Goal: Communication & Community: Participate in discussion

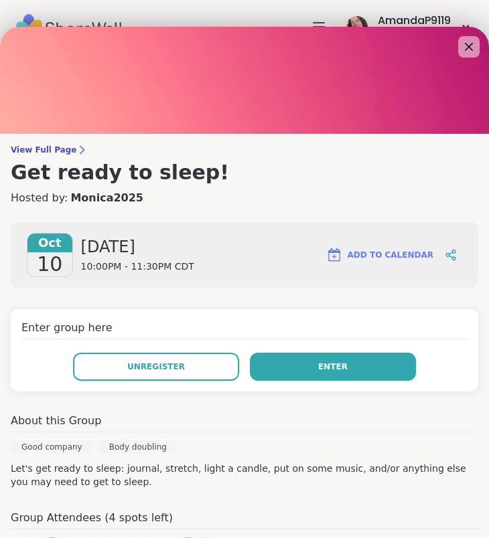
click at [286, 365] on button "Enter" at bounding box center [333, 367] width 166 height 28
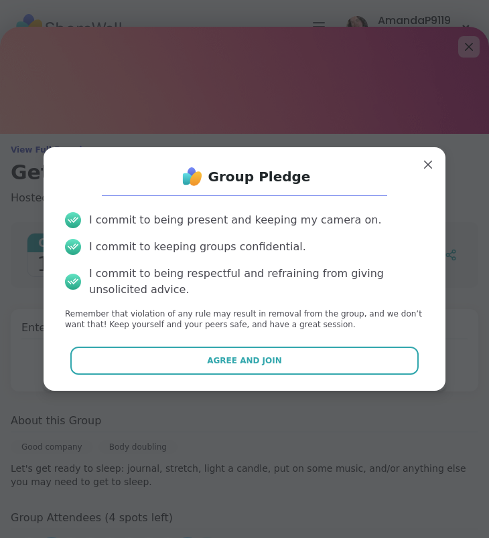
click at [286, 365] on button "Agree and Join" at bounding box center [244, 361] width 349 height 28
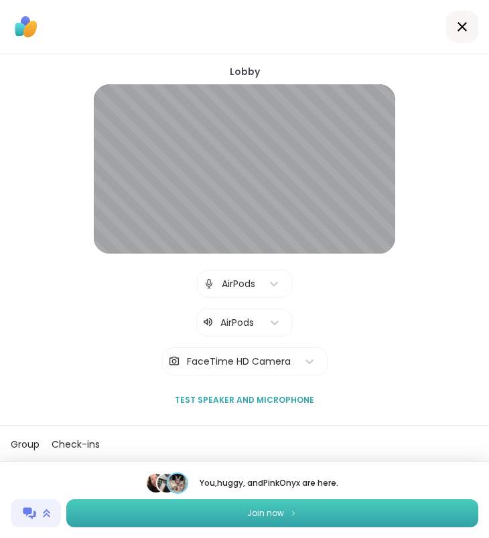
click at [273, 515] on span "Join now" at bounding box center [265, 513] width 37 height 12
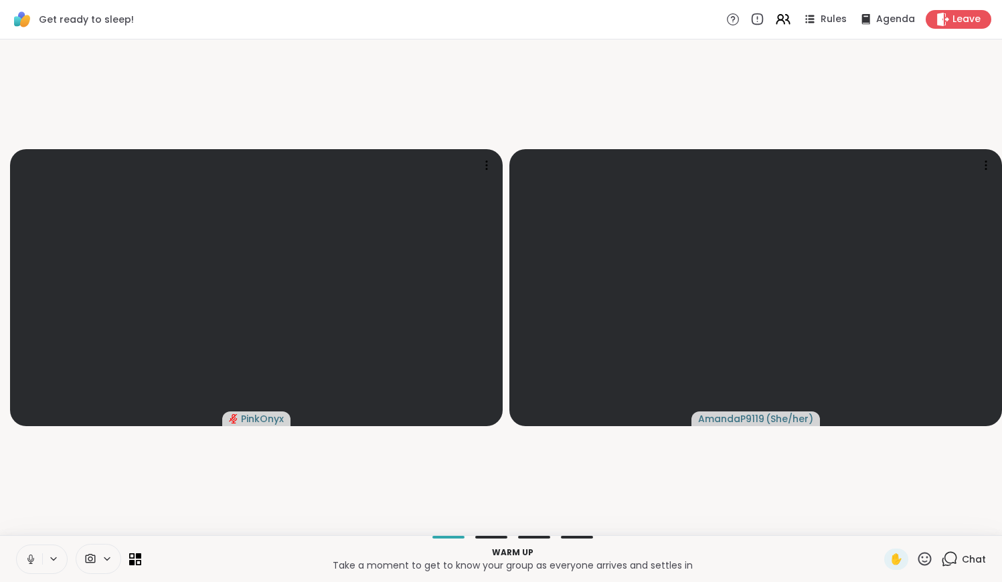
click at [31, 537] on icon at bounding box center [31, 559] width 12 height 12
click at [29, 537] on icon at bounding box center [30, 559] width 7 height 4
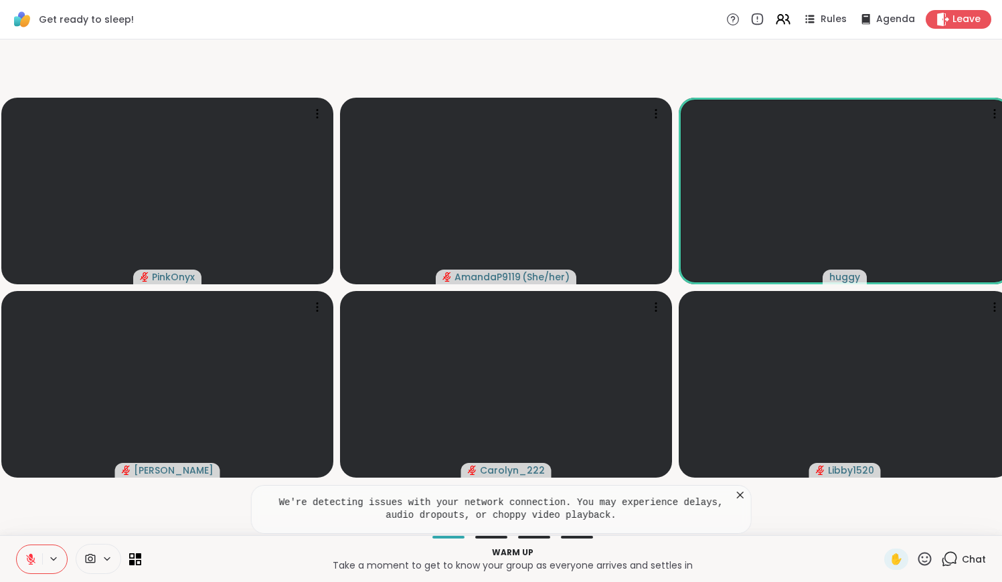
click at [488, 537] on icon at bounding box center [950, 558] width 13 height 12
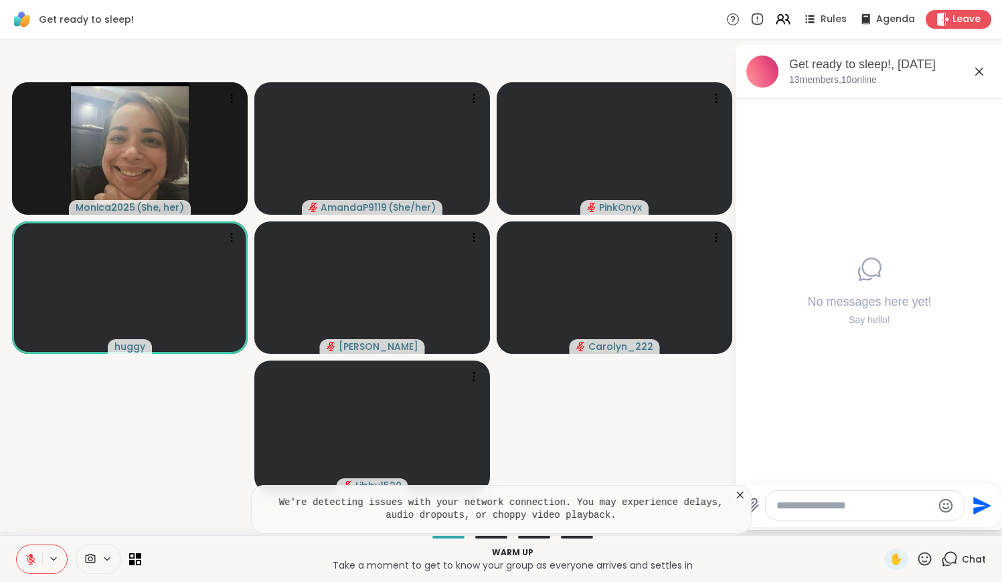
click at [488, 503] on textarea "Type your message" at bounding box center [854, 505] width 156 height 13
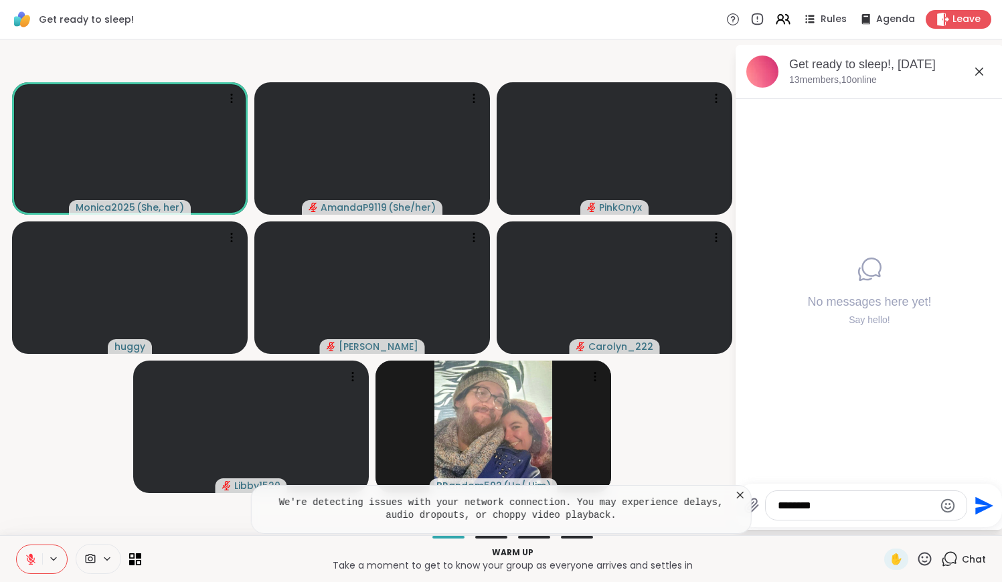
type textarea "********"
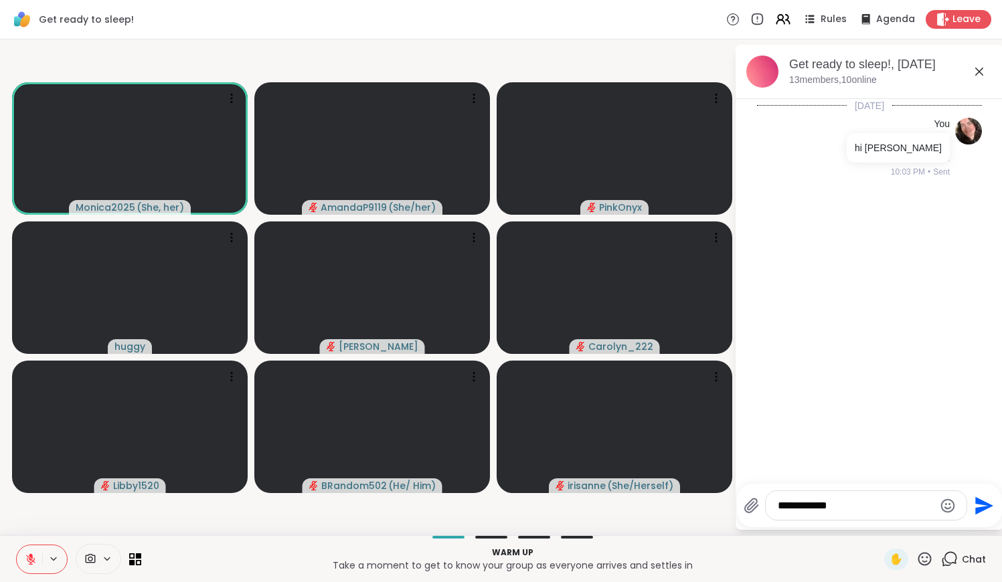
type textarea "**********"
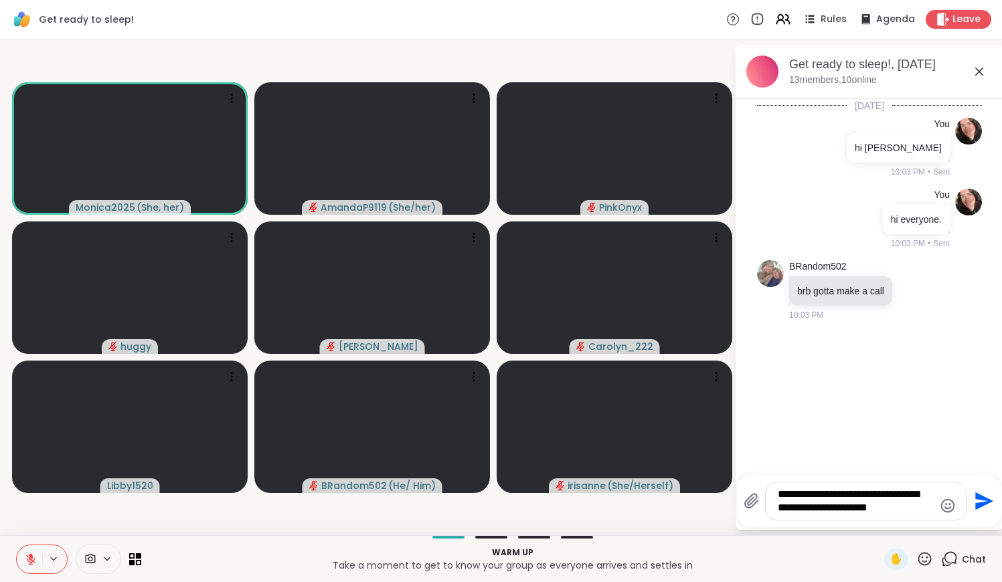
type textarea "**********"
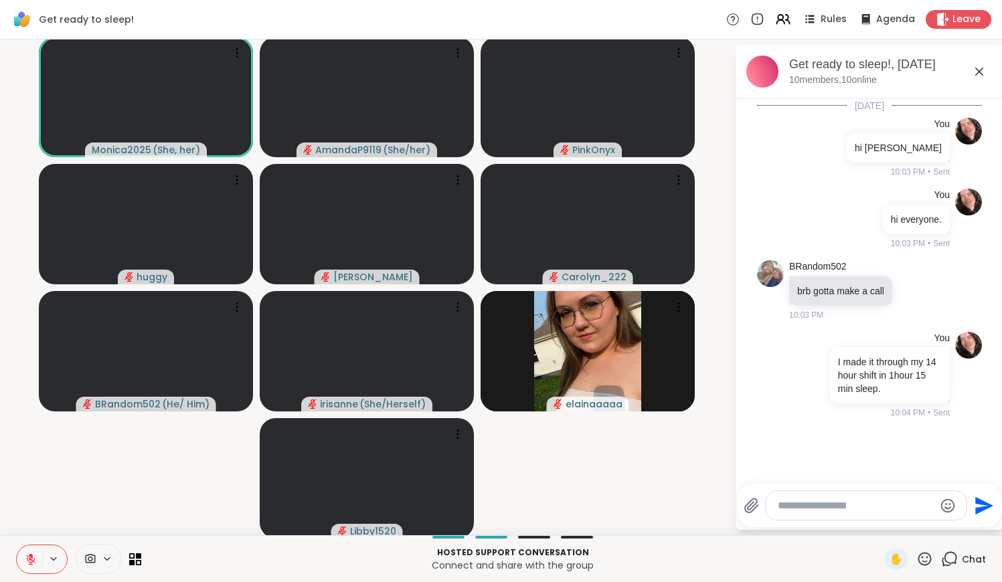
click at [27, 537] on button at bounding box center [29, 559] width 25 height 28
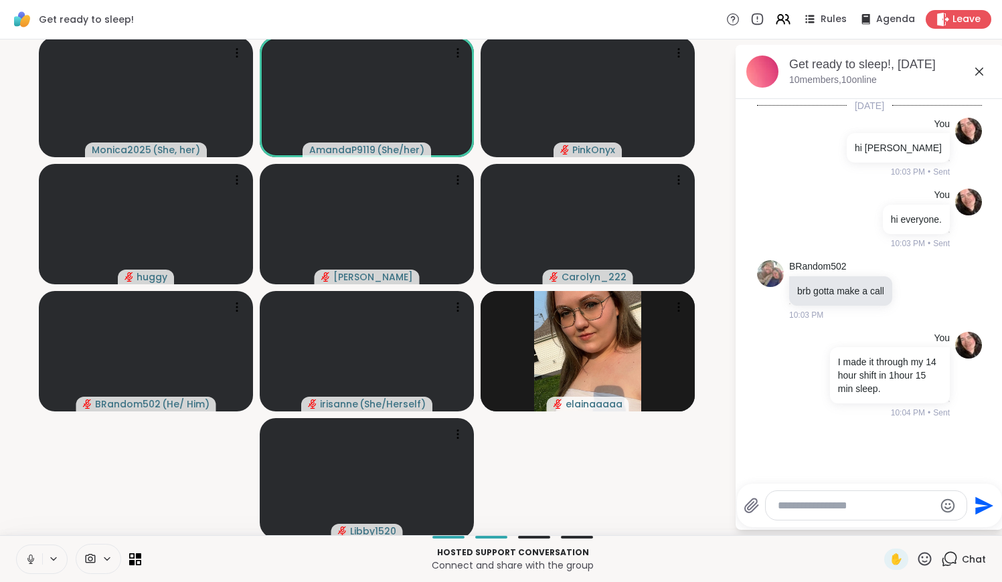
click at [27, 537] on button at bounding box center [29, 559] width 25 height 28
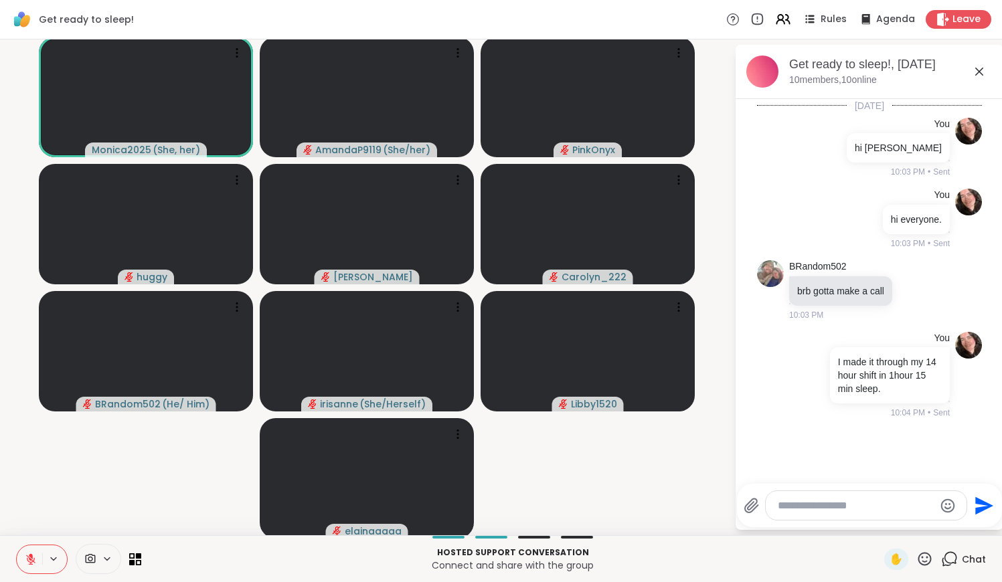
click at [488, 515] on div at bounding box center [866, 505] width 201 height 29
click at [488, 503] on textarea "Type your message" at bounding box center [856, 505] width 156 height 13
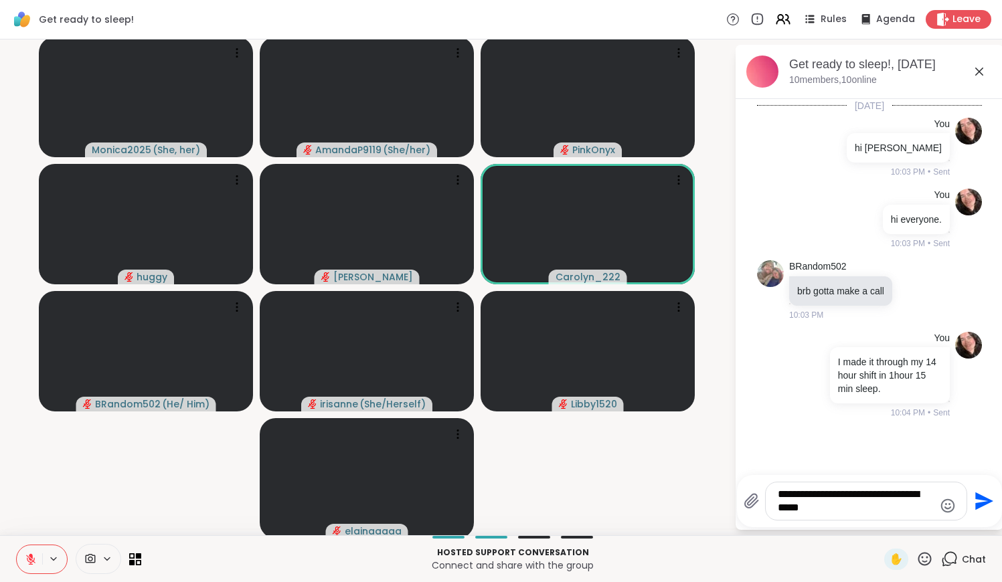
type textarea "**********"
click at [488, 504] on icon "Send" at bounding box center [984, 502] width 18 height 18
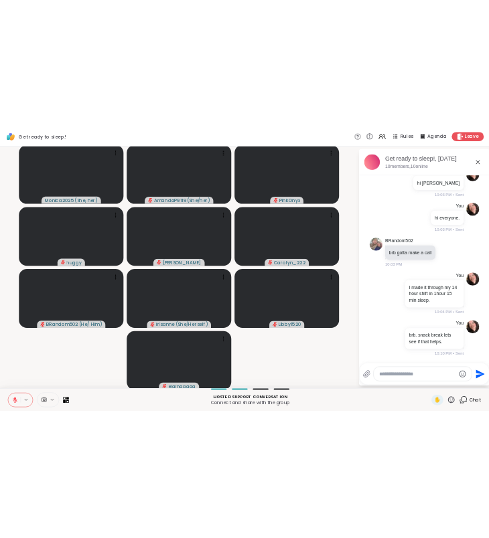
scroll to position [64, 0]
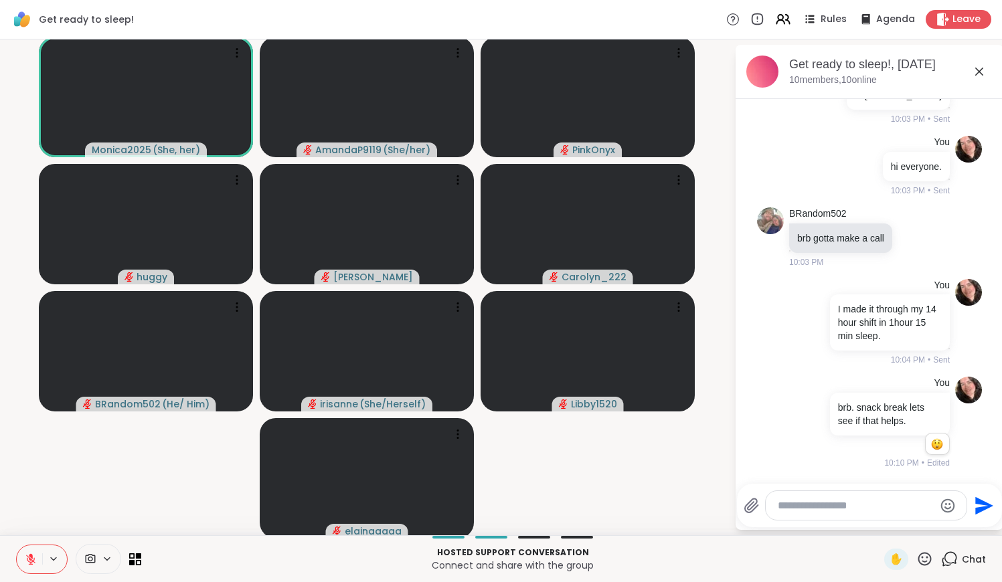
click at [488, 504] on icon "Send" at bounding box center [984, 506] width 18 height 18
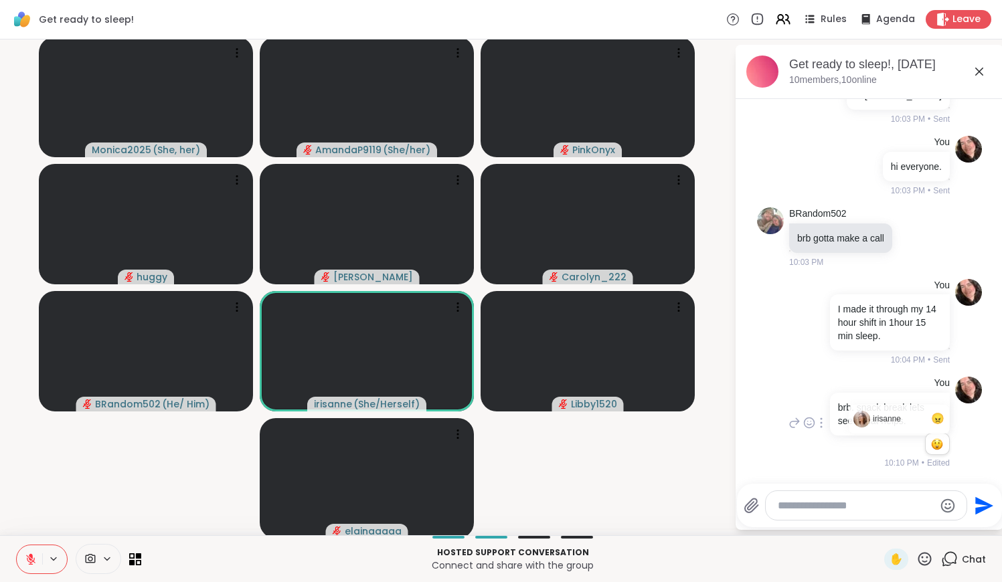
click at [488, 444] on button "1" at bounding box center [937, 444] width 14 height 11
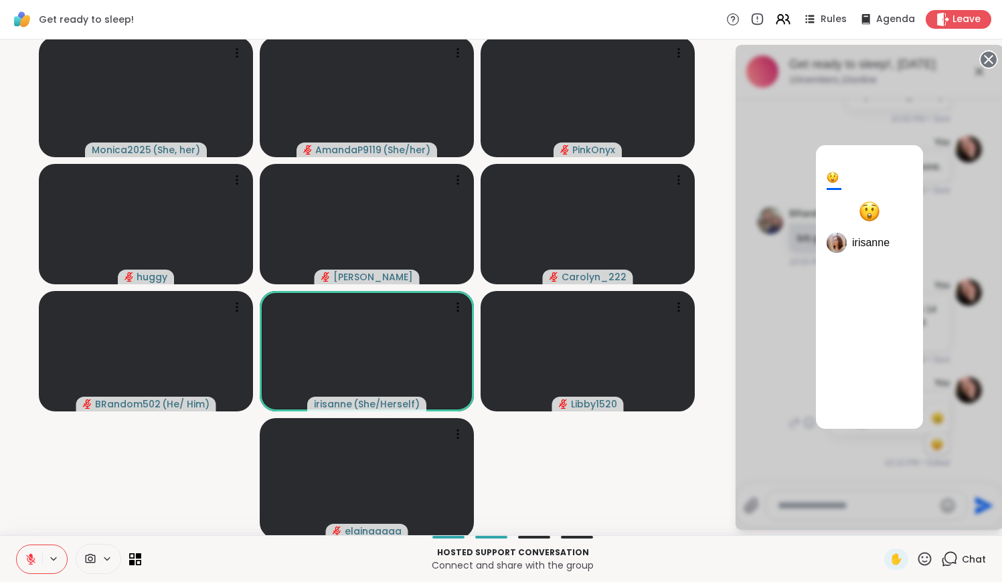
click at [488, 444] on div "1 irisanne" at bounding box center [869, 287] width 268 height 485
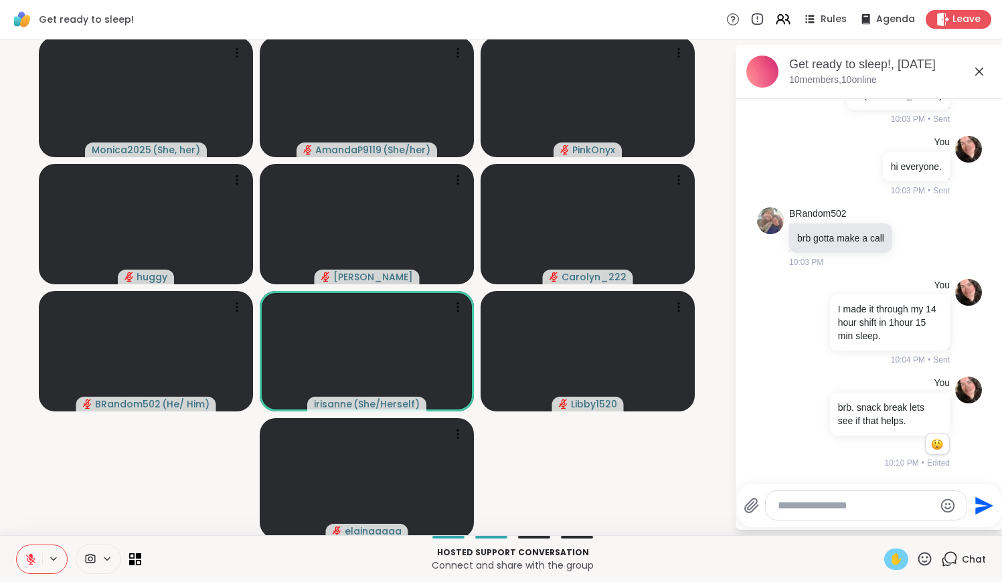
click at [488, 537] on span "✋" at bounding box center [895, 559] width 13 height 16
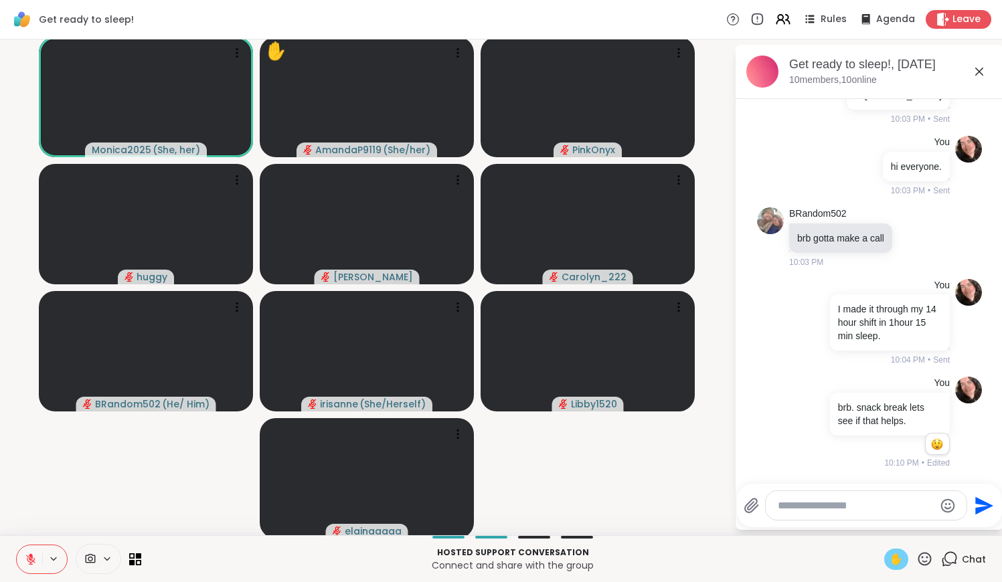
click at [488, 537] on span "✋" at bounding box center [895, 559] width 13 height 16
click at [33, 537] on icon at bounding box center [30, 559] width 9 height 9
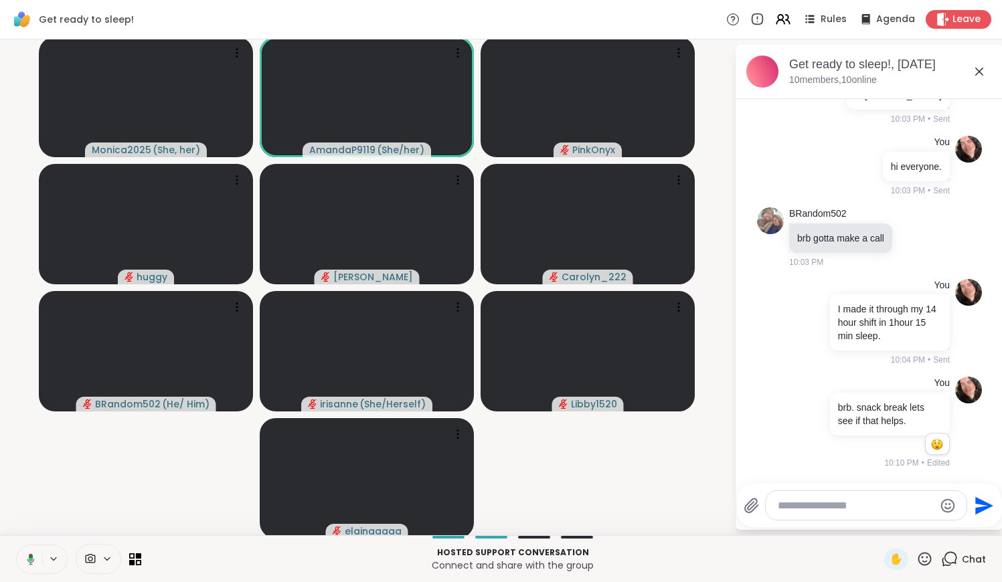
click at [33, 537] on icon at bounding box center [29, 559] width 12 height 12
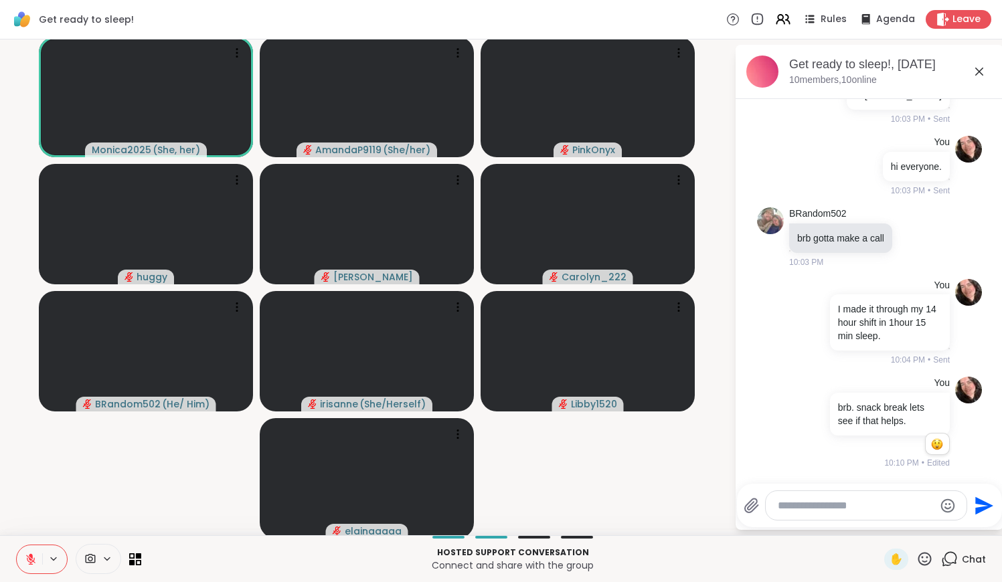
click at [33, 537] on icon at bounding box center [30, 559] width 9 height 9
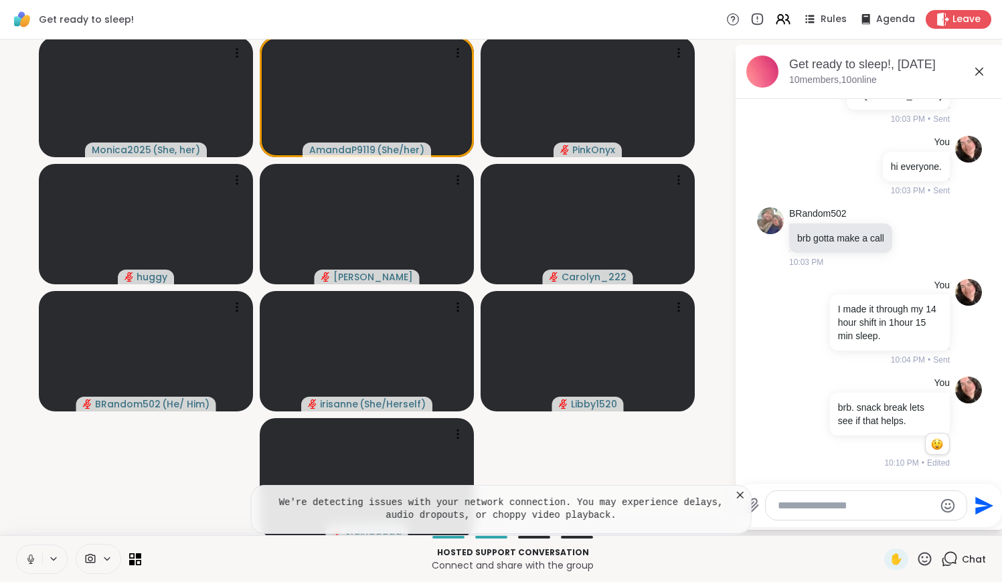
click at [488, 496] on icon at bounding box center [739, 495] width 13 height 13
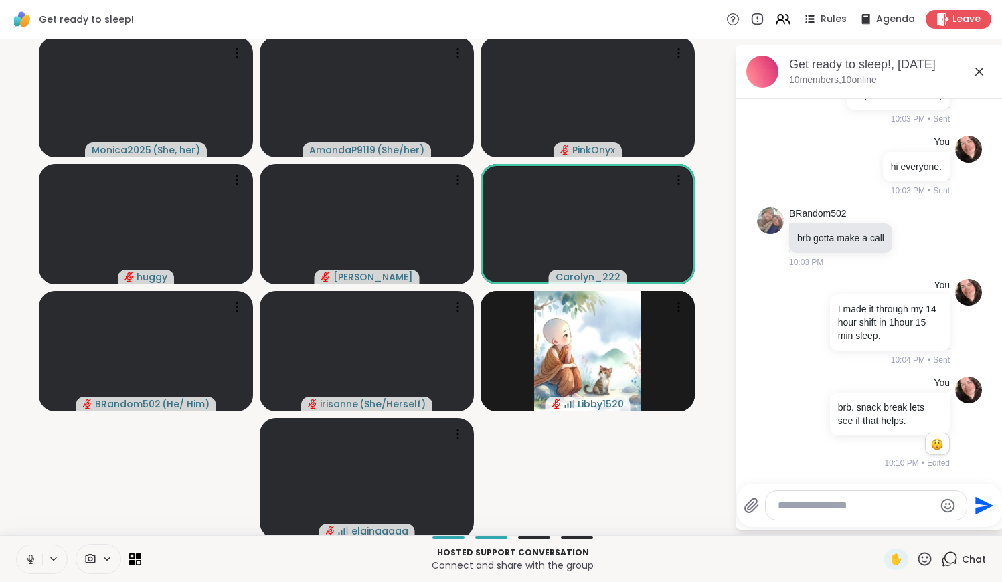
click at [488, 72] on icon at bounding box center [979, 72] width 8 height 8
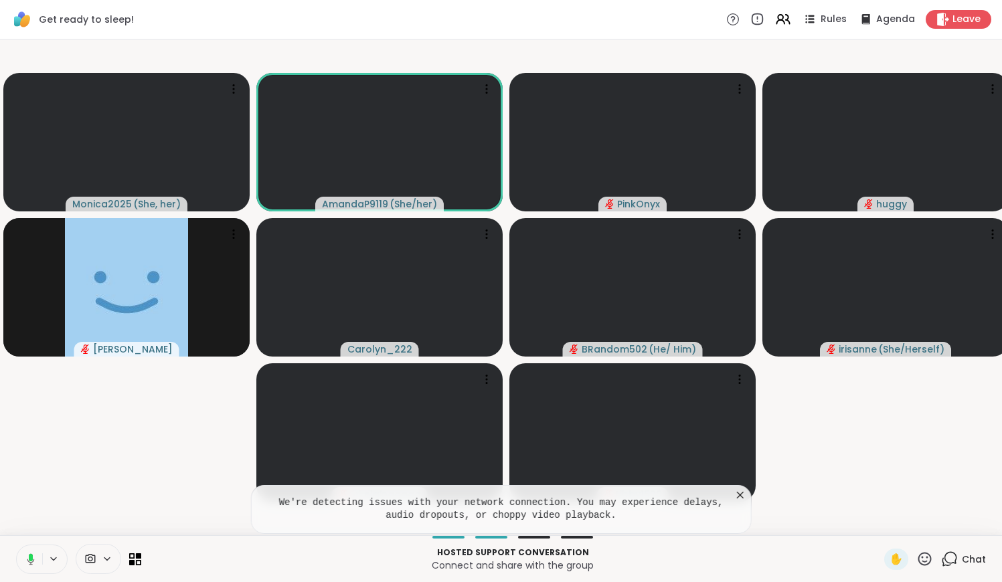
click at [488, 497] on icon at bounding box center [739, 495] width 13 height 13
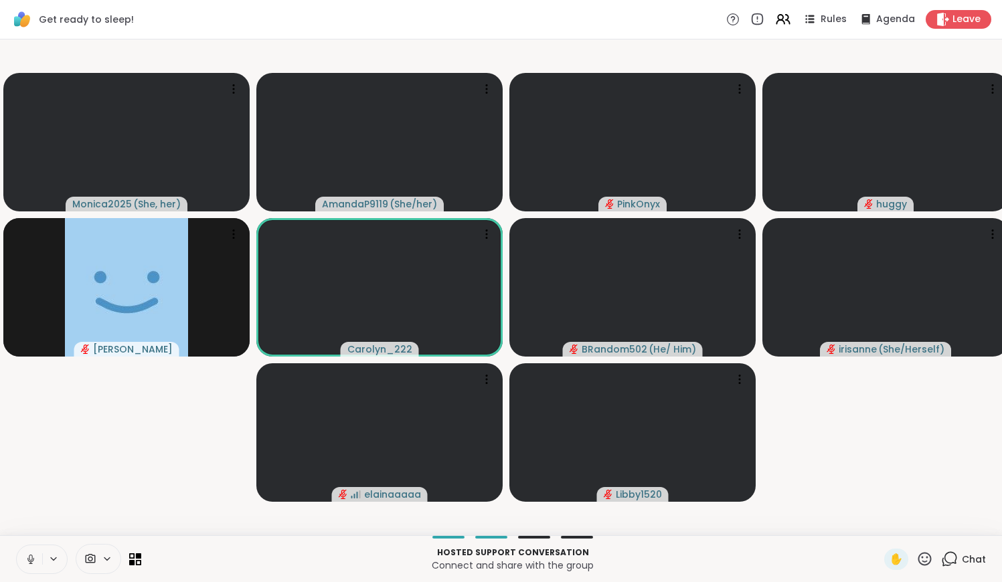
click at [26, 537] on button at bounding box center [29, 559] width 25 height 28
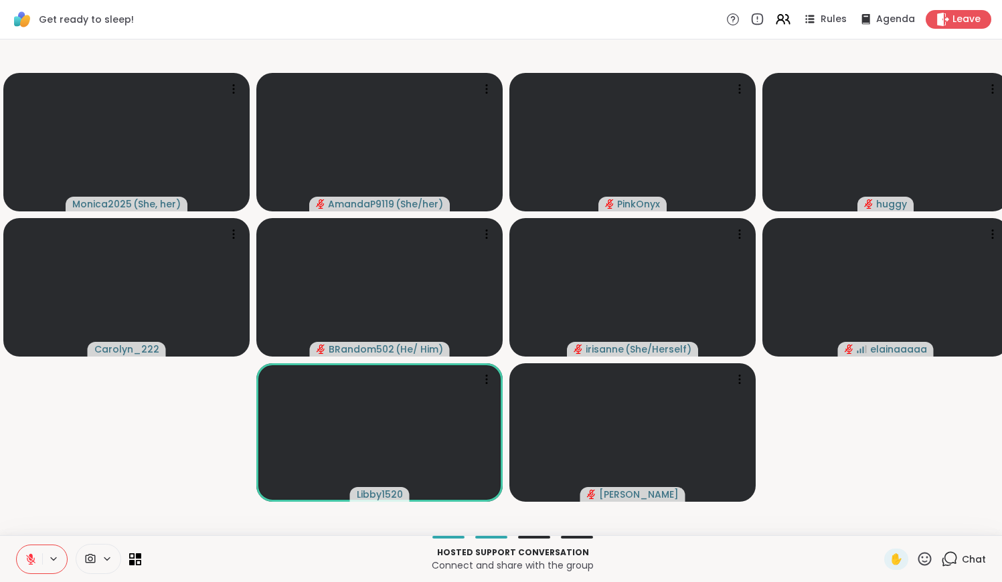
click at [31, 537] on icon at bounding box center [31, 559] width 12 height 12
click at [32, 537] on icon at bounding box center [30, 558] width 3 height 6
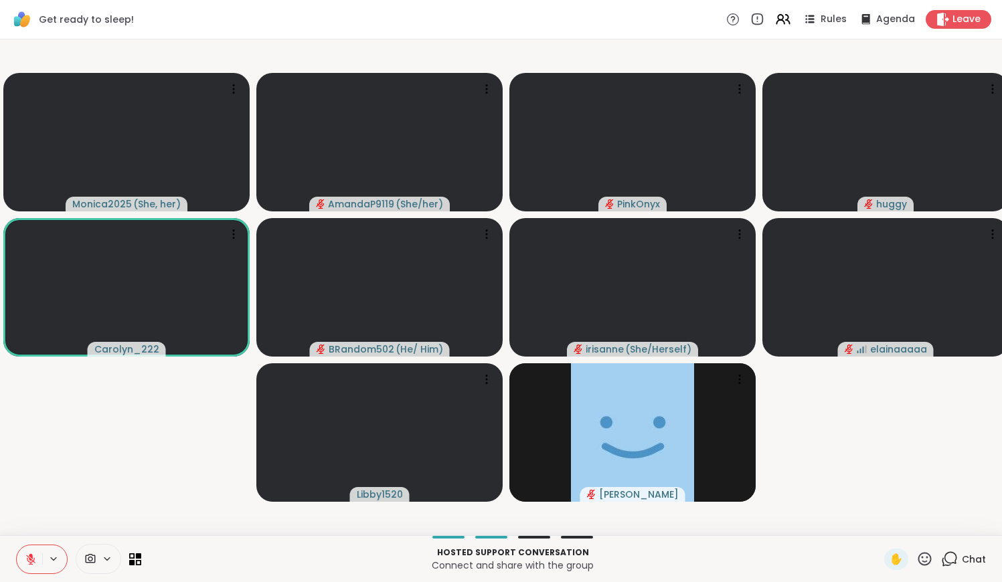
click at [32, 537] on icon at bounding box center [31, 555] width 4 height 5
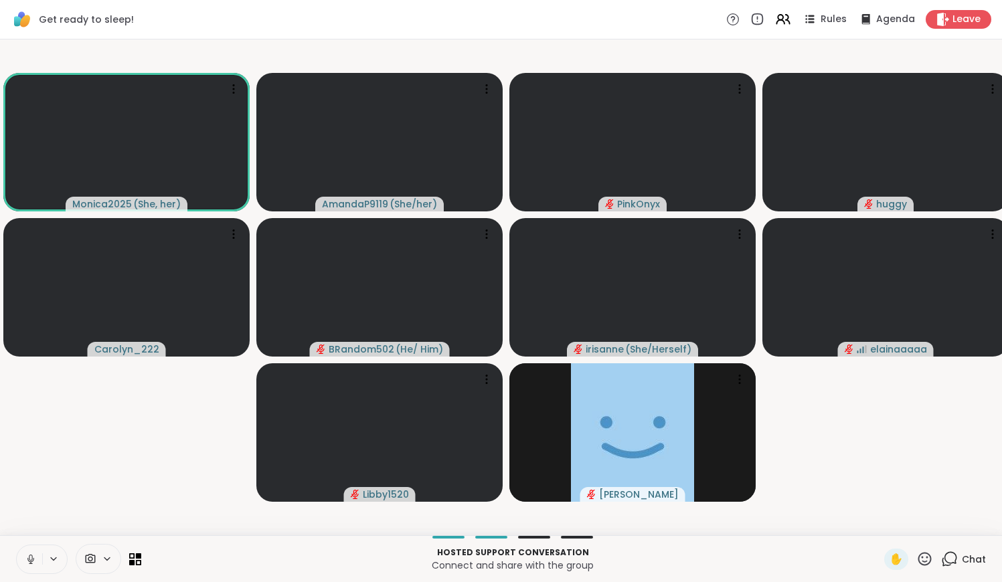
click at [32, 537] on icon at bounding box center [30, 558] width 3 height 6
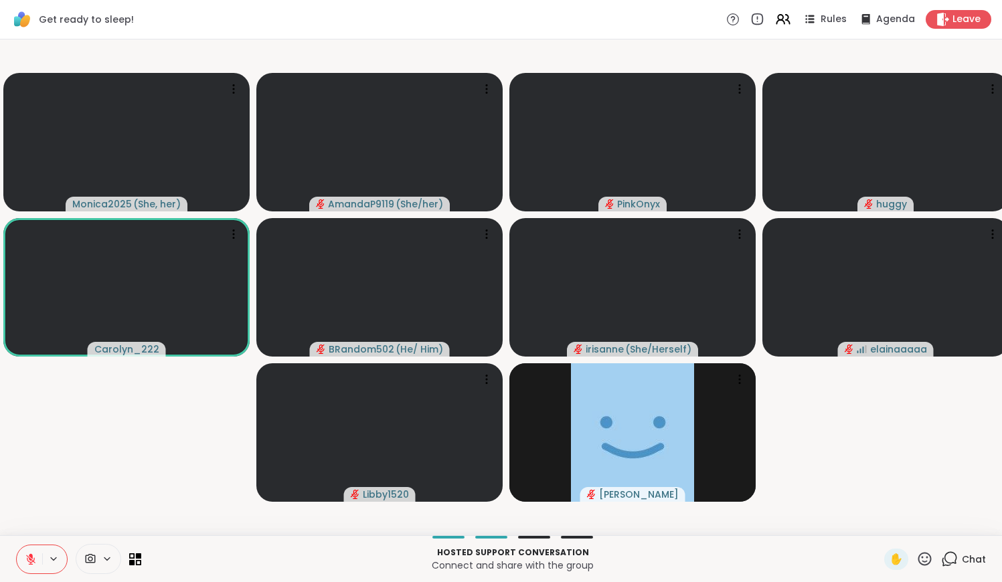
click at [488, 537] on icon at bounding box center [924, 559] width 17 height 17
click at [488, 525] on div "❤️" at bounding box center [885, 523] width 24 height 21
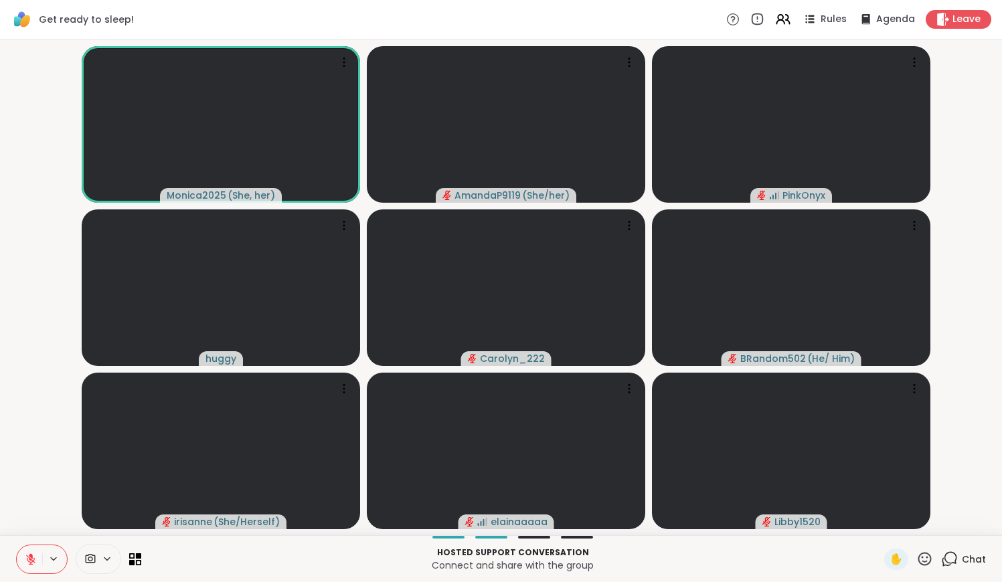
click at [25, 537] on button at bounding box center [29, 559] width 25 height 28
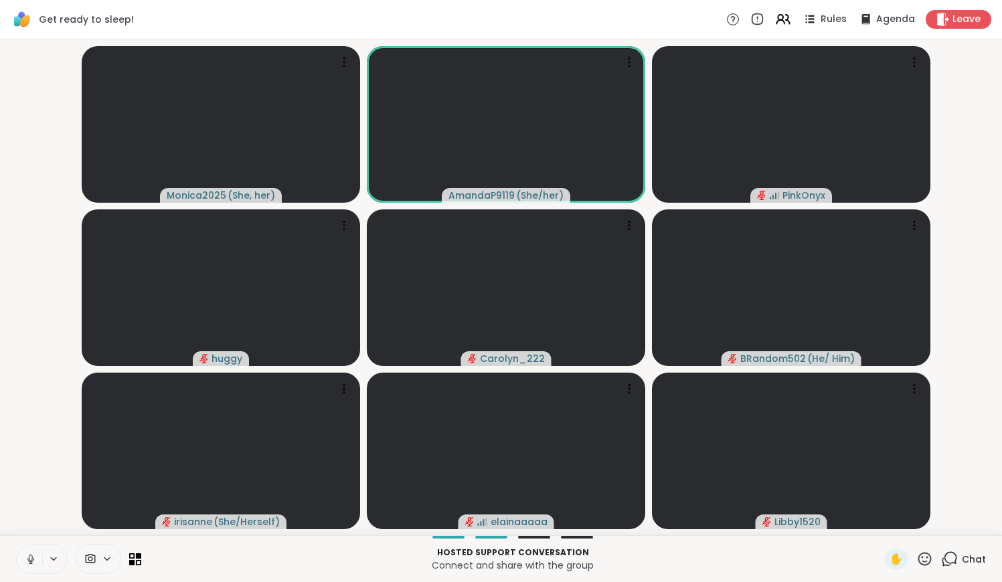
click at [25, 537] on button at bounding box center [29, 559] width 25 height 28
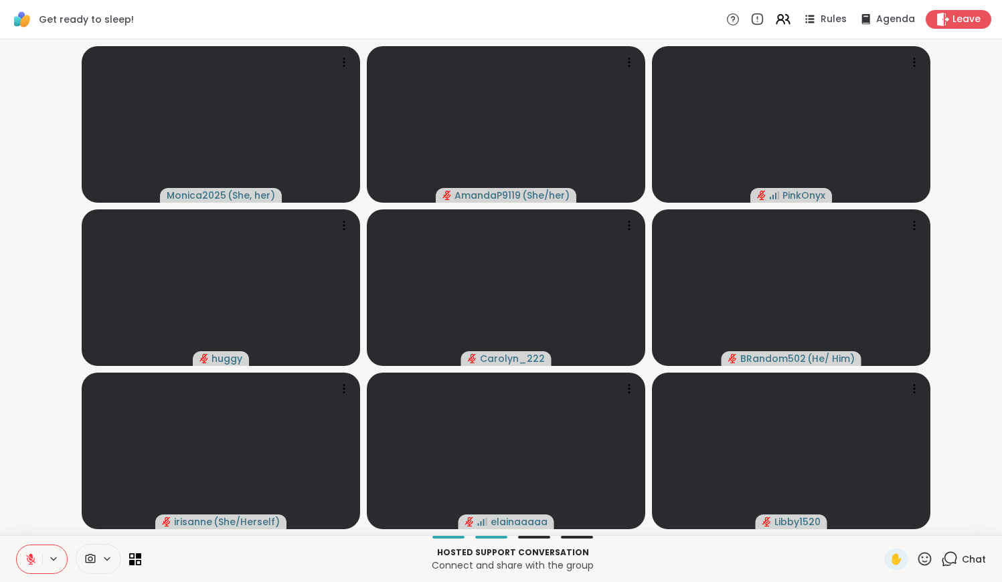
click at [28, 537] on icon at bounding box center [31, 559] width 12 height 12
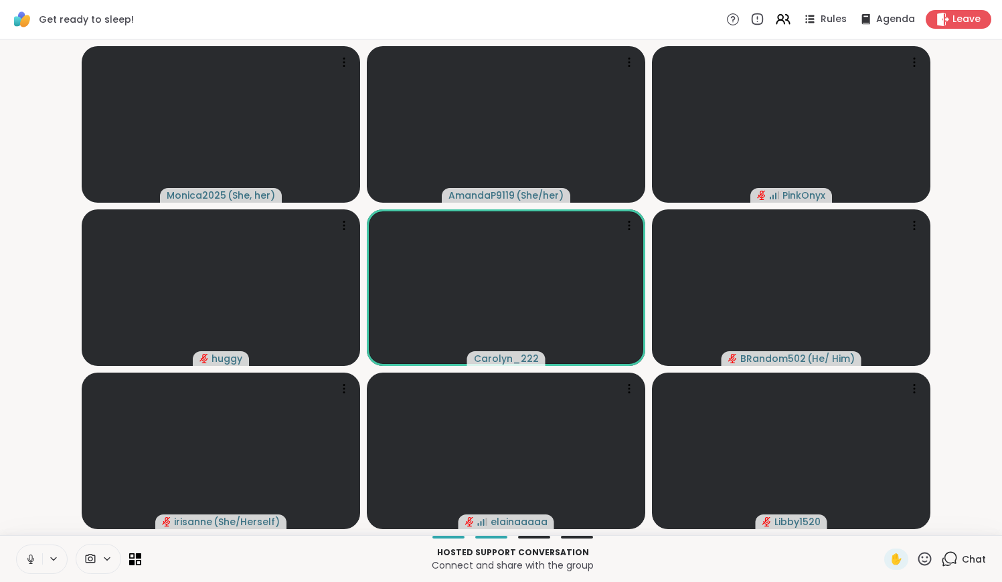
click at [28, 537] on icon at bounding box center [30, 559] width 7 height 4
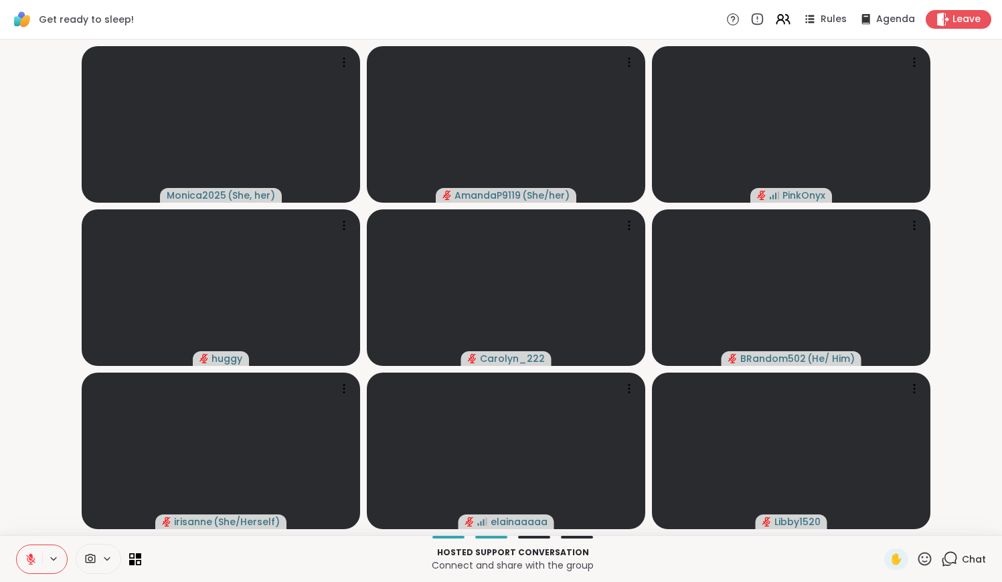
click at [28, 537] on icon at bounding box center [31, 559] width 12 height 12
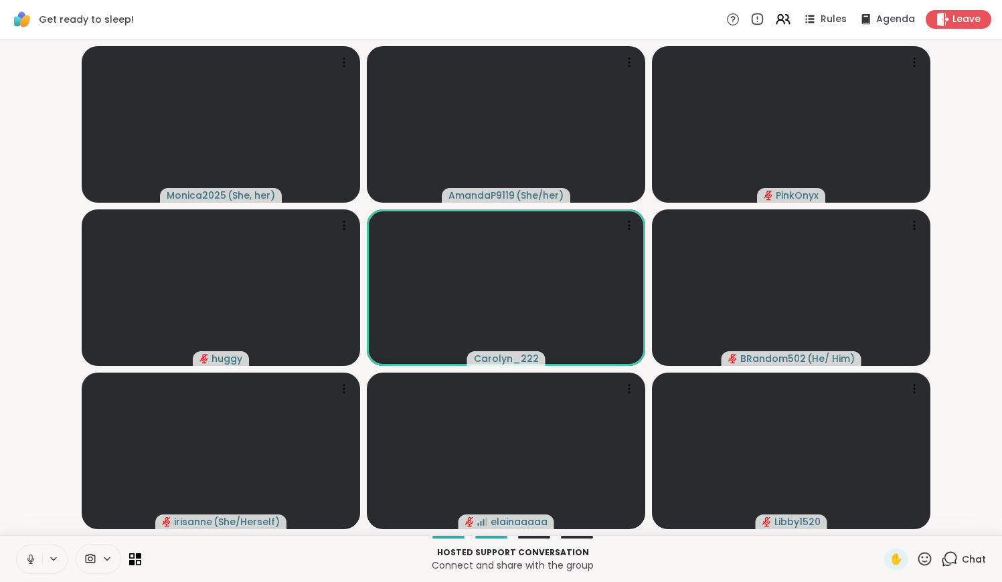
click at [28, 537] on icon at bounding box center [30, 559] width 7 height 4
click at [28, 537] on icon at bounding box center [31, 559] width 12 height 12
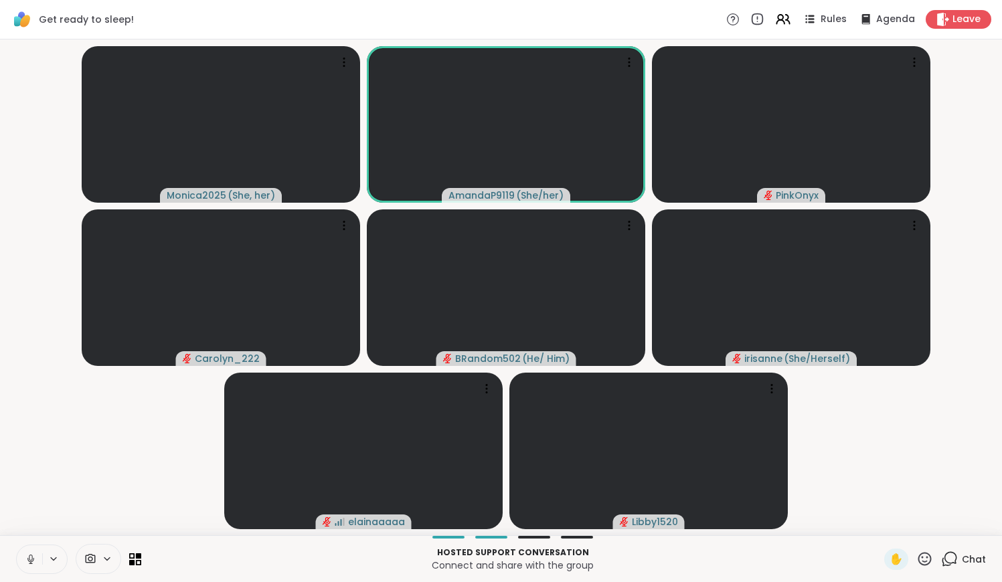
click at [28, 537] on icon at bounding box center [30, 559] width 7 height 4
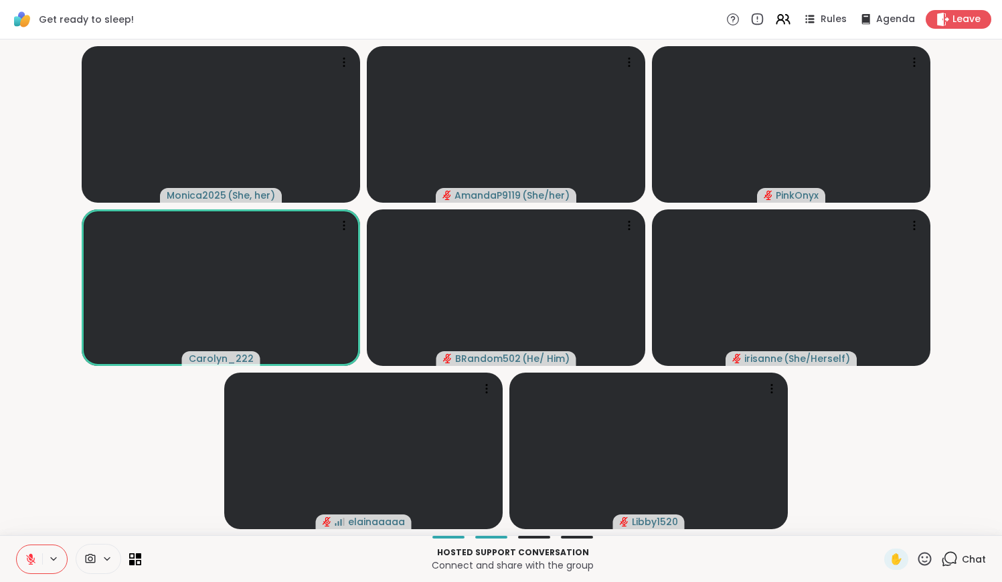
click at [28, 537] on icon at bounding box center [31, 559] width 12 height 12
click at [28, 537] on icon at bounding box center [30, 559] width 7 height 4
click at [28, 537] on icon at bounding box center [31, 559] width 12 height 12
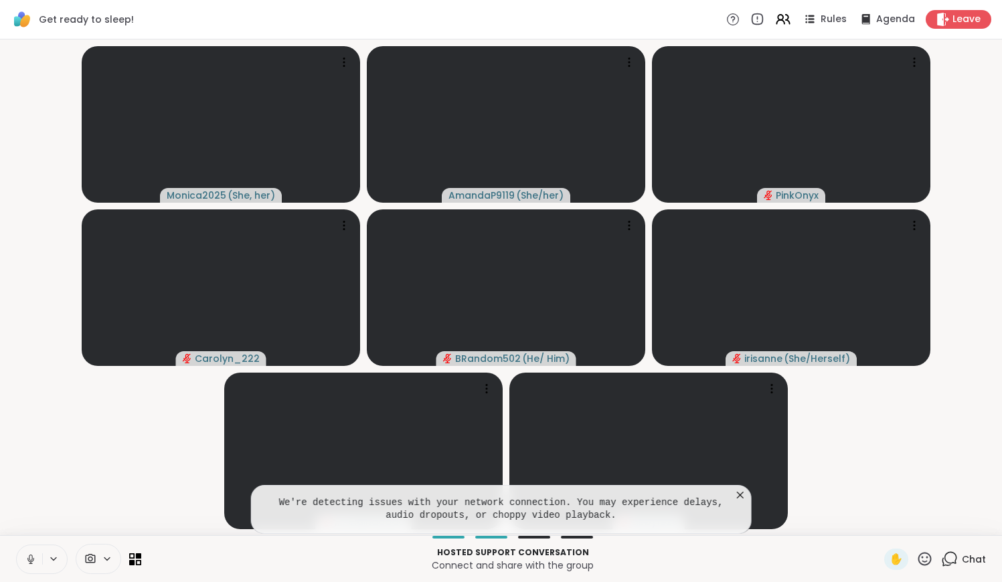
click at [488, 497] on icon at bounding box center [739, 495] width 13 height 13
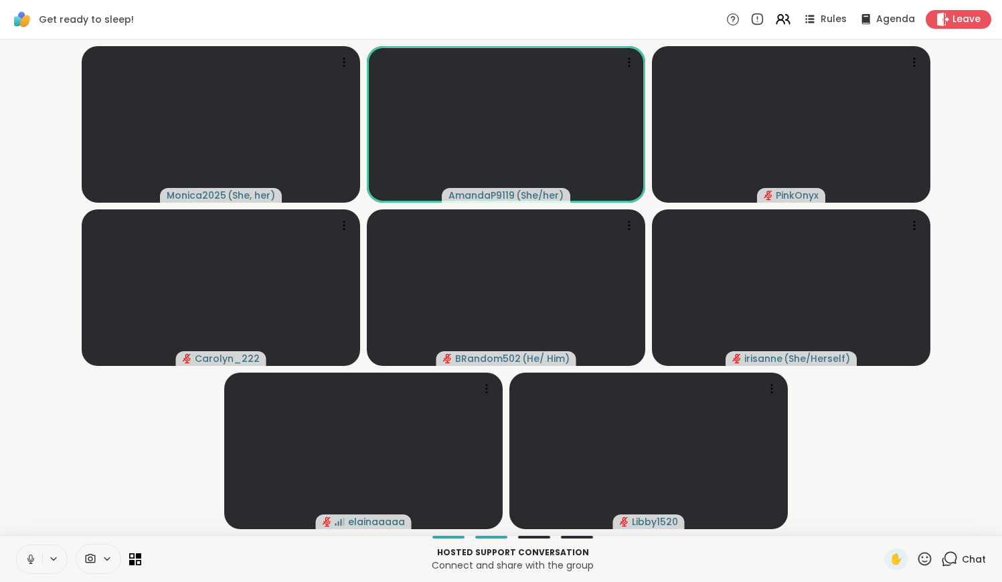
click at [33, 537] on icon at bounding box center [31, 559] width 12 height 12
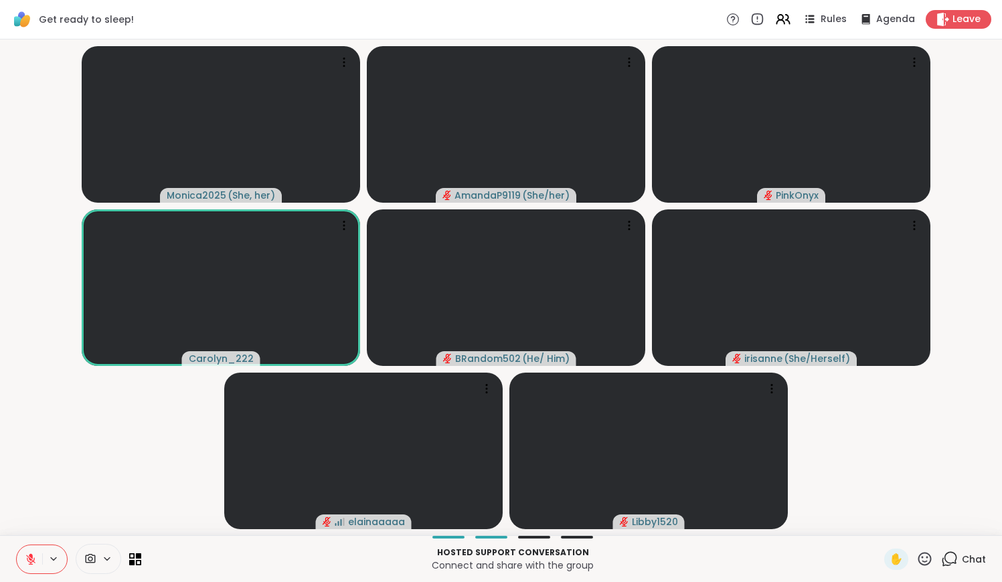
click at [33, 537] on icon at bounding box center [31, 559] width 12 height 12
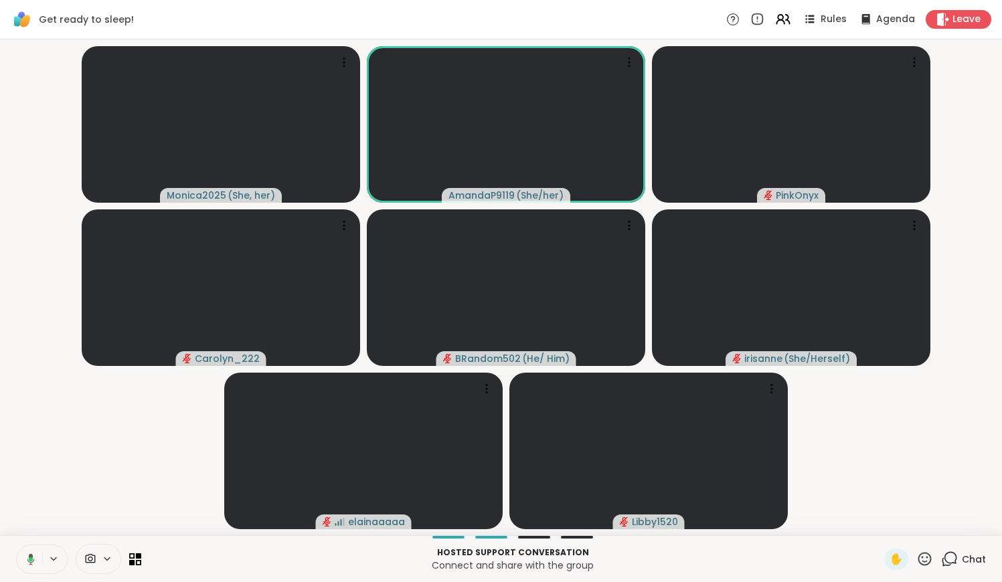
click at [33, 537] on icon at bounding box center [29, 559] width 12 height 12
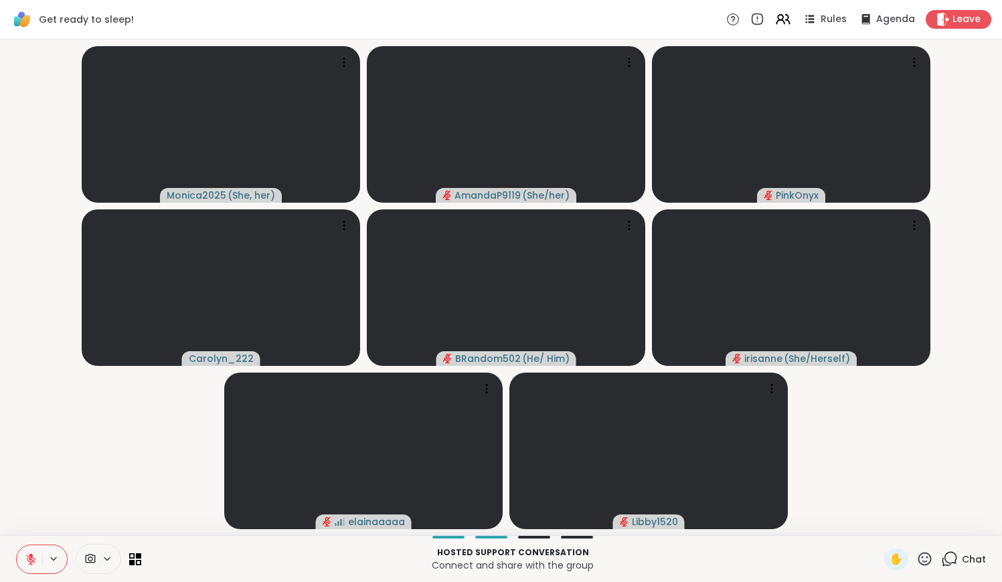
click at [33, 537] on icon at bounding box center [31, 559] width 12 height 12
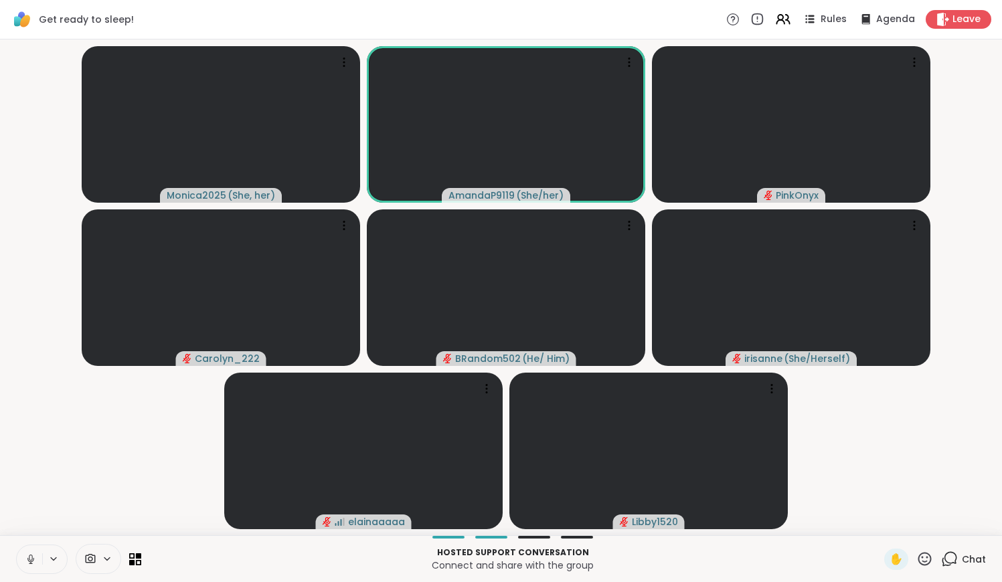
click at [33, 537] on icon at bounding box center [31, 559] width 12 height 12
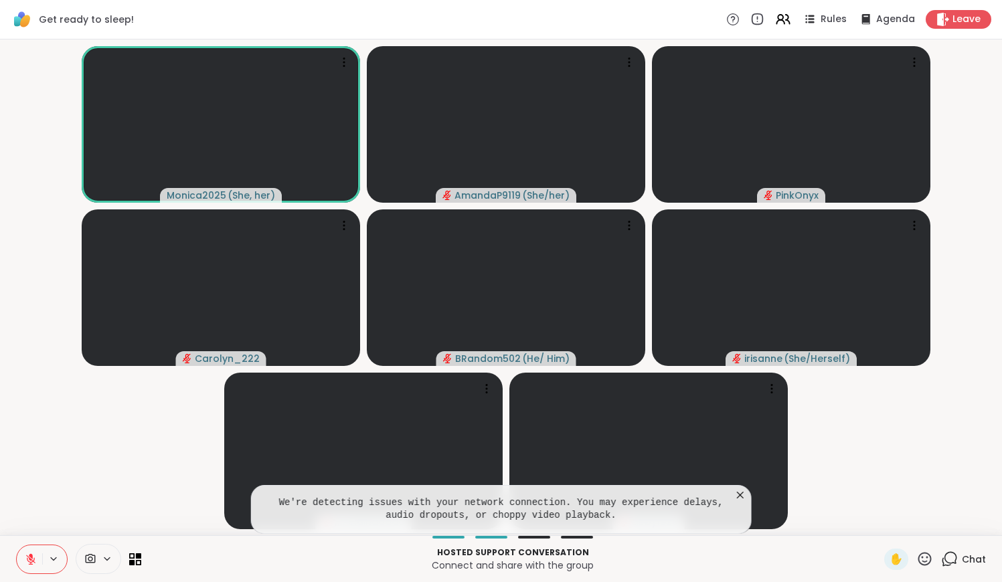
click at [488, 494] on icon at bounding box center [739, 495] width 13 height 13
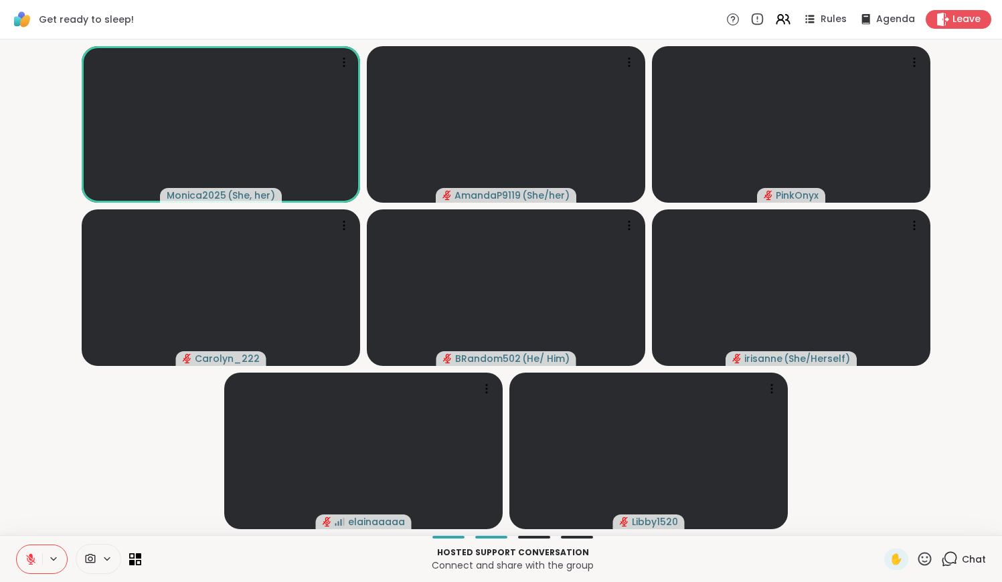
click at [488, 537] on icon at bounding box center [924, 559] width 17 height 17
click at [488, 525] on div "❤️" at bounding box center [885, 523] width 24 height 21
click at [32, 537] on button at bounding box center [29, 559] width 25 height 28
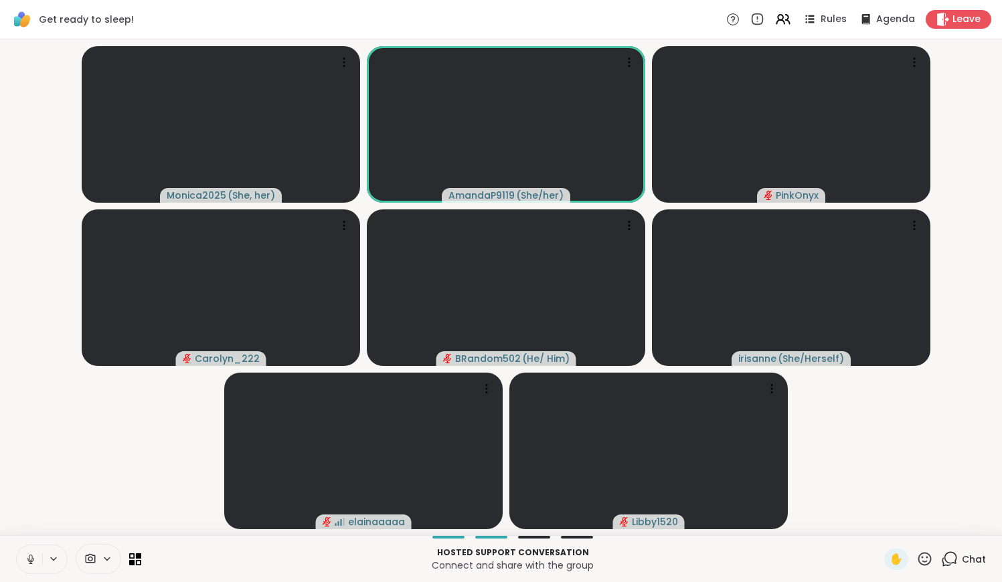
click at [32, 537] on button at bounding box center [29, 559] width 25 height 28
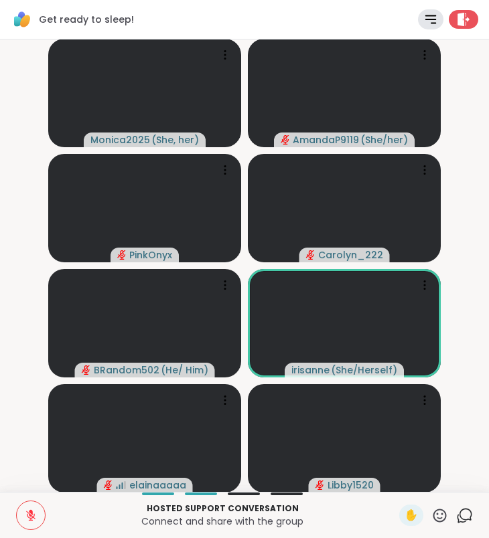
click at [441, 515] on icon at bounding box center [439, 515] width 17 height 17
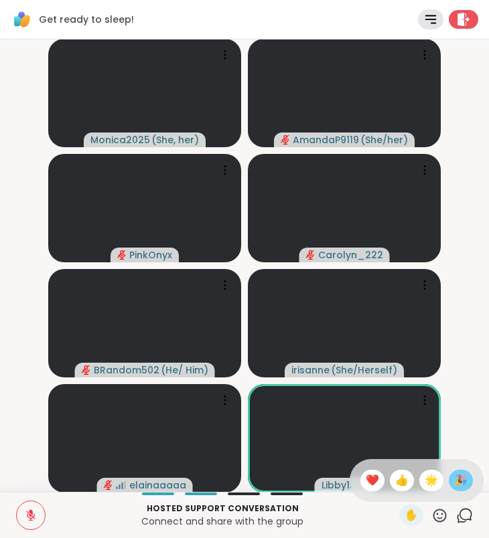
click at [456, 486] on span "🎉" at bounding box center [460, 480] width 13 height 16
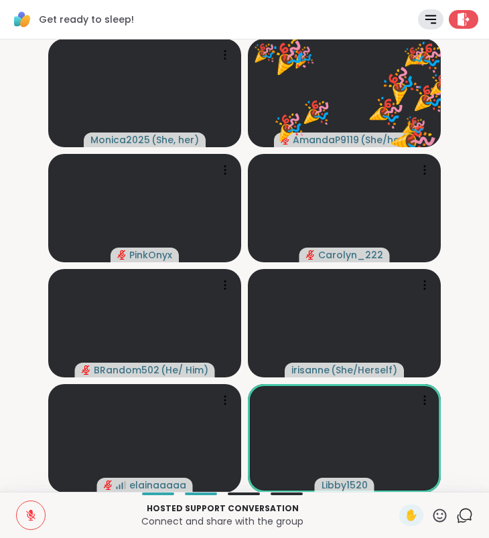
click at [442, 513] on icon at bounding box center [439, 515] width 13 height 13
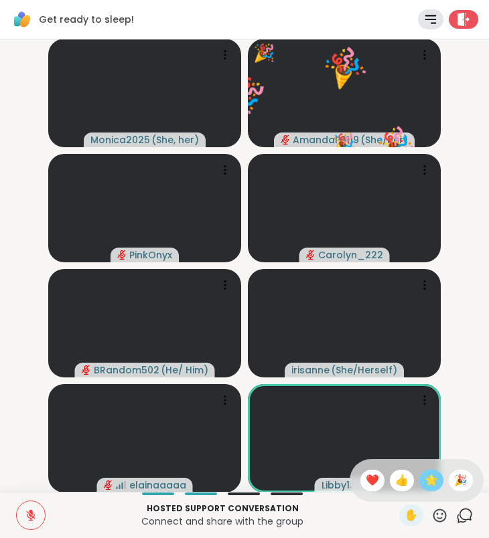
click at [436, 481] on span "🌟" at bounding box center [430, 480] width 13 height 16
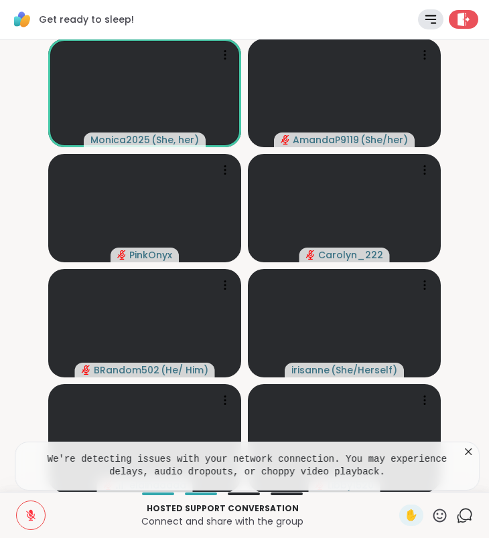
click at [469, 454] on icon at bounding box center [467, 451] width 7 height 7
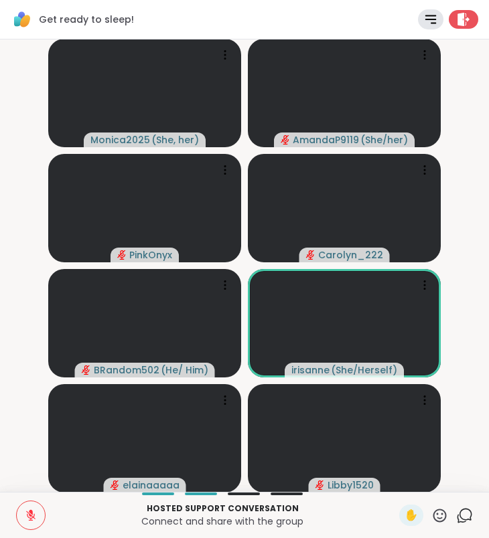
click at [29, 515] on icon at bounding box center [31, 515] width 12 height 12
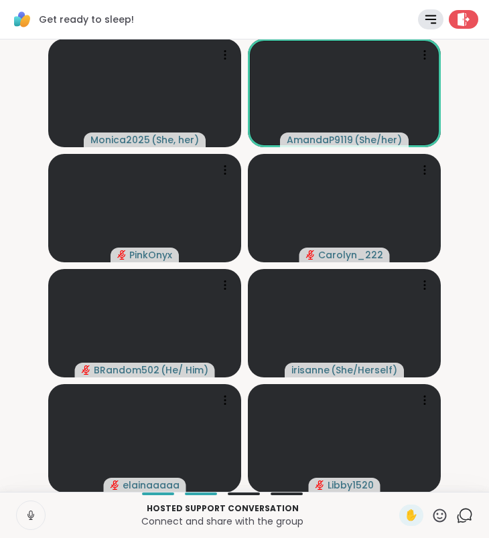
click at [29, 515] on icon at bounding box center [31, 515] width 12 height 12
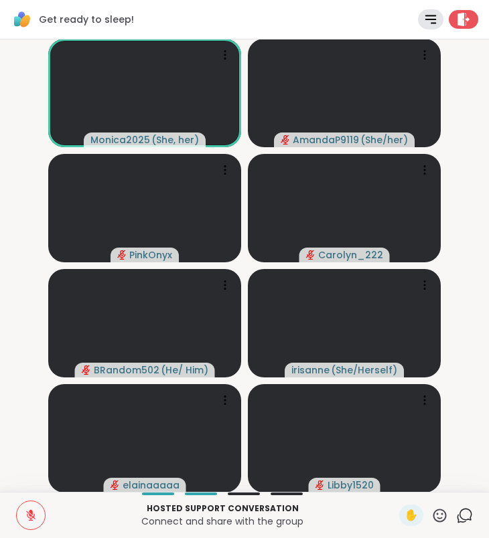
click at [470, 514] on icon at bounding box center [464, 515] width 17 height 17
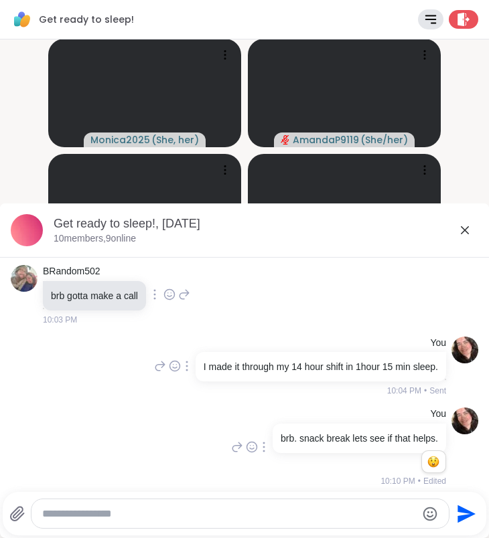
scroll to position [161, 0]
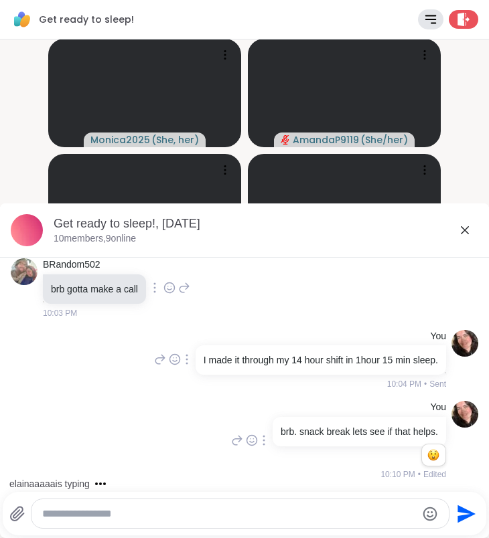
click at [464, 230] on icon at bounding box center [464, 230] width 8 height 8
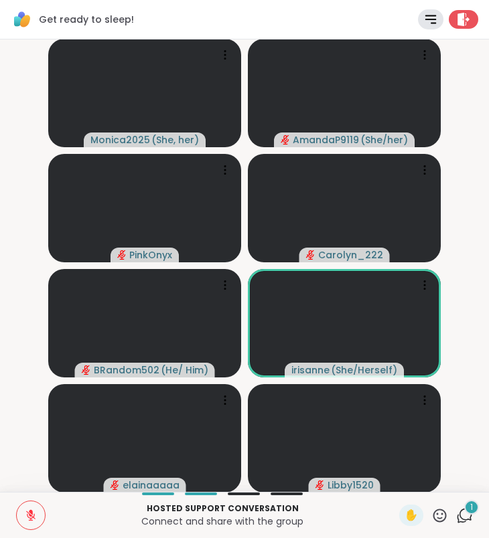
click at [465, 511] on div "1" at bounding box center [471, 507] width 15 height 15
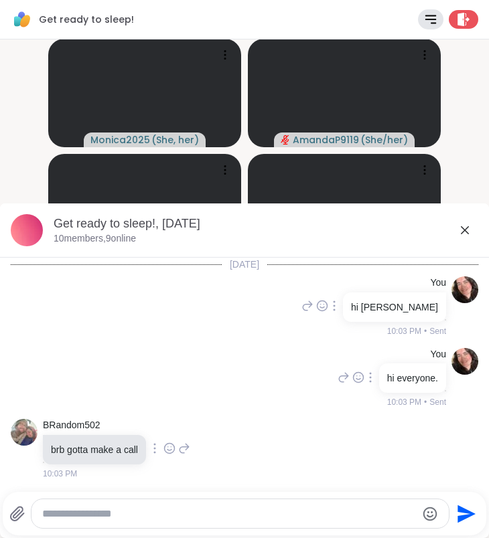
scroll to position [276, 0]
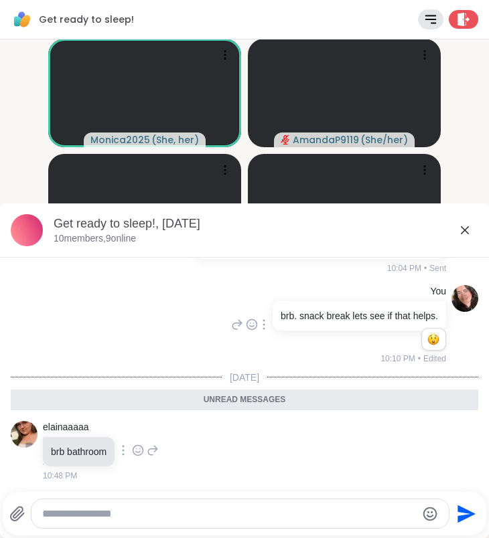
click at [468, 230] on icon at bounding box center [464, 230] width 16 height 16
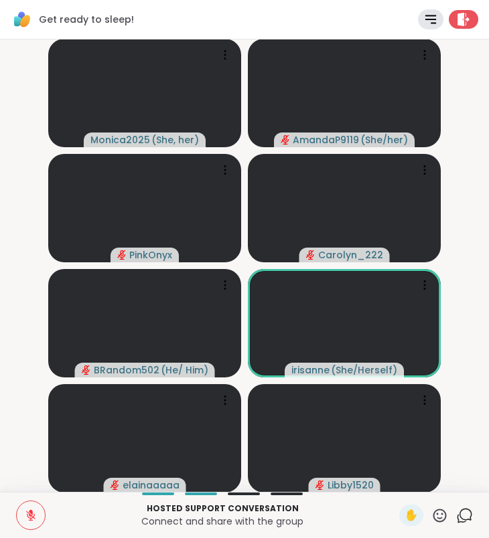
click at [468, 513] on icon at bounding box center [464, 515] width 17 height 17
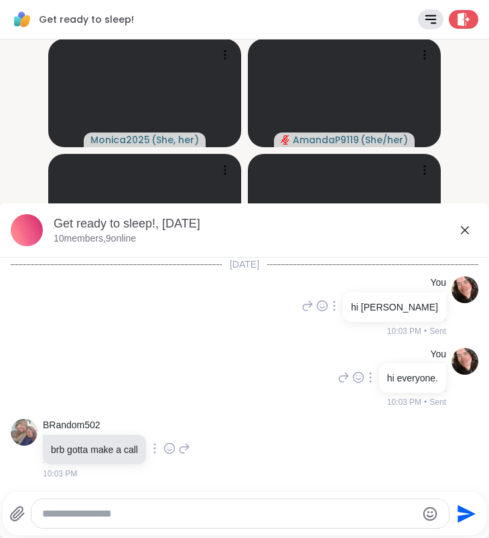
scroll to position [232, 0]
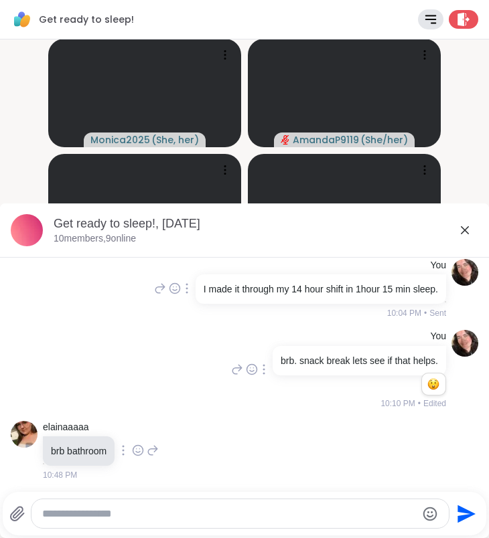
click at [377, 514] on textarea "Type your message" at bounding box center [228, 513] width 373 height 13
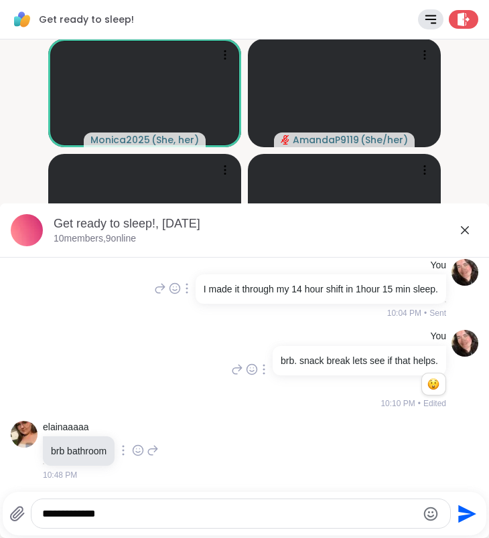
type textarea "**********"
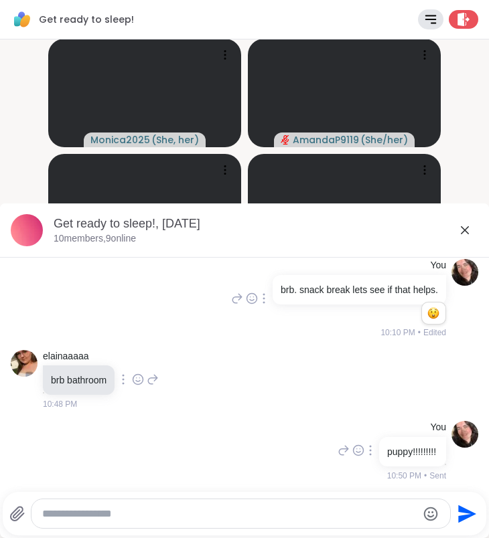
click at [462, 226] on icon at bounding box center [464, 230] width 16 height 16
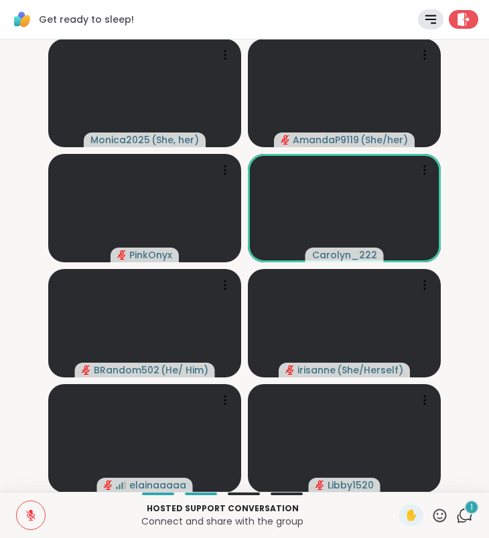
click at [442, 513] on icon at bounding box center [439, 515] width 13 height 13
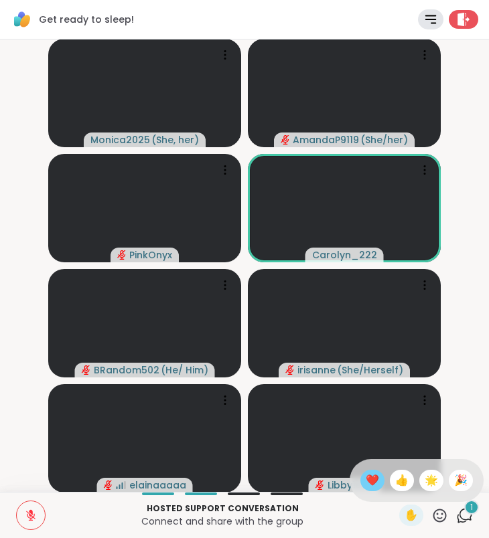
click at [370, 478] on span "❤️" at bounding box center [371, 480] width 13 height 16
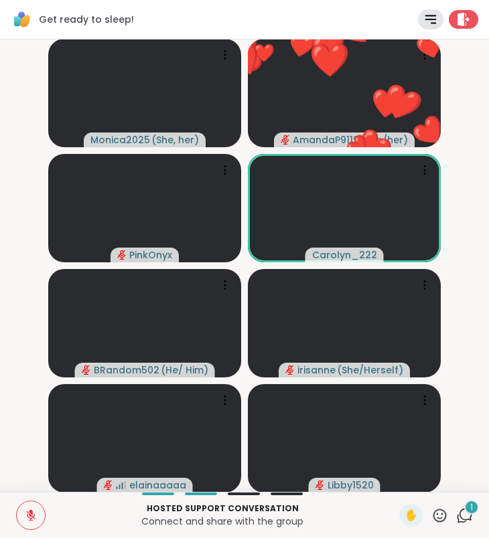
click at [470, 509] on span "1" at bounding box center [471, 507] width 3 height 11
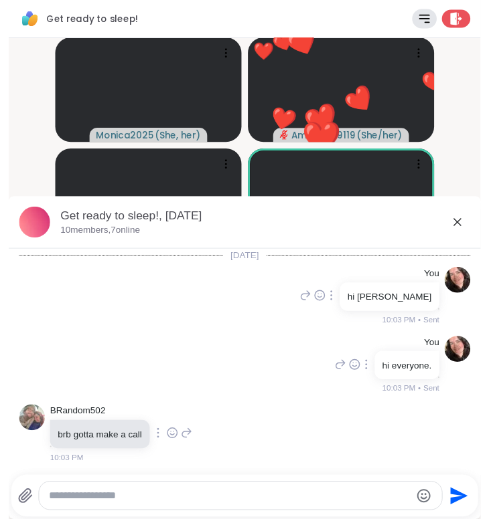
scroll to position [662, 0]
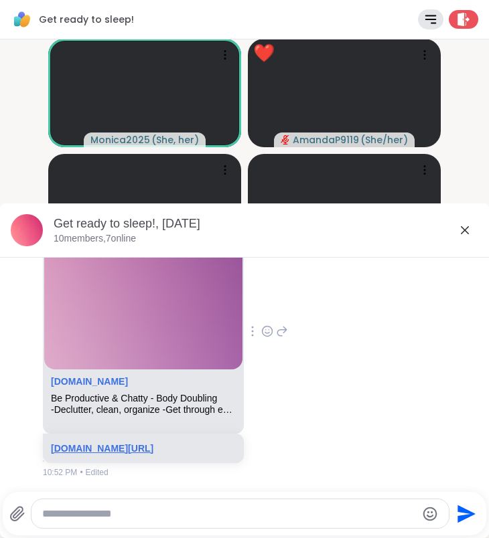
click at [153, 443] on link "sharewellnow.com/session/5c7c6c5b-c79e-4330-90e8-59340b945205" at bounding box center [102, 448] width 102 height 11
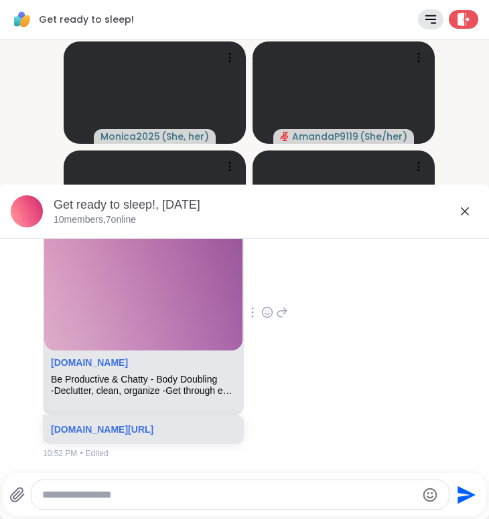
click at [466, 208] on icon at bounding box center [464, 211] width 16 height 16
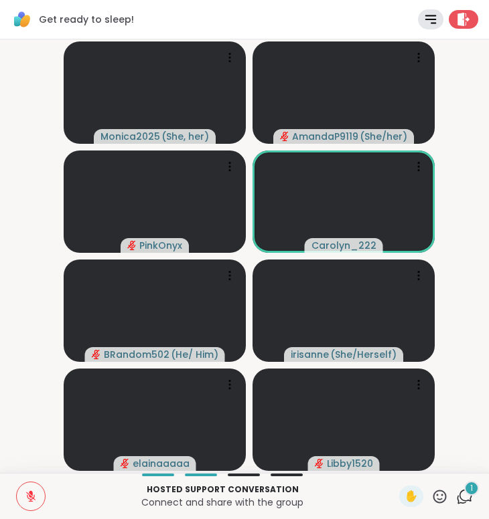
click at [475, 485] on div "1" at bounding box center [471, 488] width 15 height 15
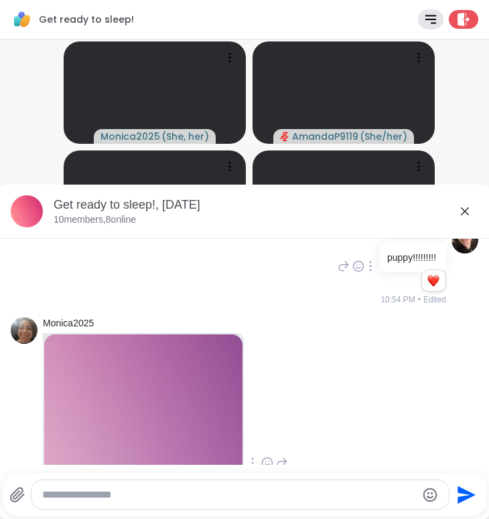
scroll to position [420, 0]
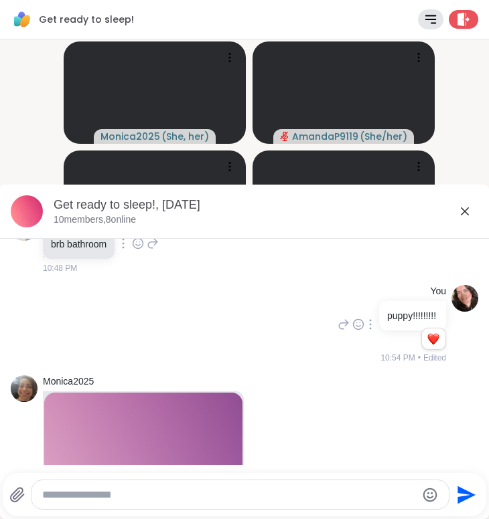
click at [465, 205] on icon at bounding box center [464, 211] width 16 height 16
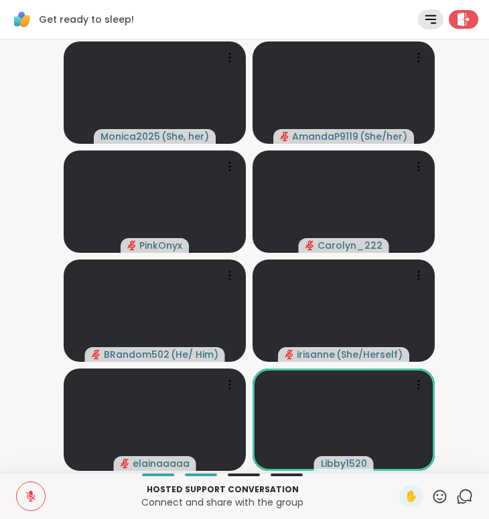
click at [30, 495] on icon at bounding box center [31, 497] width 12 height 12
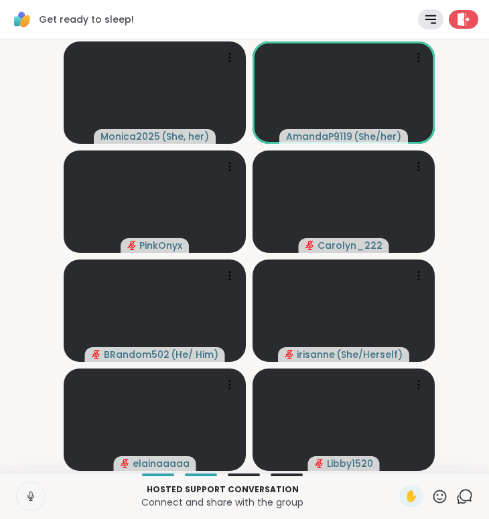
click at [30, 495] on icon at bounding box center [31, 497] width 12 height 12
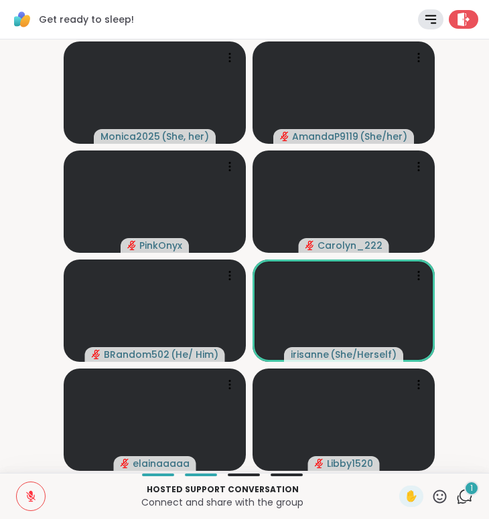
click at [474, 499] on div "Hosted support conversation Connect and share with the group ✋ 1 Chat" at bounding box center [244, 496] width 489 height 46
click at [471, 497] on icon at bounding box center [464, 497] width 17 height 17
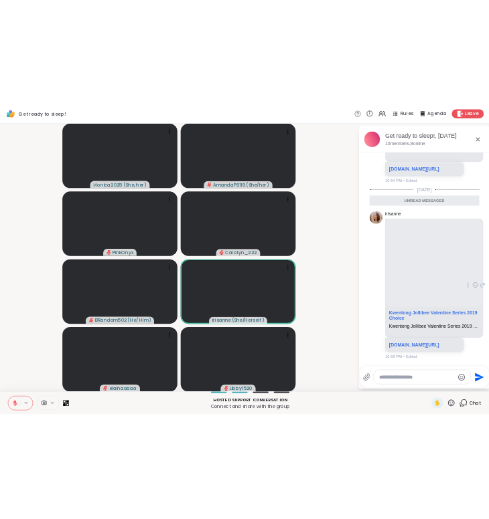
scroll to position [1199, 0]
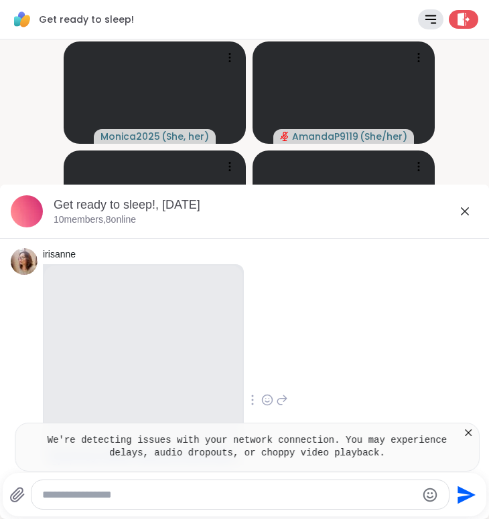
click at [474, 434] on icon at bounding box center [467, 432] width 13 height 13
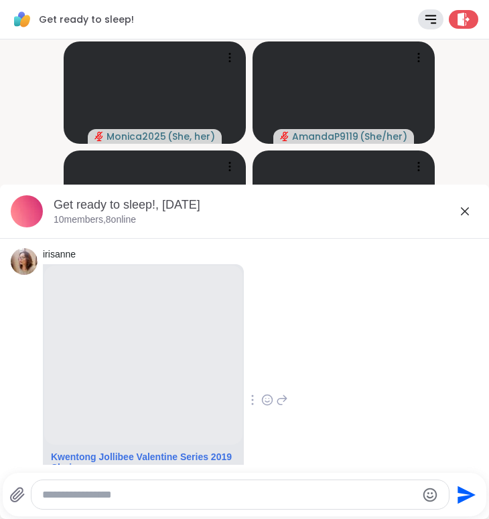
click at [466, 211] on icon at bounding box center [464, 211] width 8 height 8
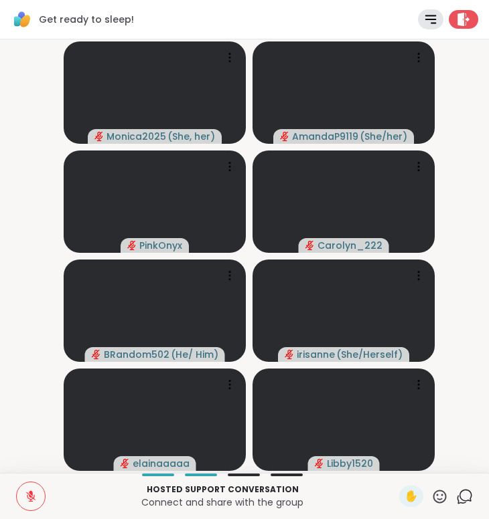
click at [468, 496] on icon at bounding box center [464, 497] width 17 height 17
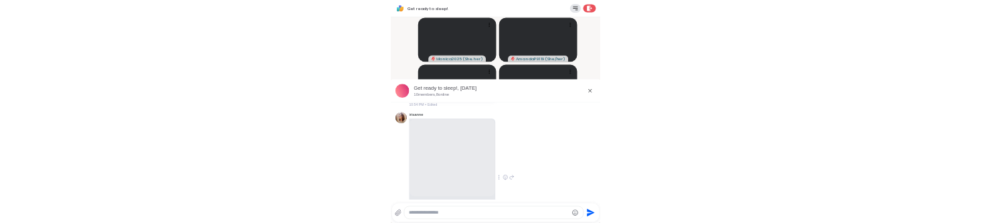
scroll to position [1264, 0]
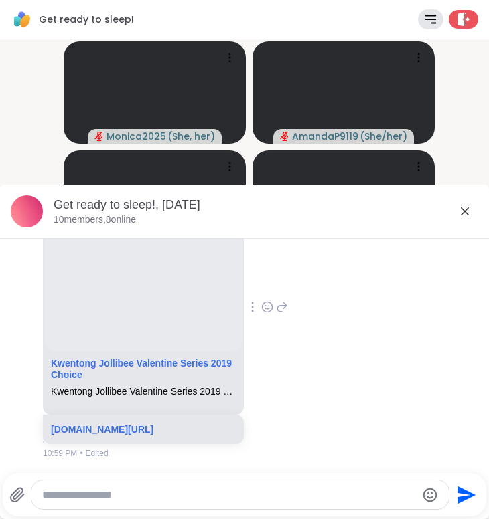
click at [468, 215] on icon at bounding box center [464, 211] width 16 height 16
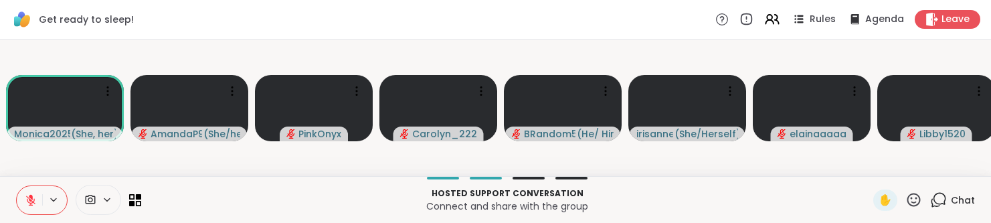
click at [31, 201] on icon at bounding box center [30, 199] width 9 height 9
click at [31, 201] on icon at bounding box center [30, 198] width 3 height 6
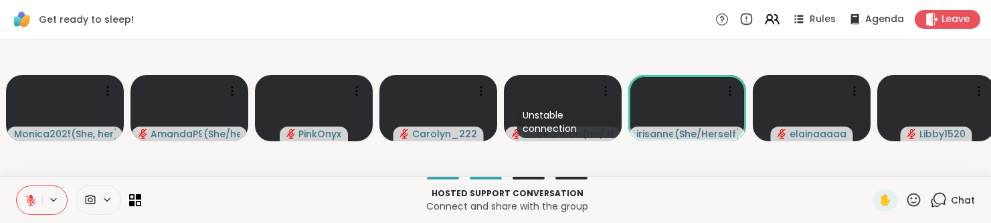
click at [31, 196] on icon at bounding box center [31, 196] width 4 height 5
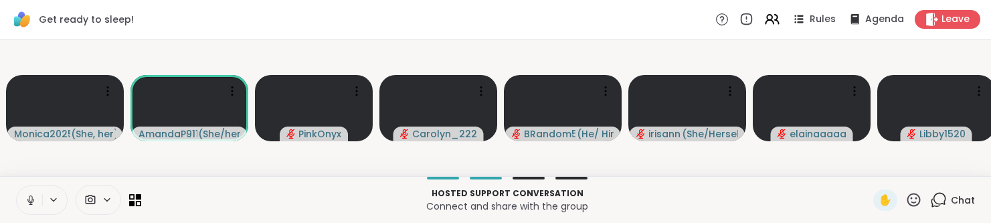
click at [31, 196] on icon at bounding box center [31, 200] width 12 height 12
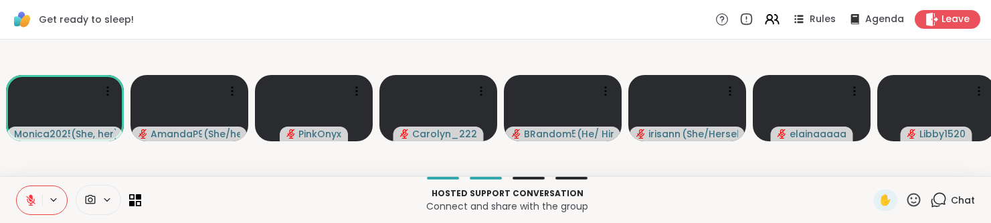
click at [488, 201] on icon at bounding box center [938, 199] width 17 height 17
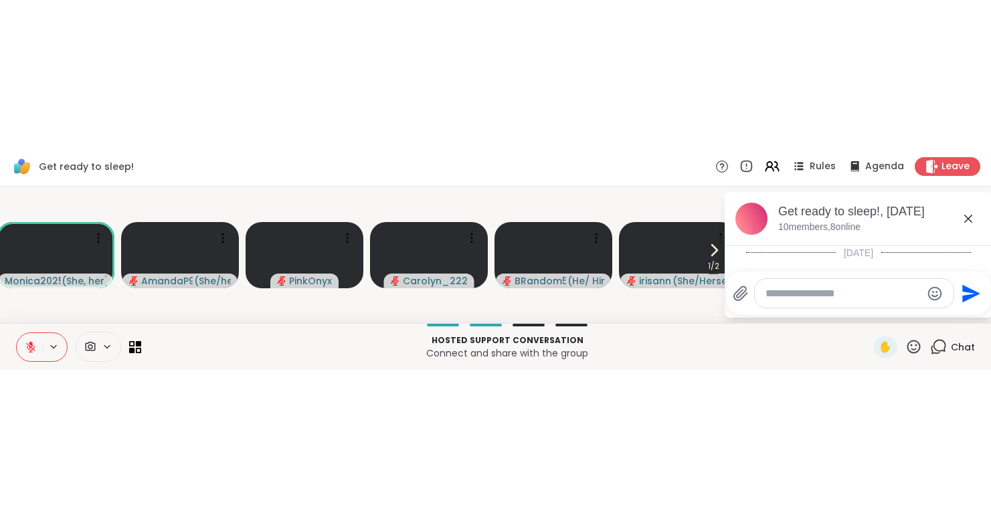
scroll to position [1567, 0]
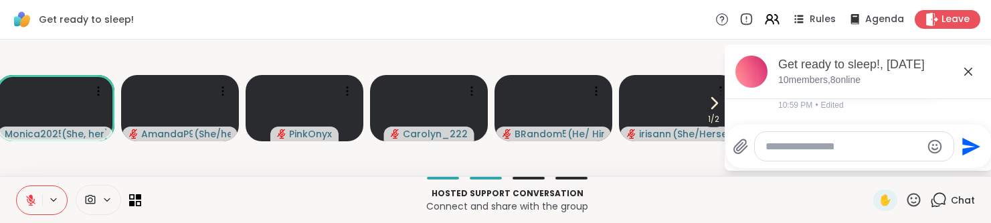
click at [488, 152] on textarea "Type your message" at bounding box center [844, 146] width 156 height 13
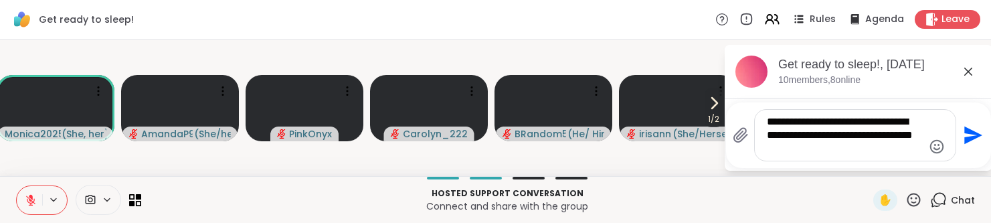
type textarea "**********"
click at [488, 144] on icon "Emoji picker" at bounding box center [937, 147] width 16 height 16
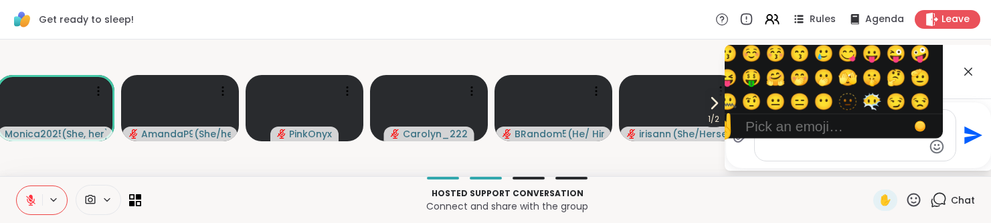
click at [488, 114] on div "☝️ Pick an emoji…" at bounding box center [807, 126] width 201 height 24
click at [488, 118] on div "Pick an emoji…" at bounding box center [795, 126] width 98 height 16
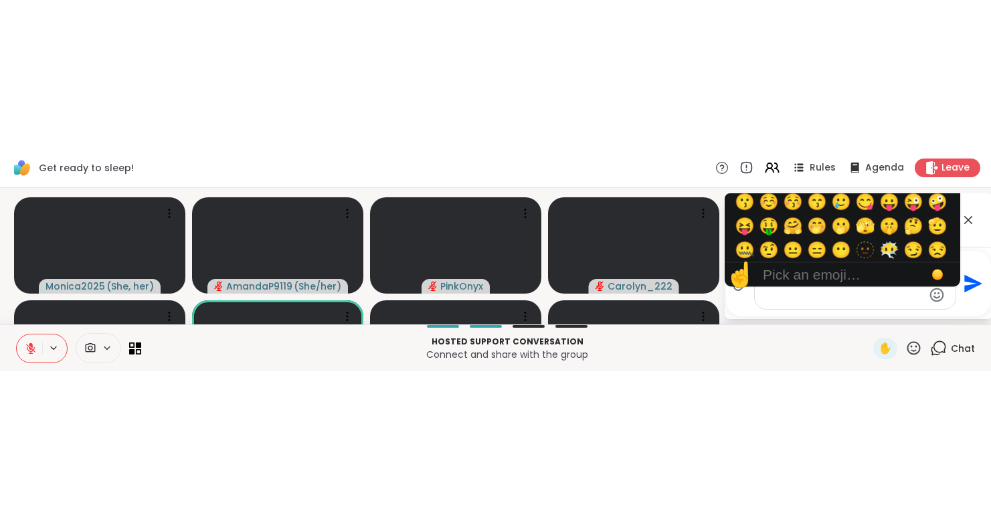
scroll to position [1292, 0]
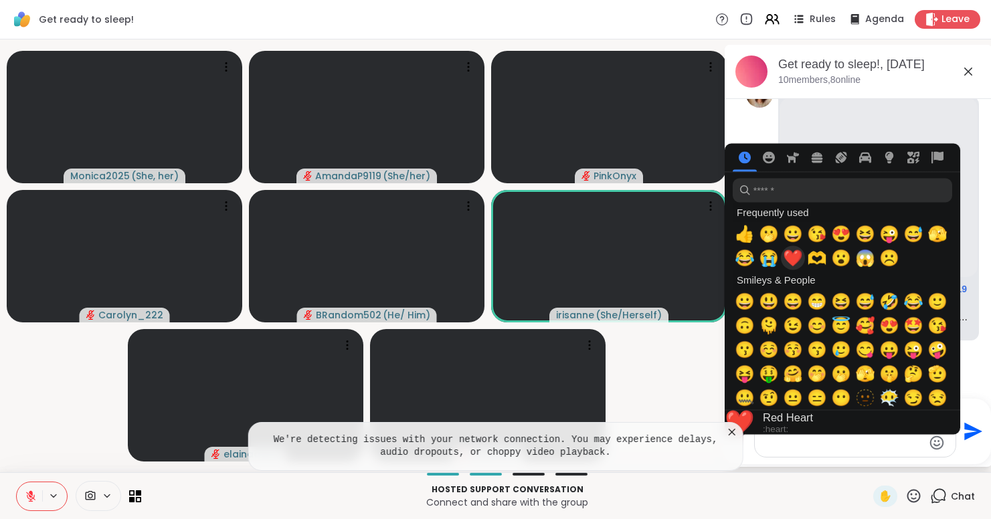
click at [488, 258] on span "❤️" at bounding box center [793, 258] width 20 height 19
click at [488, 261] on span "🫶" at bounding box center [817, 258] width 20 height 19
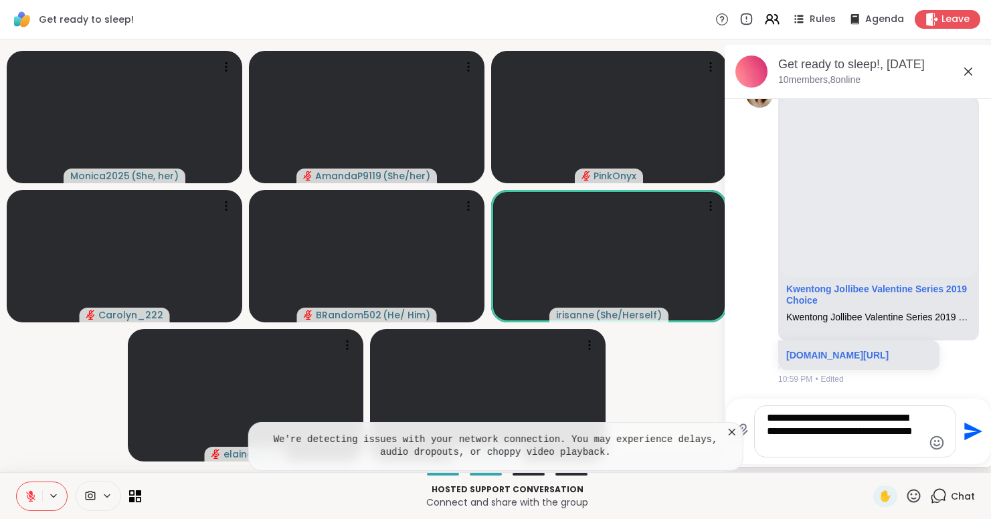
click at [488, 434] on icon "Send" at bounding box center [973, 432] width 18 height 18
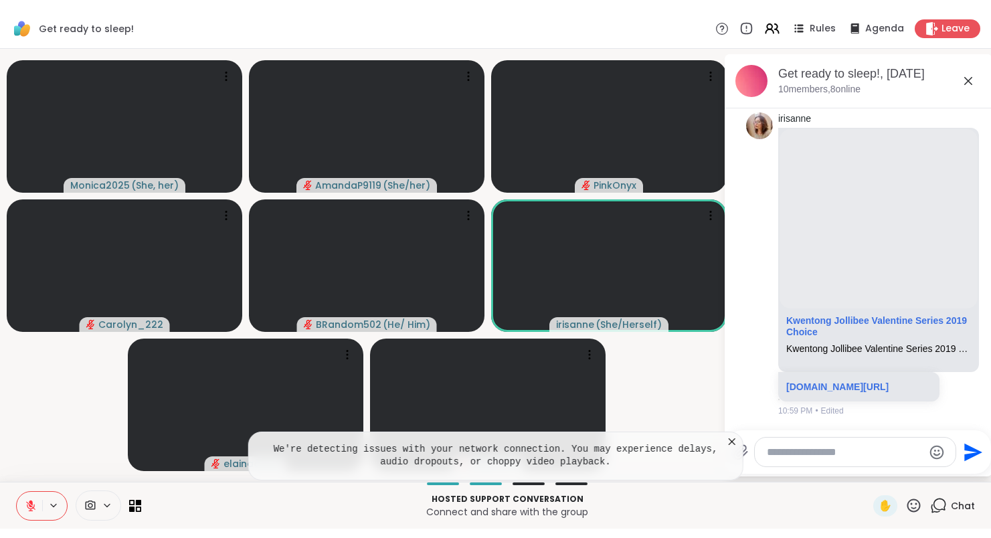
scroll to position [1395, 0]
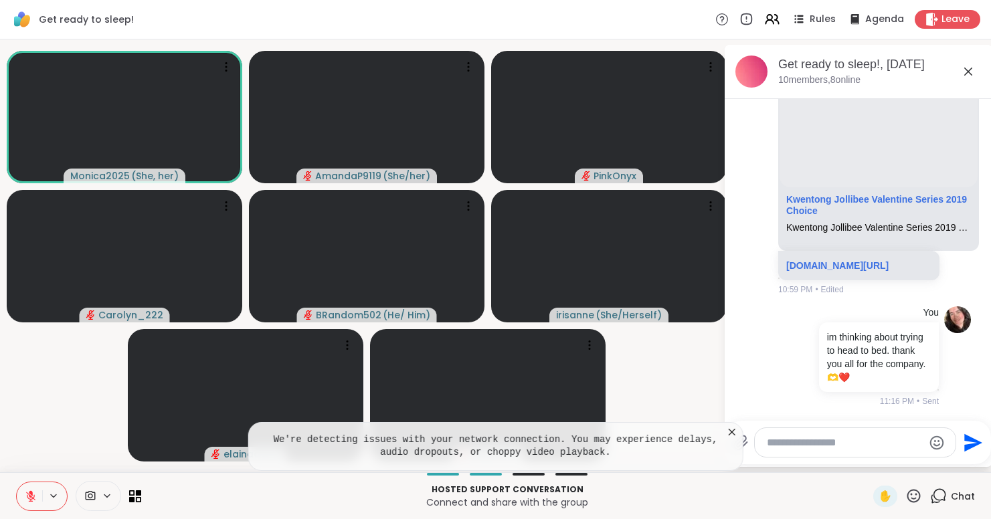
click at [488, 431] on icon at bounding box center [731, 432] width 13 height 13
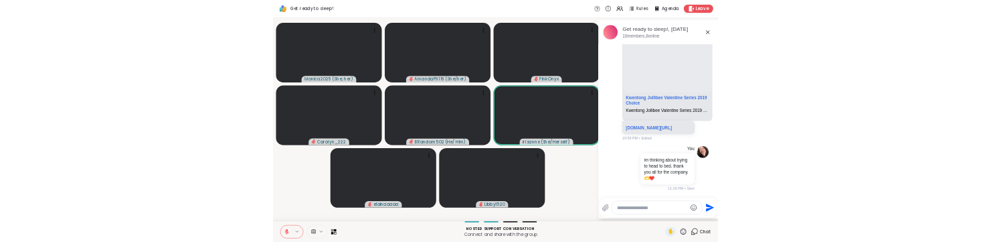
scroll to position [1376, 0]
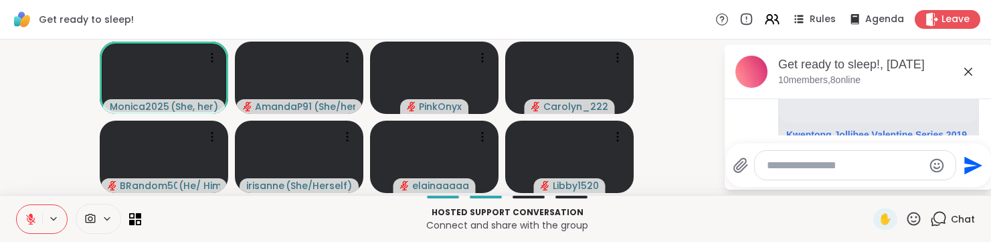
click at [488, 68] on icon at bounding box center [968, 72] width 16 height 16
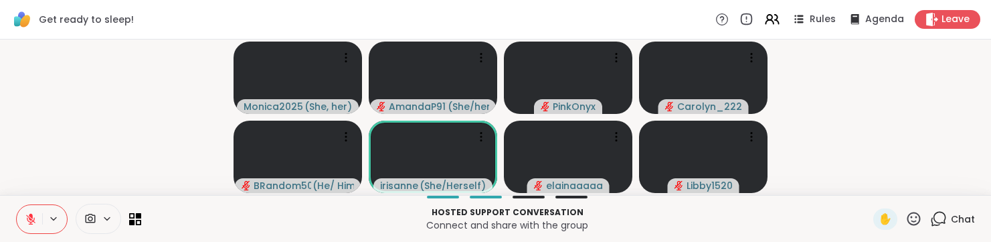
click at [488, 220] on div "Chat" at bounding box center [952, 218] width 45 height 21
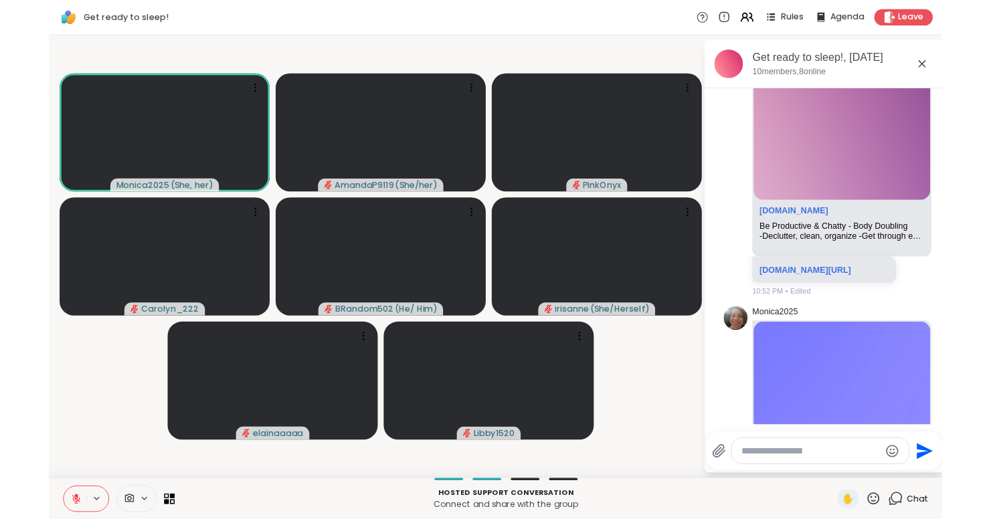
scroll to position [643, 0]
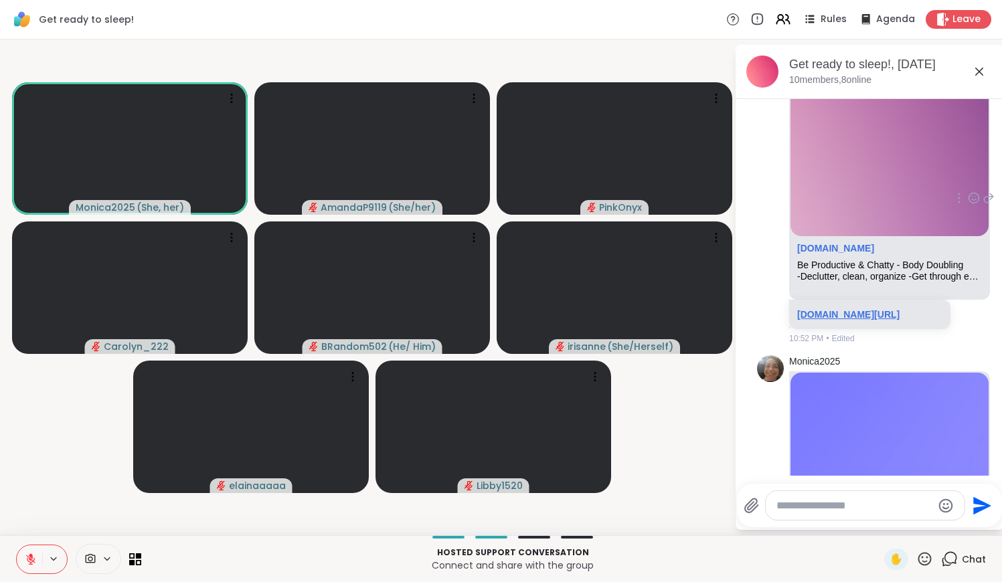
click at [488, 320] on link "sharewellnow.com/session/5c7c6c5b-c79e-4330-90e8-59340b945205" at bounding box center [848, 314] width 102 height 11
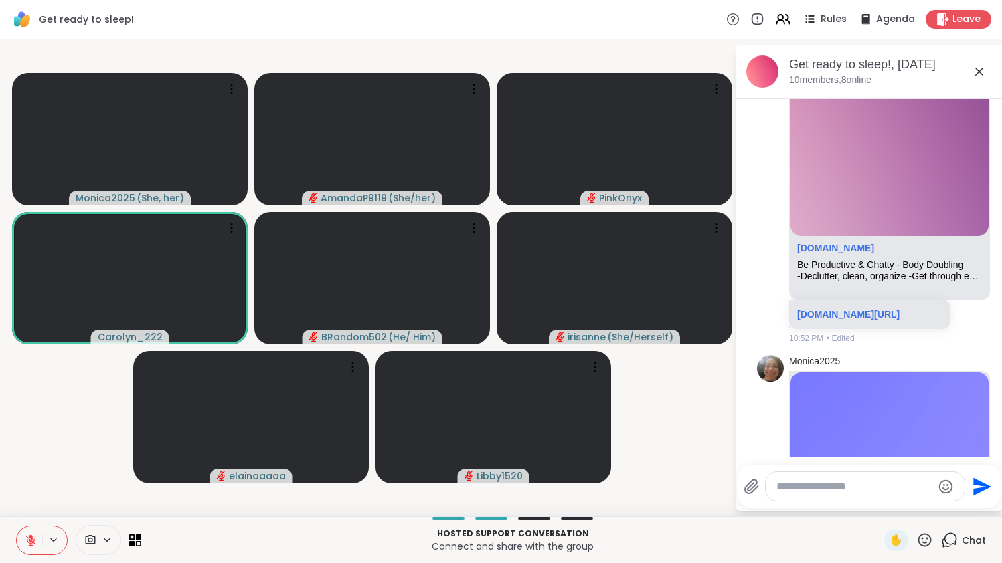
click at [488, 71] on icon at bounding box center [979, 72] width 8 height 8
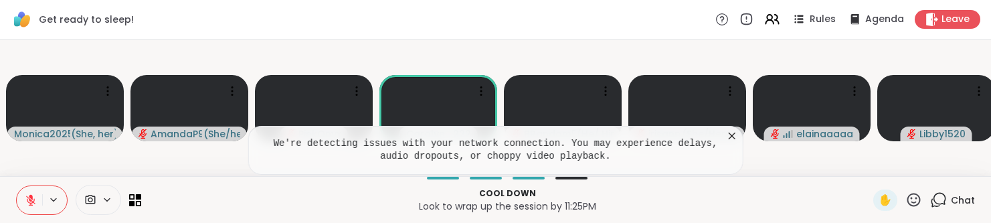
click at [488, 139] on icon at bounding box center [731, 135] width 13 height 13
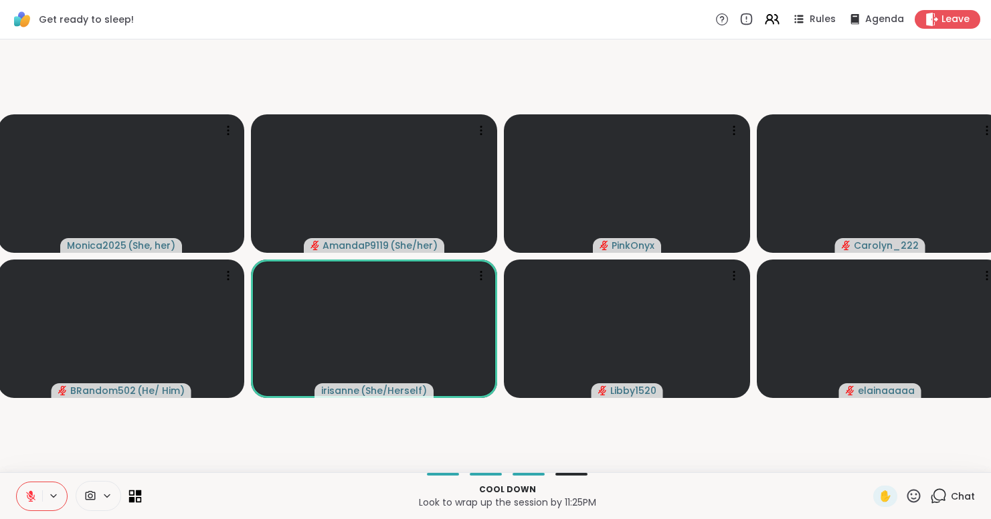
click at [135, 501] on icon at bounding box center [135, 496] width 13 height 13
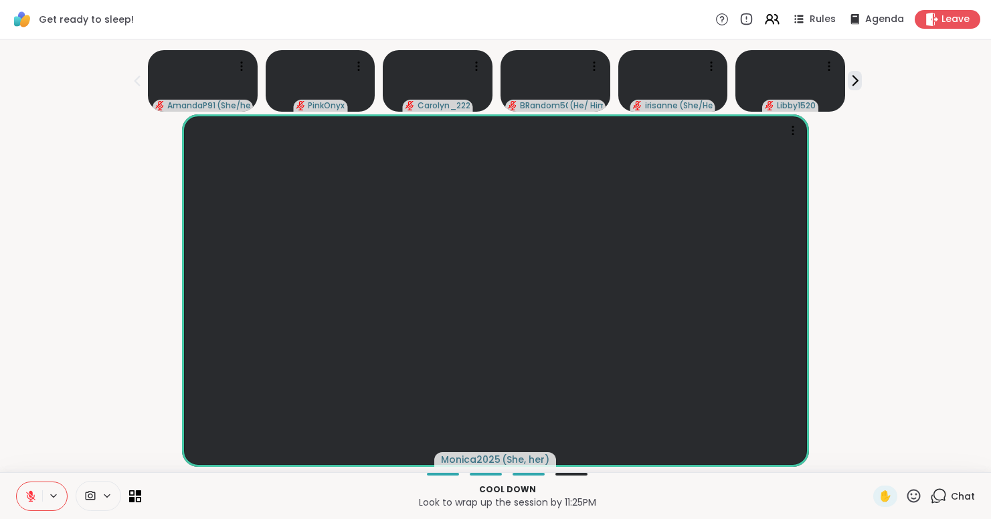
click at [27, 491] on icon at bounding box center [31, 497] width 12 height 12
click at [143, 497] on div "Cool down Look to wrap up the session by 11:25PM ✋ Chat" at bounding box center [495, 495] width 991 height 47
click at [137, 493] on icon at bounding box center [139, 493] width 6 height 6
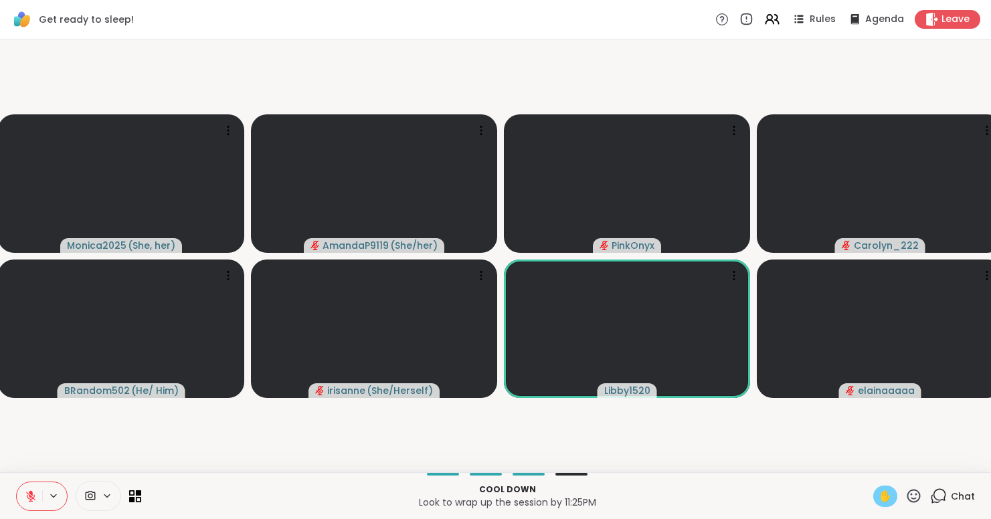
click at [488, 500] on span "✋" at bounding box center [885, 497] width 13 height 16
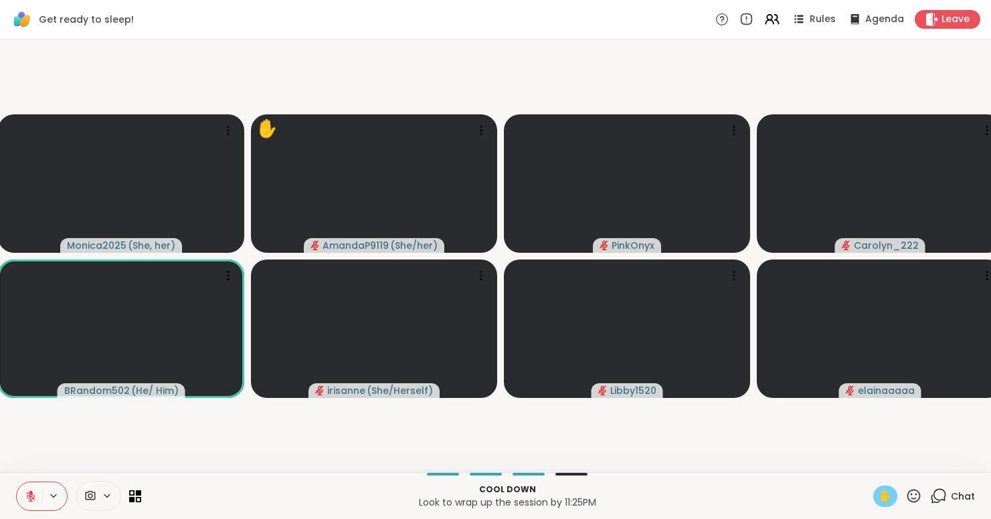
click at [488, 489] on span "✋" at bounding box center [885, 497] width 13 height 16
click at [31, 499] on icon at bounding box center [30, 496] width 9 height 9
click at [31, 499] on icon at bounding box center [31, 497] width 12 height 12
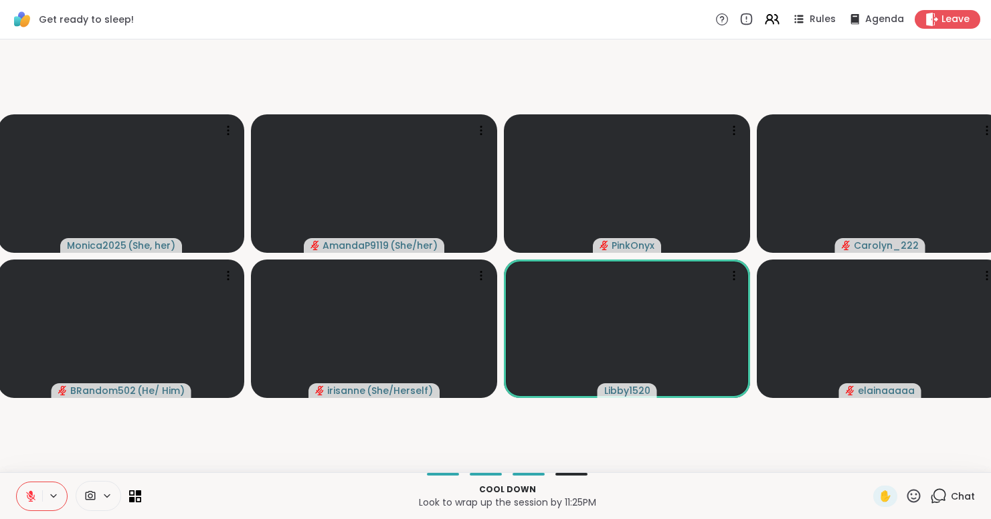
click at [31, 499] on icon at bounding box center [31, 497] width 12 height 12
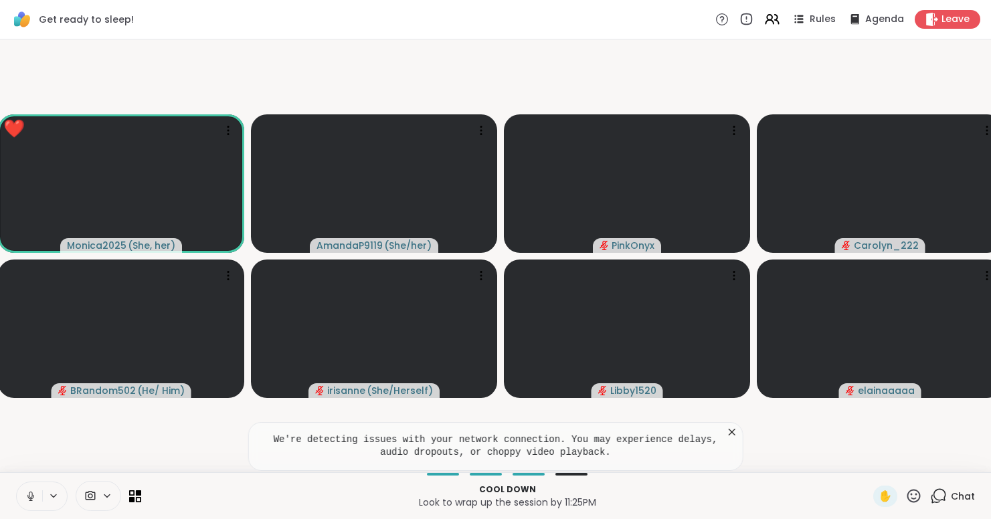
click at [488, 432] on icon at bounding box center [731, 432] width 13 height 13
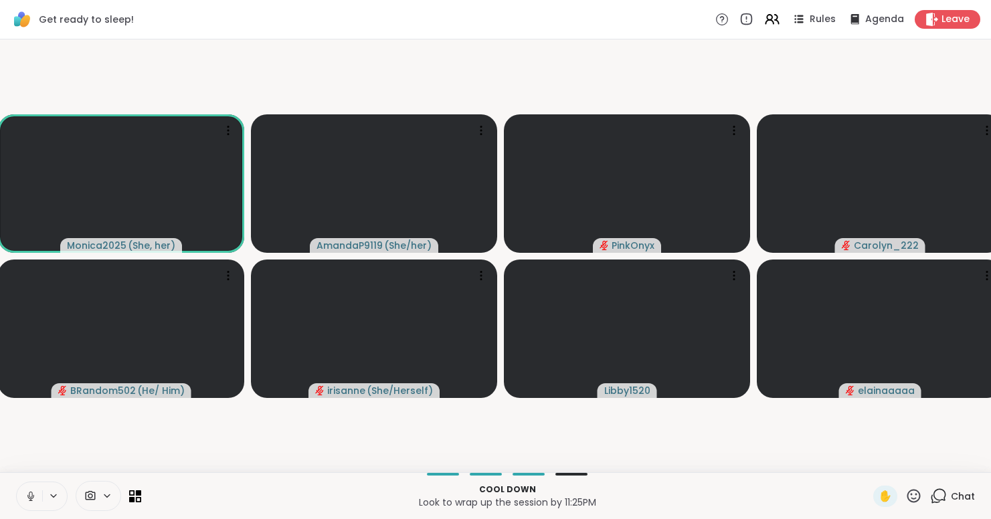
click at [31, 496] on icon at bounding box center [31, 497] width 12 height 12
click at [24, 497] on button at bounding box center [29, 497] width 25 height 28
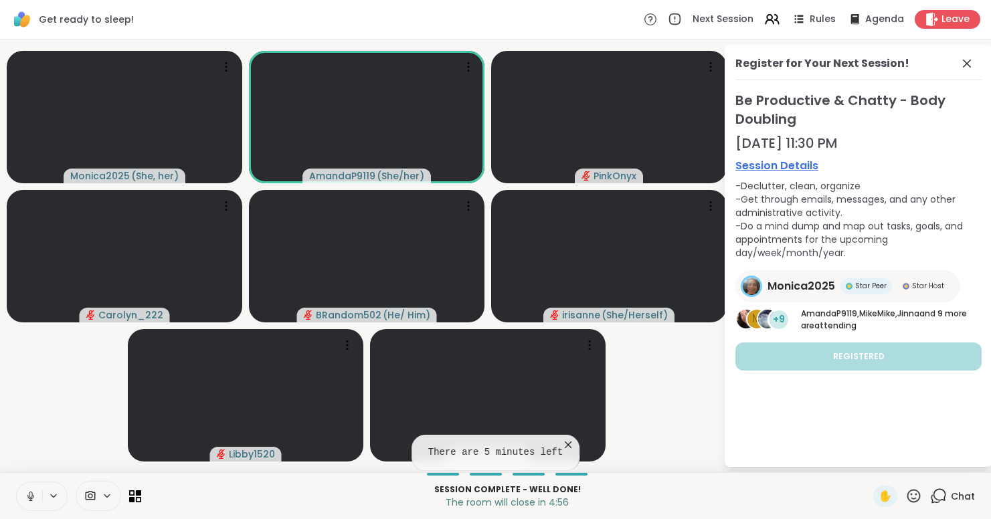
click at [29, 496] on icon at bounding box center [30, 495] width 3 height 6
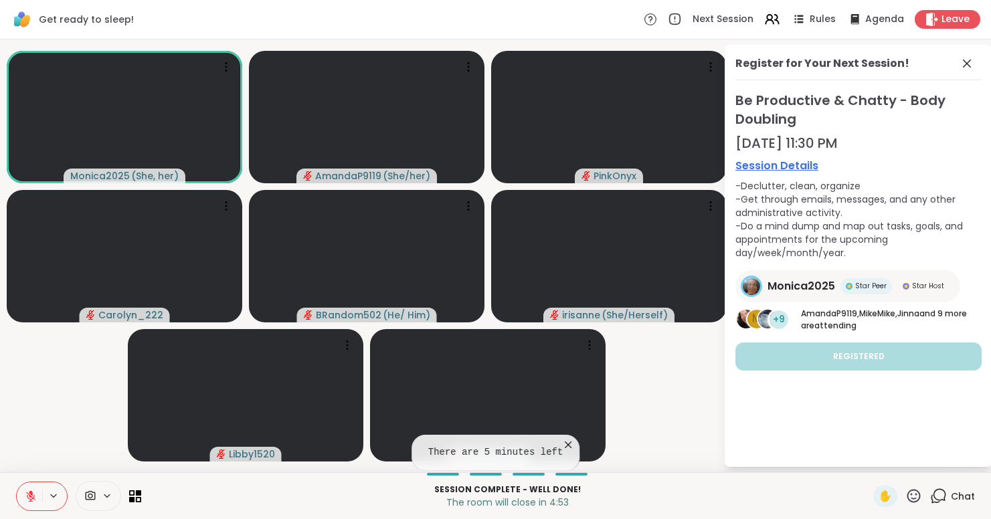
click at [32, 497] on icon at bounding box center [31, 497] width 12 height 12
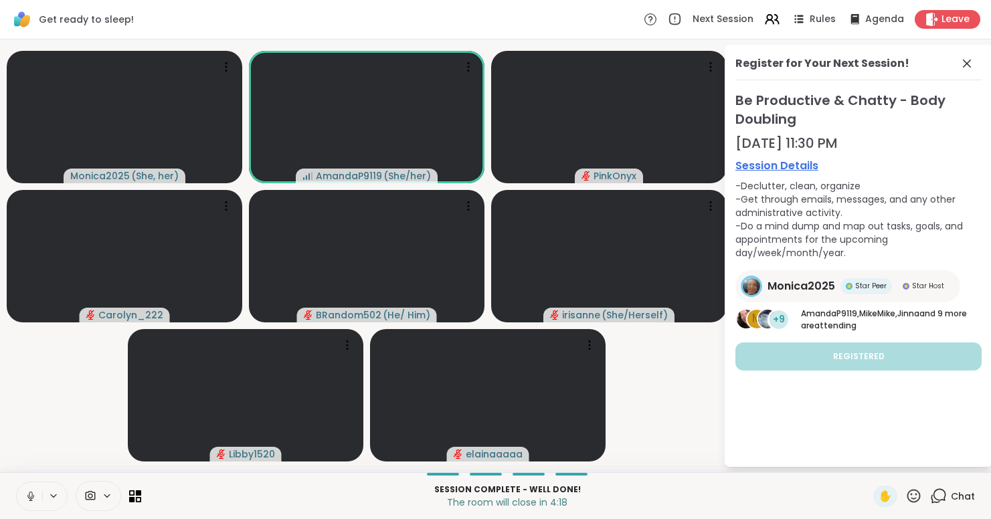
click at [32, 497] on icon at bounding box center [30, 495] width 3 height 6
click at [30, 493] on icon at bounding box center [31, 497] width 12 height 12
click at [31, 501] on icon at bounding box center [30, 500] width 1 height 3
click at [31, 493] on icon at bounding box center [31, 497] width 12 height 12
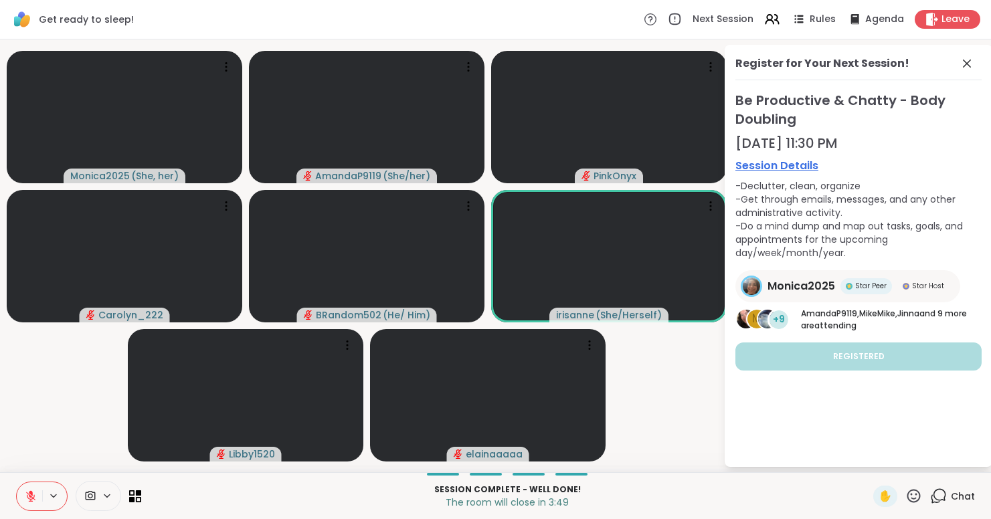
click at [31, 494] on icon at bounding box center [31, 493] width 4 height 5
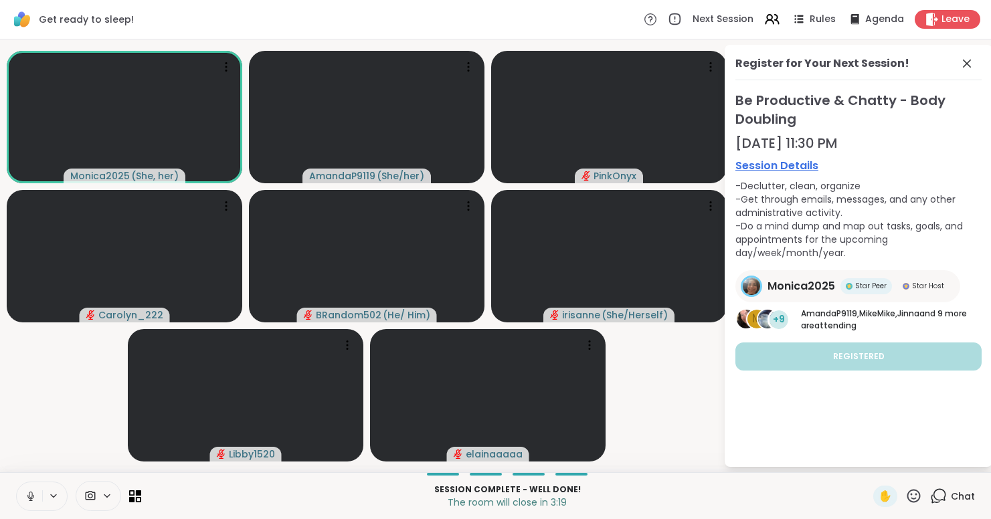
click at [31, 494] on icon at bounding box center [31, 497] width 12 height 12
click at [29, 496] on icon at bounding box center [30, 496] width 9 height 9
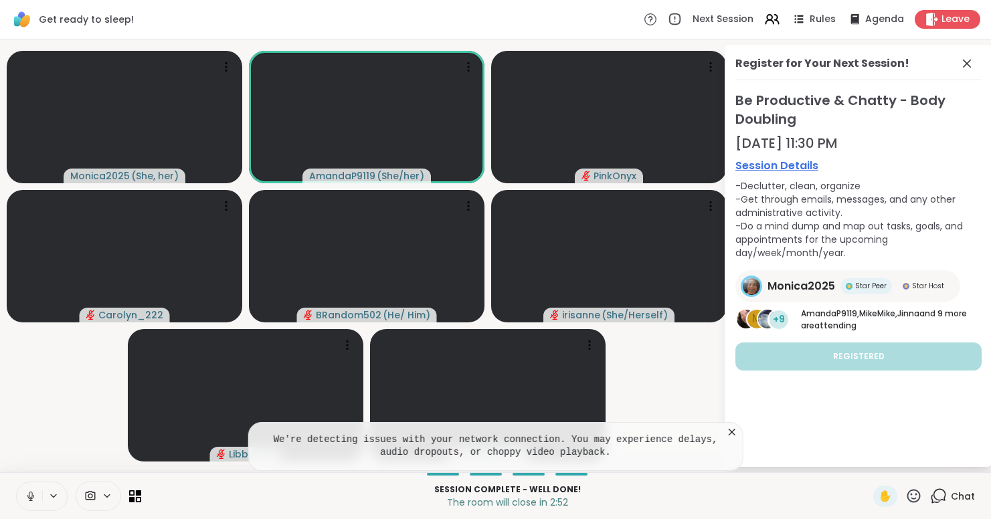
click at [29, 496] on icon at bounding box center [30, 495] width 3 height 6
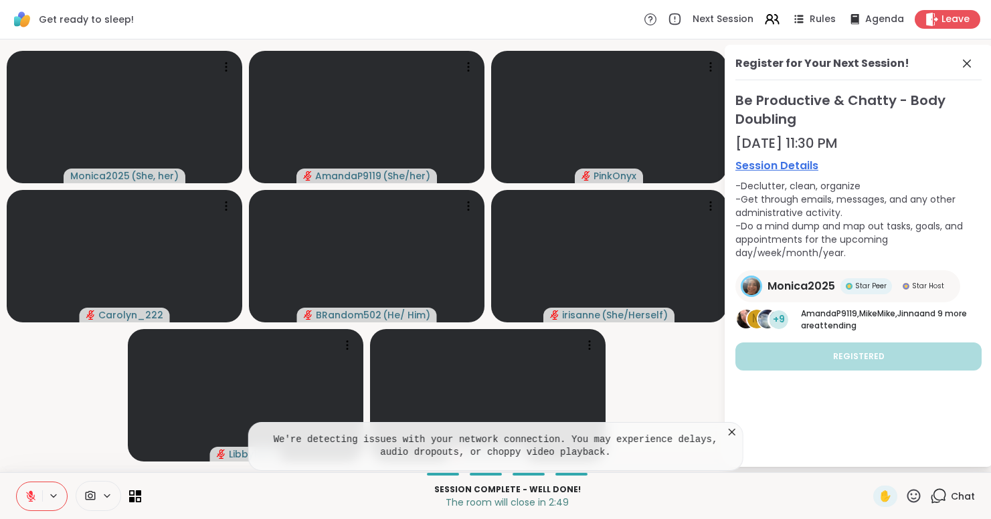
click at [488, 431] on icon at bounding box center [732, 432] width 7 height 7
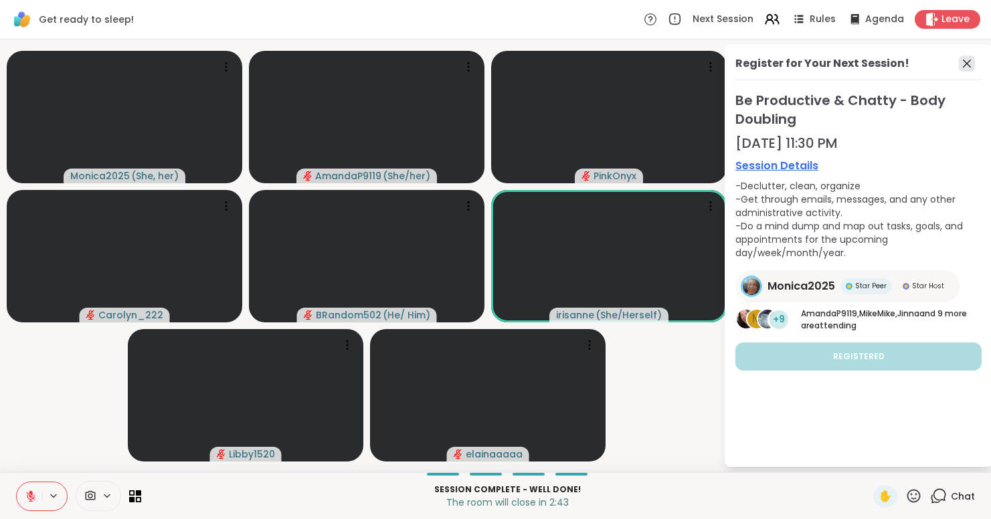
click at [488, 64] on icon at bounding box center [967, 64] width 16 height 16
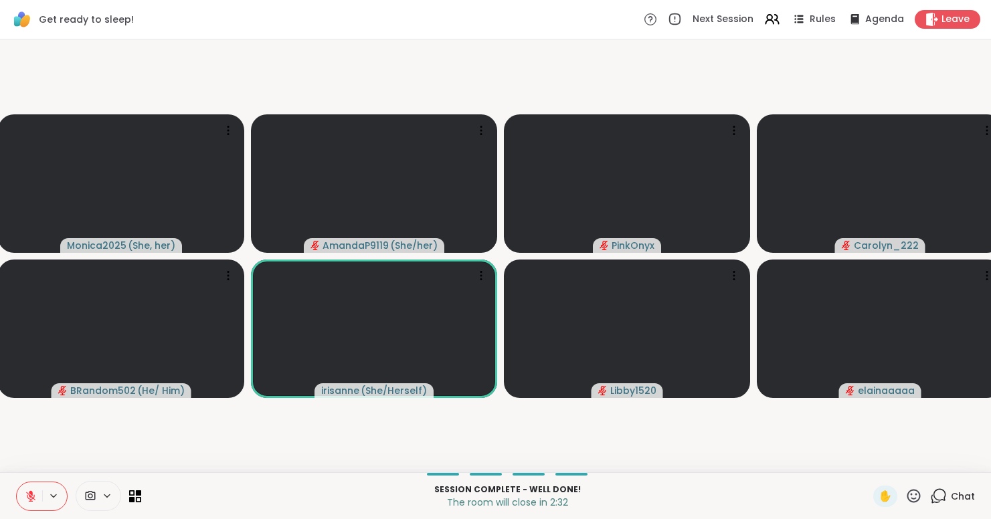
click at [34, 489] on button at bounding box center [29, 497] width 25 height 28
click at [33, 494] on icon at bounding box center [31, 497] width 12 height 12
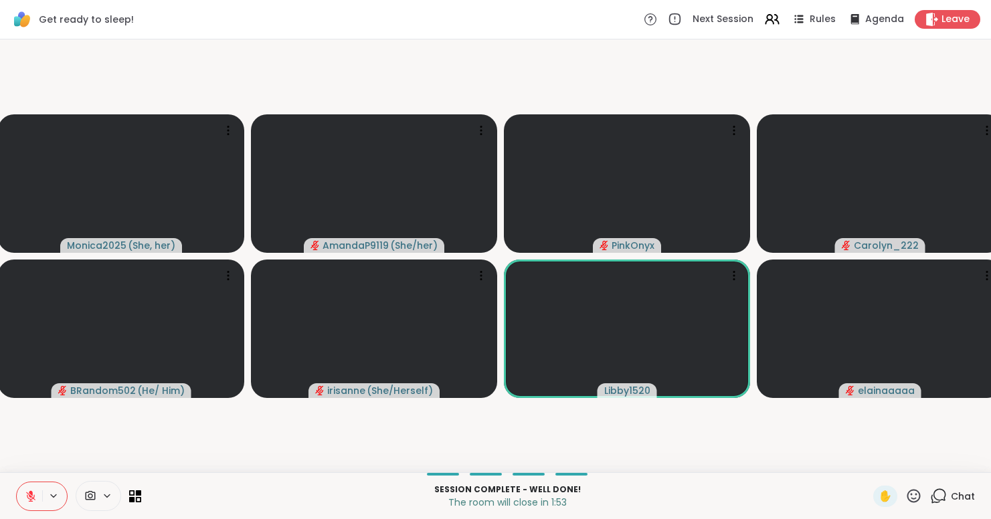
click at [33, 494] on icon at bounding box center [31, 497] width 12 height 12
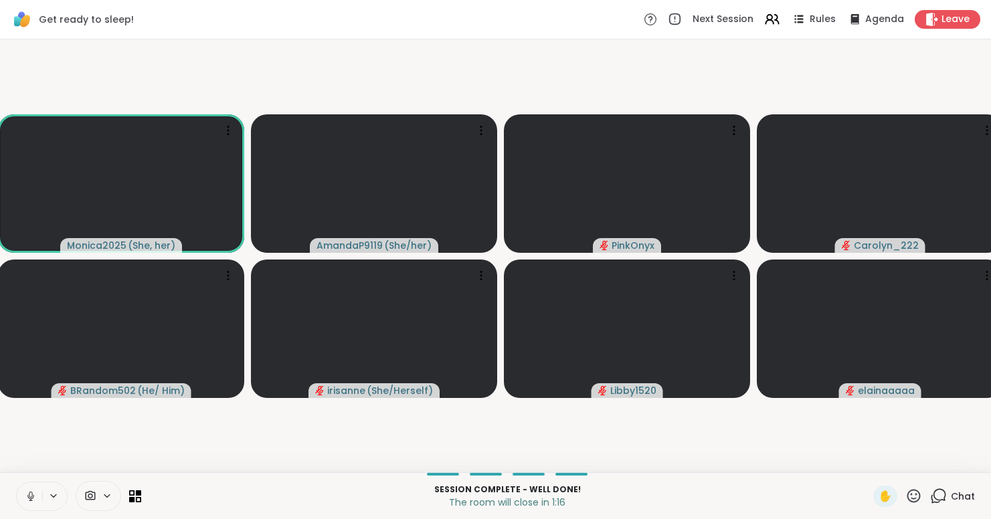
click at [33, 494] on icon at bounding box center [31, 497] width 12 height 12
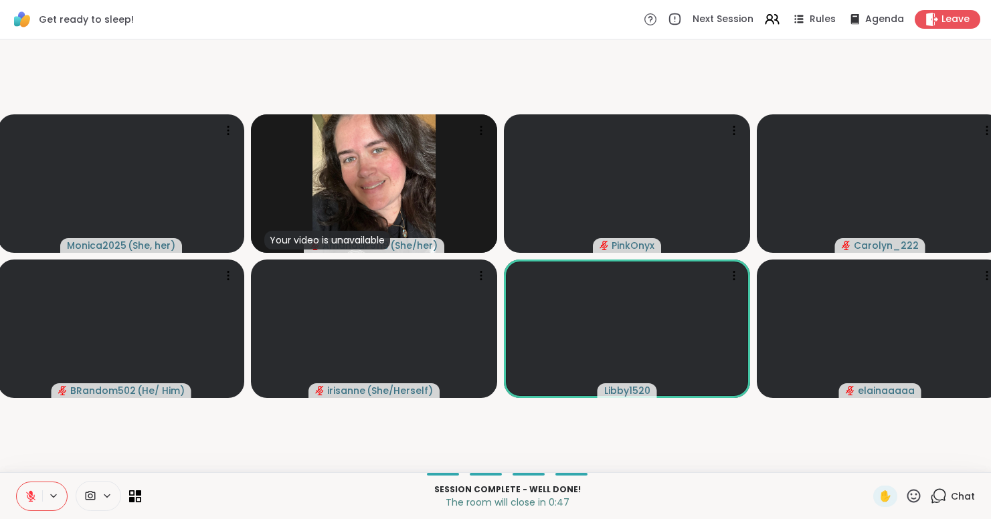
click at [488, 490] on span "Chat" at bounding box center [963, 496] width 24 height 13
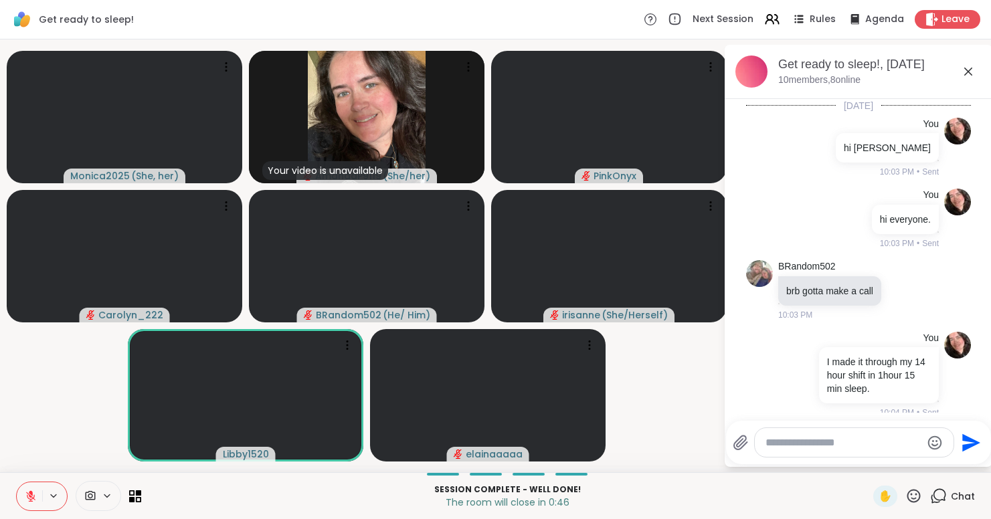
scroll to position [1413, 0]
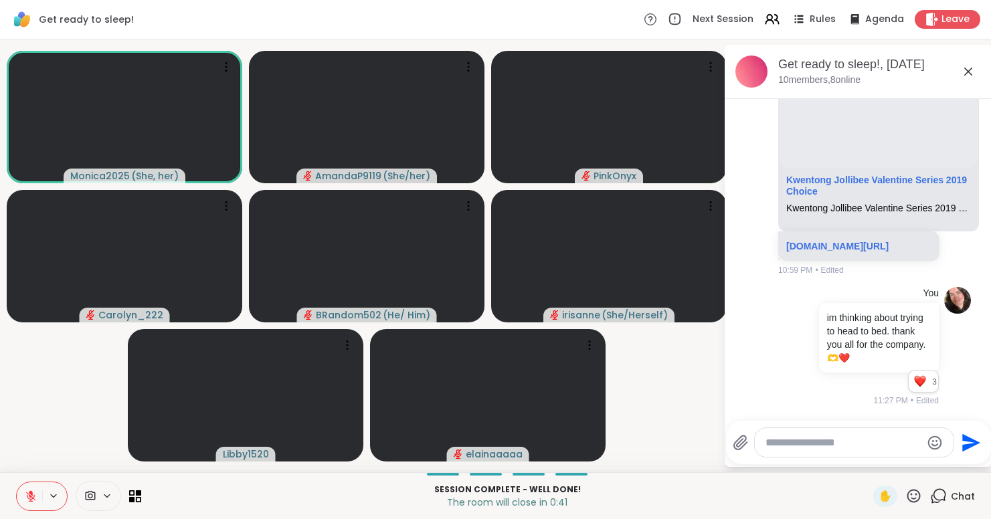
click at [488, 448] on textarea "Type your message" at bounding box center [844, 442] width 156 height 13
type textarea "**********"
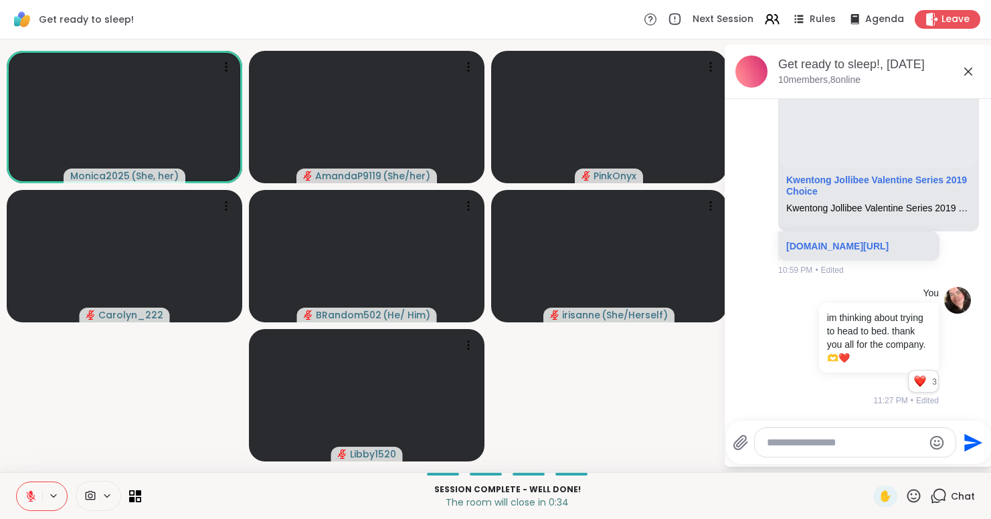
scroll to position [1484, 0]
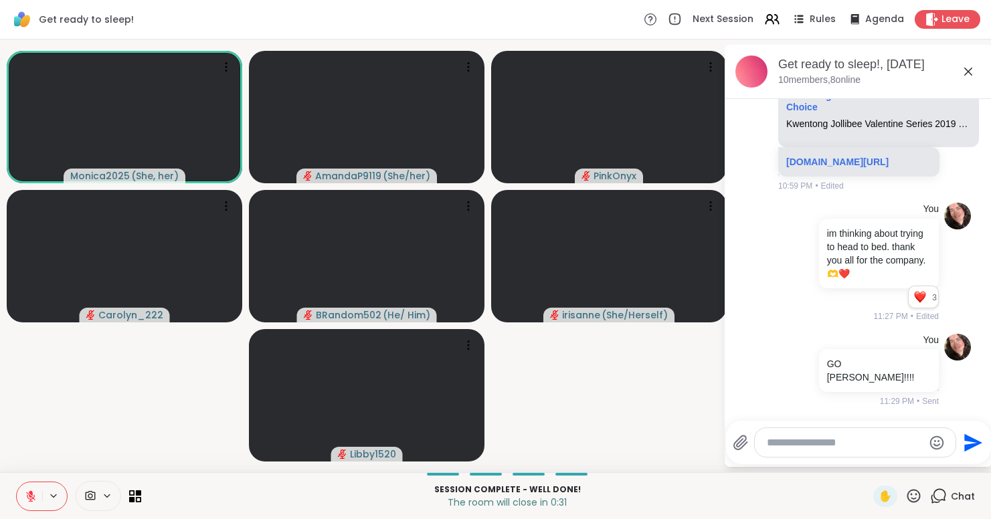
click at [488, 72] on icon at bounding box center [968, 72] width 16 height 16
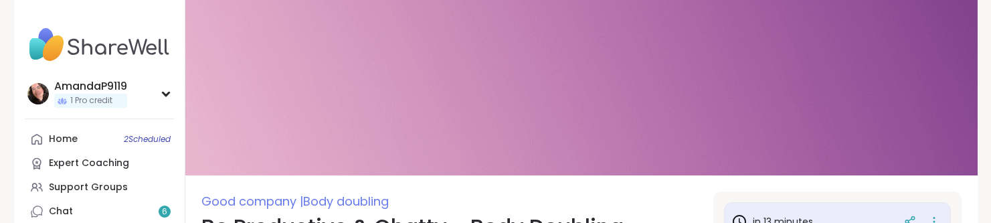
type textarea "*"
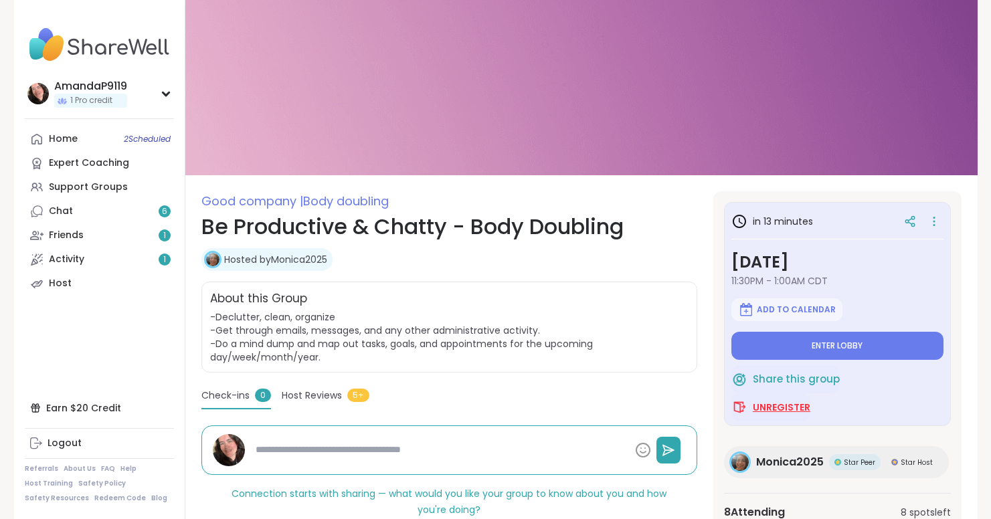
click at [488, 402] on span "Unregister" at bounding box center [782, 407] width 58 height 13
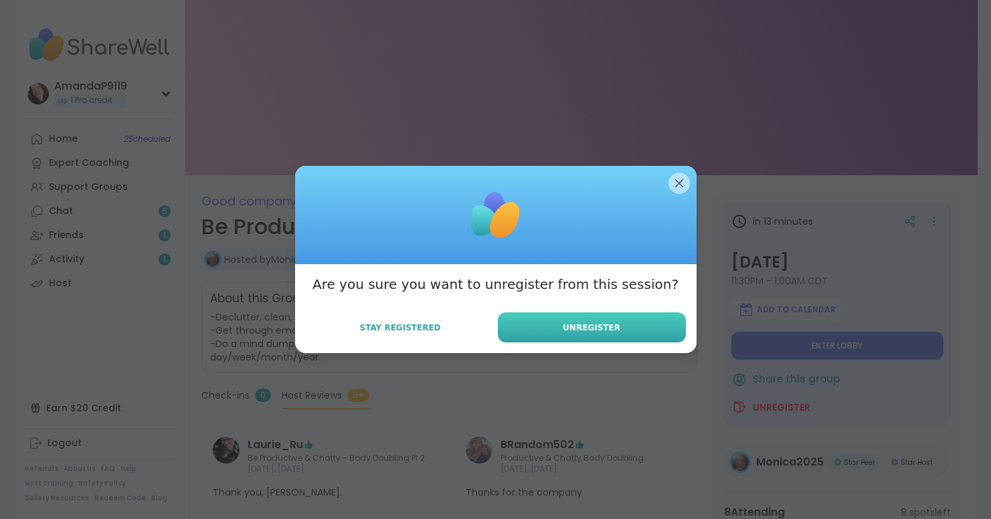
click at [488, 332] on button "Unregister" at bounding box center [592, 328] width 188 height 30
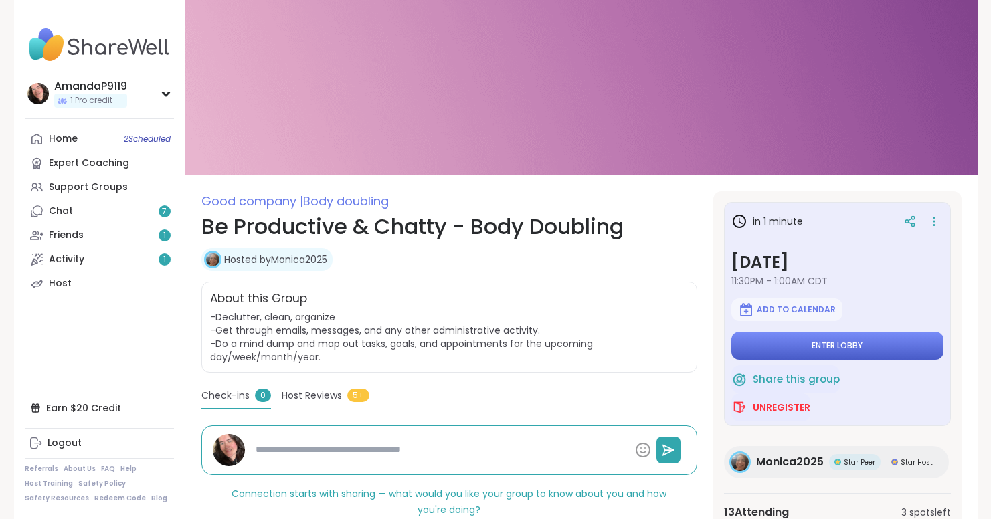
click at [812, 343] on span "Enter lobby" at bounding box center [837, 346] width 51 height 11
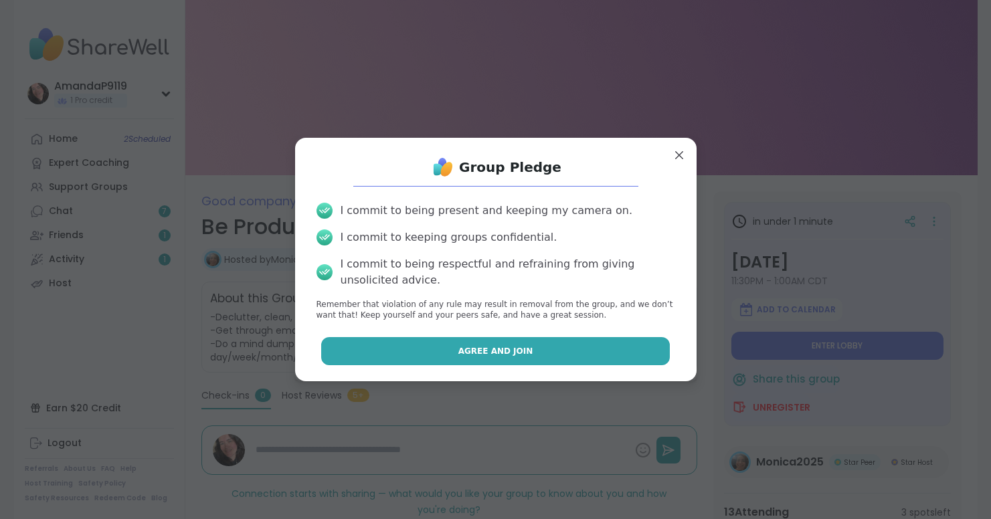
click at [632, 357] on button "Agree and Join" at bounding box center [495, 351] width 349 height 28
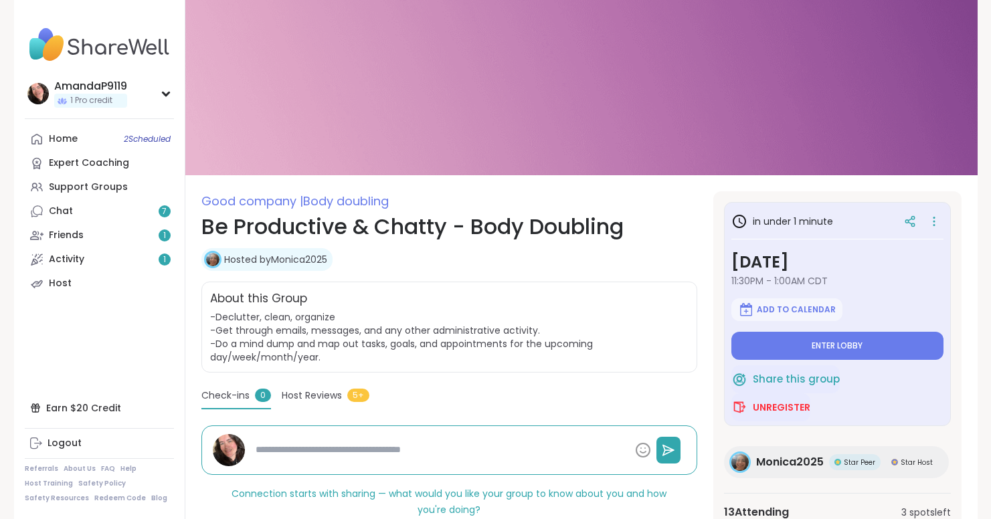
type textarea "*"
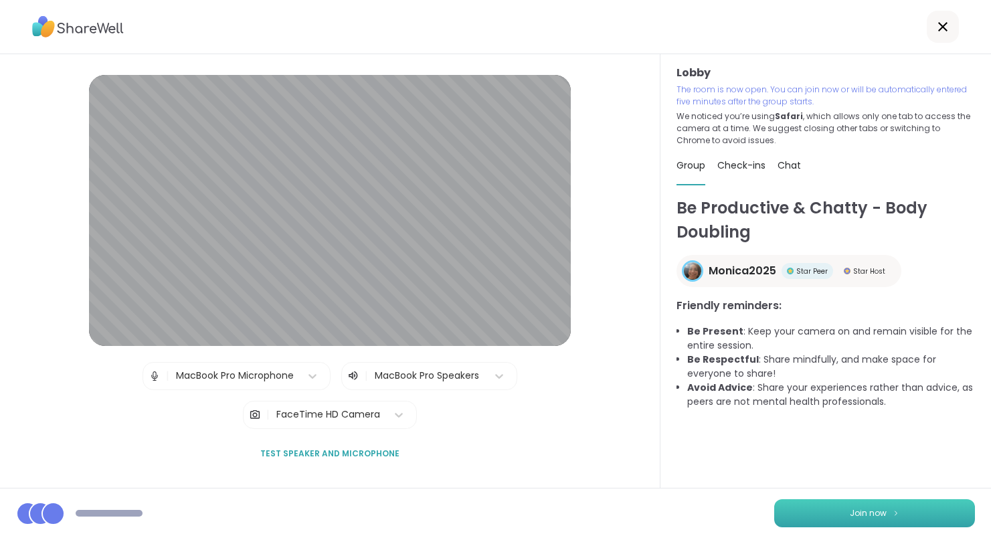
click at [861, 510] on span "Join now" at bounding box center [868, 513] width 37 height 12
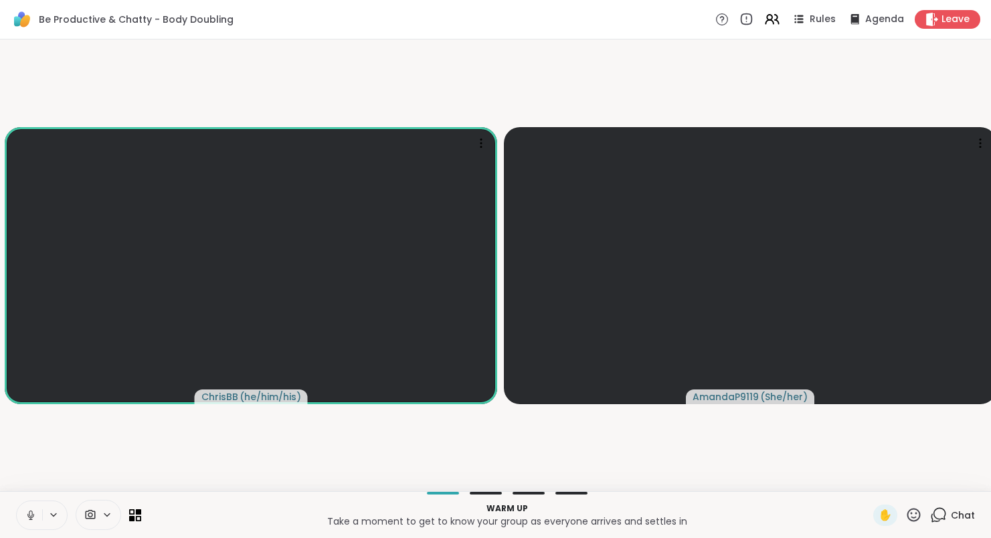
click at [29, 517] on icon at bounding box center [31, 515] width 12 height 12
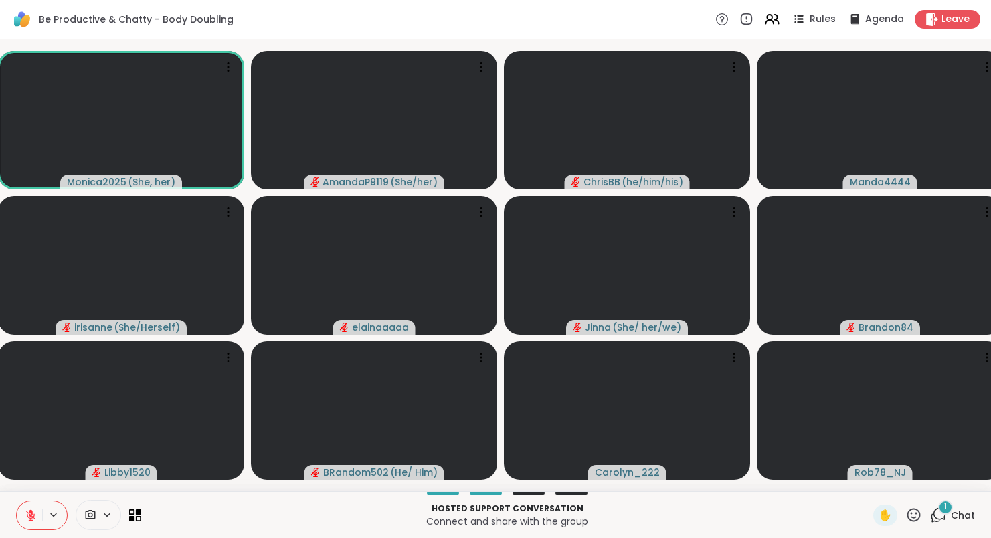
click at [29, 519] on icon at bounding box center [31, 515] width 12 height 12
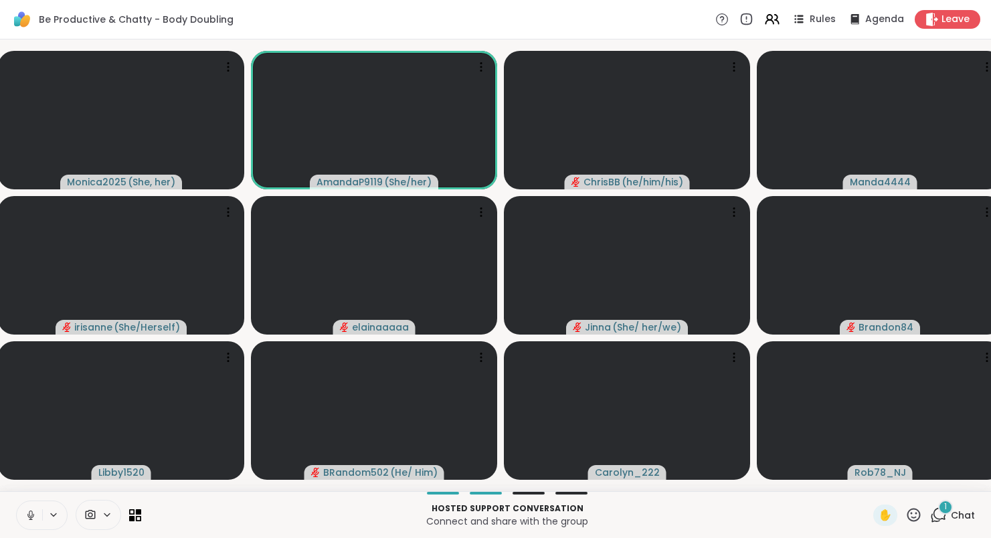
click at [29, 519] on icon at bounding box center [31, 515] width 12 height 12
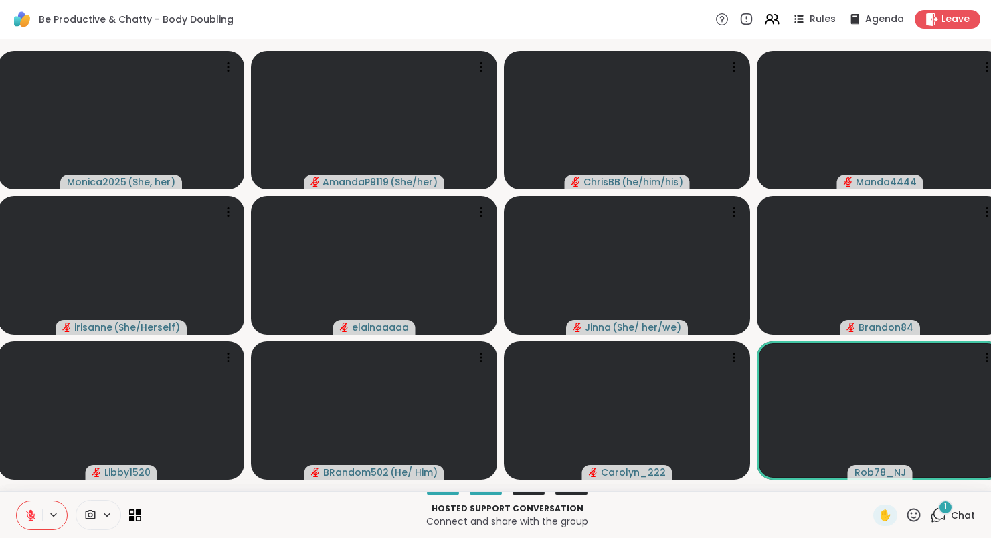
click at [951, 508] on div "1" at bounding box center [945, 507] width 15 height 15
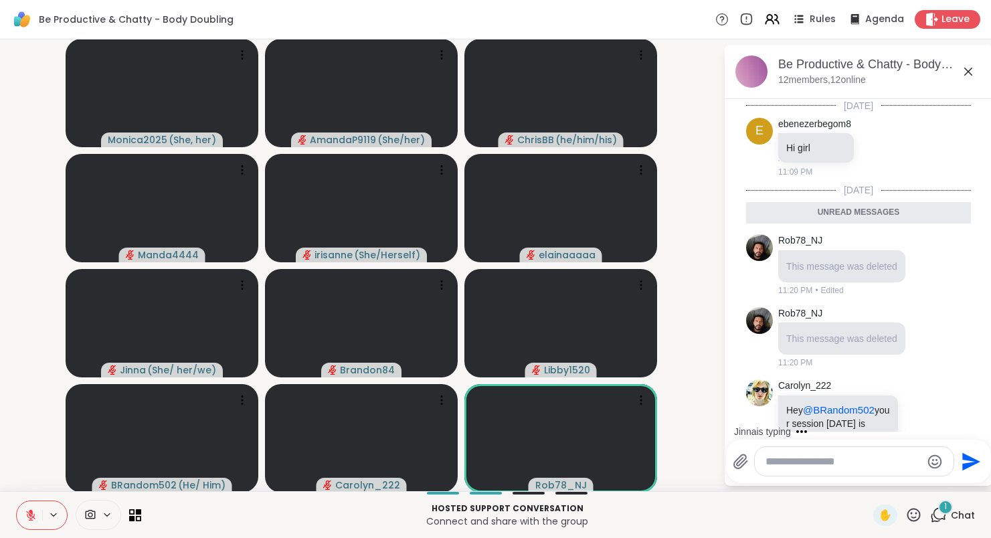
scroll to position [106, 0]
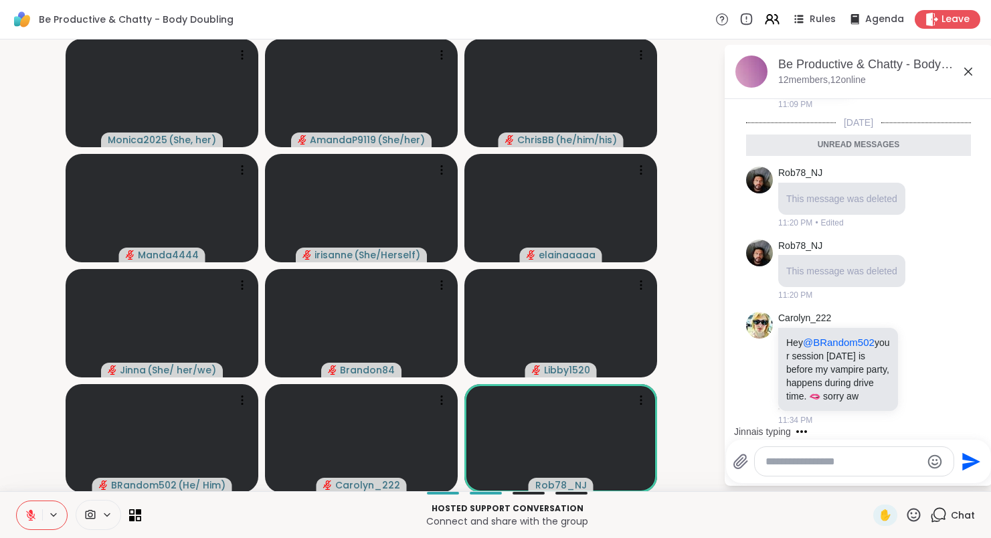
click at [951, 510] on div "Chat" at bounding box center [952, 515] width 45 height 21
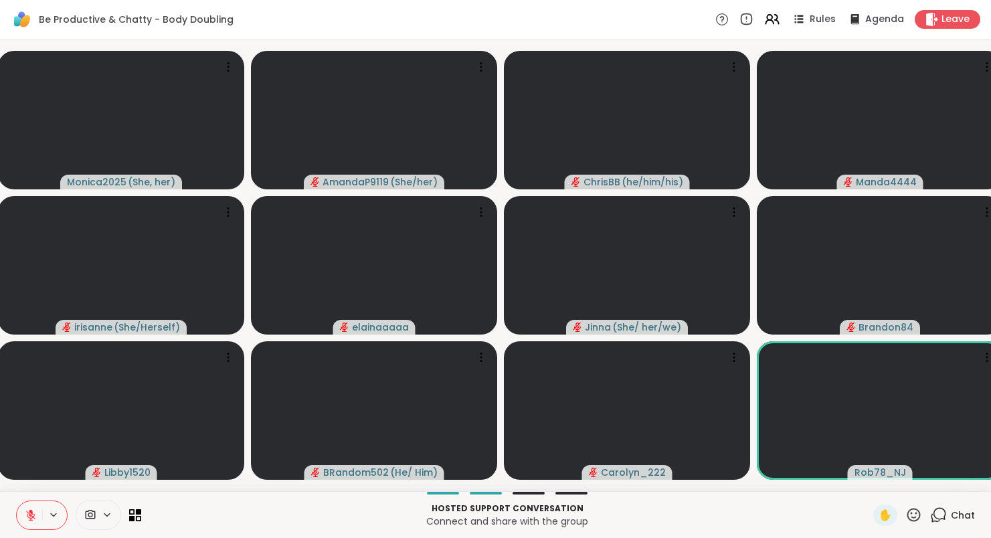
click at [951, 510] on div "Chat" at bounding box center [952, 515] width 45 height 21
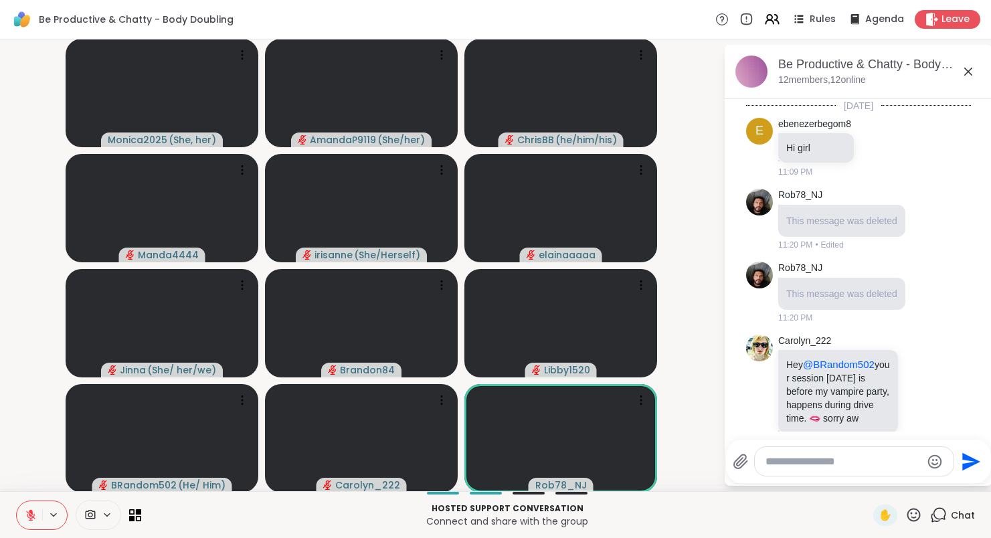
scroll to position [61, 0]
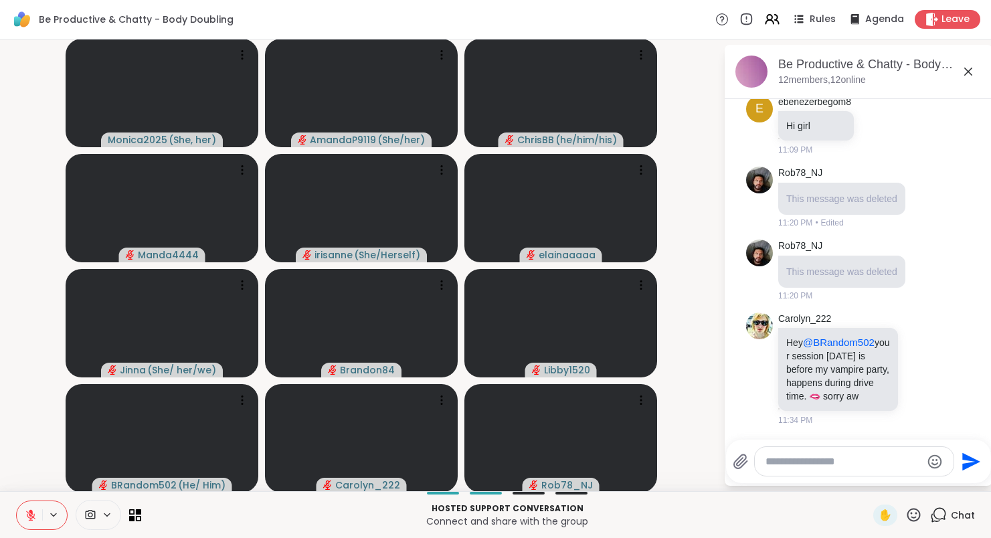
click at [760, 240] on img at bounding box center [759, 253] width 27 height 27
click at [782, 240] on link "Rob78_NJ" at bounding box center [800, 246] width 44 height 13
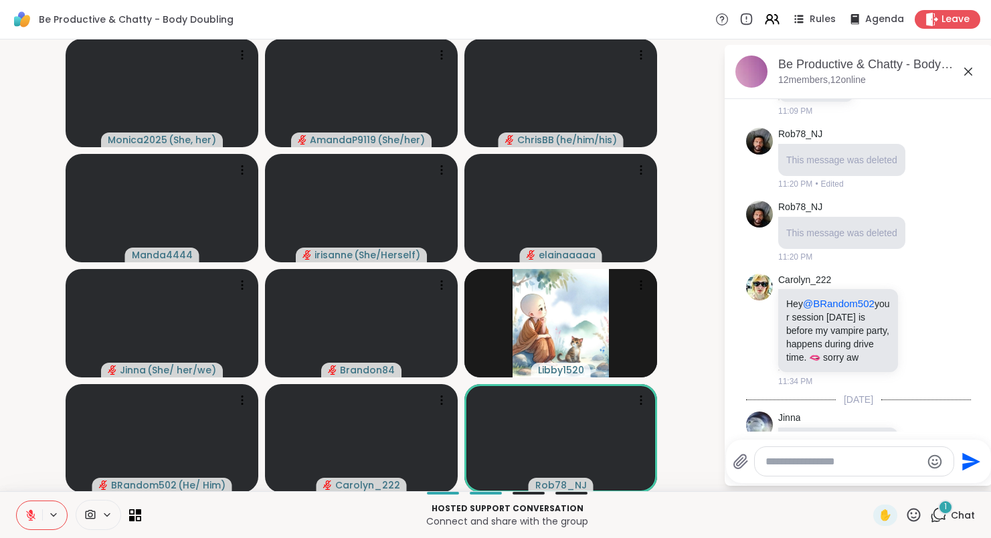
scroll to position [172, 0]
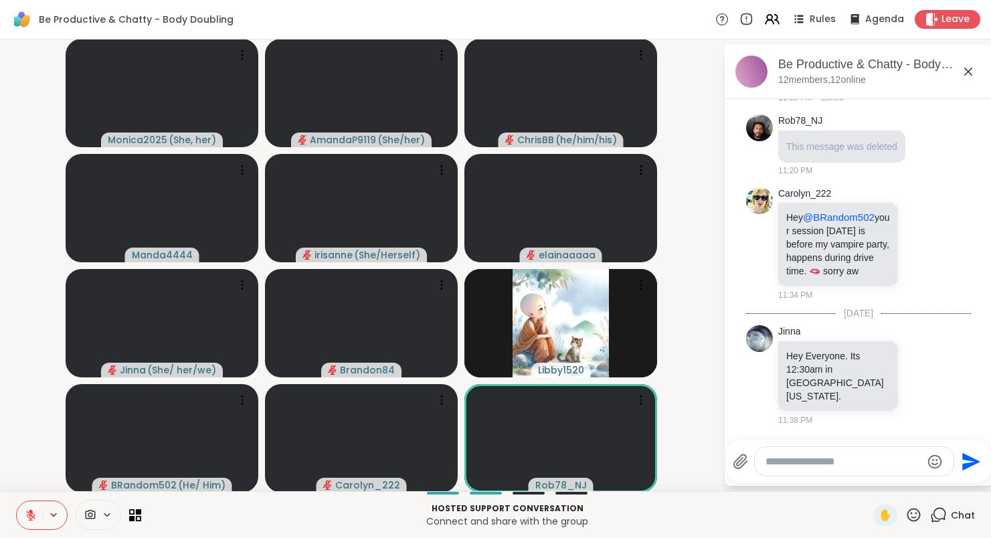
click at [971, 71] on icon at bounding box center [968, 72] width 16 height 16
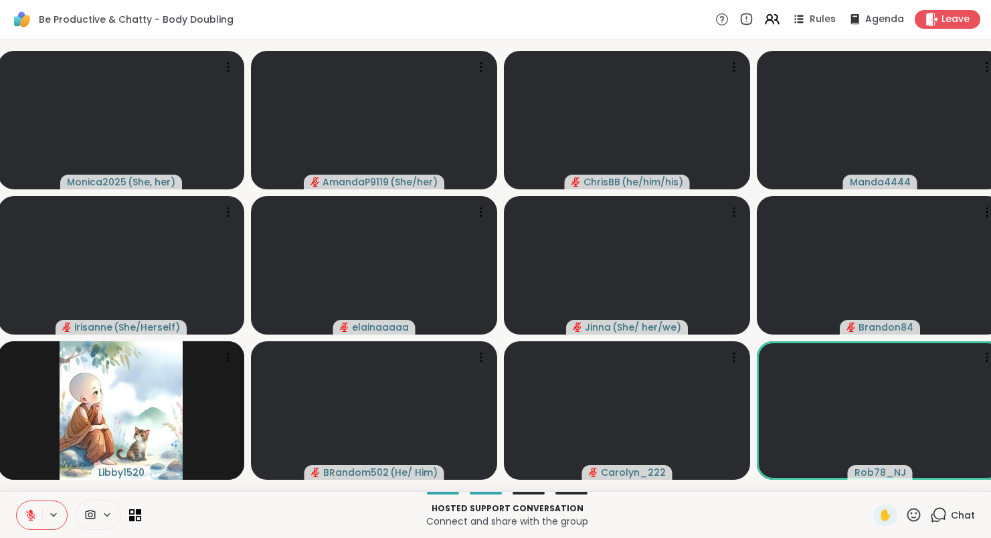
click at [946, 511] on icon at bounding box center [938, 515] width 17 height 17
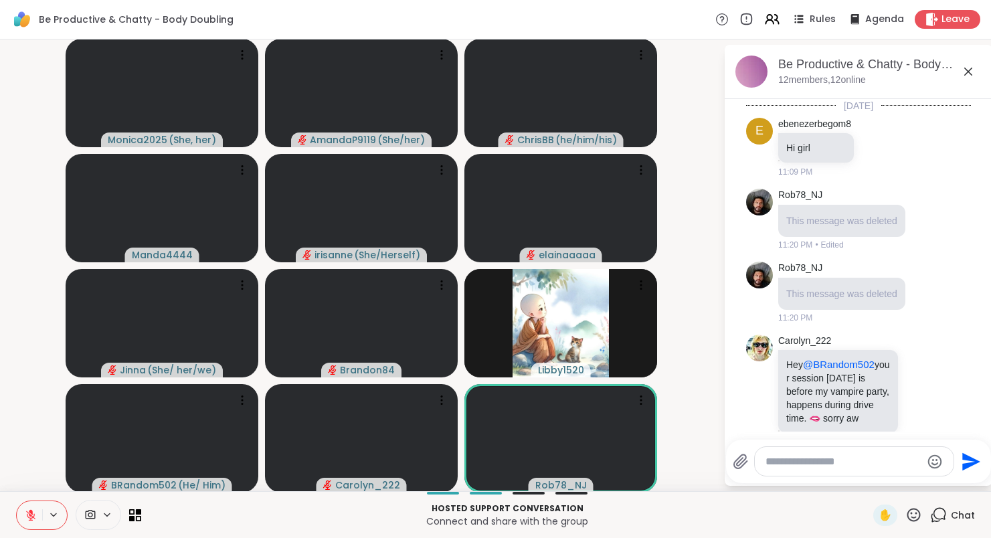
scroll to position [159, 0]
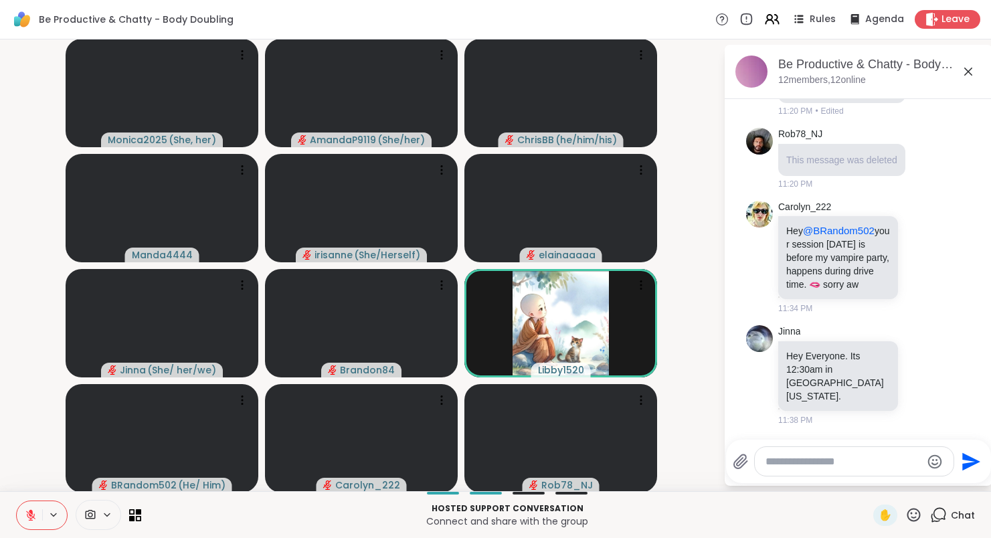
click at [946, 511] on icon at bounding box center [940, 514] width 13 height 12
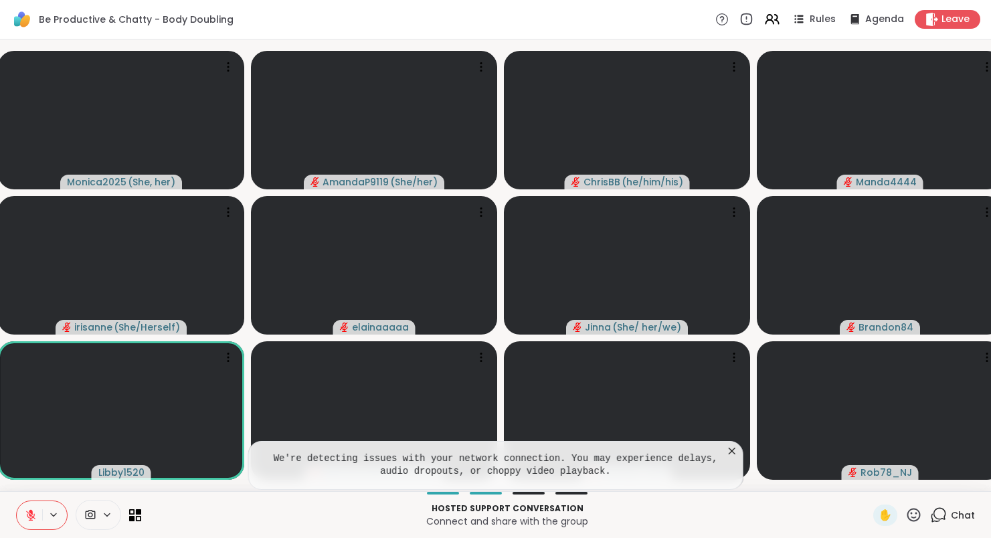
click at [739, 454] on icon at bounding box center [731, 450] width 13 height 13
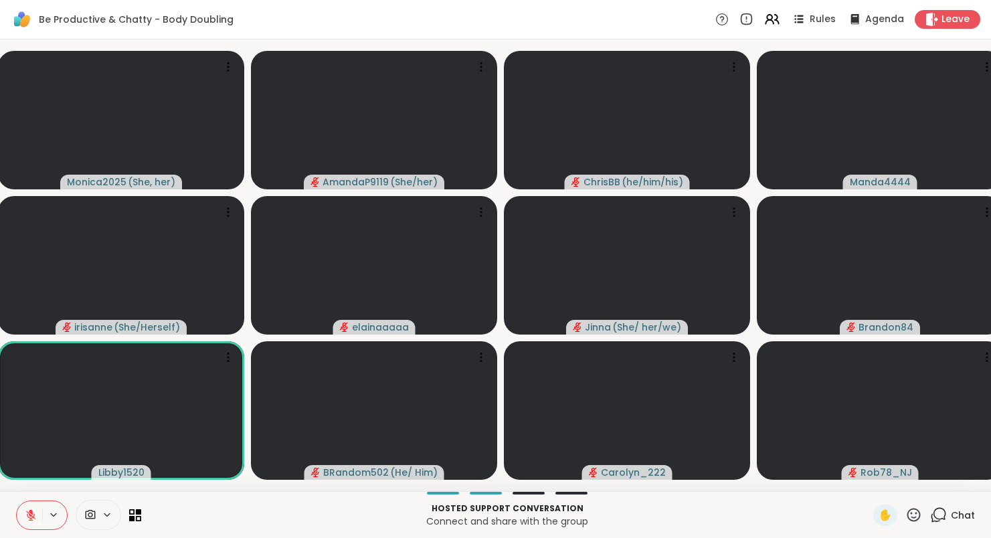
click at [39, 515] on button at bounding box center [29, 515] width 25 height 28
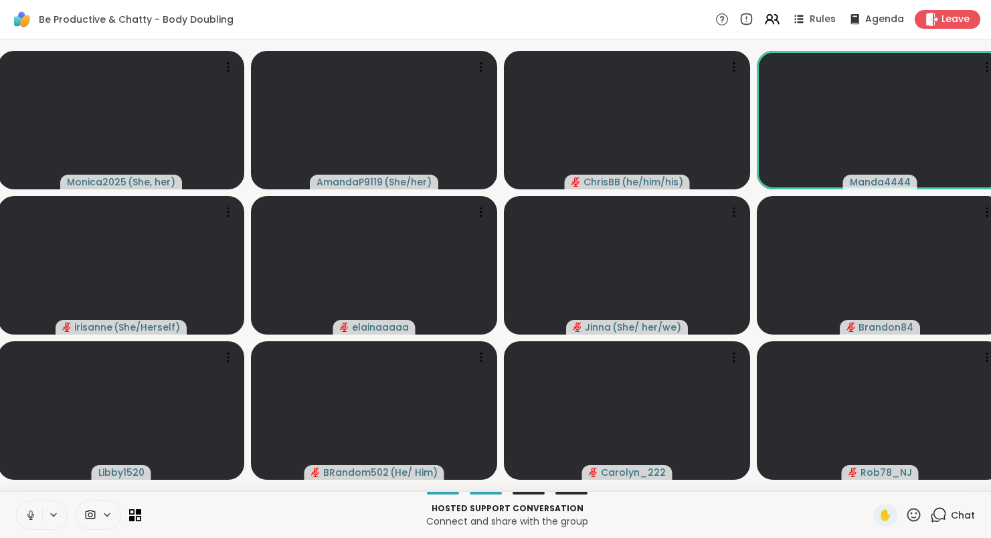
click at [33, 511] on icon at bounding box center [31, 515] width 12 height 12
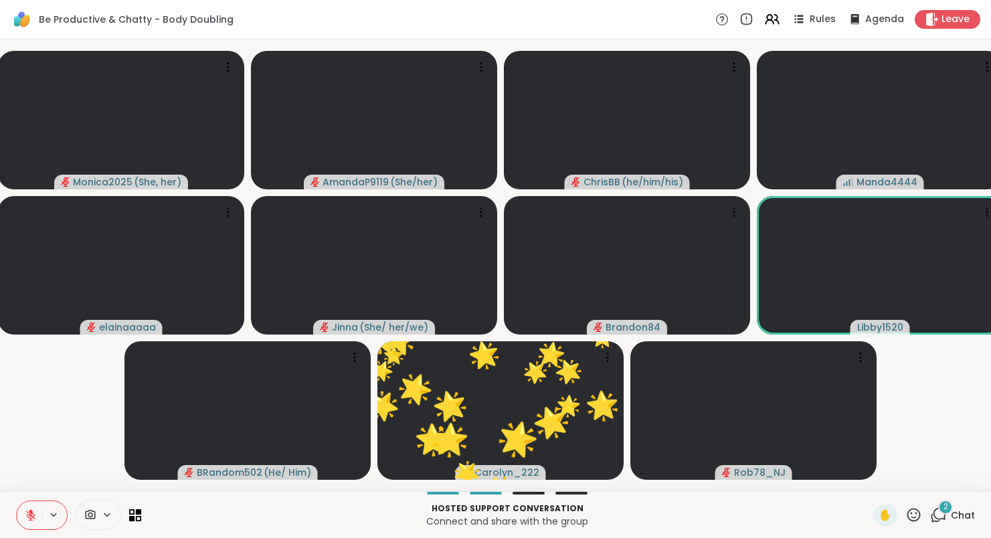
click at [33, 511] on icon at bounding box center [31, 515] width 12 height 12
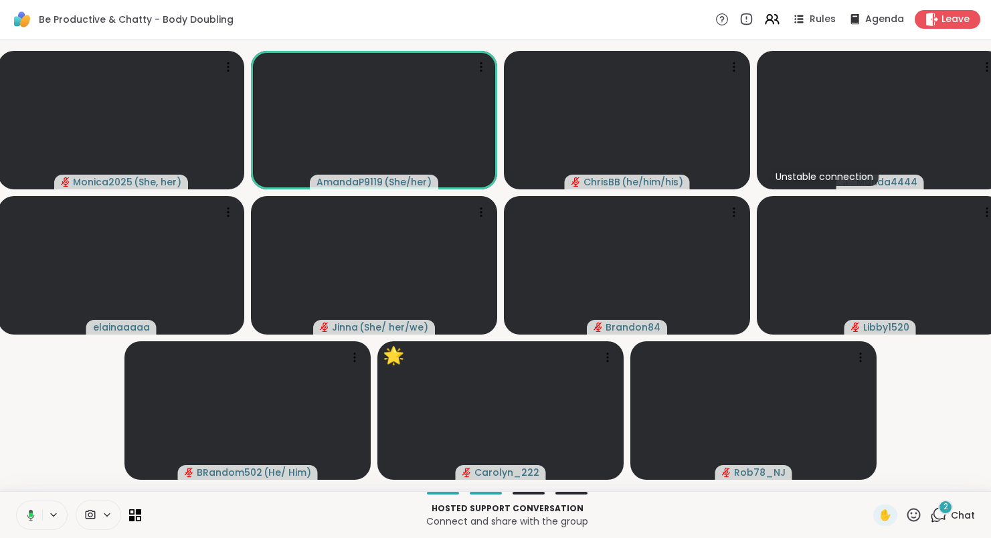
click at [33, 511] on icon at bounding box center [29, 515] width 12 height 12
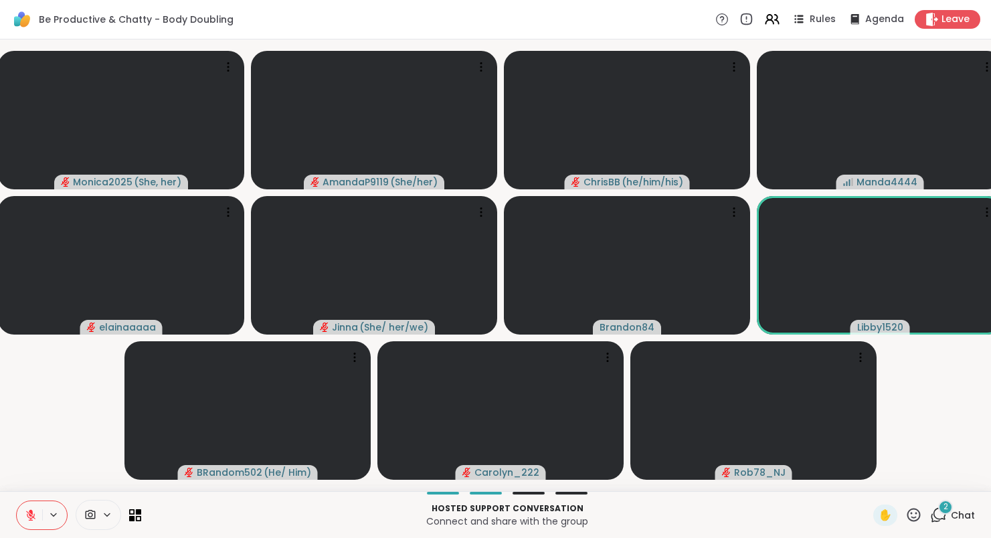
click at [948, 511] on span "2" at bounding box center [946, 506] width 5 height 11
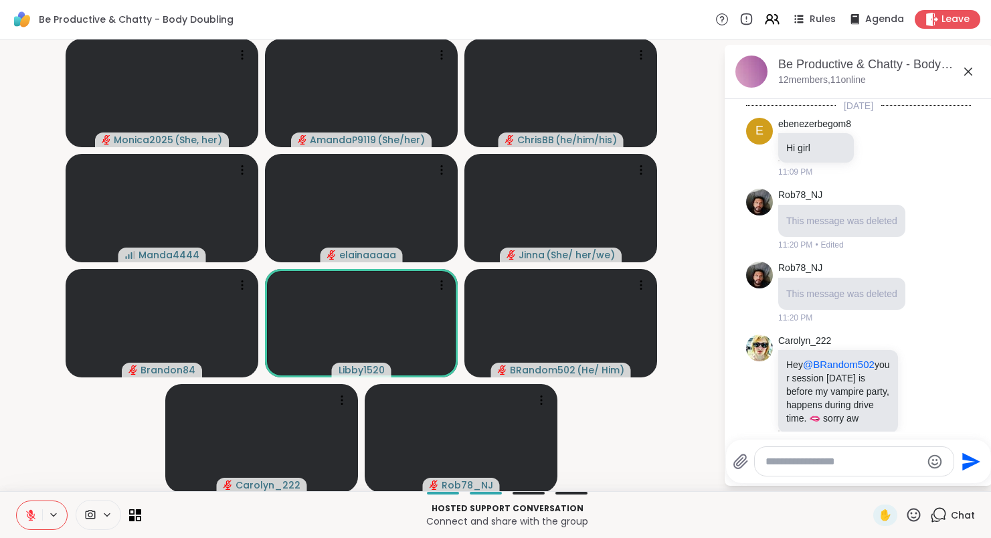
scroll to position [452, 0]
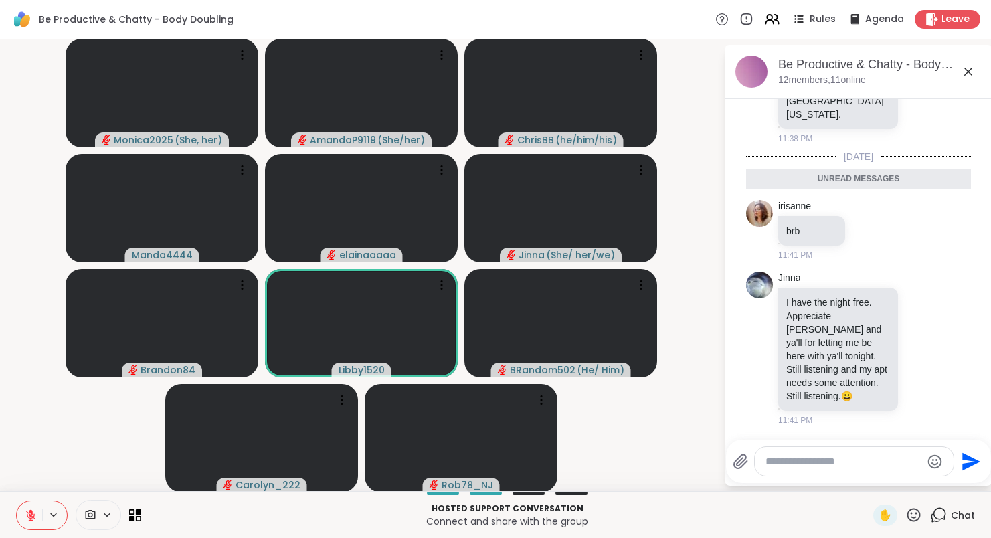
click at [948, 511] on div "Chat" at bounding box center [952, 515] width 45 height 21
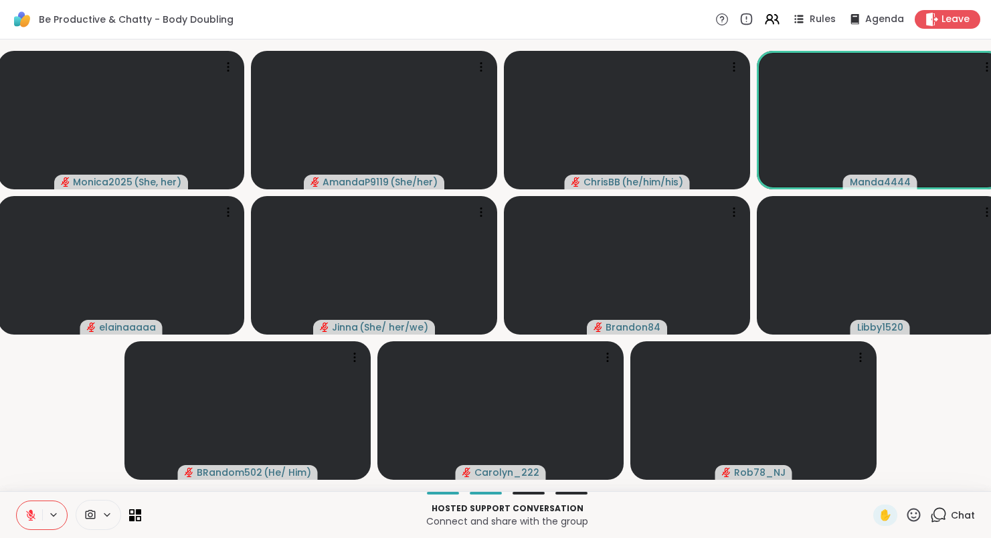
click at [948, 511] on div "Chat" at bounding box center [952, 515] width 45 height 21
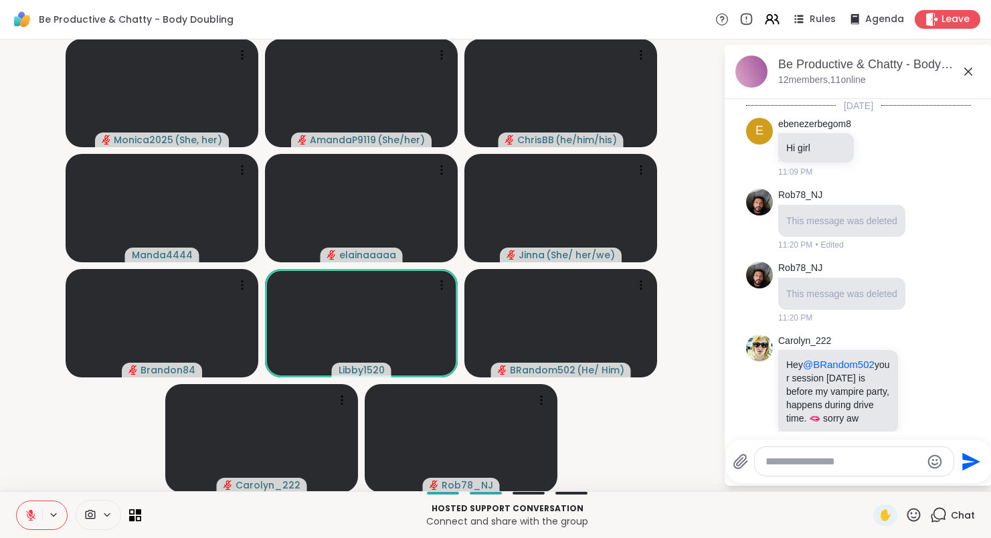
scroll to position [408, 0]
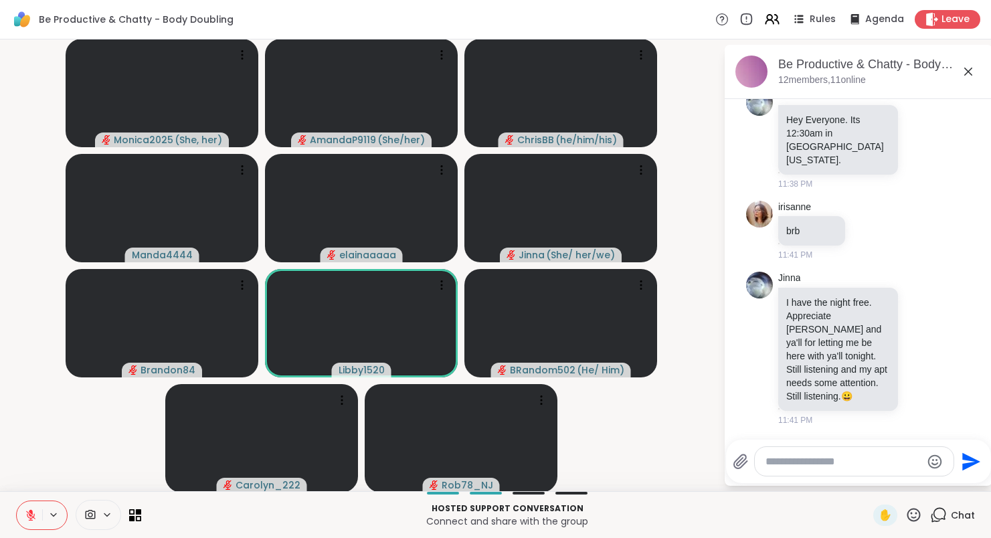
click at [948, 511] on div "Chat" at bounding box center [952, 515] width 45 height 21
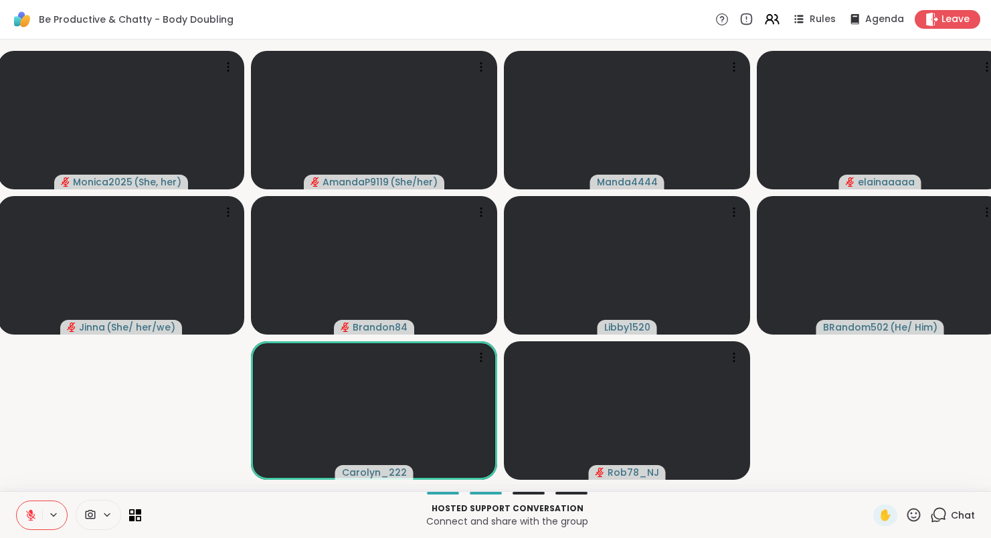
click at [35, 513] on icon at bounding box center [31, 515] width 12 height 12
click at [941, 516] on icon at bounding box center [938, 515] width 17 height 17
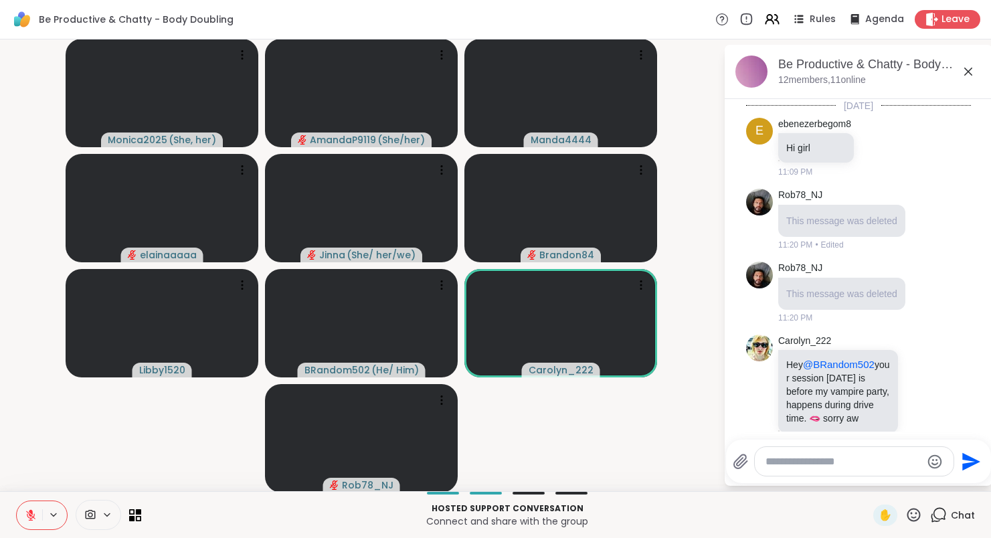
scroll to position [426, 0]
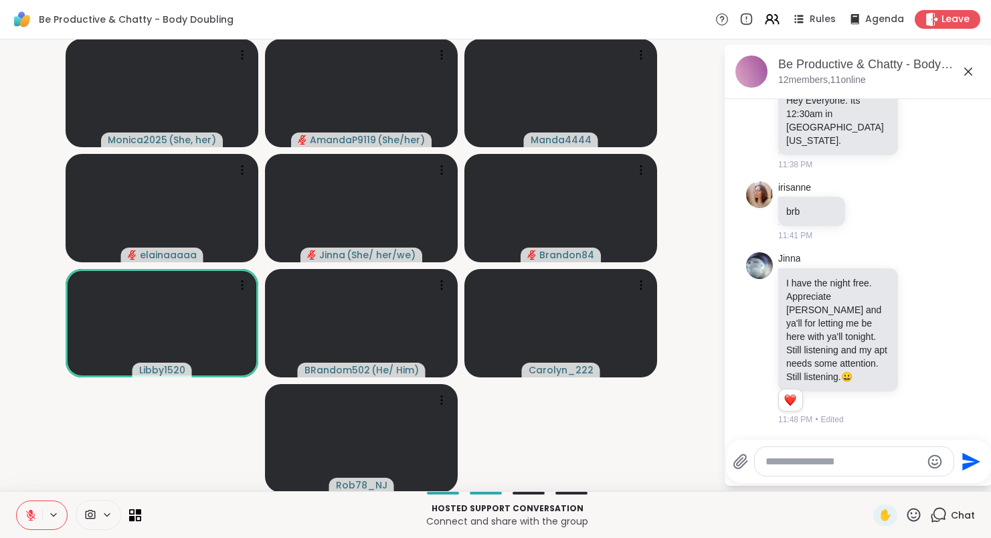
click at [847, 460] on textarea "Type your message" at bounding box center [844, 461] width 156 height 13
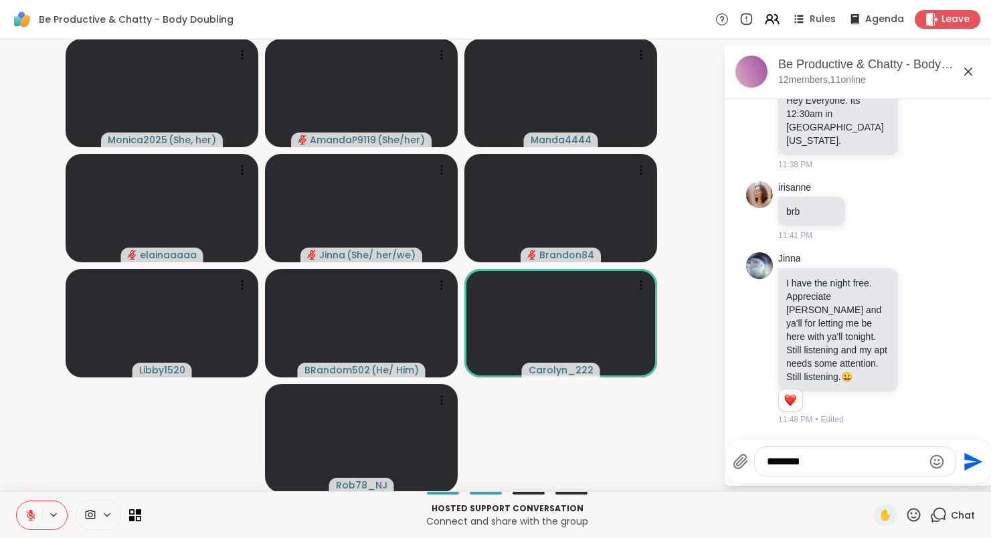
type textarea "*********"
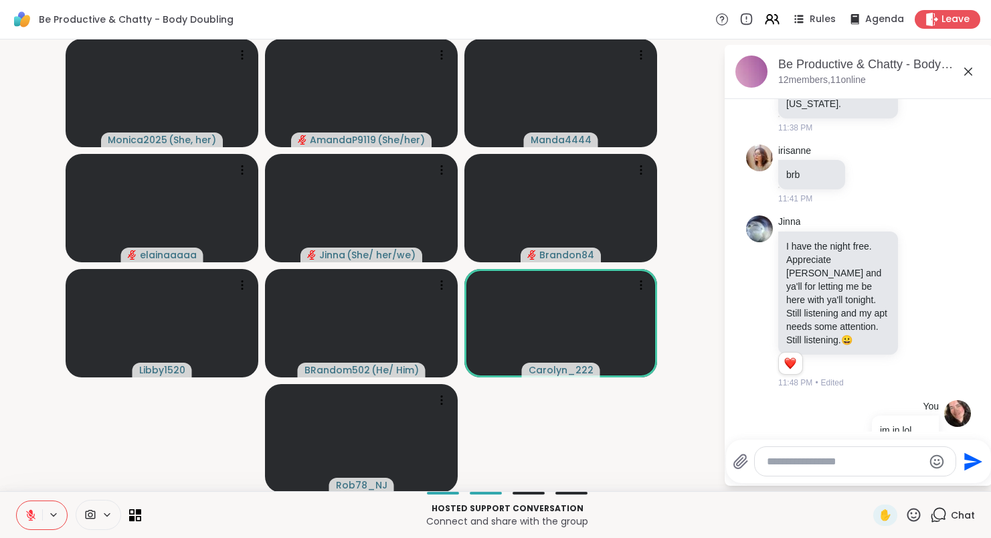
scroll to position [497, 0]
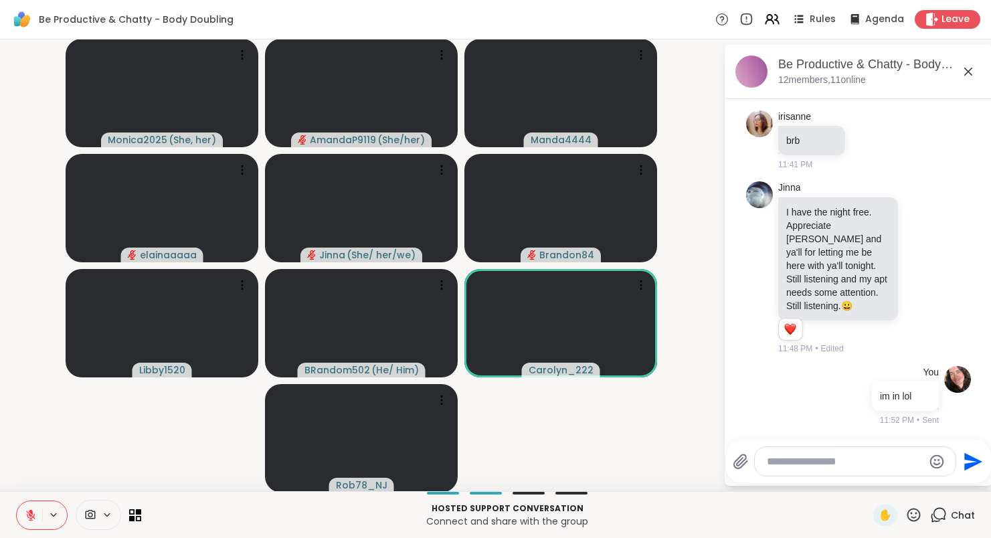
click at [970, 71] on icon at bounding box center [968, 72] width 16 height 16
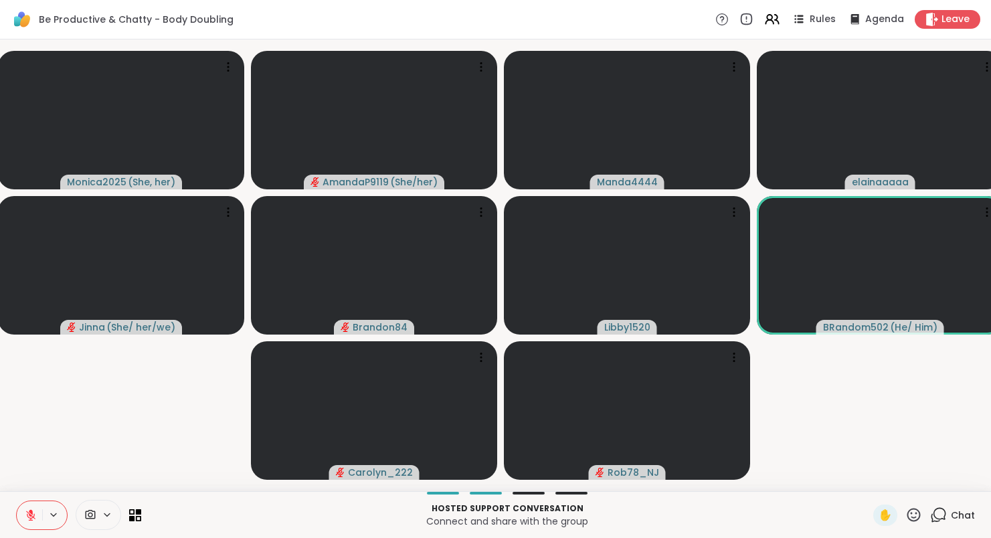
click at [638, 21] on div "Be Productive & Chatty - Body Doubling Rules Agenda Leave" at bounding box center [495, 19] width 991 height 39
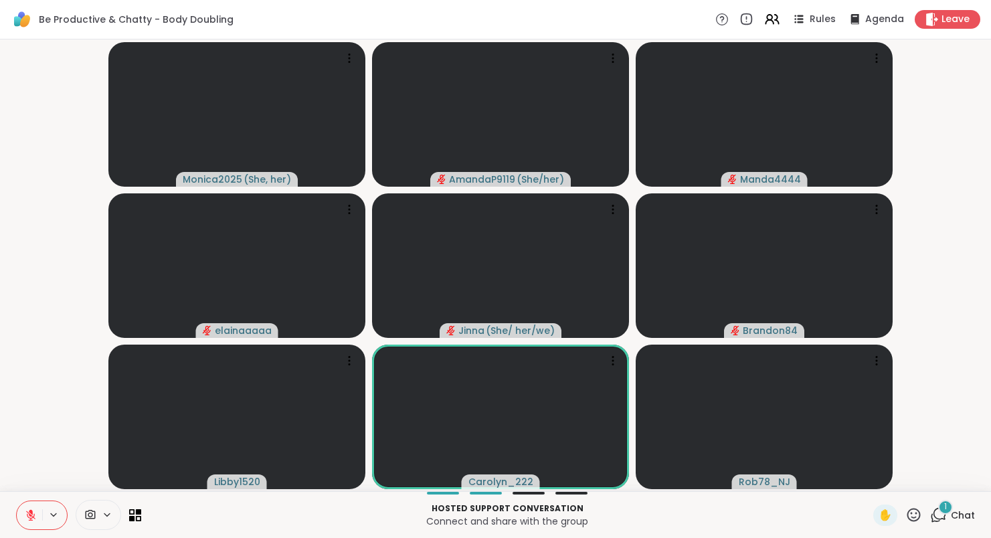
click at [105, 512] on icon at bounding box center [107, 514] width 11 height 11
click at [126, 466] on icon at bounding box center [126, 467] width 12 height 12
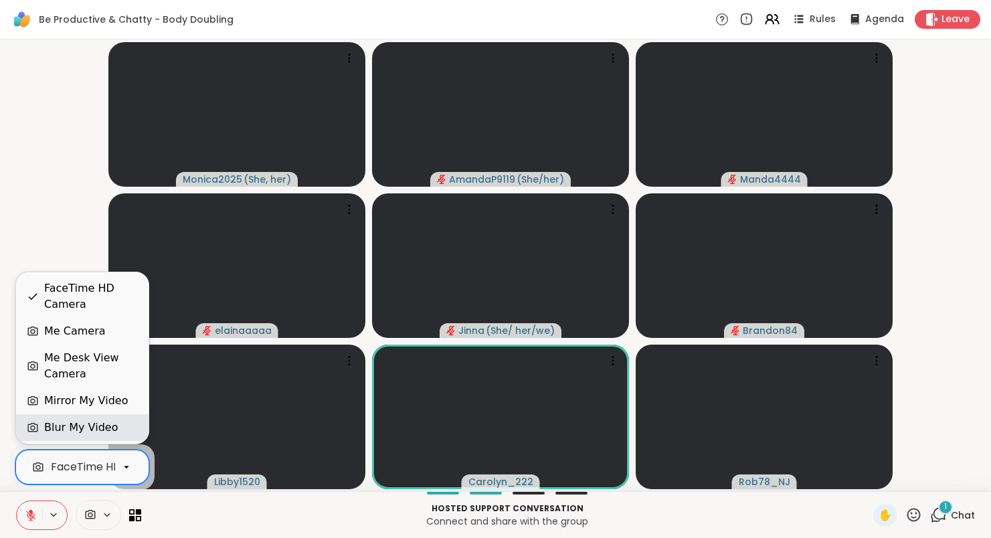
click at [111, 424] on div "Blur My Video" at bounding box center [81, 428] width 74 height 16
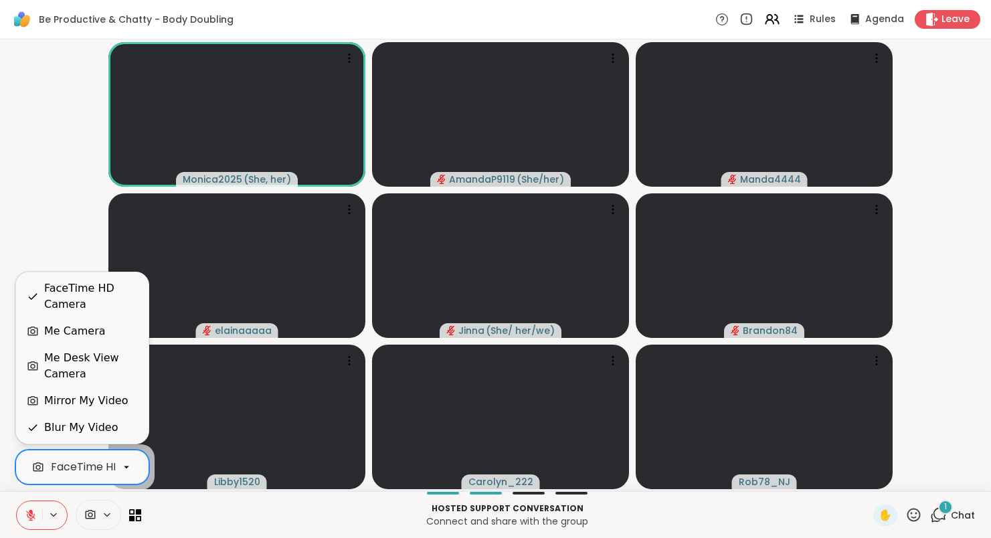
click at [109, 466] on div "FaceTime HD Camera" at bounding box center [109, 467] width 116 height 16
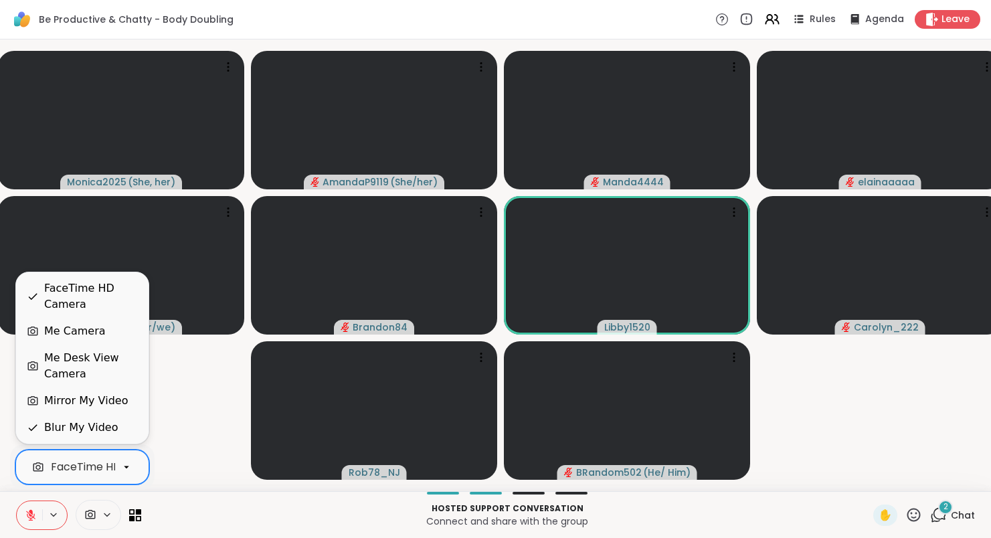
click at [102, 458] on div "FaceTime HD Camera" at bounding box center [71, 467] width 88 height 19
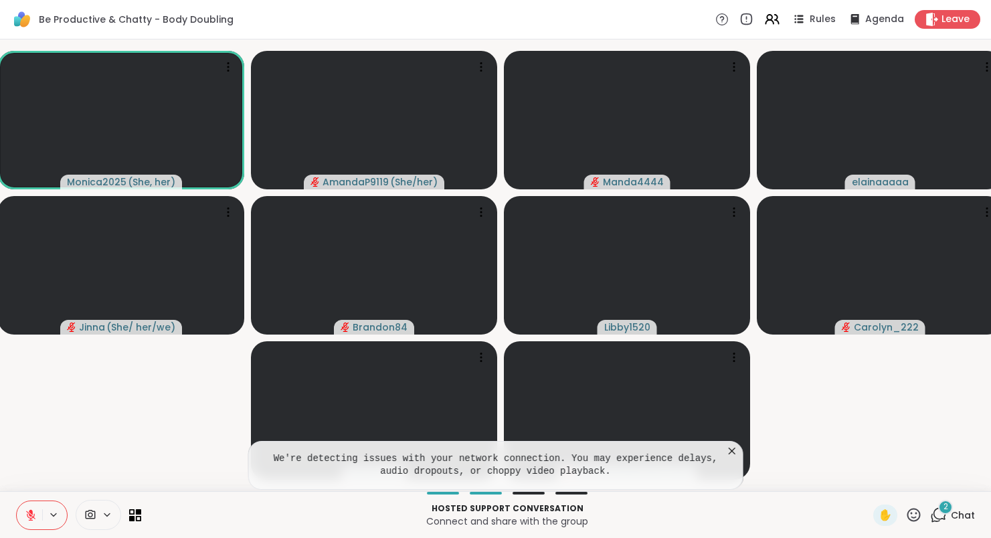
click at [735, 450] on icon at bounding box center [732, 451] width 7 height 7
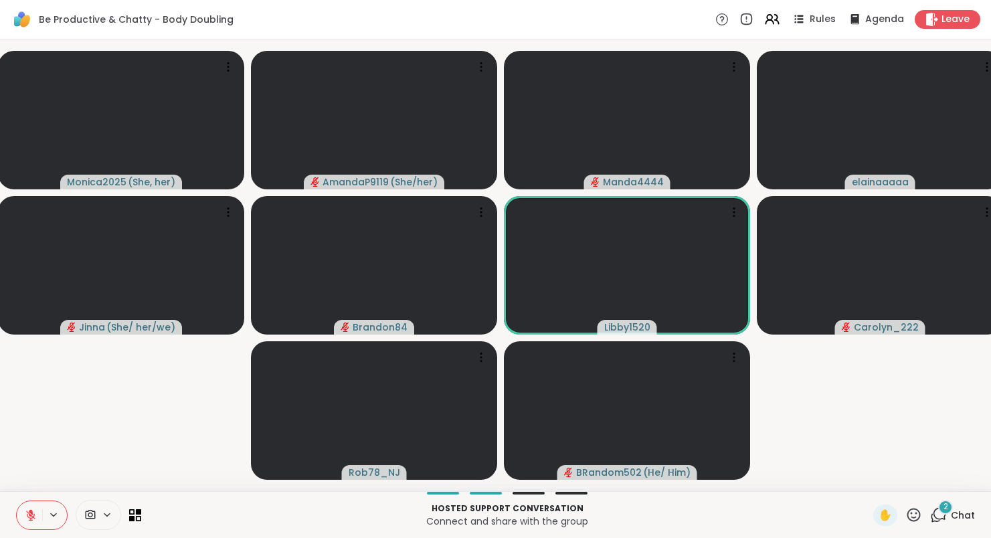
click at [942, 515] on icon at bounding box center [938, 515] width 17 height 17
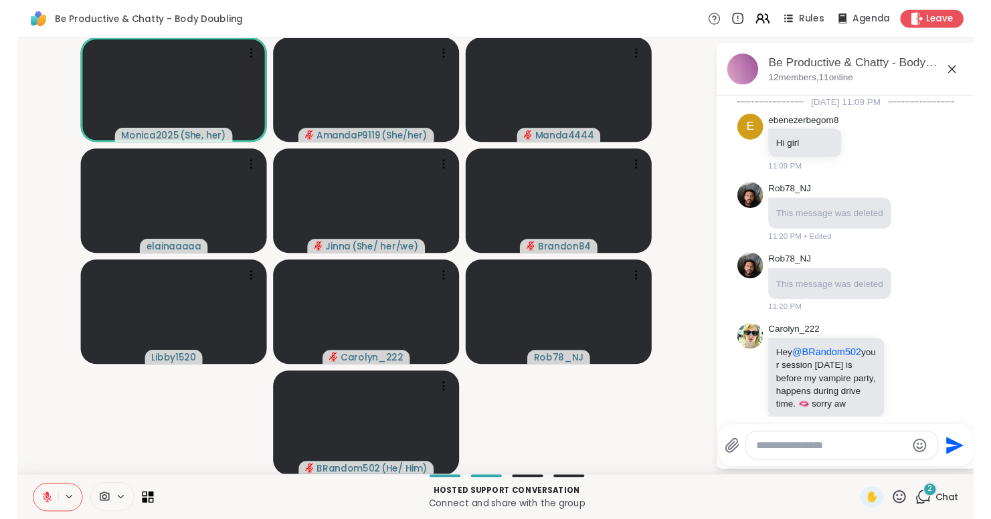
scroll to position [1282, 0]
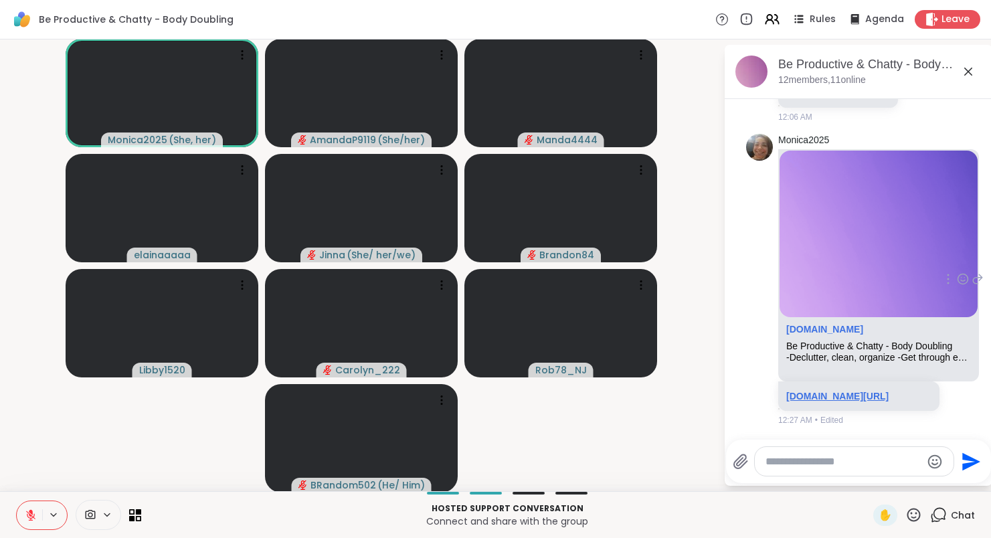
click at [837, 391] on link "sharewellnow.com/session/c3cc5717-247a-4fb9-a9b4-cf6c87452631" at bounding box center [837, 396] width 102 height 11
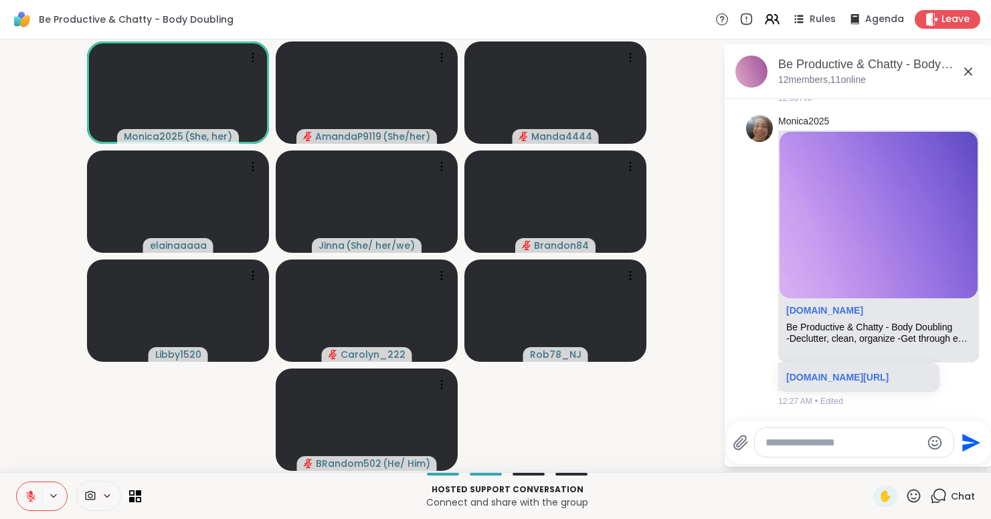
click at [798, 436] on textarea "Type your message" at bounding box center [844, 442] width 156 height 13
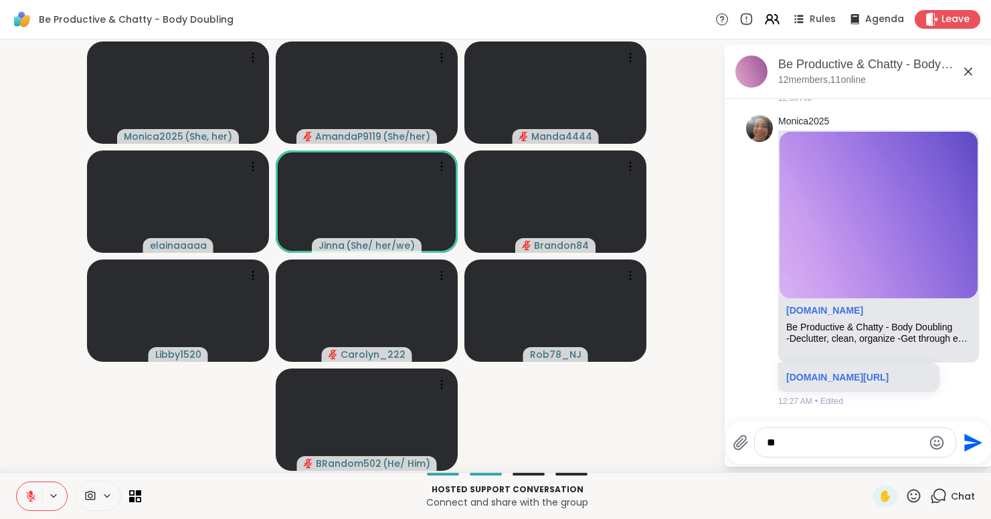
type textarea "***"
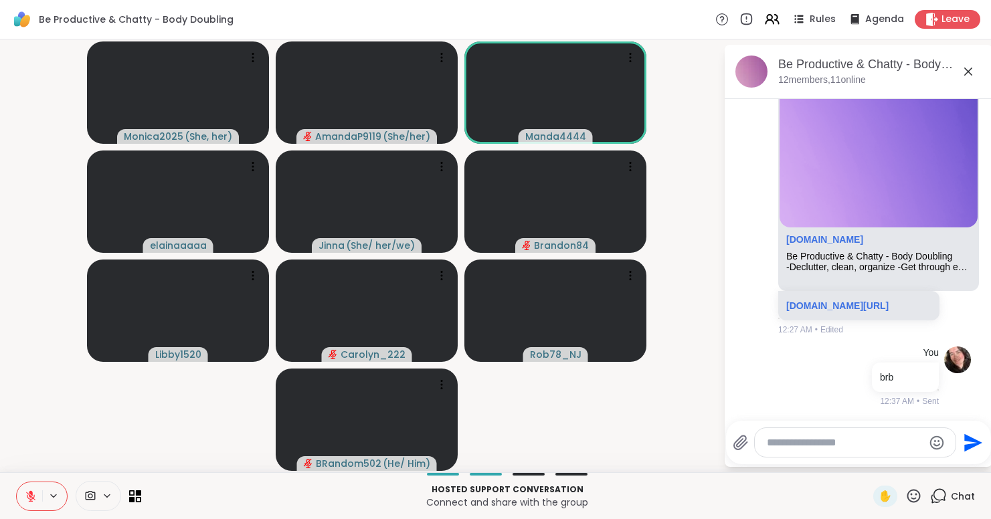
click at [975, 73] on icon at bounding box center [968, 72] width 16 height 16
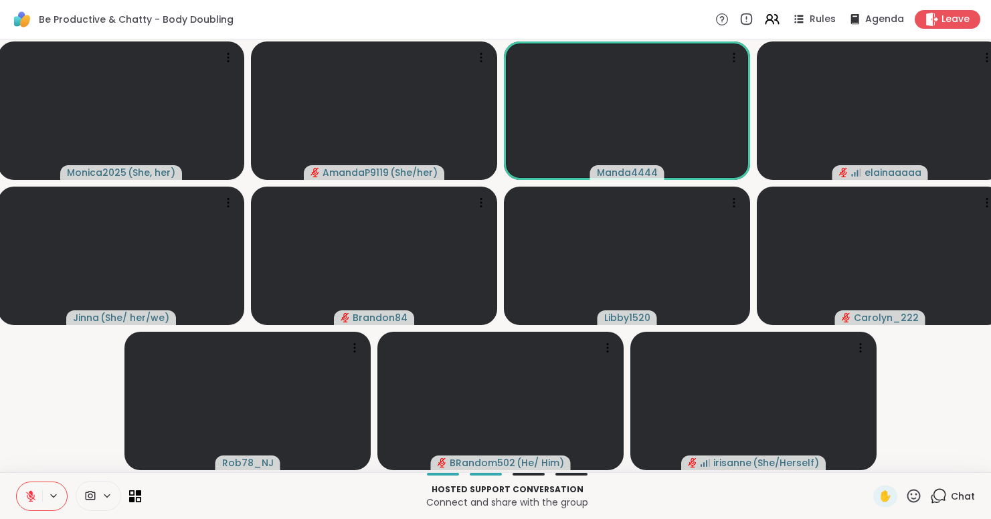
click at [932, 495] on icon at bounding box center [938, 496] width 17 height 17
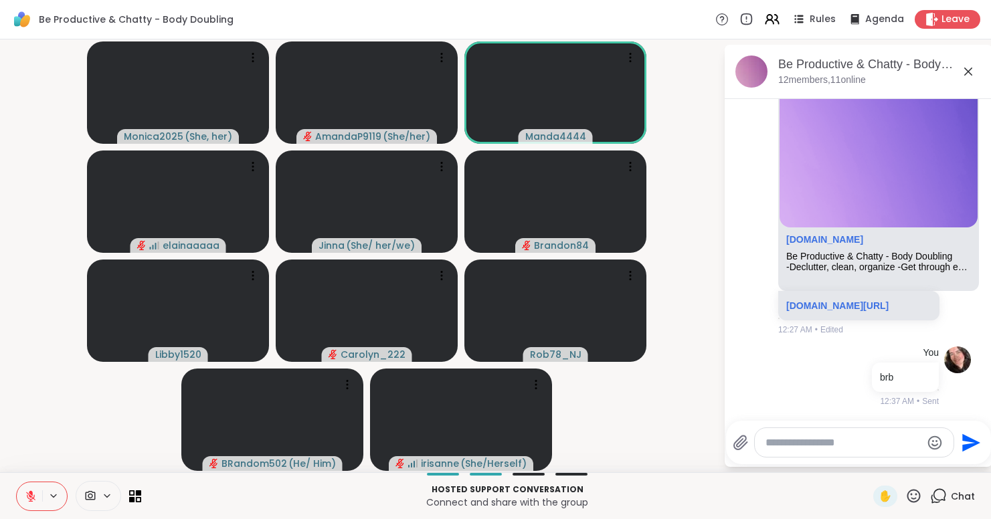
click at [848, 446] on textarea "Type your message" at bounding box center [844, 442] width 156 height 13
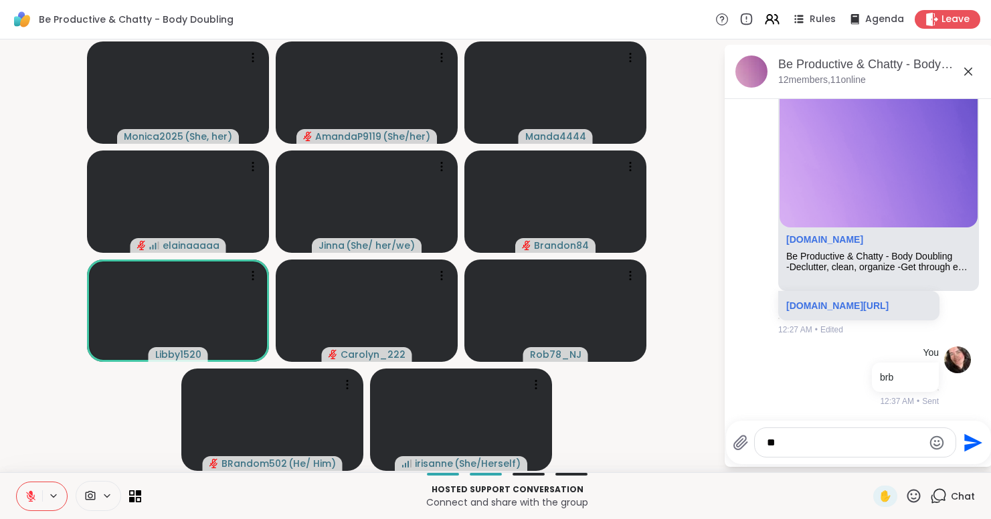
type textarea "***"
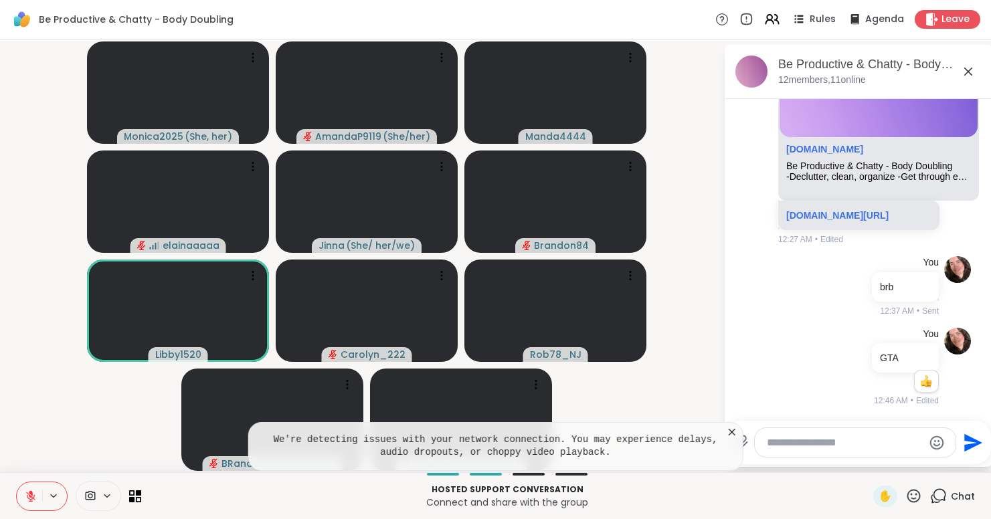
scroll to position [1430, 0]
click at [739, 434] on icon at bounding box center [731, 432] width 13 height 13
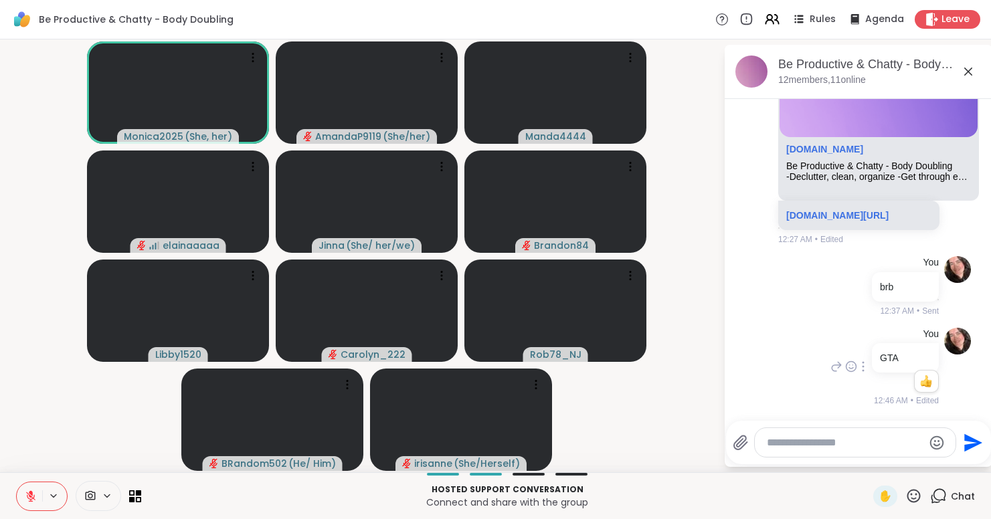
scroll to position [1547, 0]
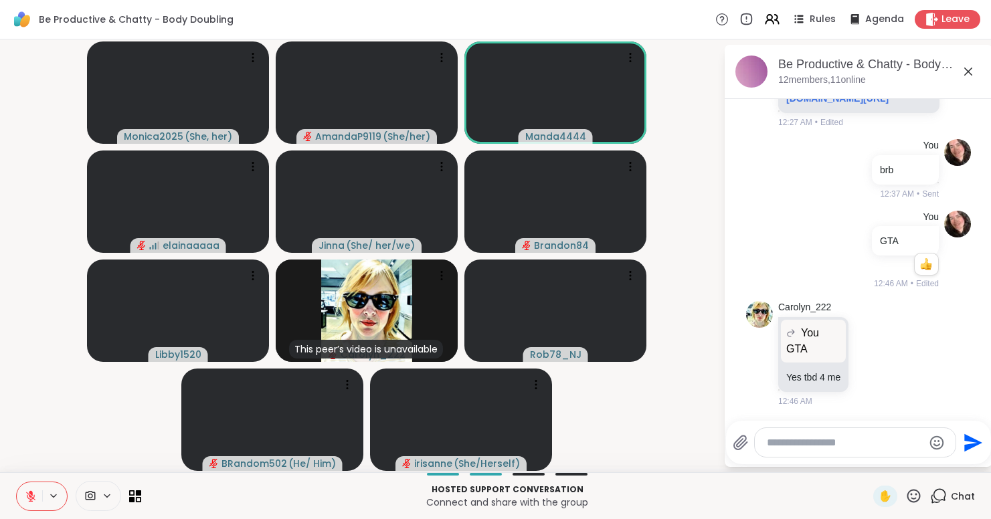
click at [972, 74] on icon at bounding box center [968, 72] width 8 height 8
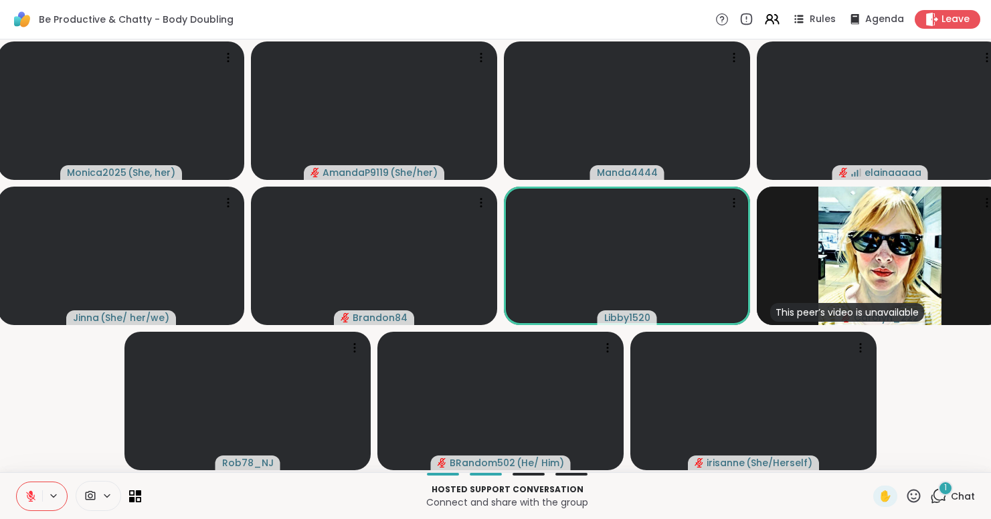
click at [940, 493] on icon at bounding box center [938, 496] width 17 height 17
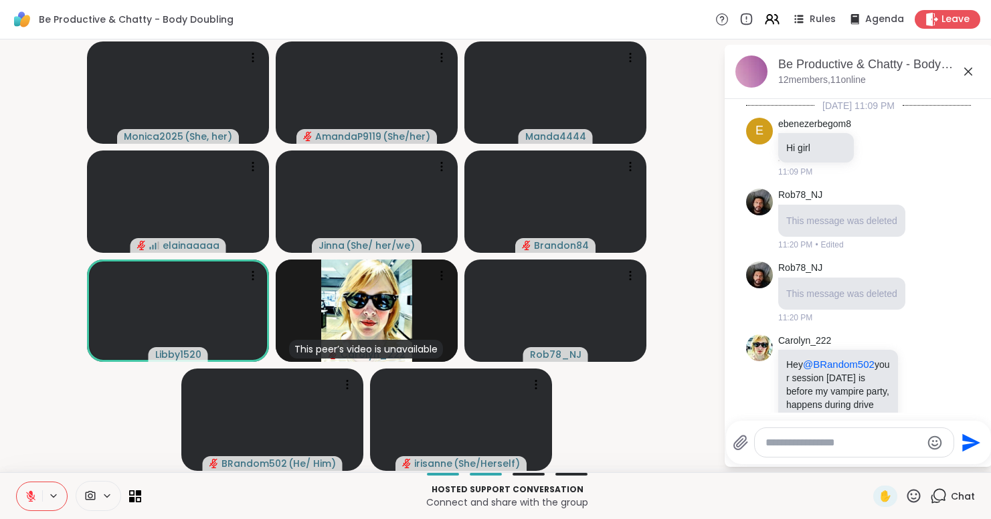
scroll to position [1662, 0]
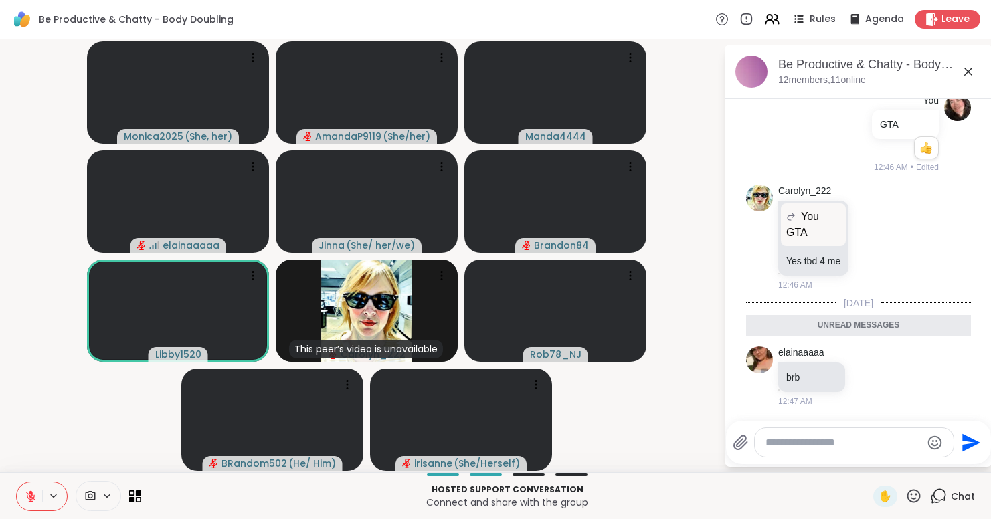
click at [851, 448] on textarea "Type your message" at bounding box center [844, 442] width 156 height 13
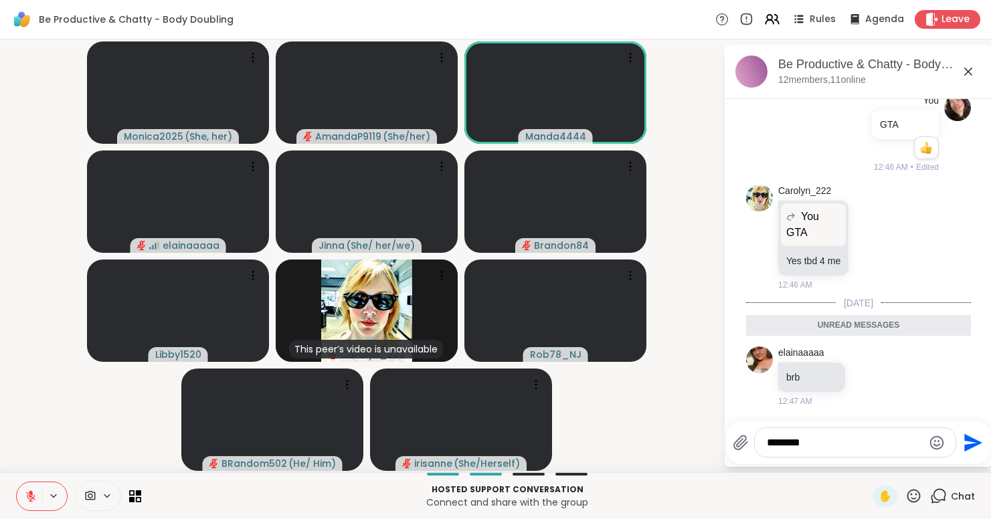
type textarea "*********"
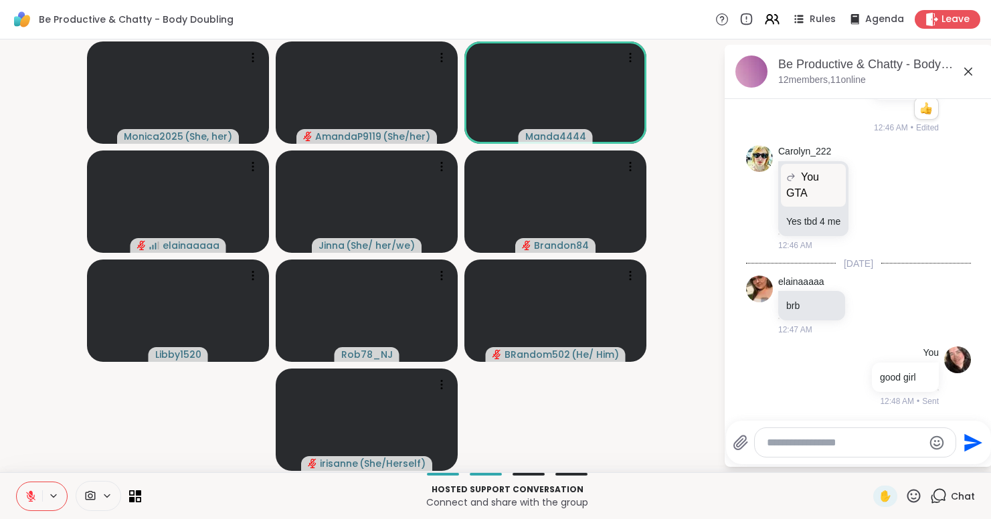
click at [33, 493] on icon at bounding box center [31, 497] width 12 height 12
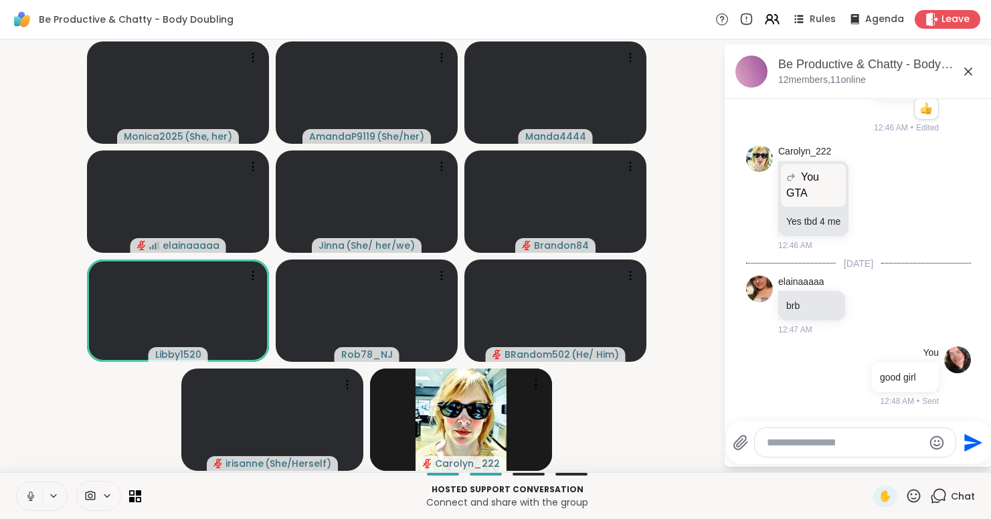
click at [31, 493] on icon at bounding box center [31, 497] width 12 height 12
click at [31, 493] on icon at bounding box center [31, 493] width 4 height 5
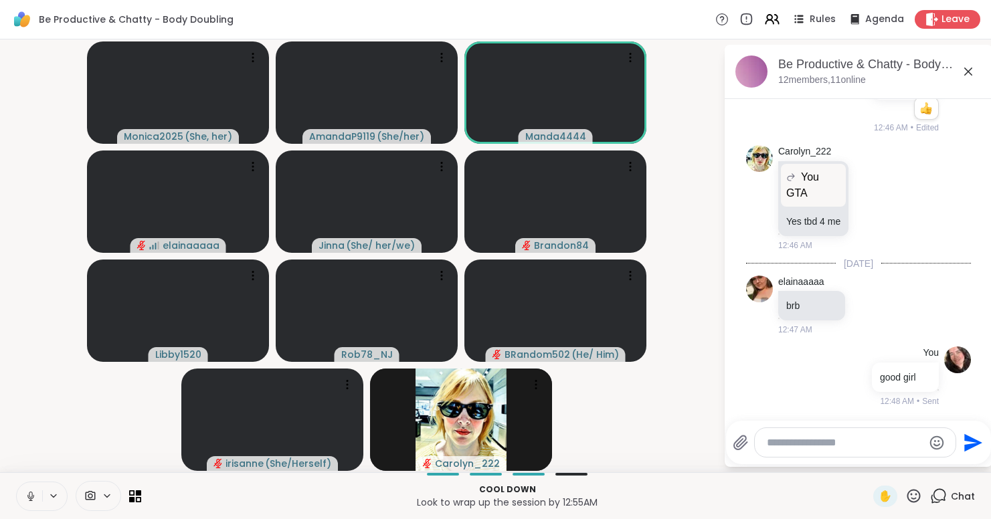
click at [31, 493] on icon at bounding box center [31, 497] width 12 height 12
click at [31, 493] on icon at bounding box center [31, 493] width 4 height 5
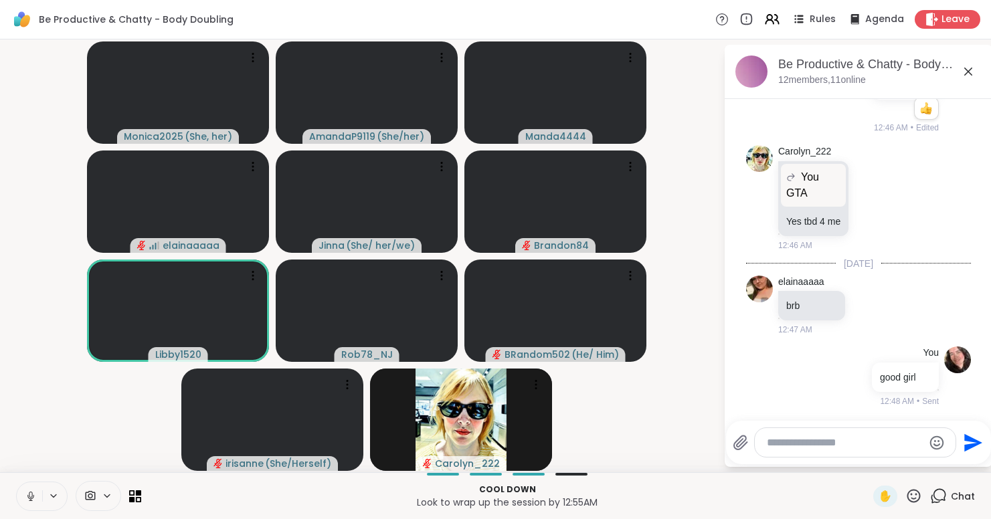
click at [31, 493] on icon at bounding box center [31, 497] width 12 height 12
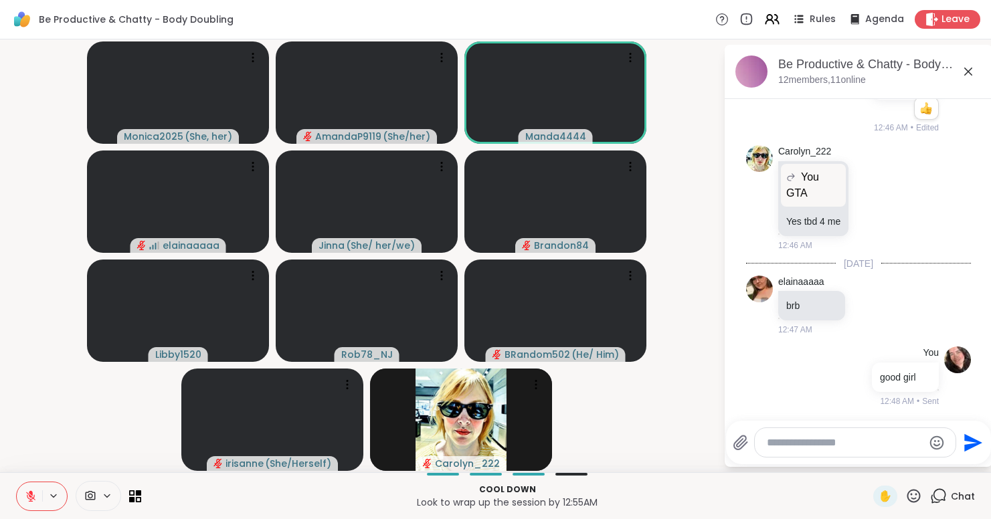
click at [814, 436] on textarea "Type your message" at bounding box center [845, 442] width 156 height 13
click at [777, 441] on textarea "**********" at bounding box center [845, 442] width 156 height 13
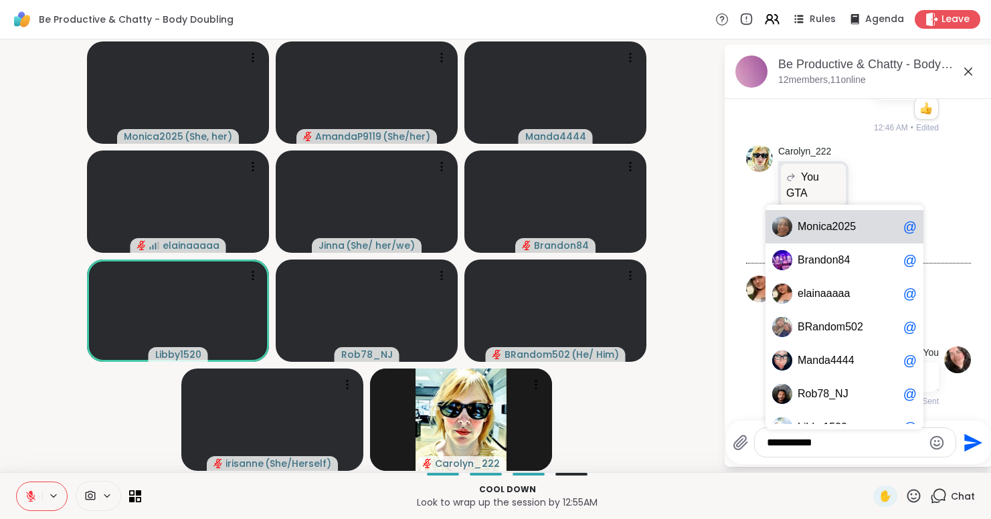
click at [839, 220] on span "2" at bounding box center [836, 226] width 6 height 13
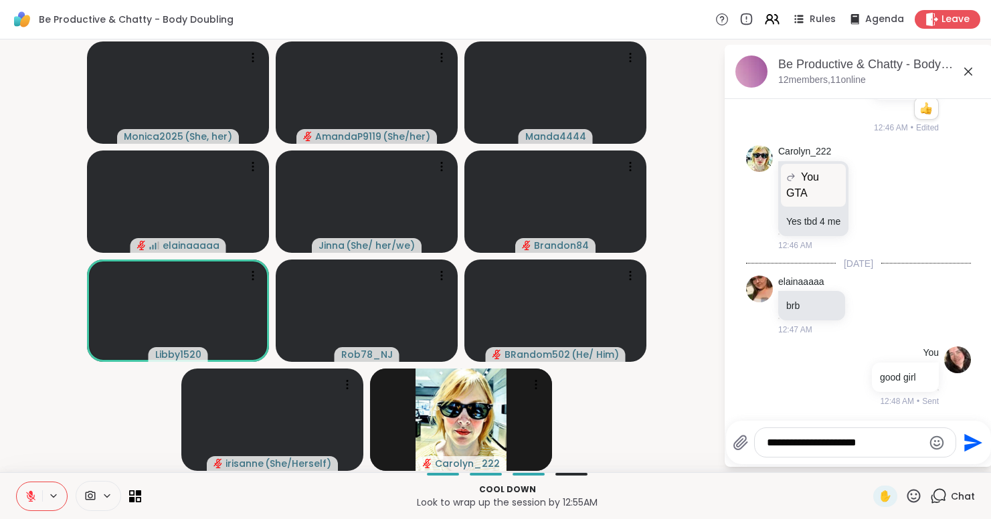
drag, startPoint x: 918, startPoint y: 444, endPoint x: 881, endPoint y: 440, distance: 37.1
click at [881, 440] on textarea "**********" at bounding box center [845, 442] width 156 height 13
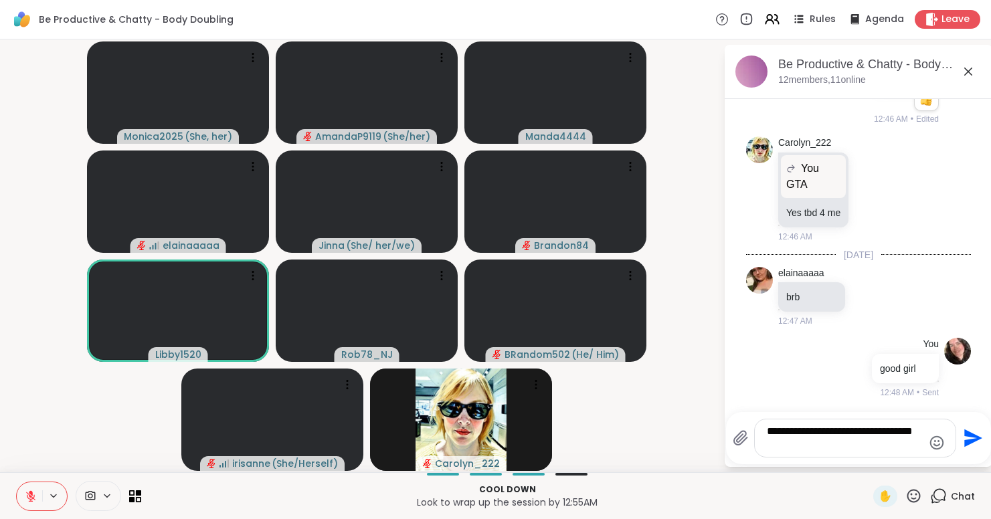
type textarea "**********"
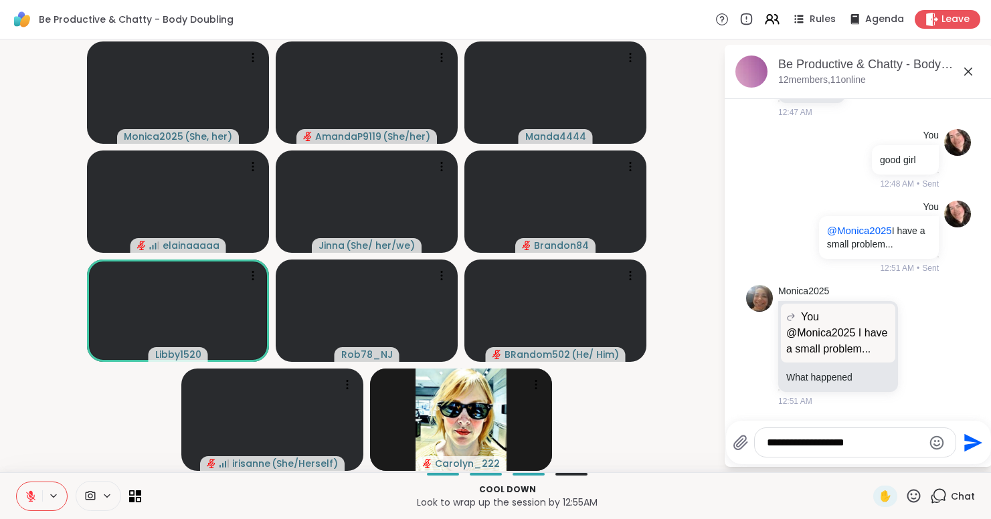
scroll to position [2019, 0]
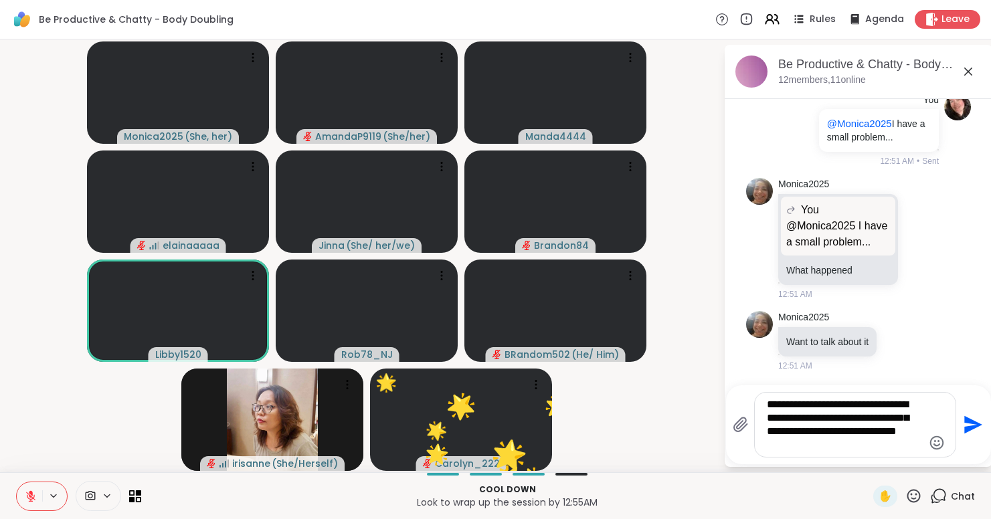
type textarea "**********"
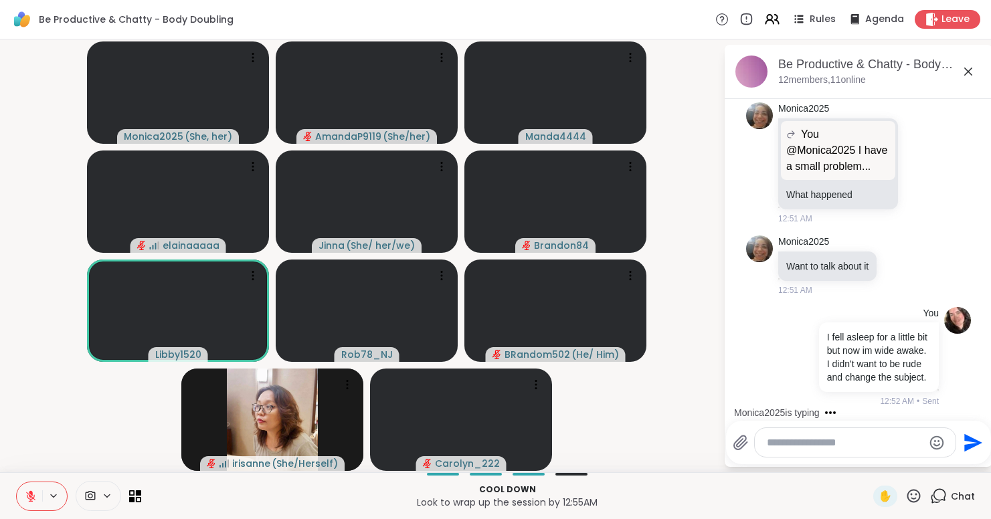
scroll to position [2228, 0]
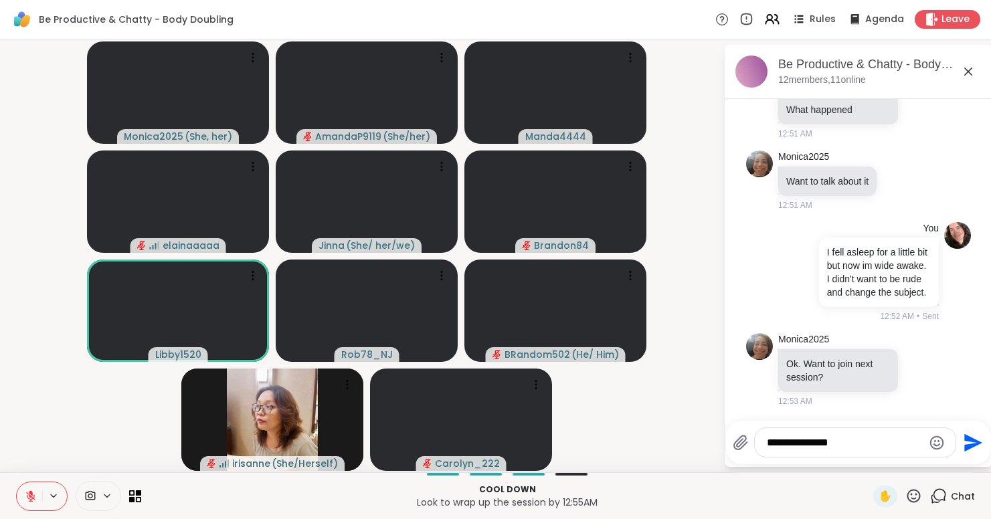
type textarea "**********"
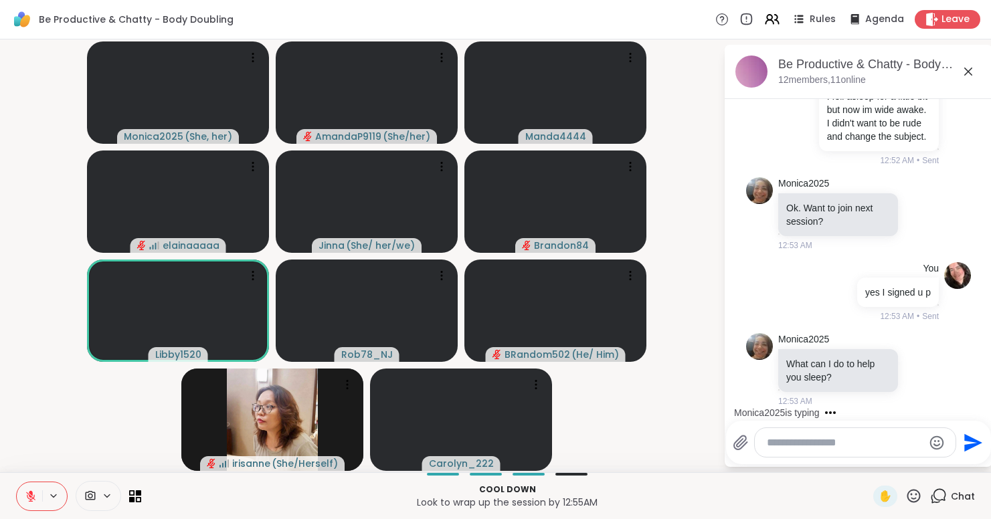
scroll to position [2383, 0]
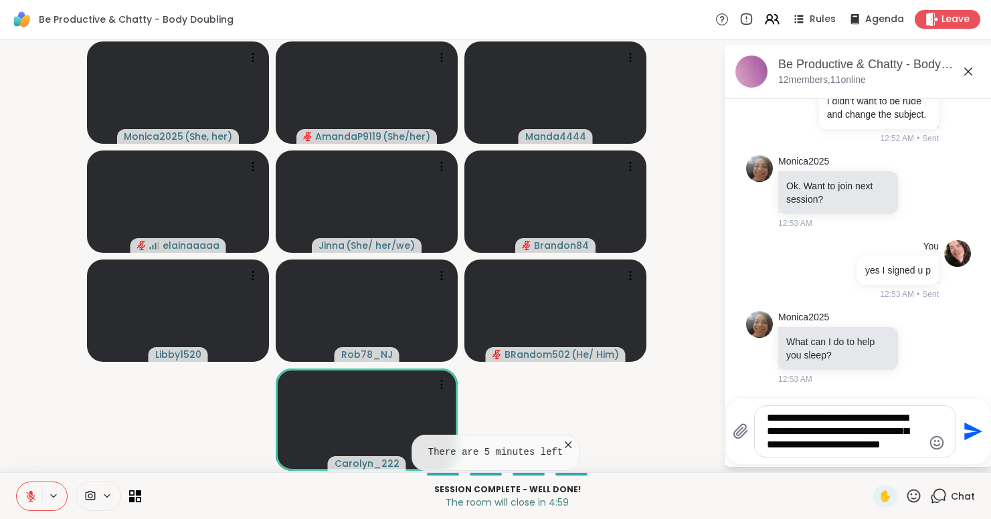
type textarea "**********"
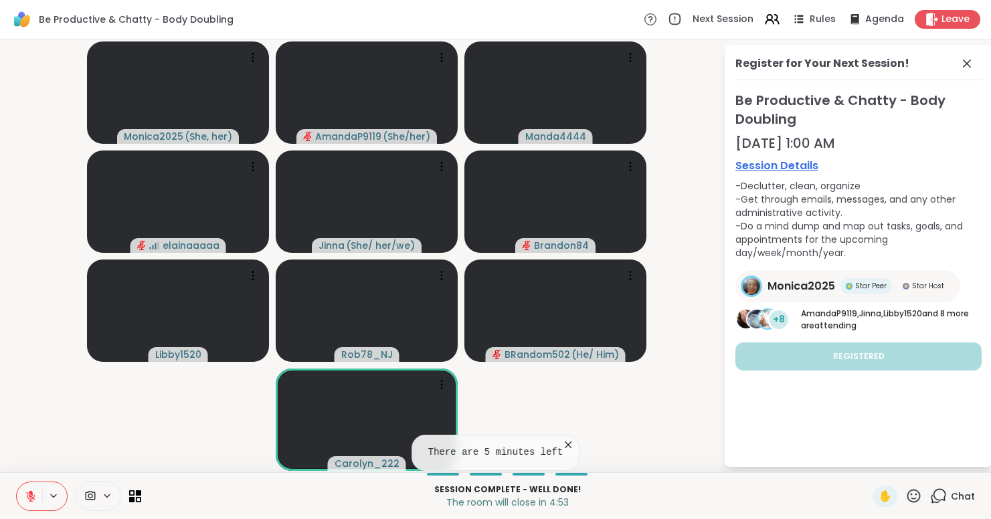
click at [573, 446] on icon at bounding box center [567, 444] width 13 height 13
click at [975, 64] on icon at bounding box center [967, 64] width 16 height 16
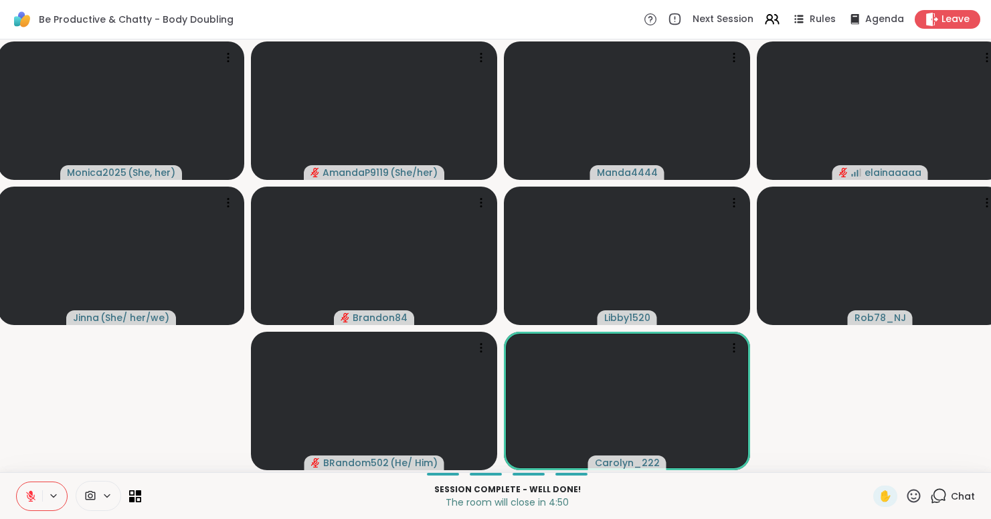
click at [940, 489] on icon at bounding box center [940, 495] width 13 height 12
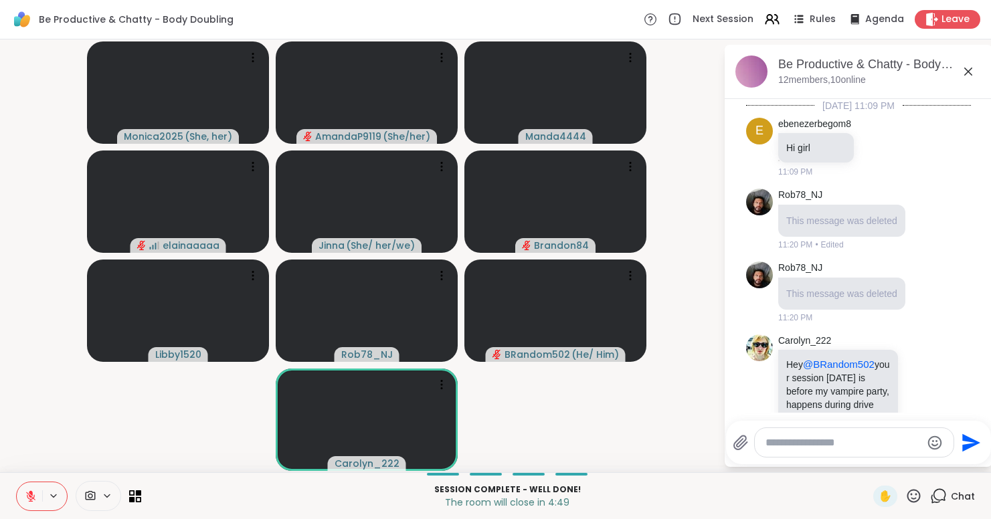
scroll to position [2370, 0]
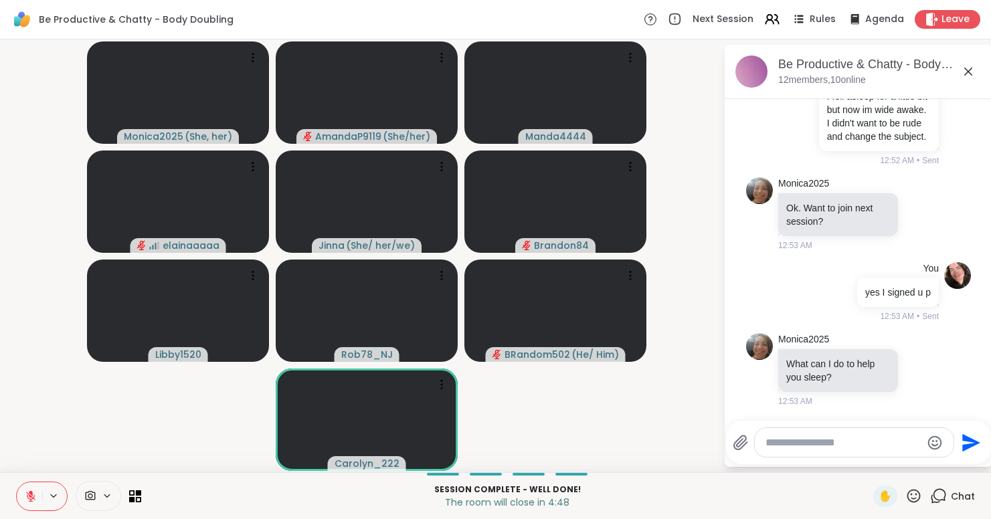
click at [859, 441] on textarea "Type your message" at bounding box center [844, 442] width 156 height 13
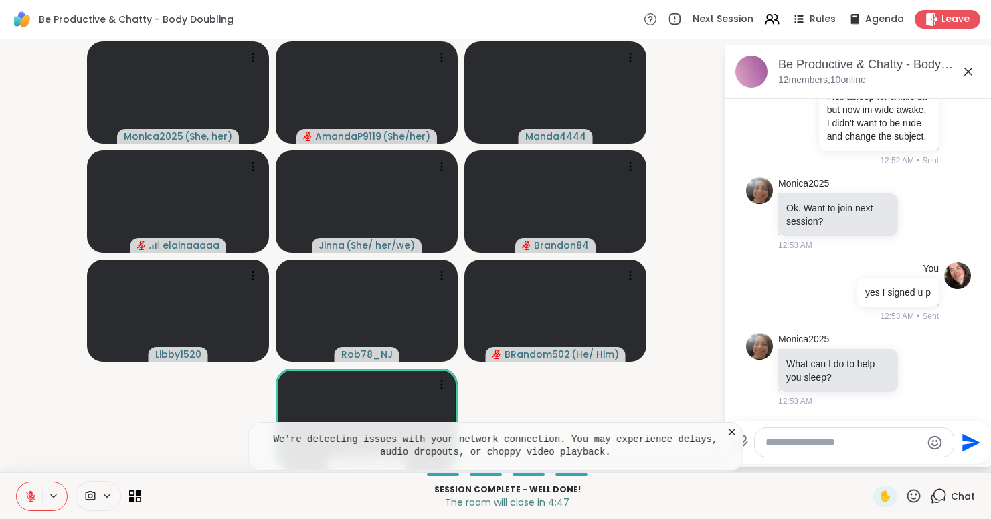
click at [735, 432] on icon at bounding box center [731, 432] width 13 height 13
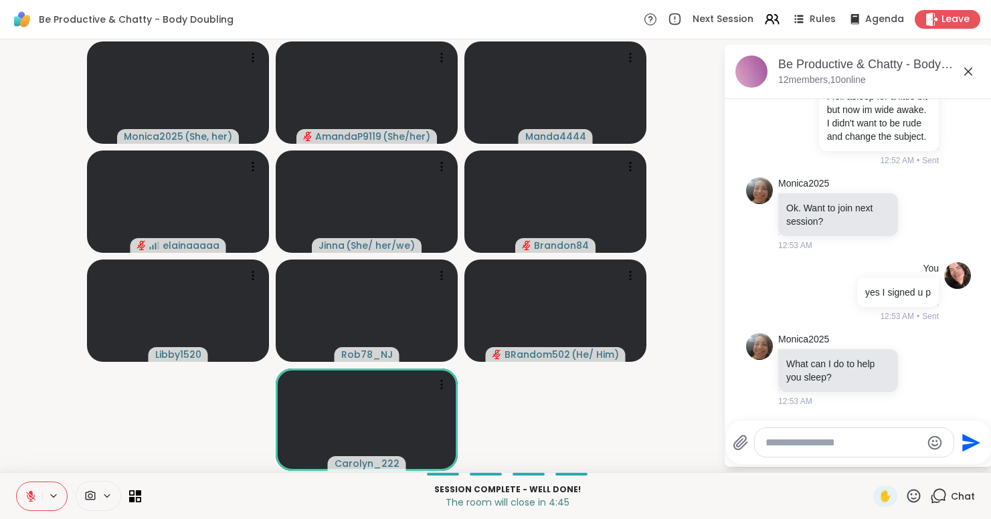
click at [870, 451] on div at bounding box center [854, 442] width 199 height 29
click at [869, 441] on textarea "Type your message" at bounding box center [844, 442] width 156 height 13
type textarea "*******"
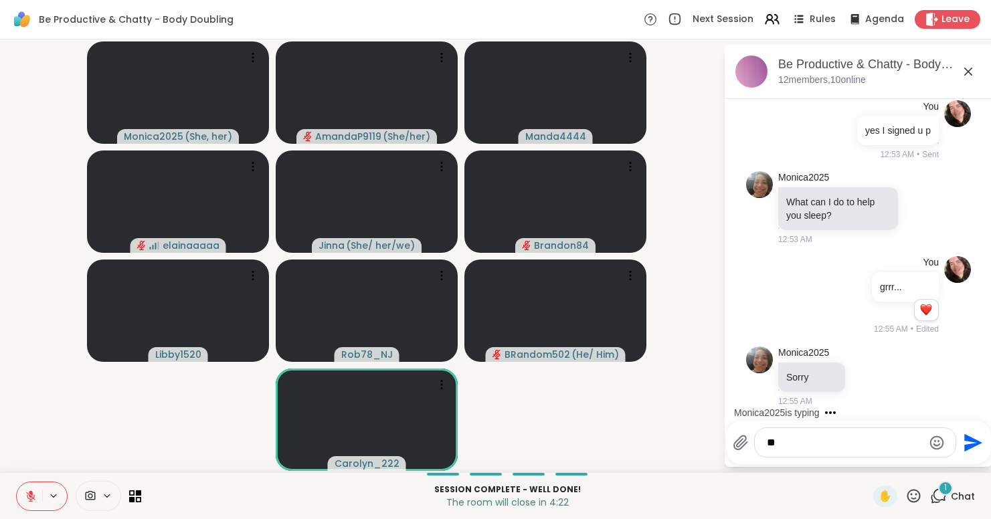
scroll to position [2530, 0]
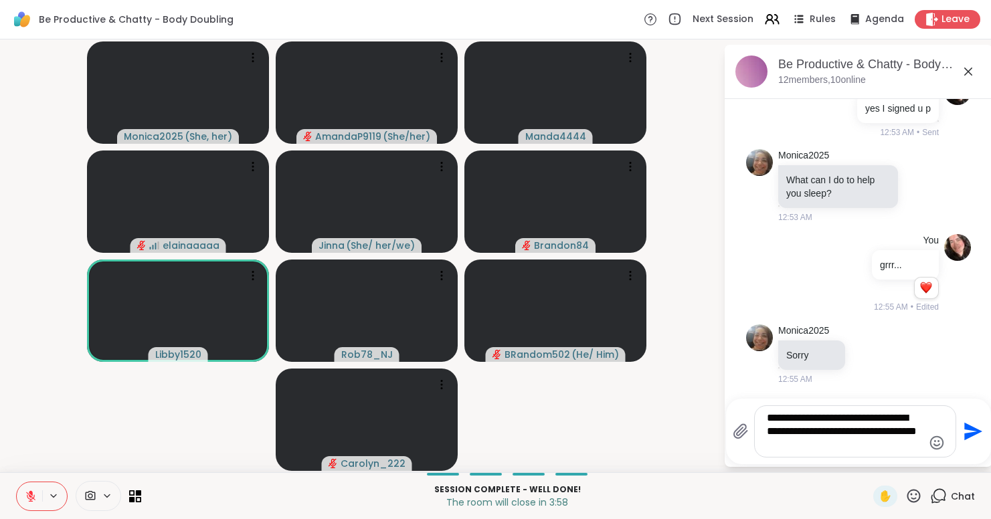
type textarea "**********"
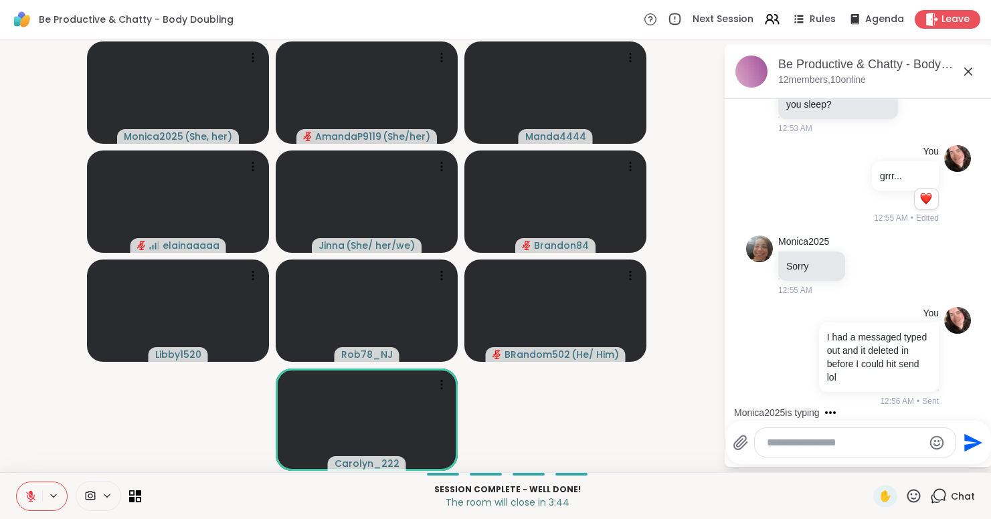
scroll to position [2712, 0]
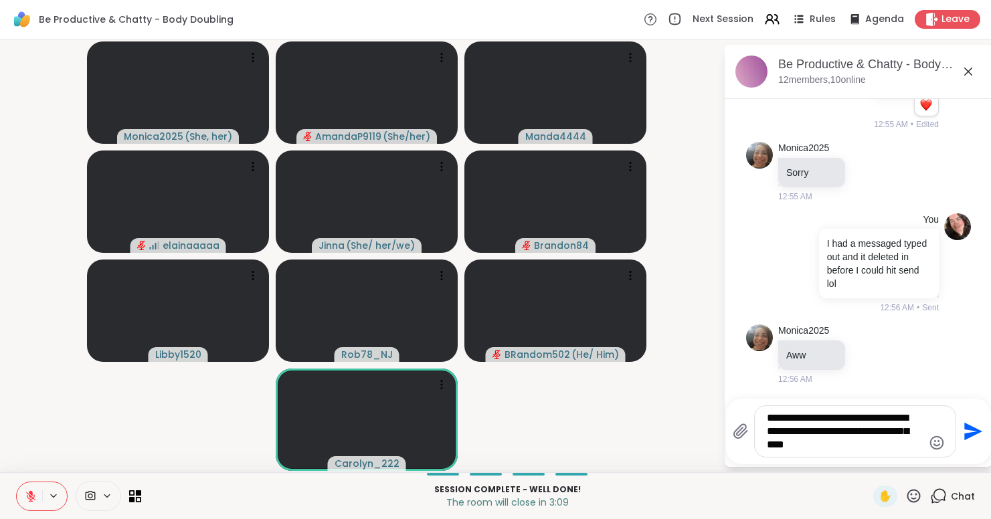
type textarea "**********"
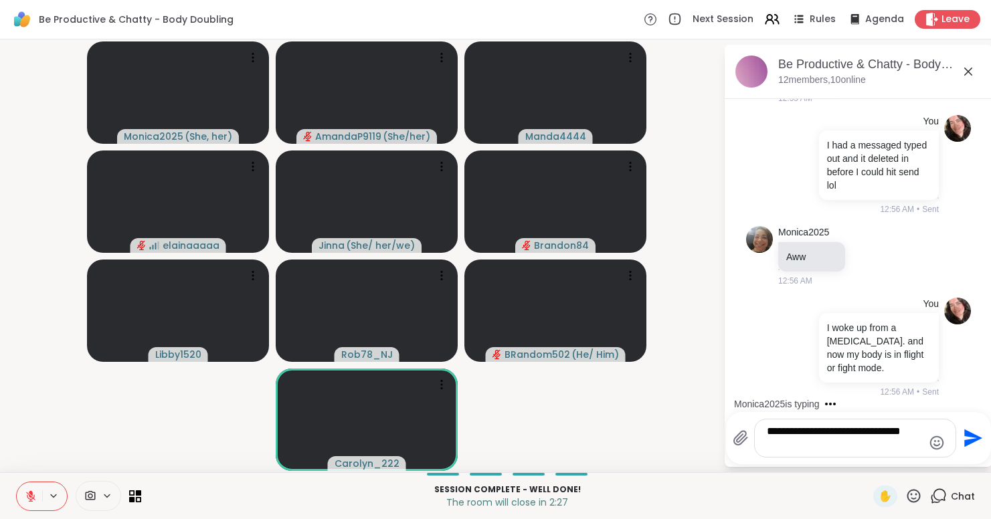
scroll to position [2957, 0]
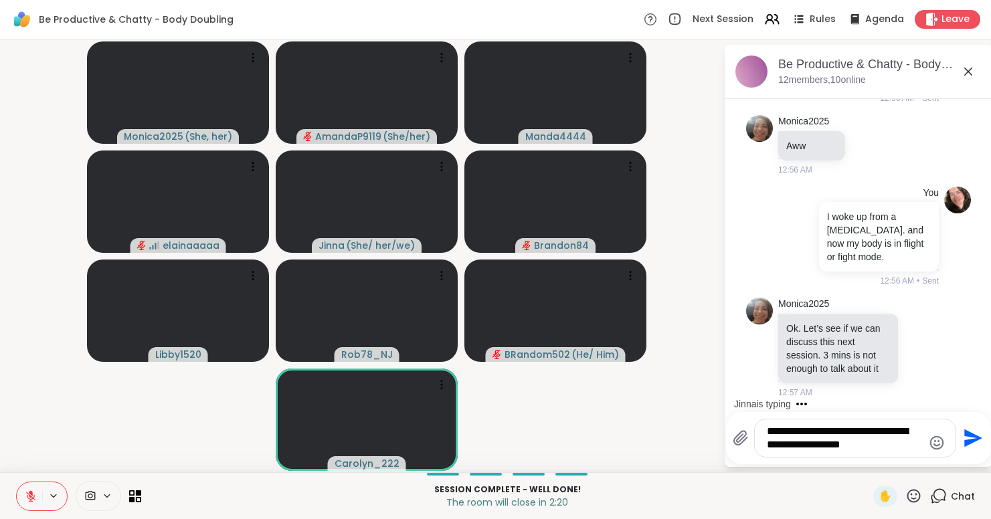
type textarea "**********"
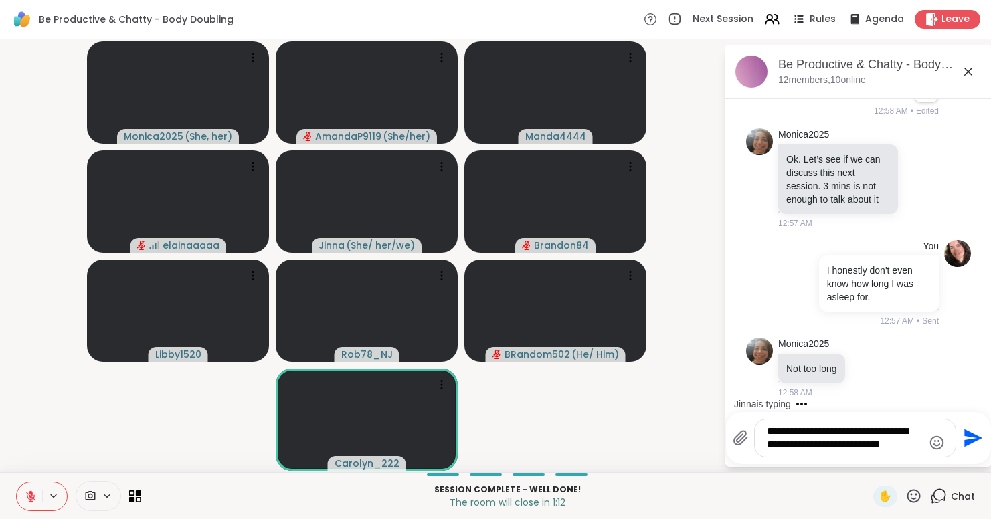
scroll to position [0, 0]
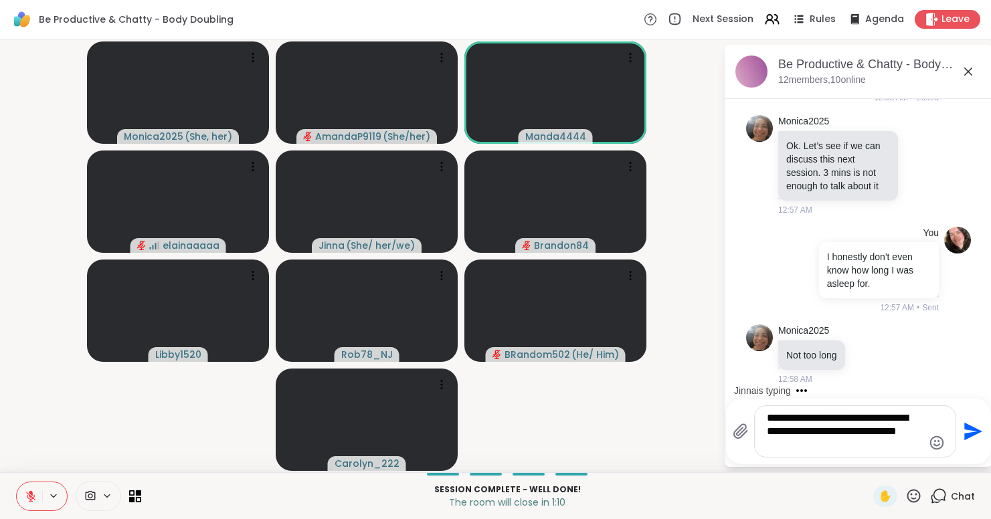
type textarea "**********"
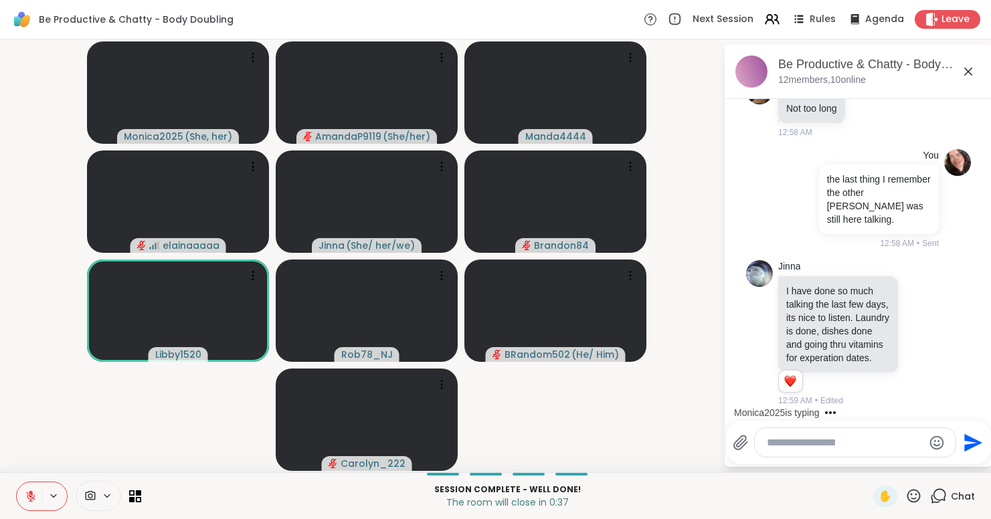
scroll to position [3501, 0]
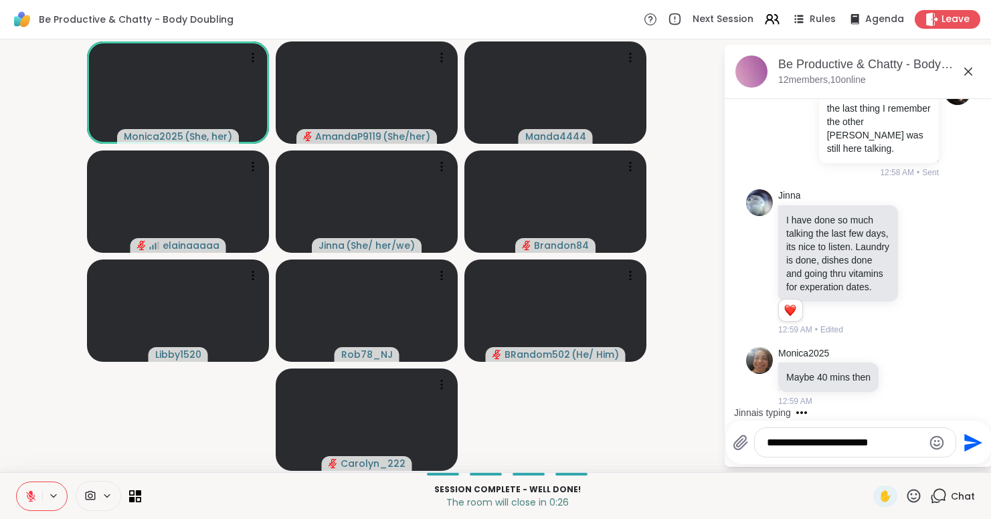
type textarea "**********"
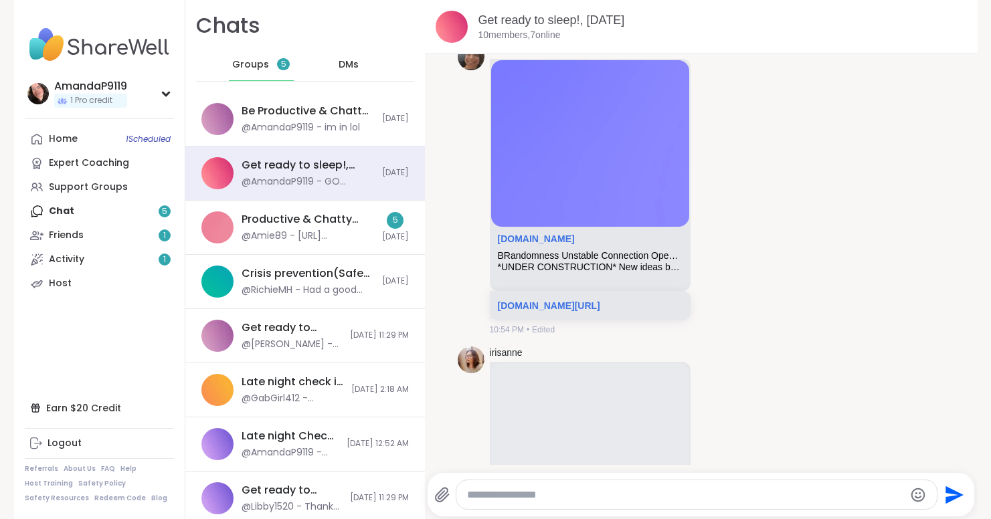
scroll to position [876, 0]
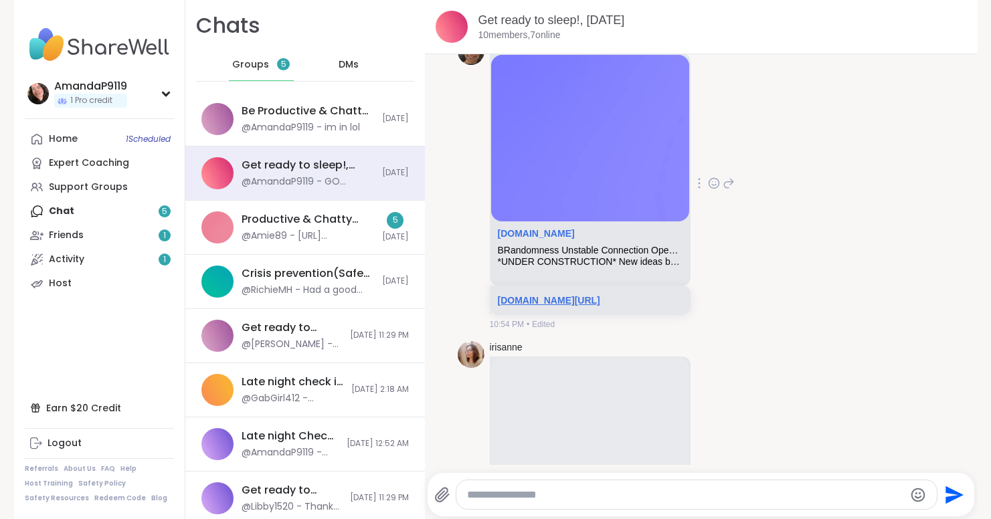
click at [600, 306] on link "sharewellnow.com/session/08d3b582-ee4d-4a98-ba29-f535b26dbbc7" at bounding box center [549, 300] width 102 height 11
click at [132, 232] on link "Friends 1" at bounding box center [99, 236] width 149 height 24
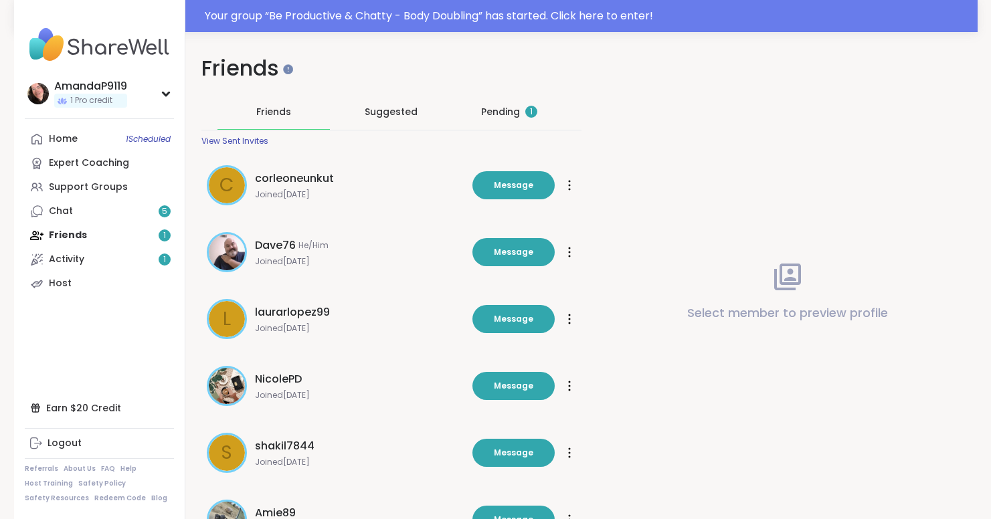
click at [504, 118] on div "Pending 1" at bounding box center [509, 111] width 56 height 13
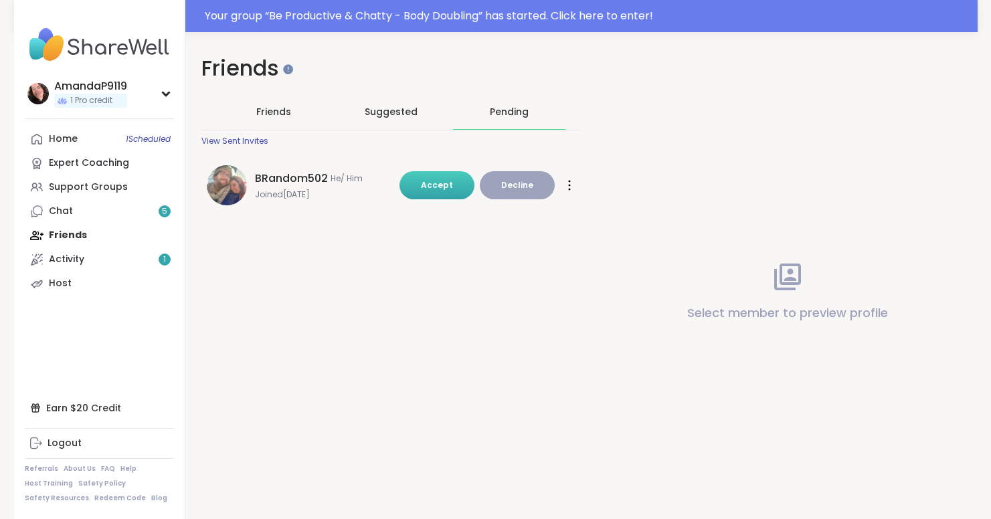
click at [456, 192] on button "Accept" at bounding box center [437, 185] width 75 height 28
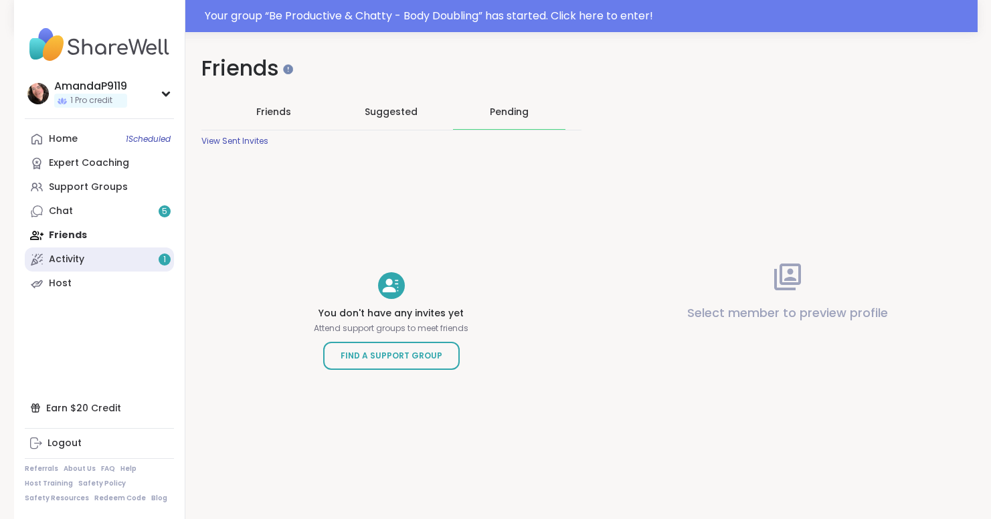
click at [82, 257] on div "Activity 1" at bounding box center [66, 259] width 35 height 13
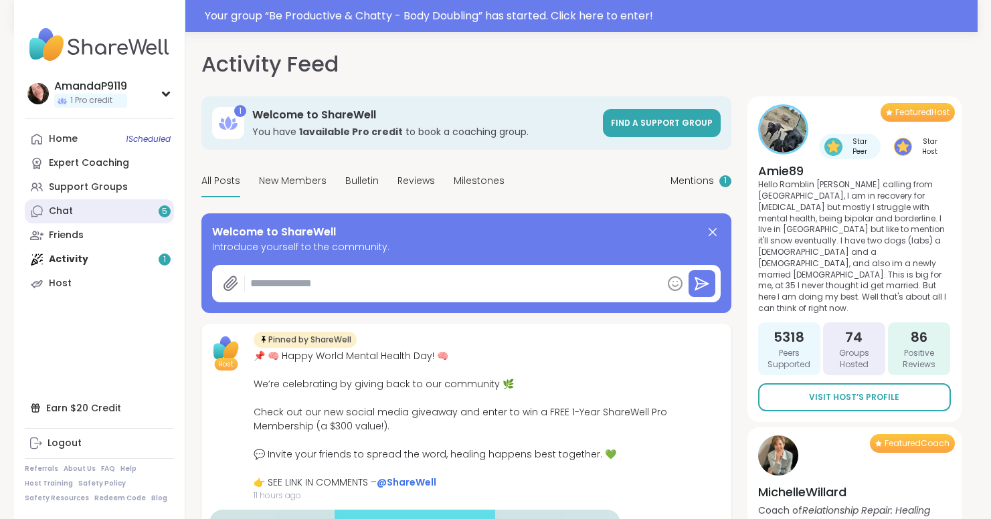
click at [71, 212] on div "Chat 5" at bounding box center [61, 211] width 24 height 13
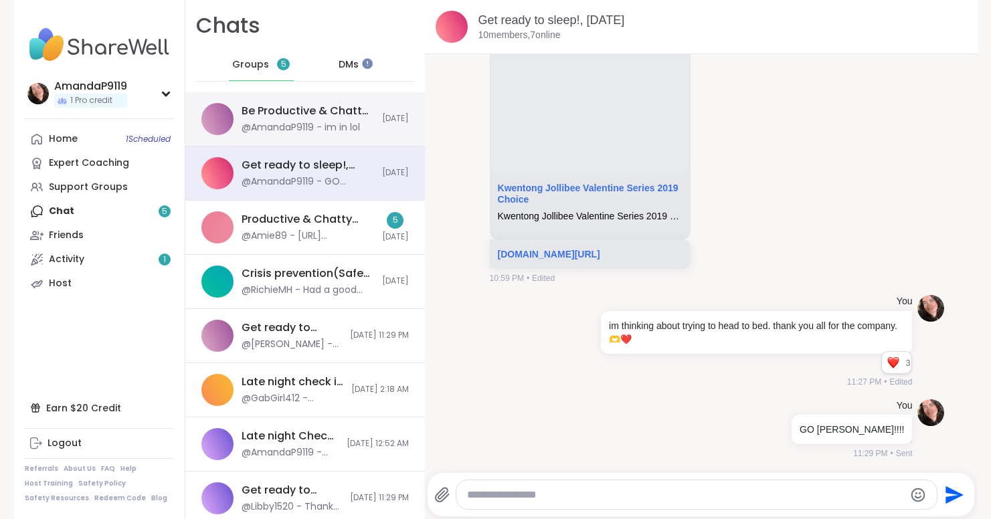
click at [228, 133] on div "Be Productive & Chatty - Body Doubling, Oct 10 @AmandaP9119 - im in lol Today" at bounding box center [305, 119] width 240 height 54
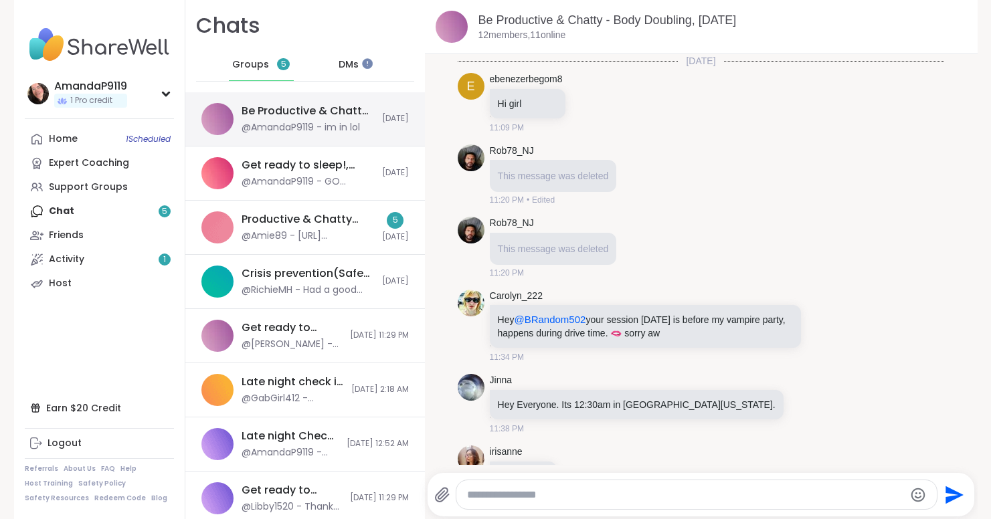
scroll to position [232, 0]
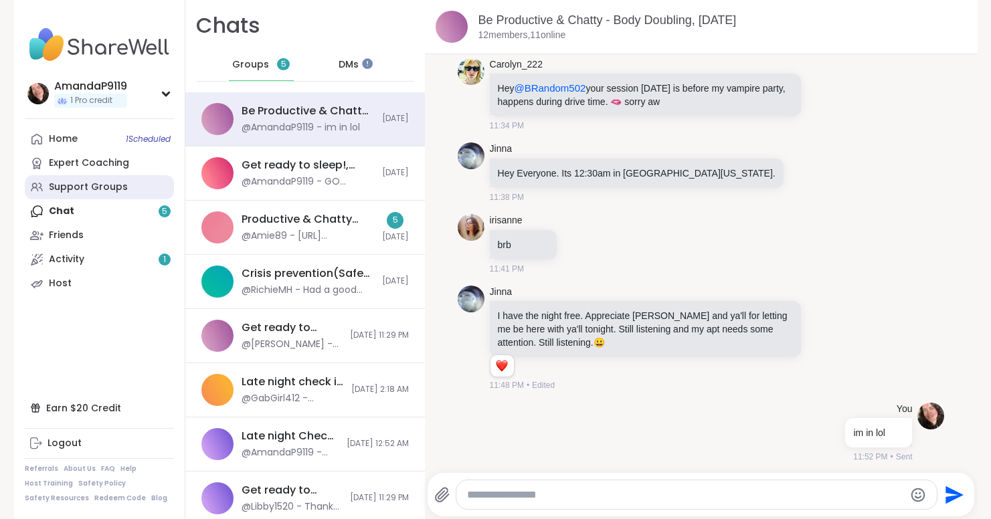
click at [118, 191] on div "Support Groups" at bounding box center [88, 187] width 79 height 13
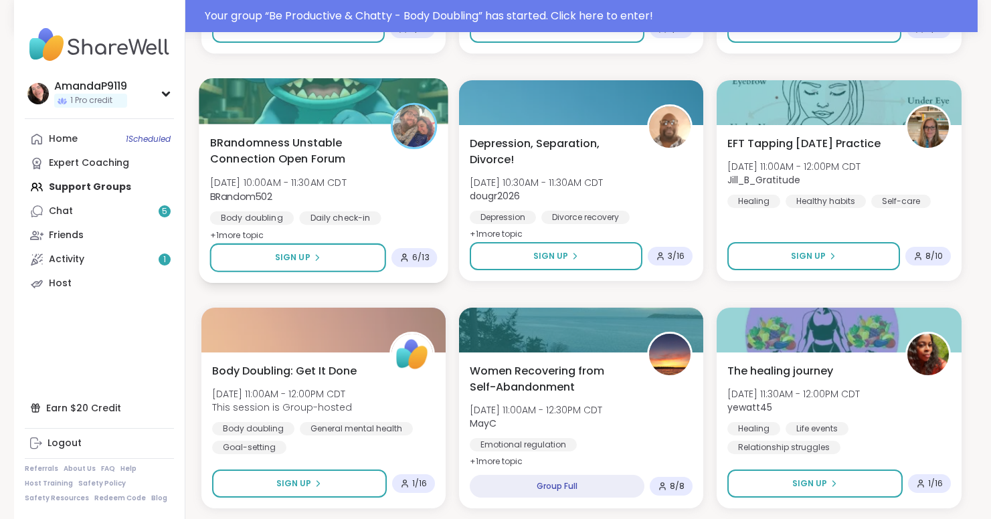
scroll to position [1571, 0]
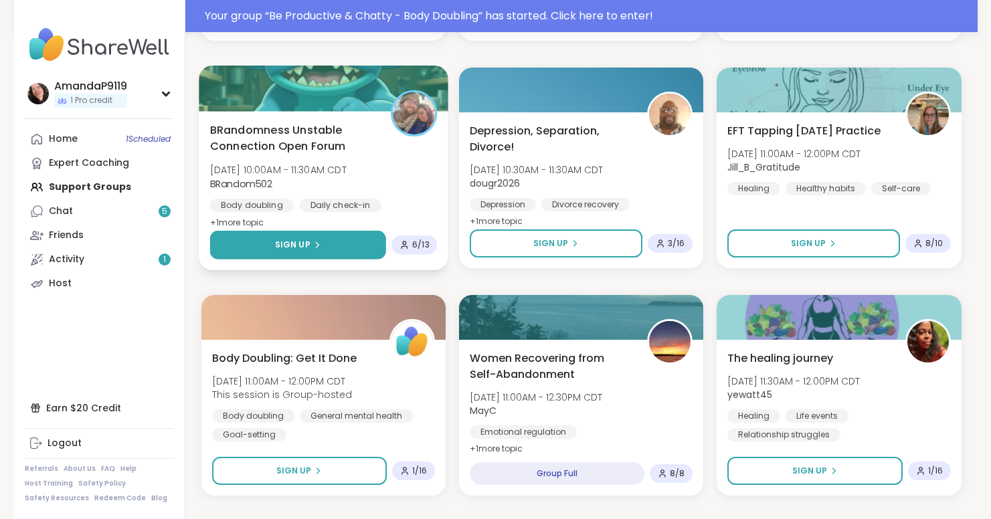
click at [368, 243] on button "Sign Up" at bounding box center [297, 245] width 176 height 29
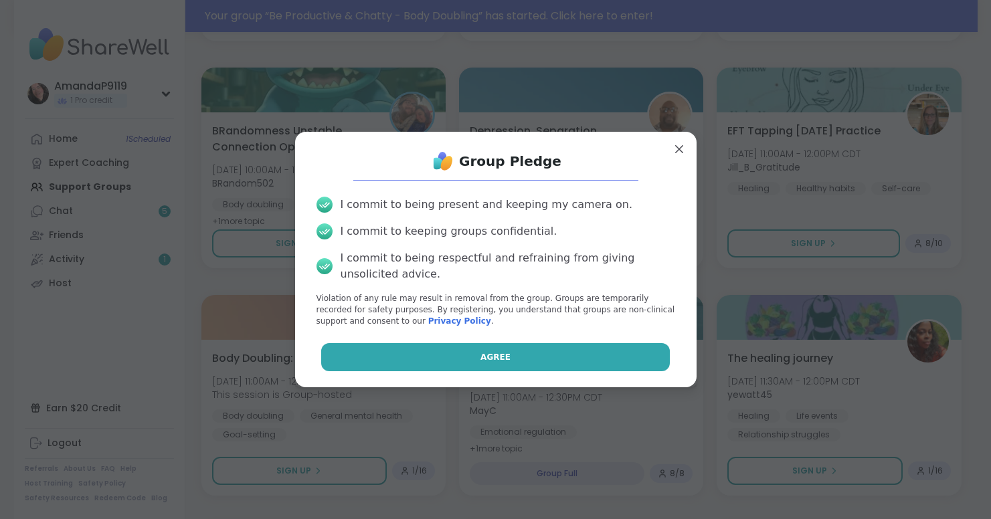
click at [396, 351] on button "Agree" at bounding box center [495, 357] width 349 height 28
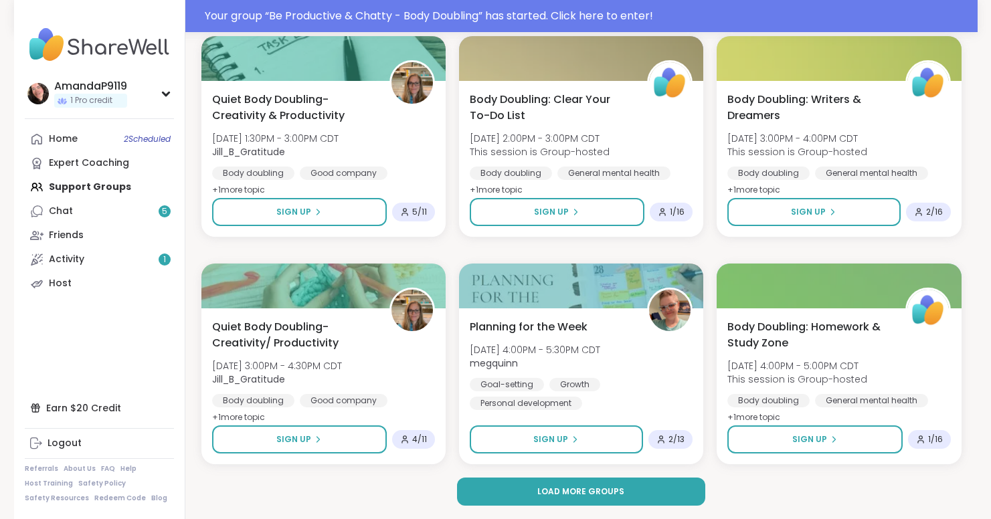
scroll to position [2512, 0]
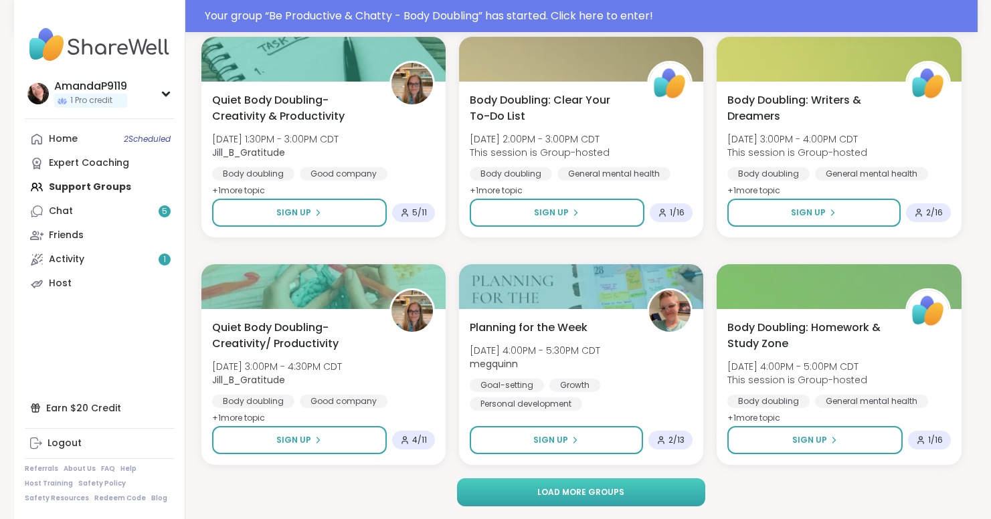
click at [610, 495] on span "Load more groups" at bounding box center [580, 493] width 87 height 12
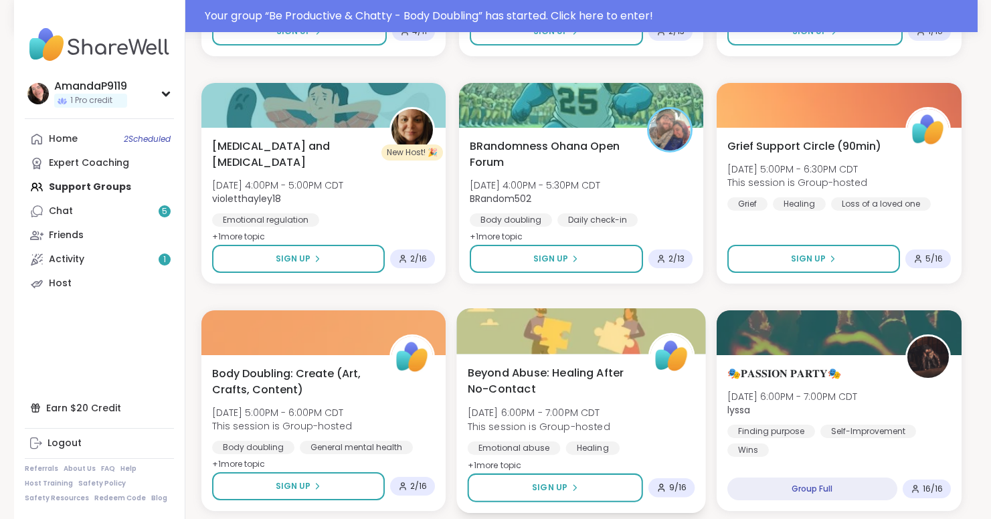
scroll to position [2942, 0]
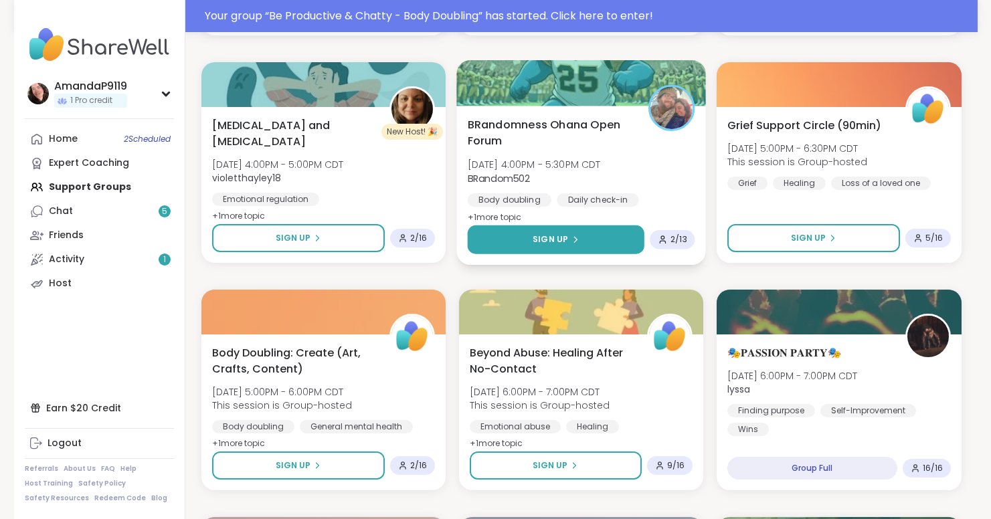
click at [584, 238] on button "Sign Up" at bounding box center [555, 240] width 177 height 29
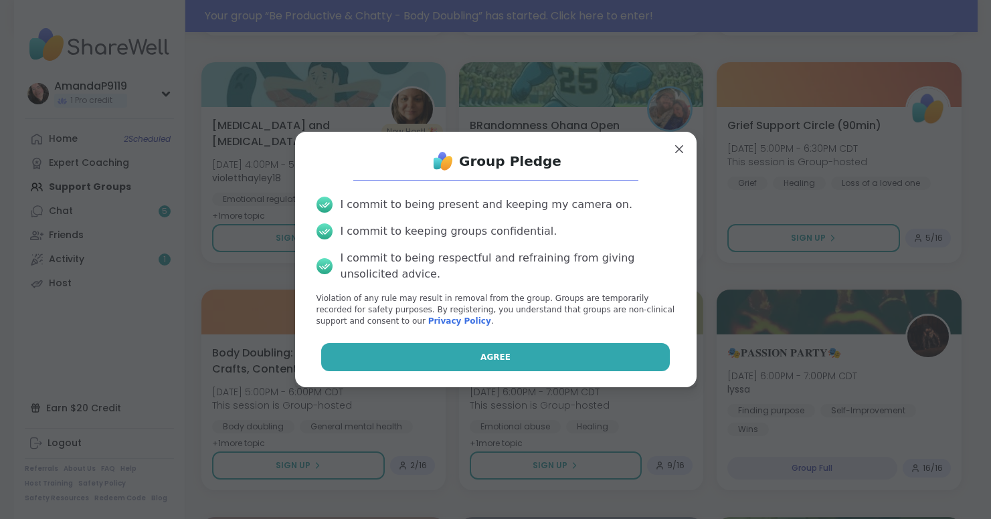
click at [506, 361] on button "Agree" at bounding box center [495, 357] width 349 height 28
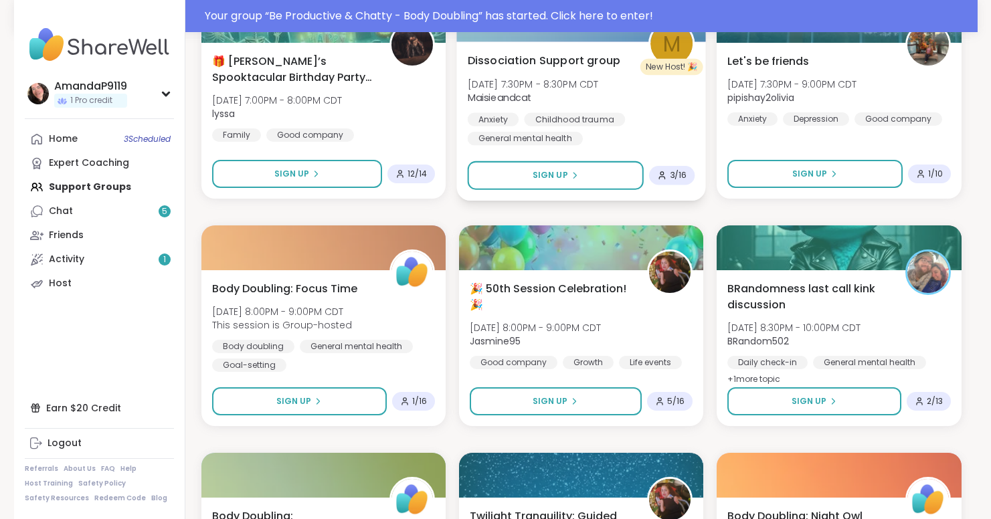
scroll to position [3924, 0]
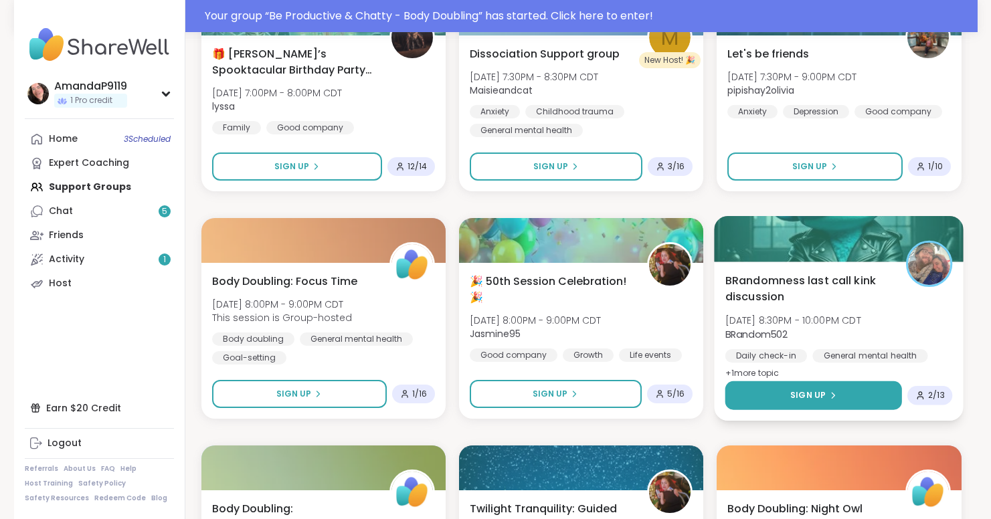
click at [841, 386] on button "Sign Up" at bounding box center [813, 395] width 177 height 29
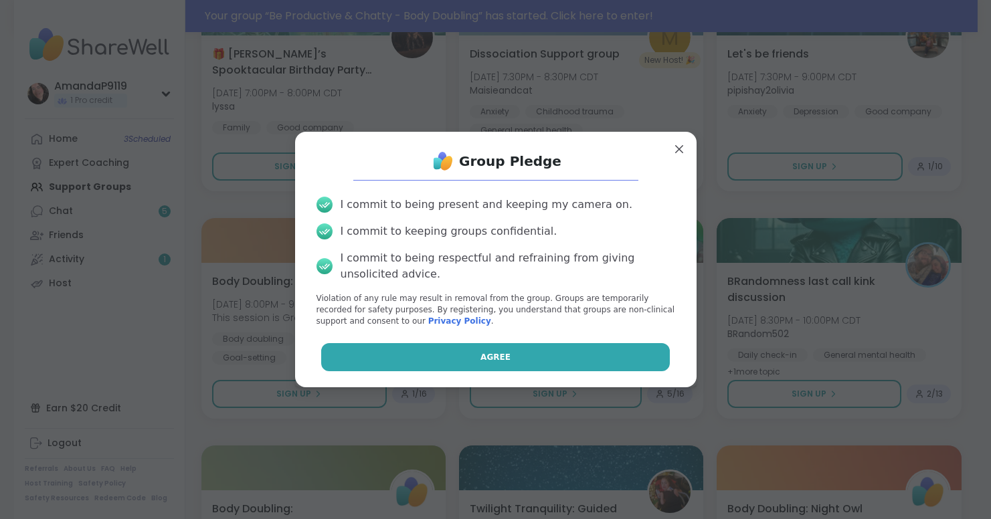
click at [505, 349] on button "Agree" at bounding box center [495, 357] width 349 height 28
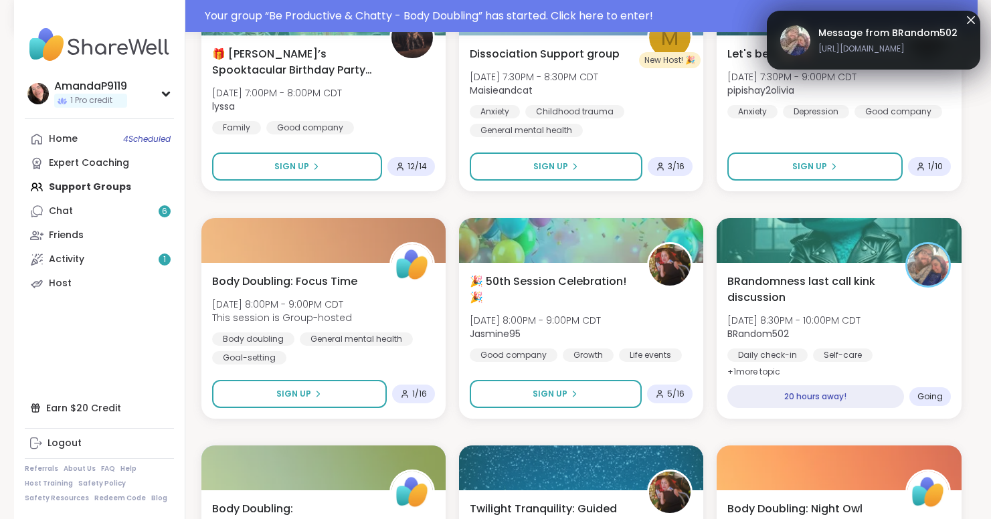
click at [968, 18] on icon at bounding box center [971, 20] width 16 height 16
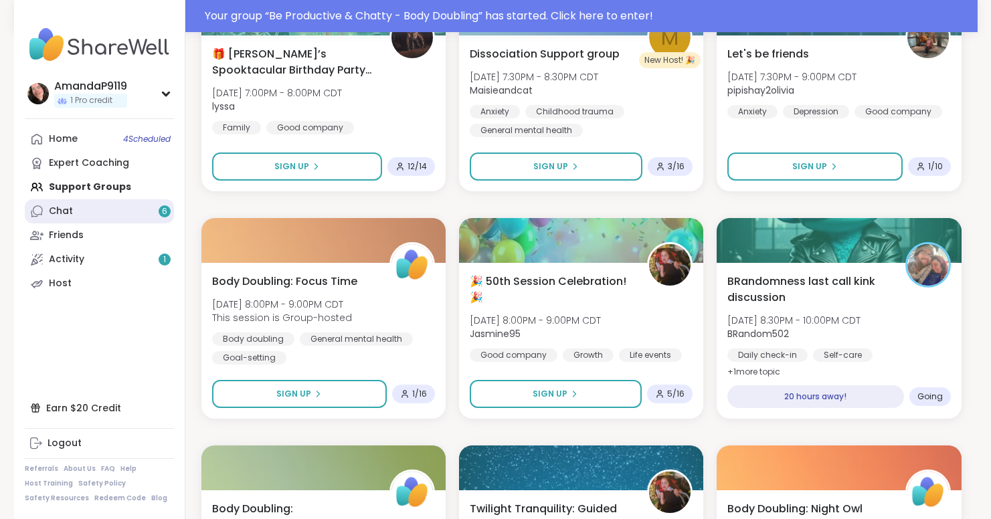
click at [110, 213] on link "Chat 6" at bounding box center [99, 211] width 149 height 24
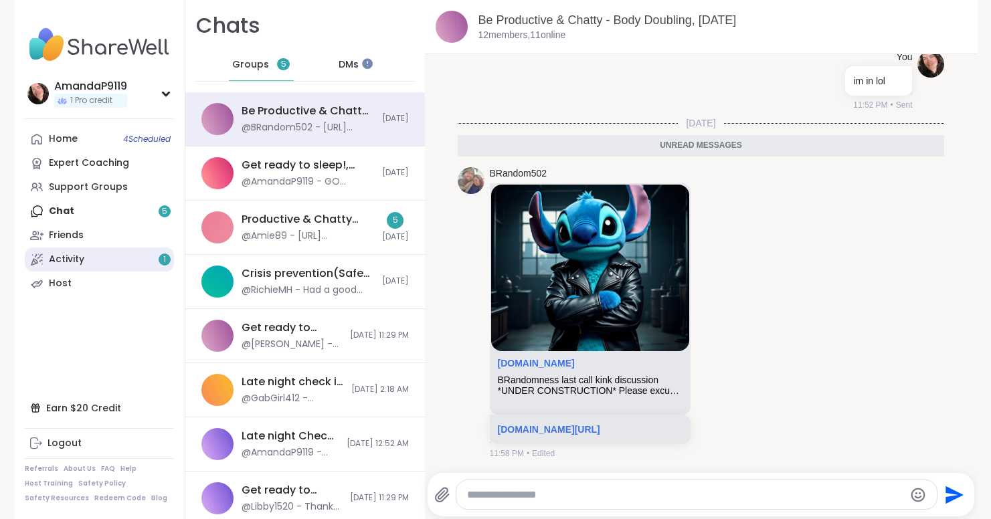
click at [98, 250] on link "Activity 1" at bounding box center [99, 260] width 149 height 24
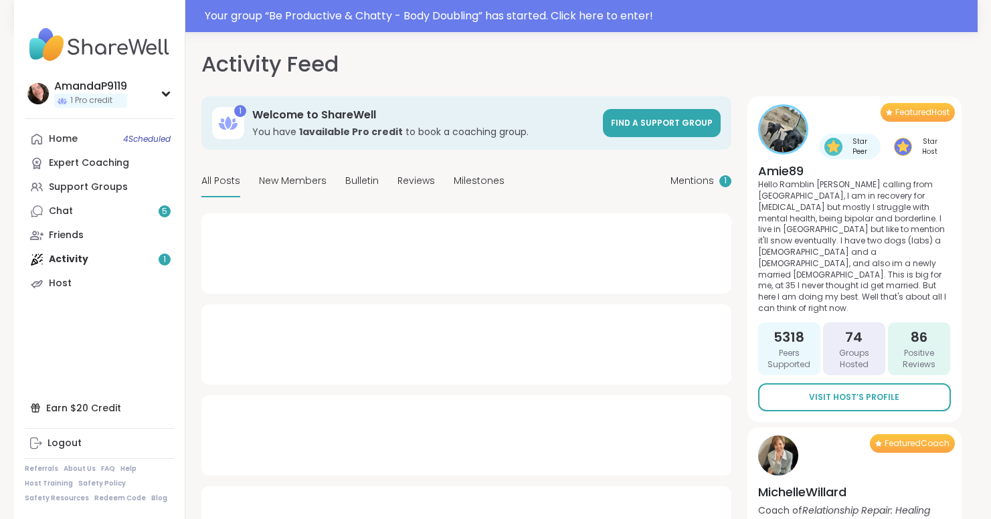
type textarea "*"
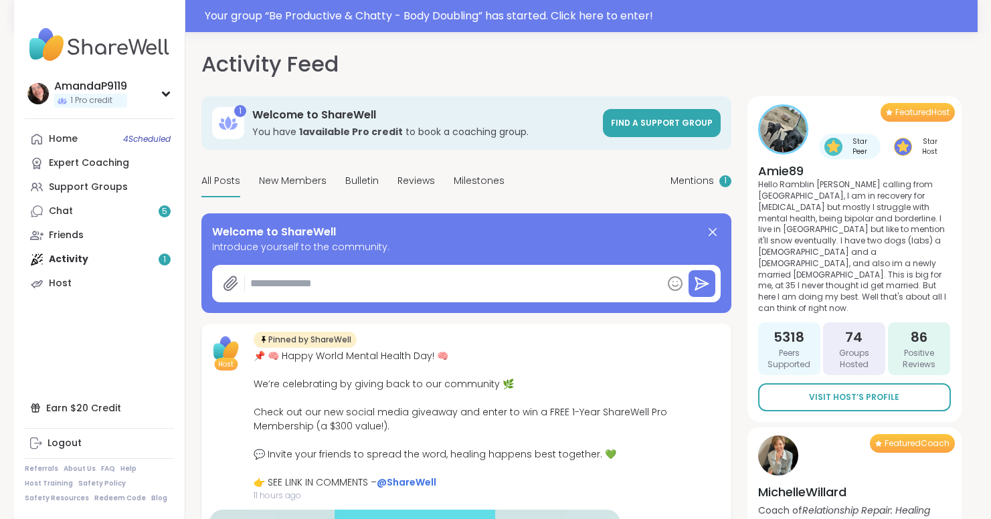
click at [73, 258] on div "Home 4 Scheduled Expert Coaching Support Groups Chat 5 Friends Activity 1 Host" at bounding box center [99, 211] width 149 height 169
click at [73, 205] on link "Chat 5" at bounding box center [99, 211] width 149 height 24
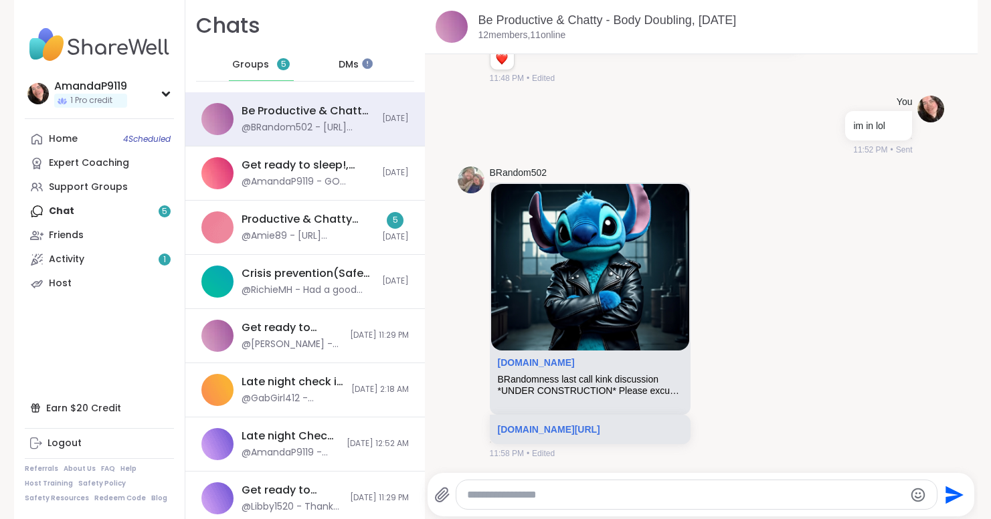
click at [343, 62] on span "DMs" at bounding box center [349, 64] width 20 height 13
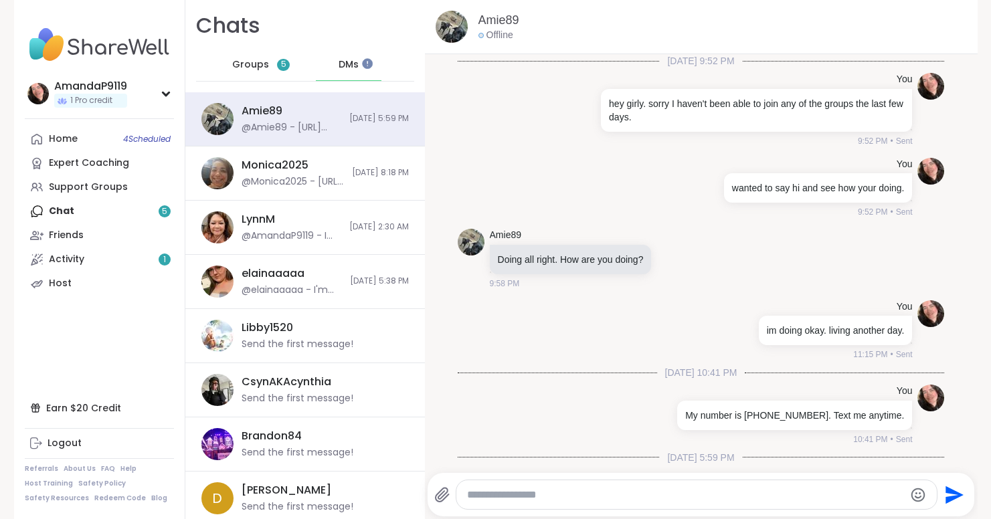
scroll to position [312, 0]
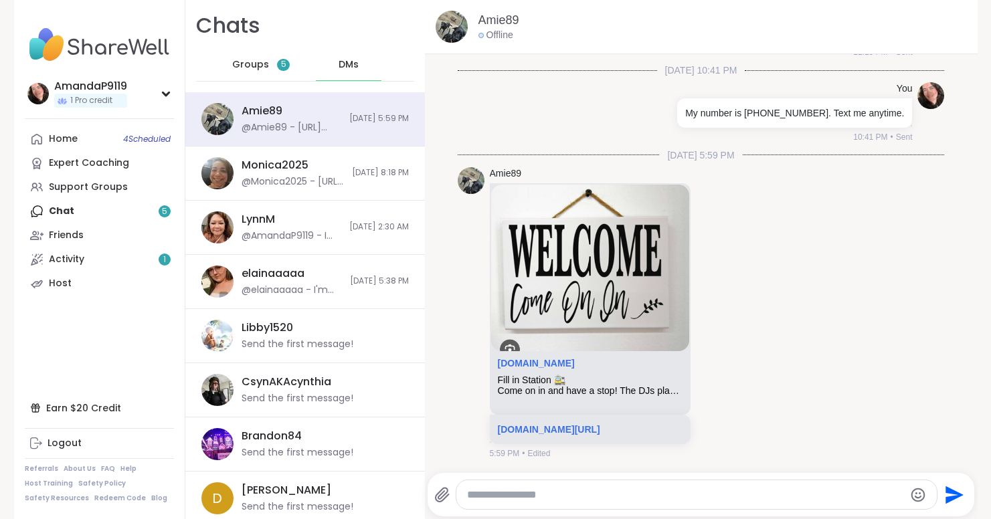
click at [277, 64] on span "5" at bounding box center [283, 65] width 13 height 12
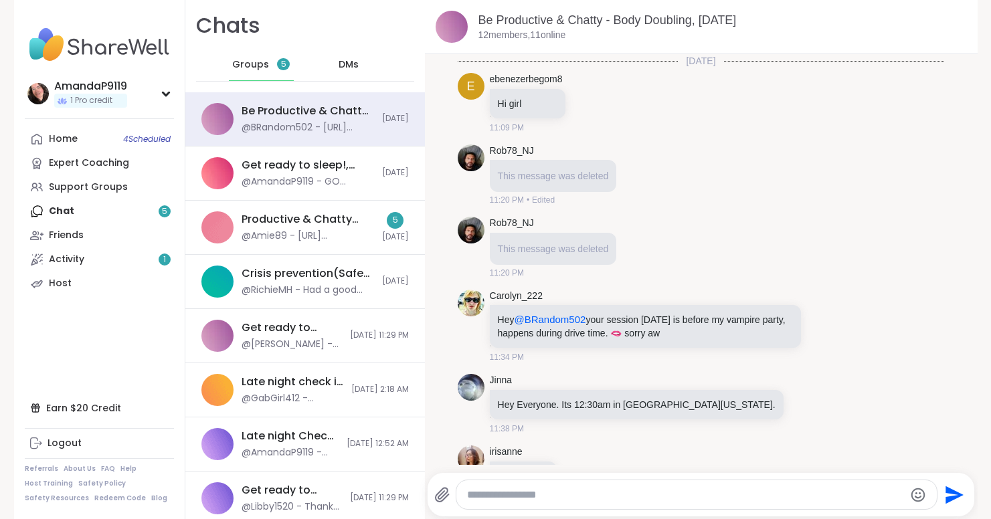
scroll to position [546, 0]
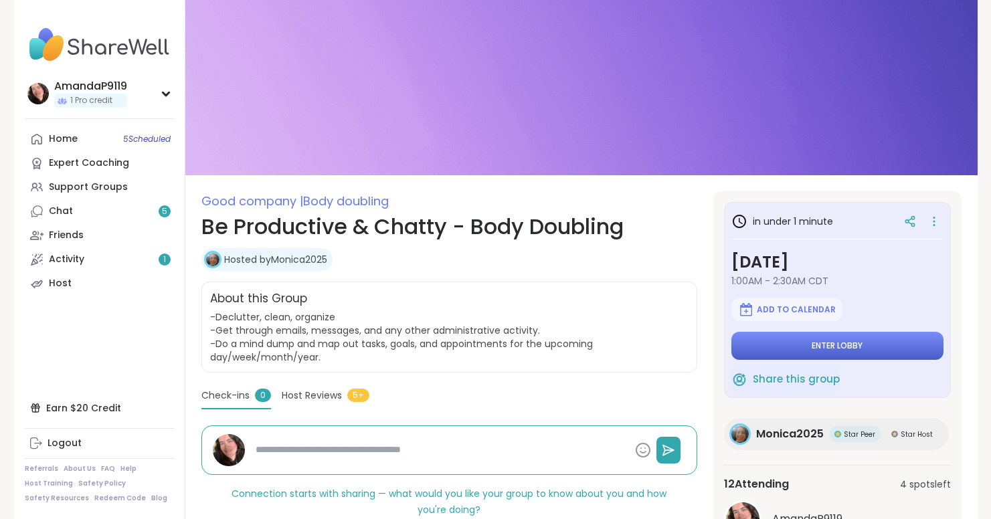
click at [856, 341] on span "Enter lobby" at bounding box center [837, 346] width 51 height 11
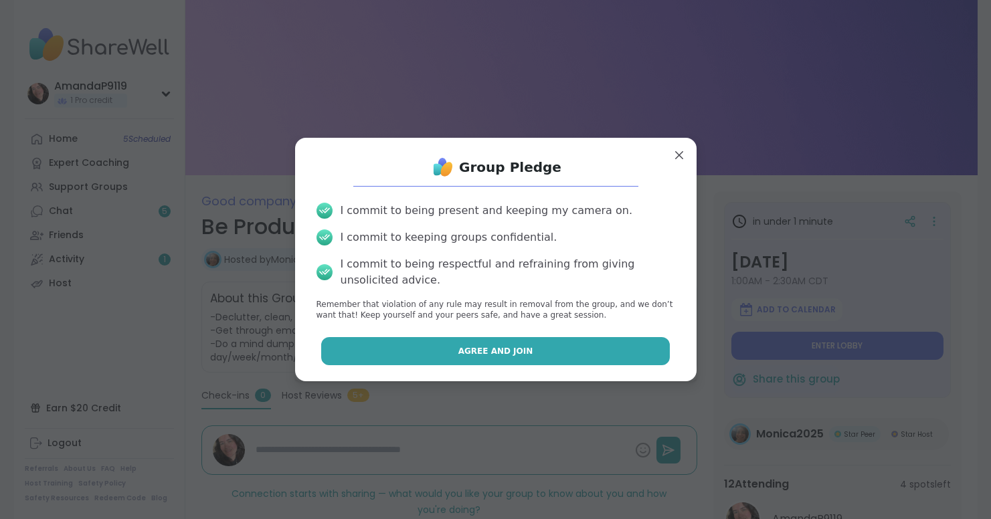
click at [613, 346] on button "Agree and Join" at bounding box center [495, 351] width 349 height 28
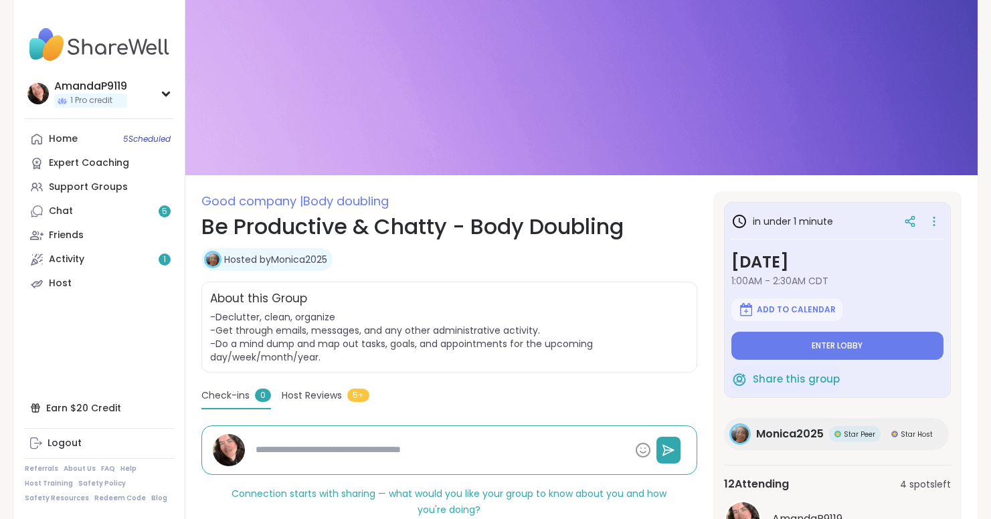
type textarea "*"
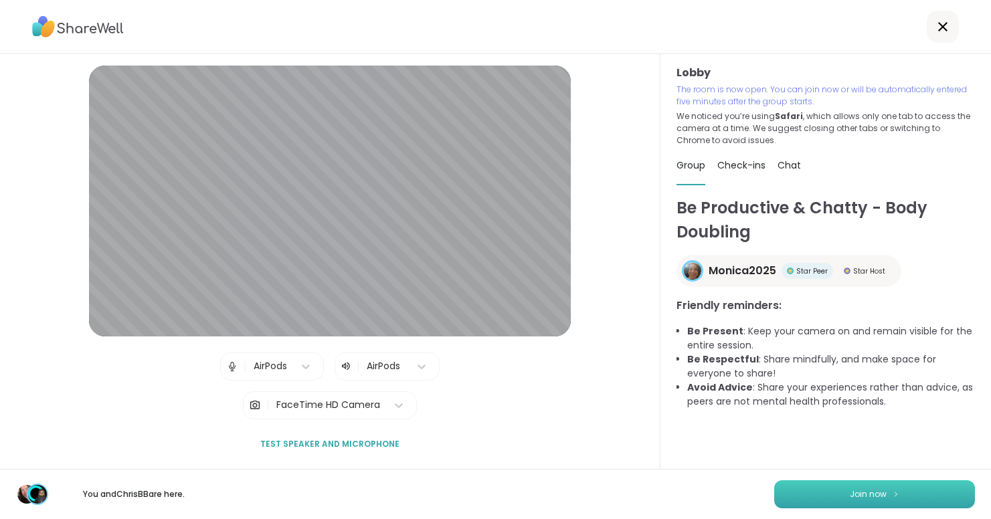
click at [936, 495] on button "Join now" at bounding box center [874, 495] width 201 height 28
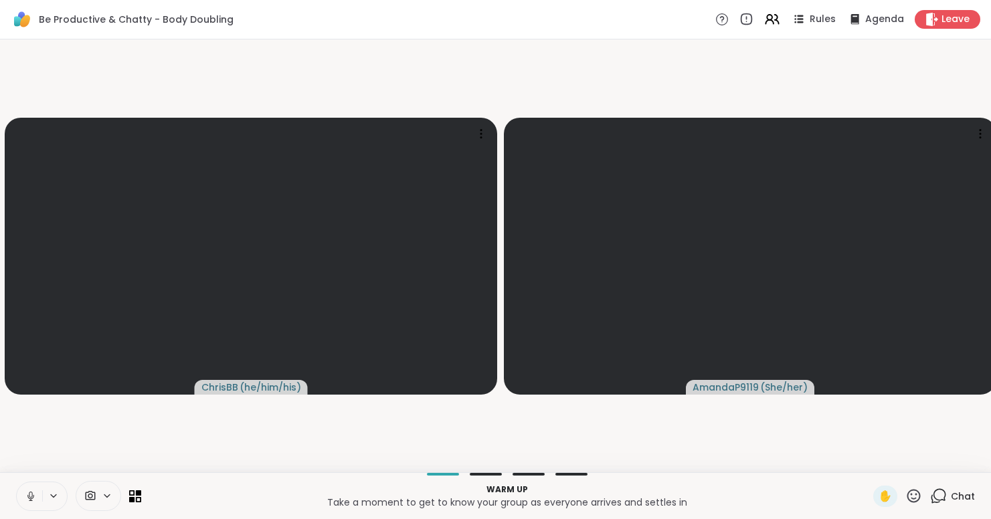
click at [36, 485] on button at bounding box center [29, 497] width 25 height 28
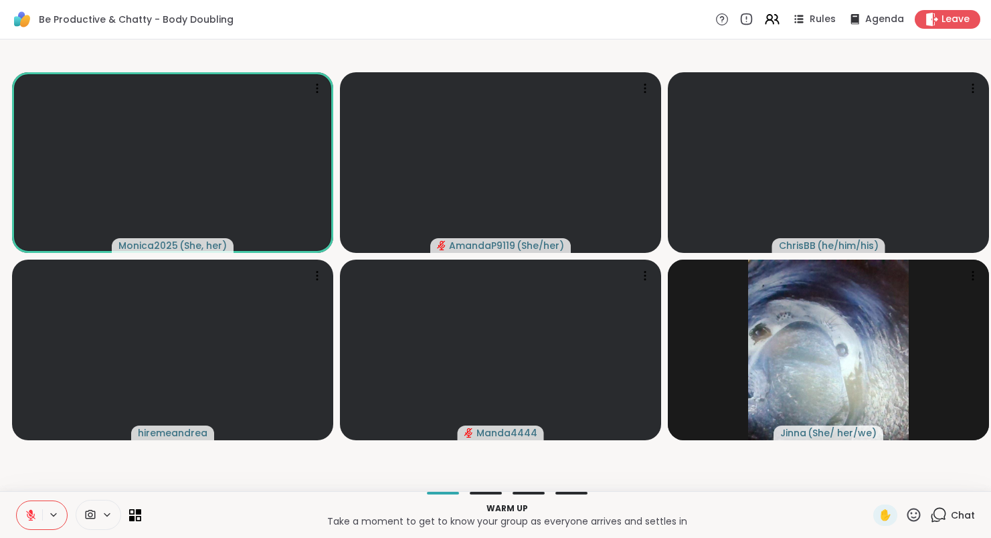
click at [30, 509] on icon at bounding box center [31, 515] width 12 height 12
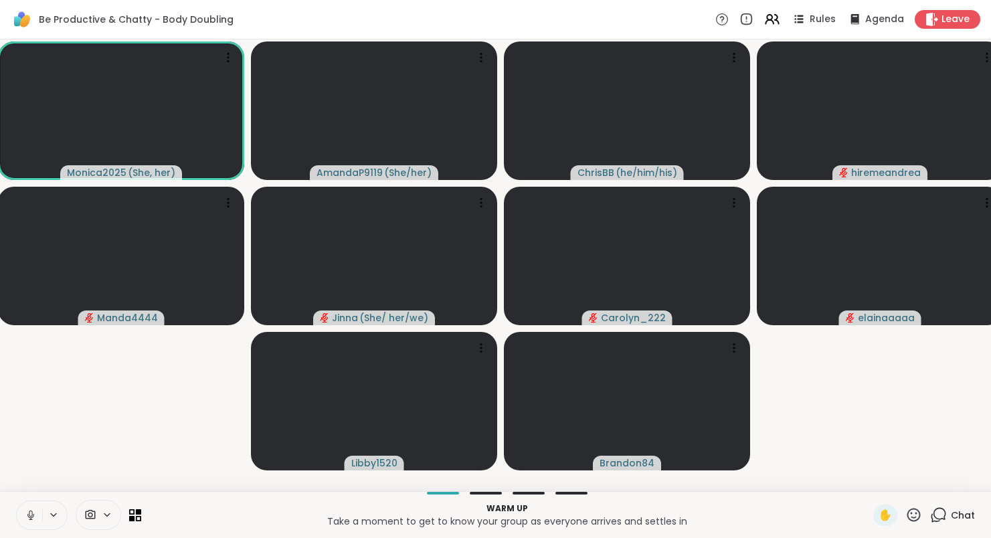
click at [25, 501] on button at bounding box center [29, 515] width 25 height 28
click at [35, 509] on icon at bounding box center [31, 515] width 12 height 12
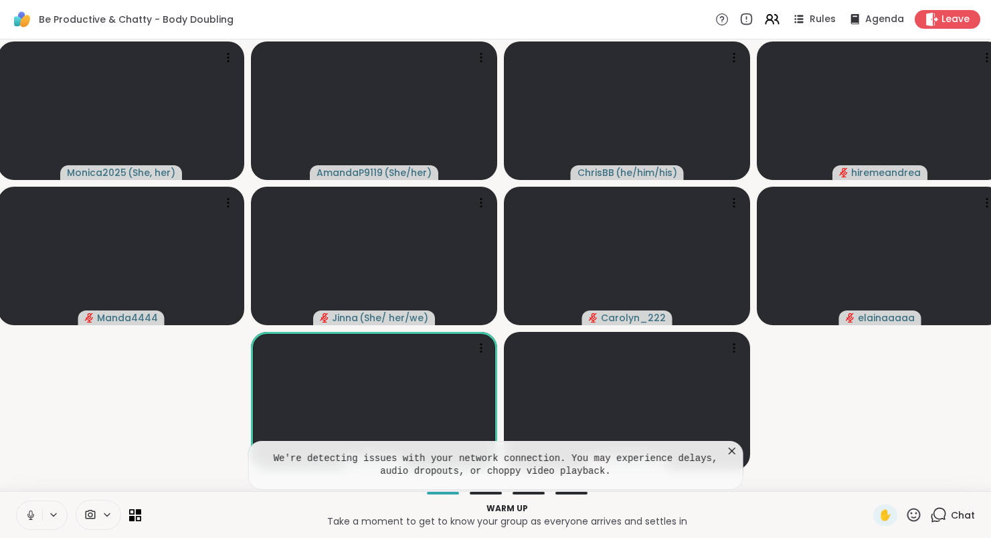
click at [739, 444] on icon at bounding box center [731, 450] width 13 height 13
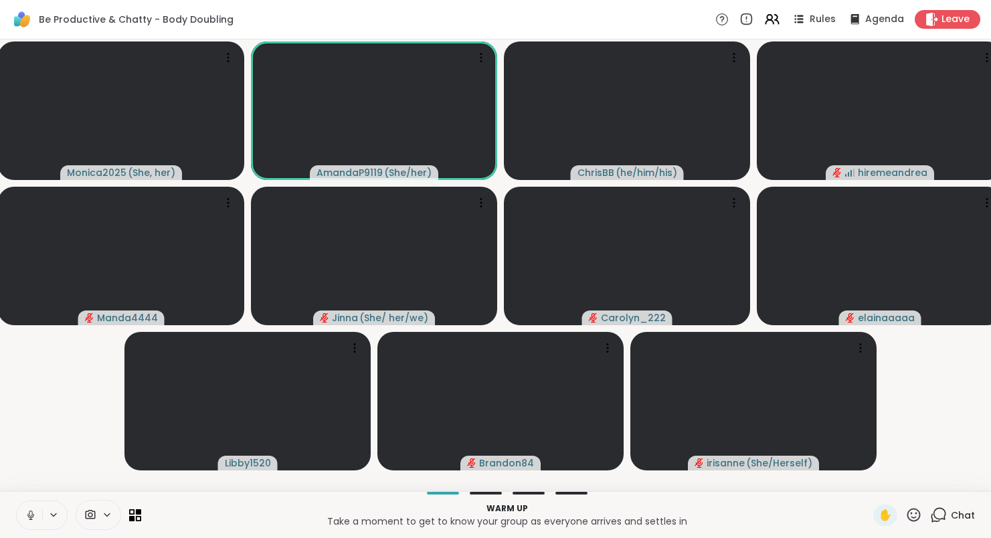
click at [34, 509] on icon at bounding box center [31, 515] width 12 height 12
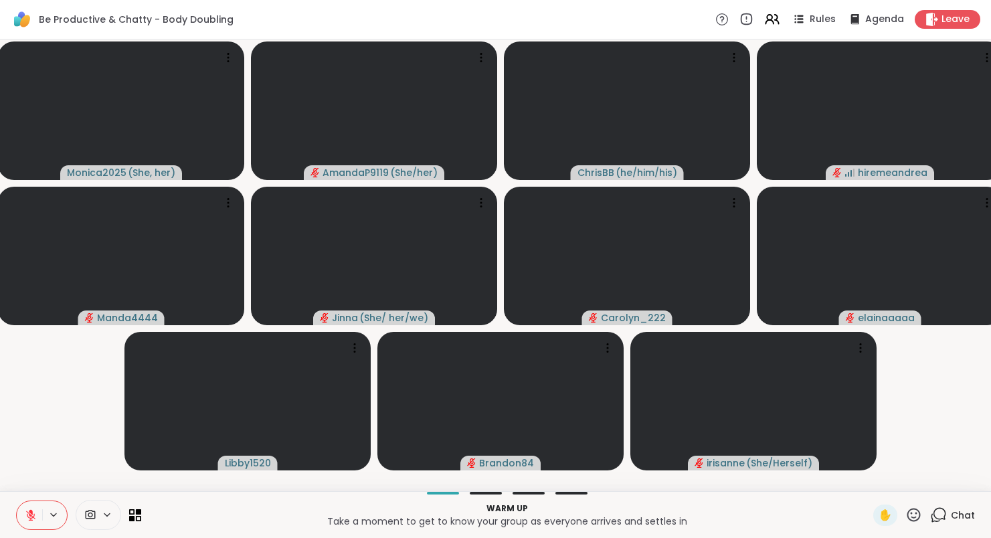
click at [31, 501] on button at bounding box center [29, 515] width 25 height 28
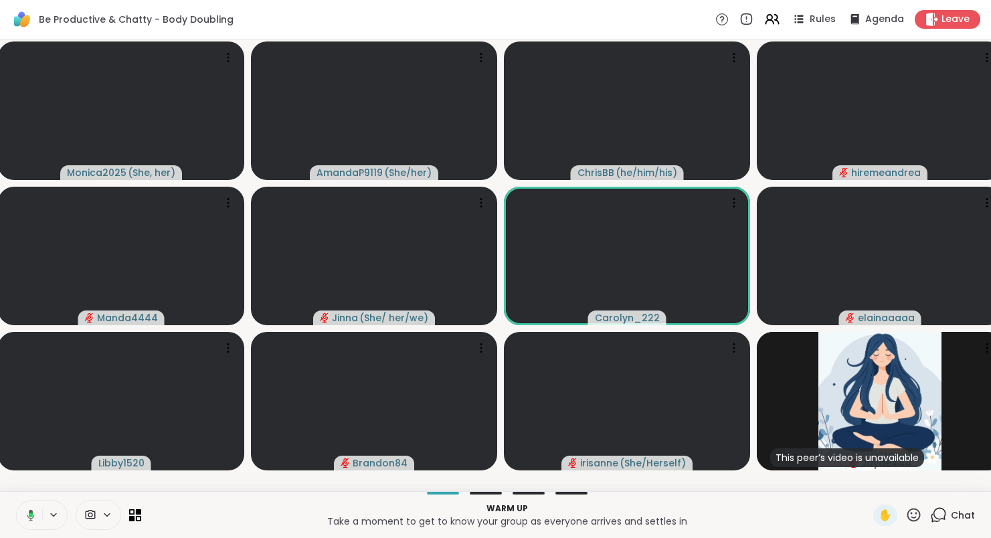
click at [31, 509] on icon at bounding box center [29, 515] width 12 height 12
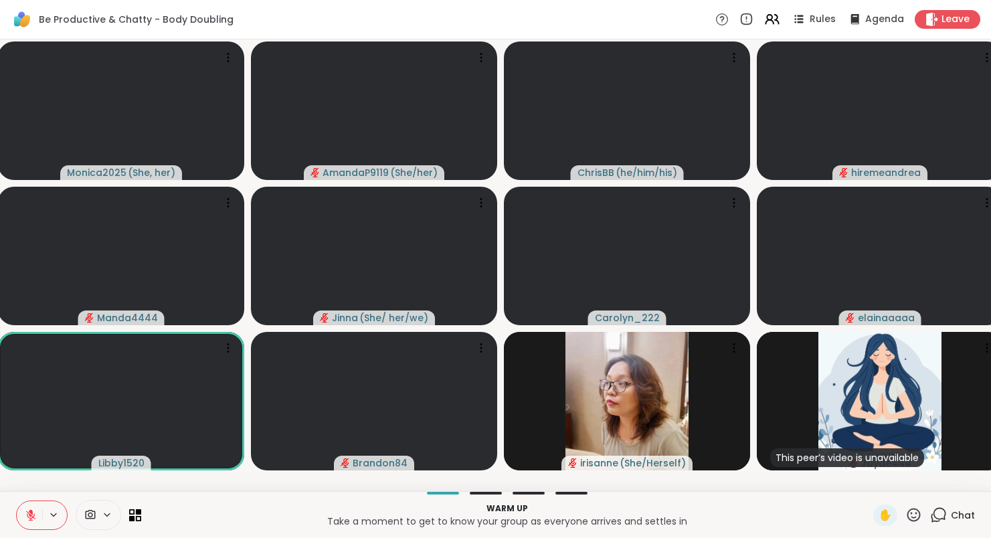
click at [26, 509] on icon at bounding box center [31, 515] width 12 height 12
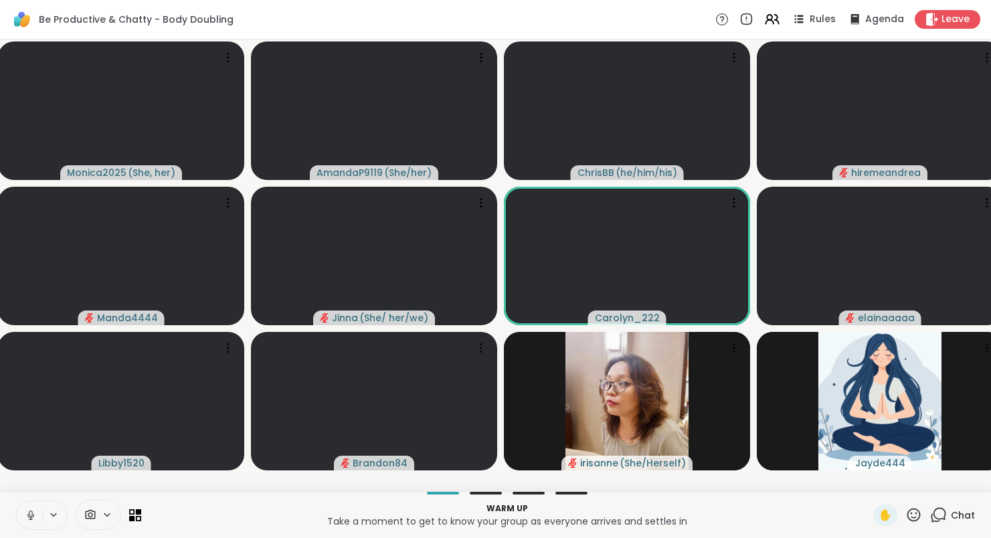
click at [32, 513] on icon at bounding box center [30, 515] width 7 height 4
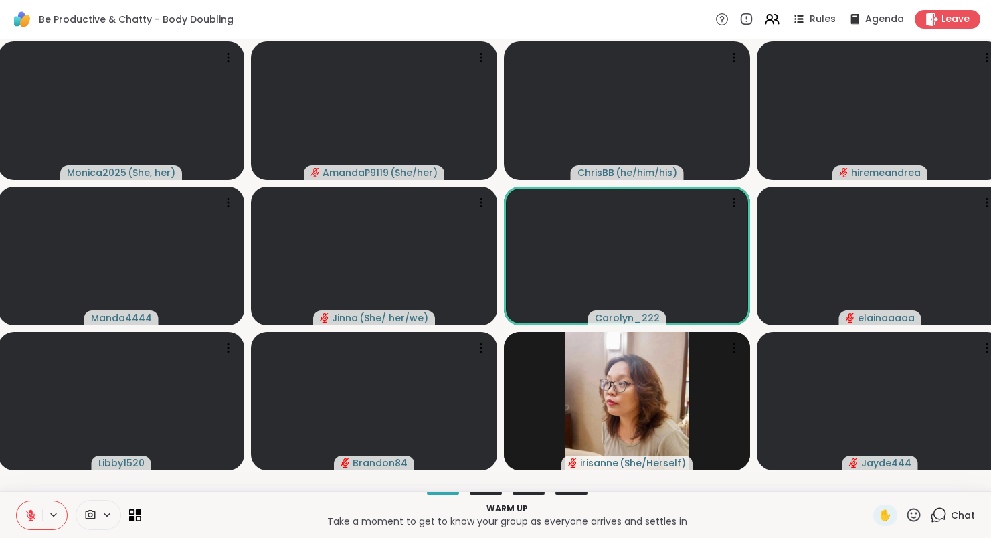
click at [32, 511] on icon at bounding box center [30, 515] width 9 height 9
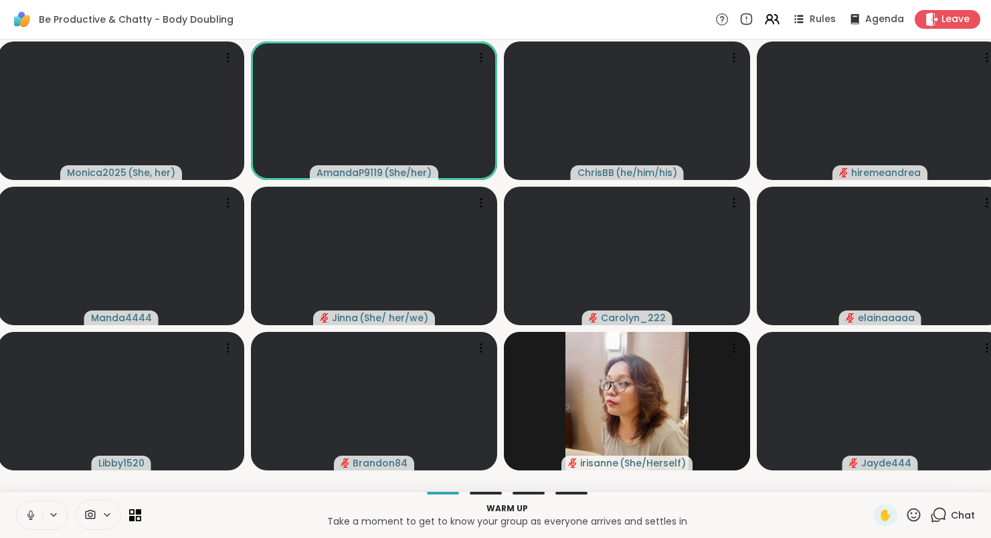
click at [31, 511] on icon at bounding box center [30, 514] width 3 height 6
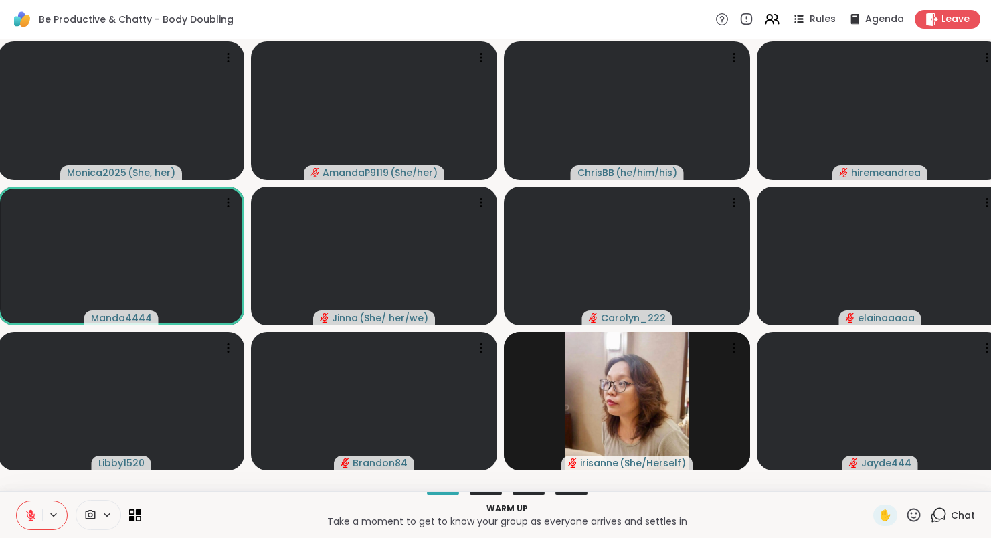
click at [31, 511] on icon at bounding box center [30, 515] width 9 height 9
click at [31, 511] on rect at bounding box center [31, 514] width 4 height 6
click at [31, 511] on icon at bounding box center [30, 515] width 9 height 9
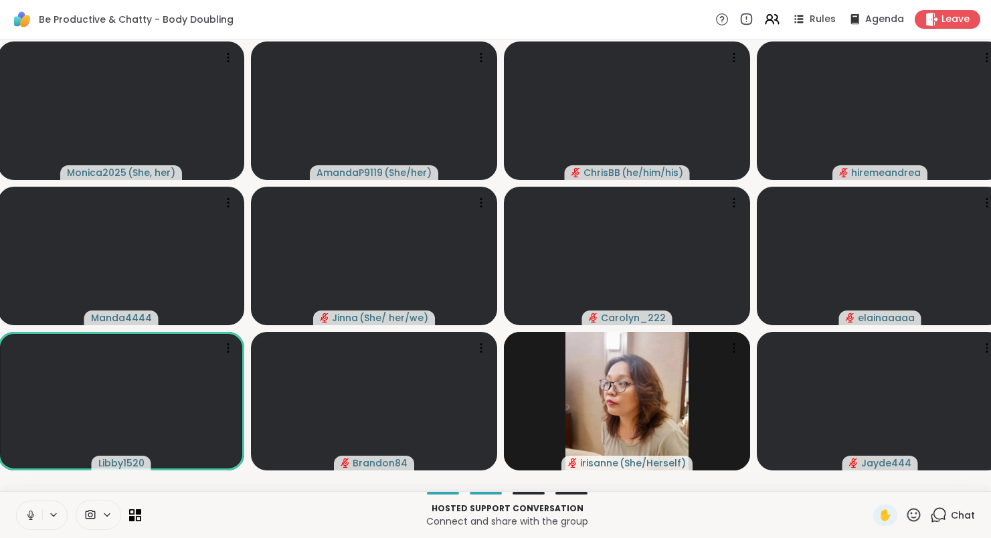
click at [31, 511] on icon at bounding box center [30, 514] width 3 height 6
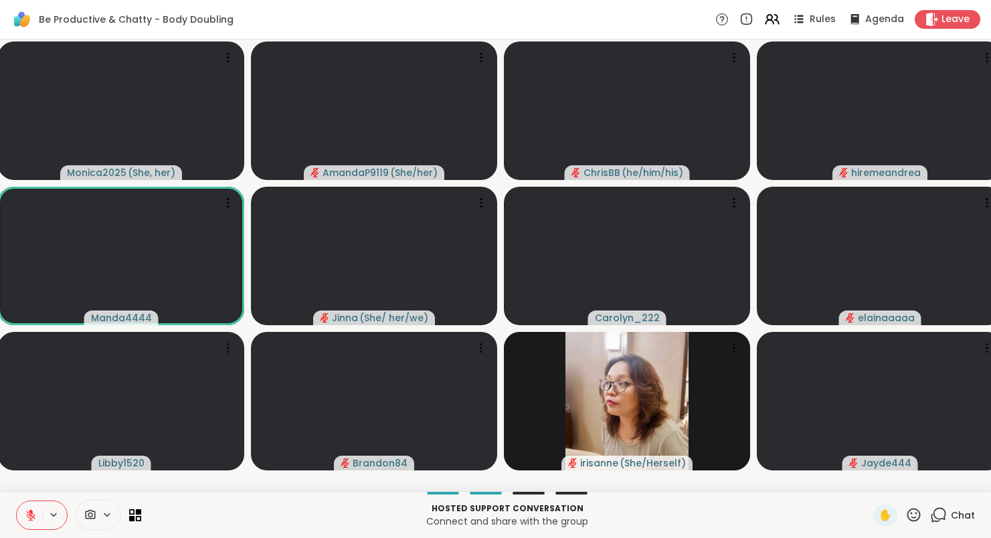
click at [27, 509] on icon at bounding box center [31, 515] width 12 height 12
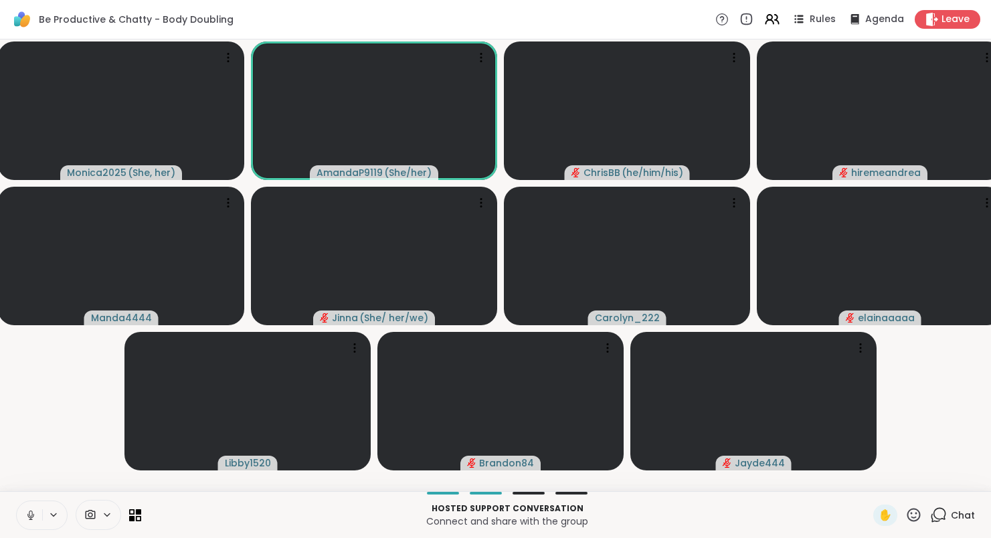
click at [27, 509] on icon at bounding box center [31, 515] width 12 height 12
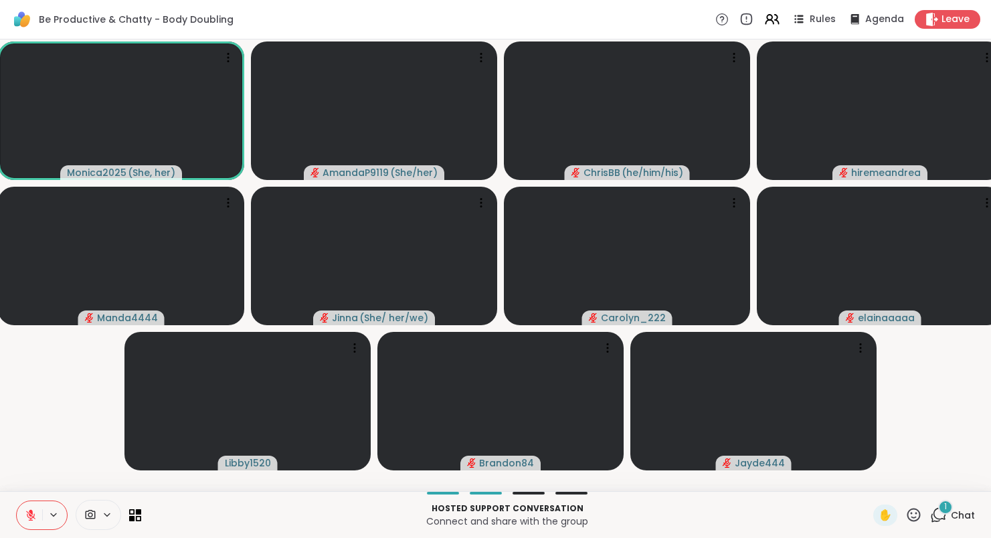
click at [952, 500] on div "1" at bounding box center [945, 507] width 15 height 15
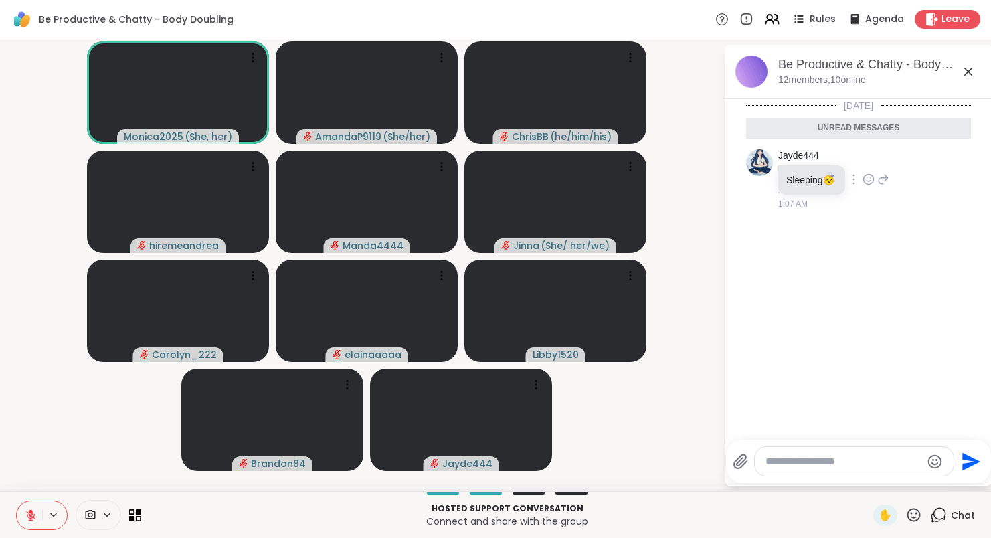
click at [875, 180] on icon at bounding box center [869, 179] width 12 height 13
click at [873, 162] on button "Select Reaction: Heart" at bounding box center [868, 167] width 27 height 27
click at [975, 72] on icon at bounding box center [968, 72] width 16 height 16
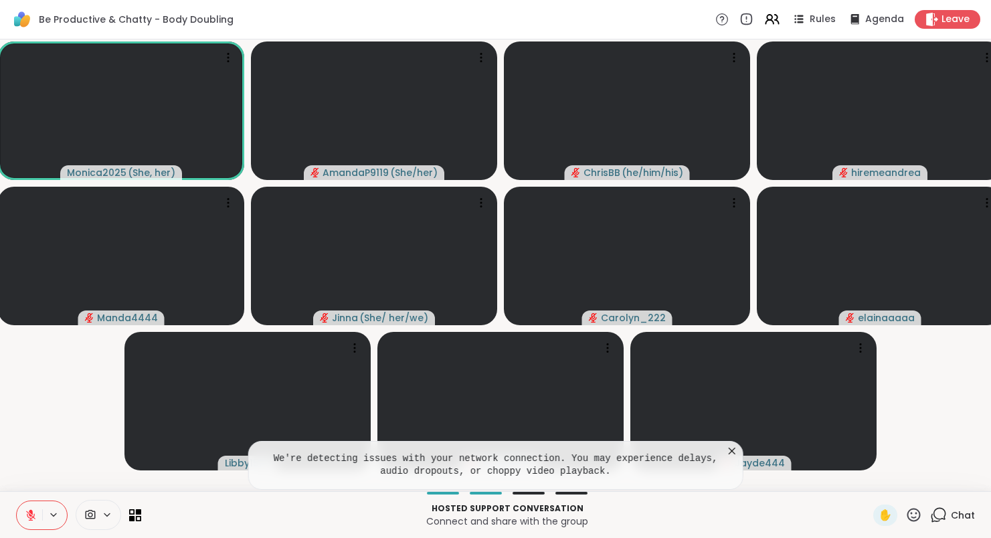
click at [739, 444] on icon at bounding box center [731, 450] width 13 height 13
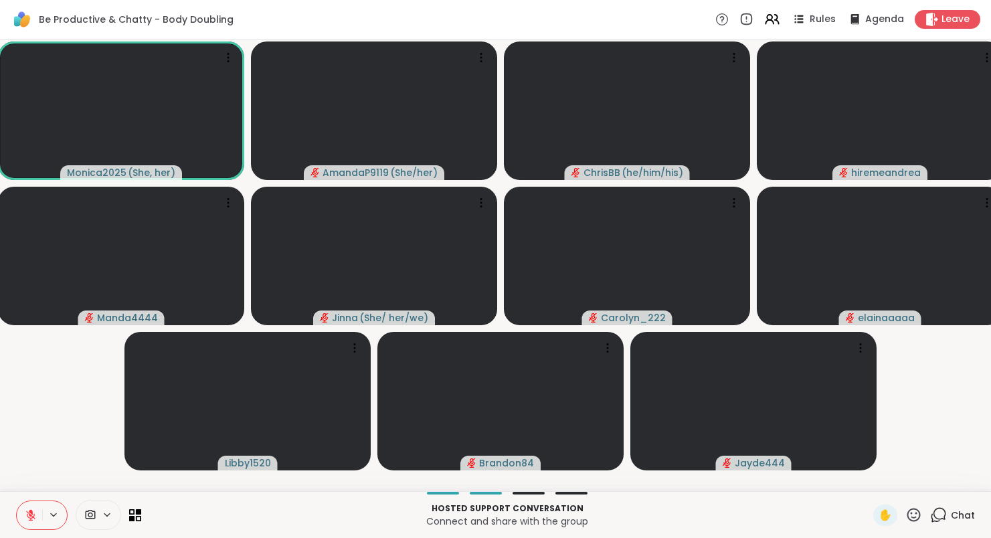
click at [35, 501] on button at bounding box center [29, 515] width 25 height 28
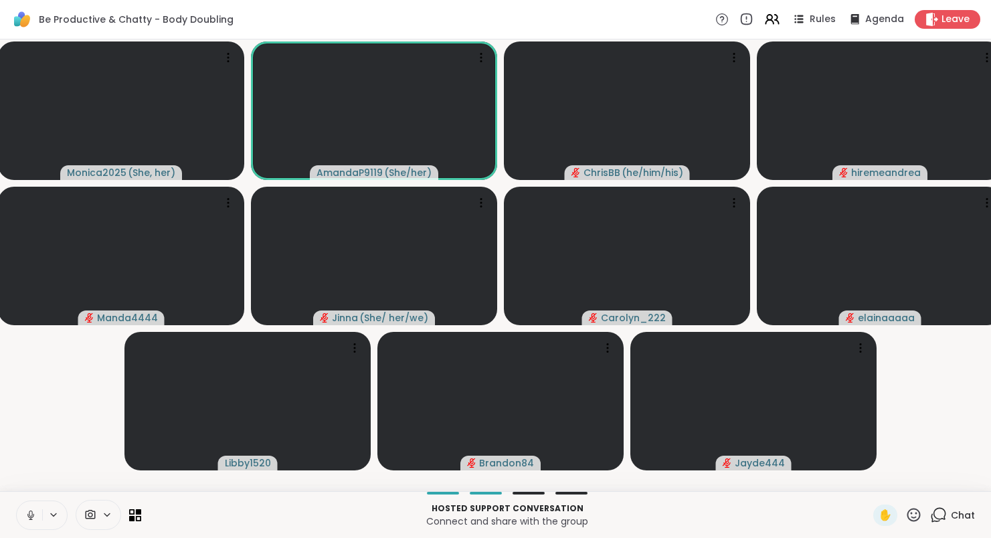
click at [27, 509] on icon at bounding box center [31, 515] width 12 height 12
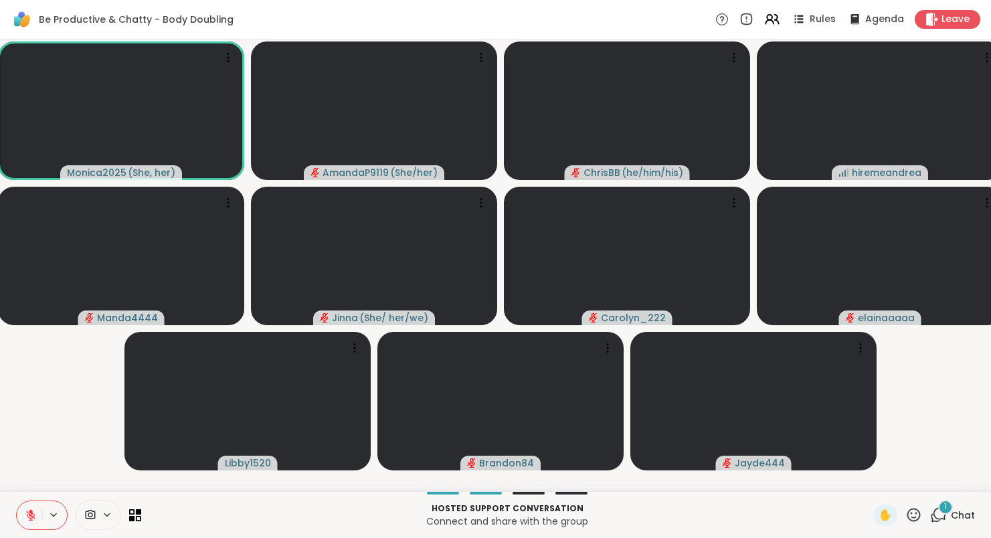
click at [947, 501] on span "1" at bounding box center [945, 506] width 3 height 11
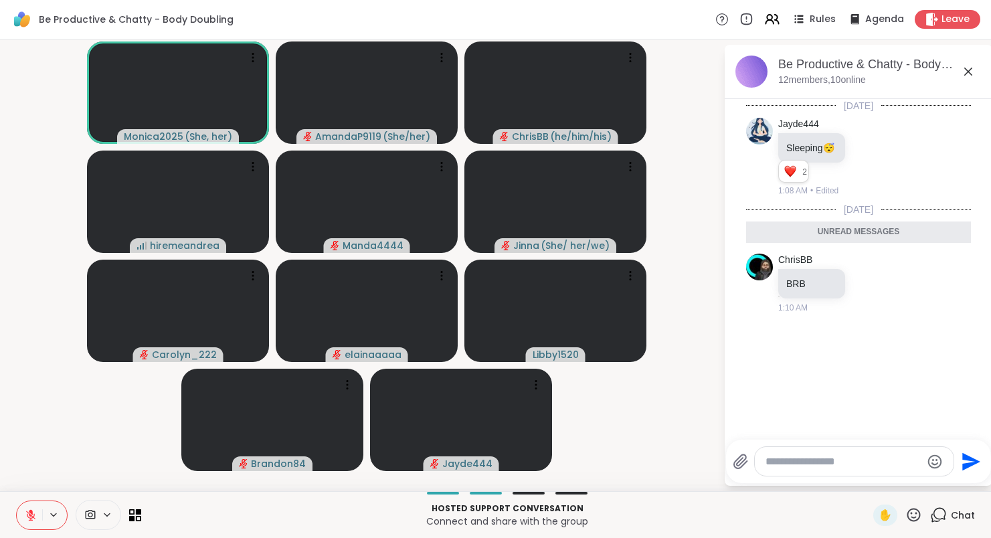
click at [947, 507] on icon at bounding box center [938, 515] width 17 height 17
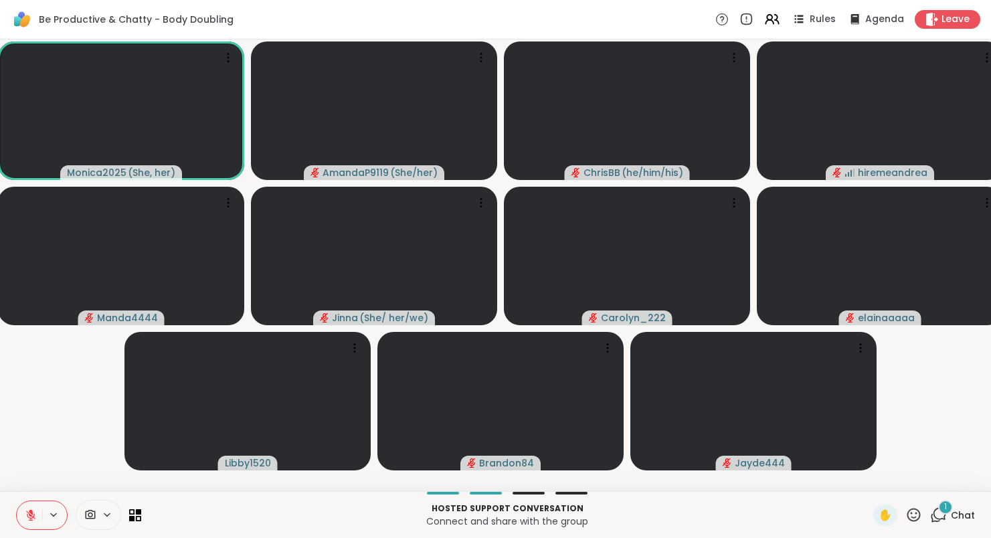
click at [949, 491] on div "Hosted support conversation Connect and share with the group ✋ 1 Chat" at bounding box center [495, 514] width 991 height 47
click at [948, 500] on div "1" at bounding box center [945, 507] width 15 height 15
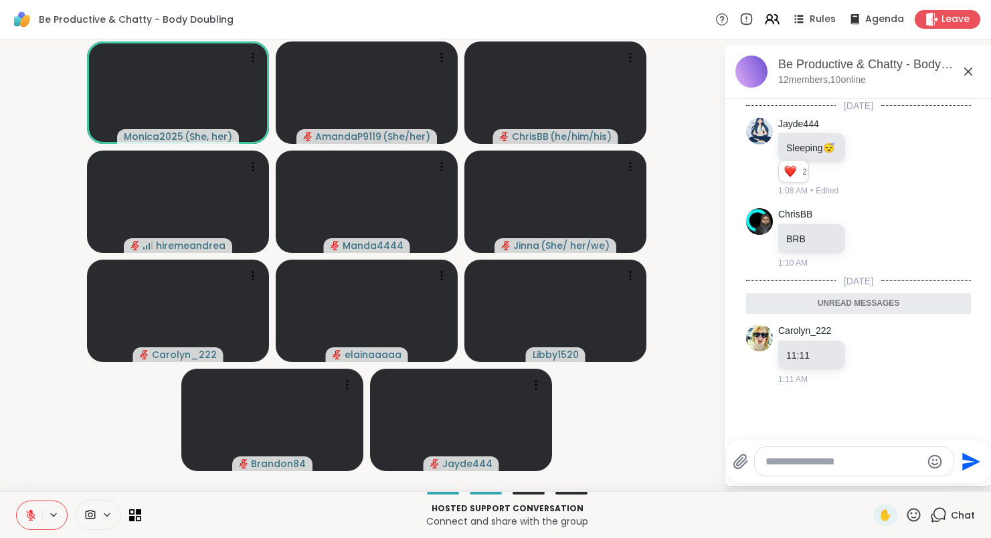
click at [948, 505] on div "Chat" at bounding box center [952, 515] width 45 height 21
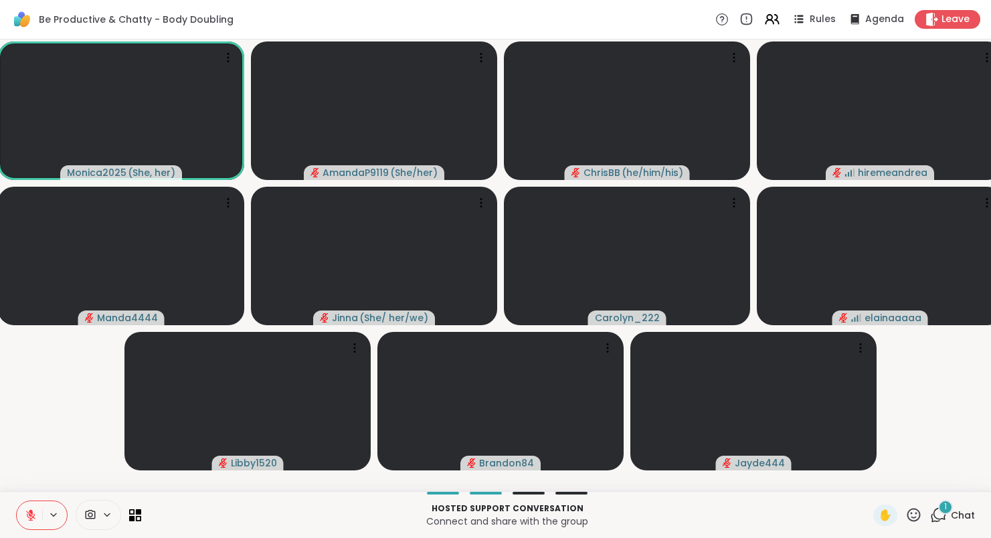
click at [943, 500] on div "1" at bounding box center [945, 507] width 15 height 15
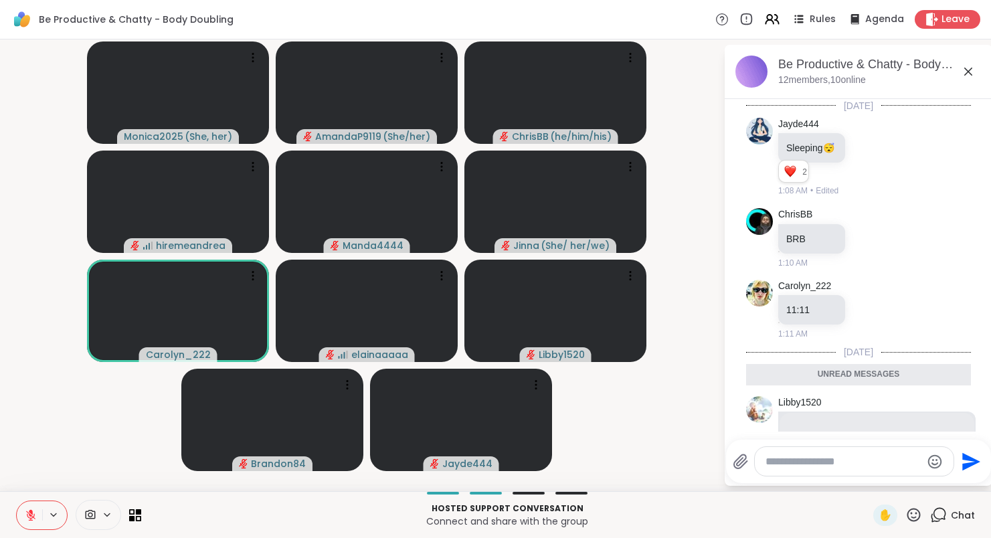
scroll to position [303, 0]
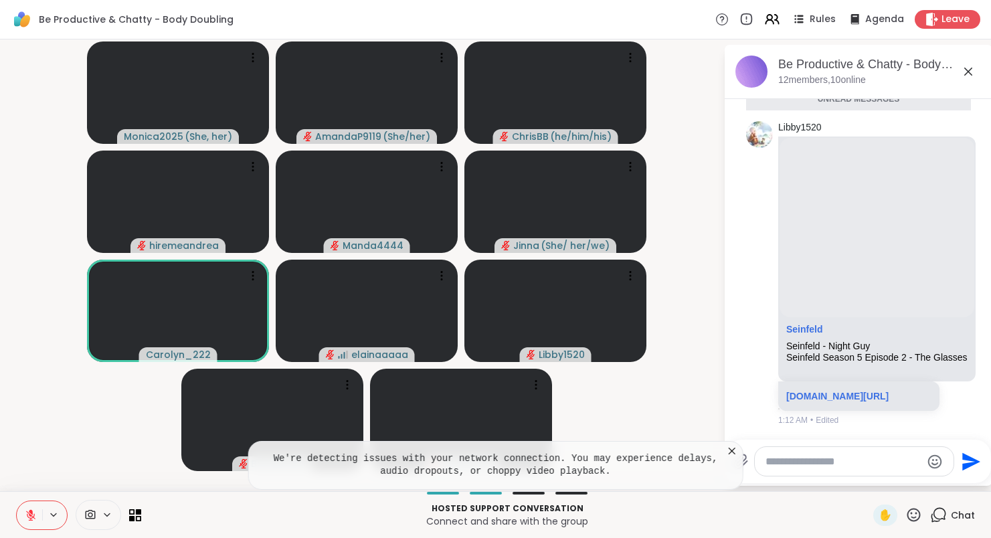
click at [943, 507] on icon at bounding box center [938, 515] width 17 height 17
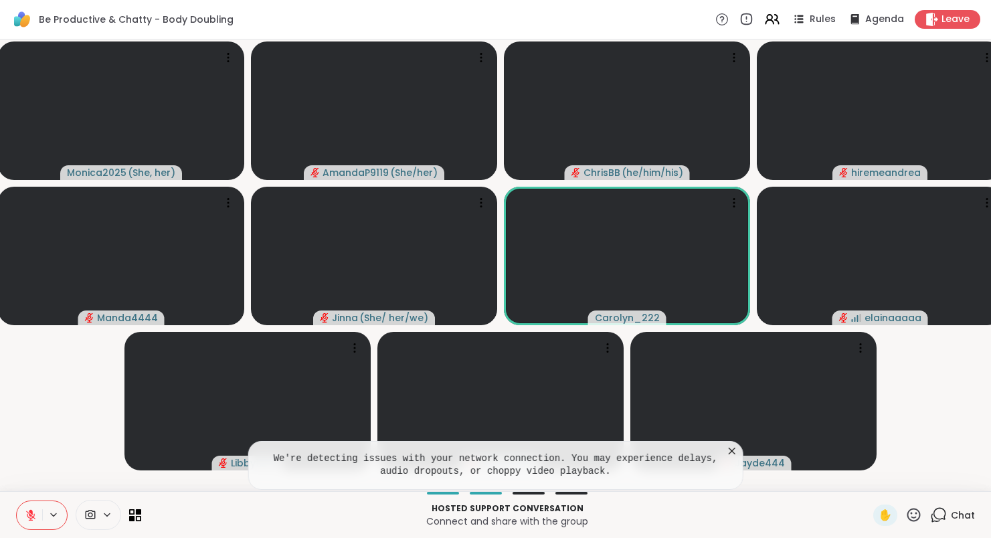
click at [739, 444] on icon at bounding box center [731, 450] width 13 height 13
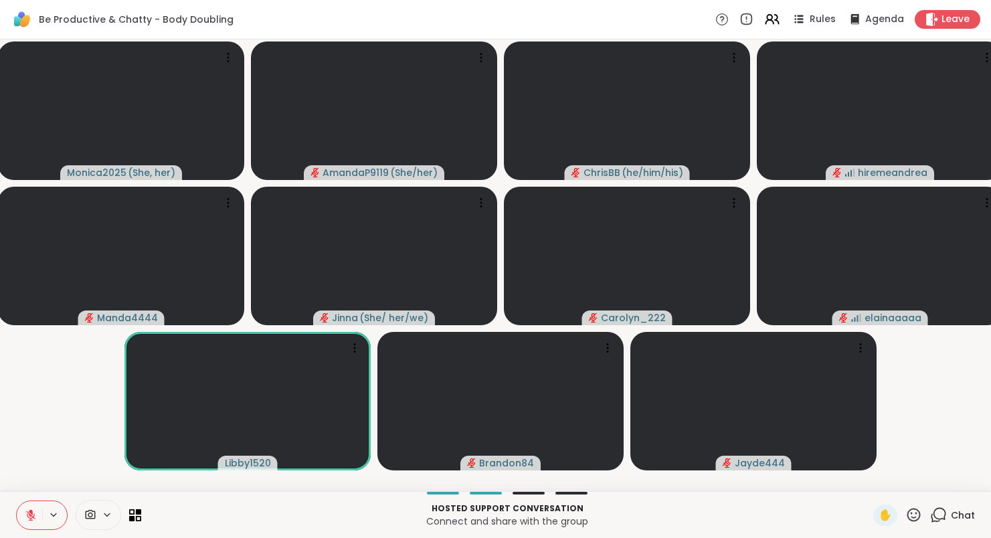
click at [960, 509] on span "Chat" at bounding box center [963, 515] width 24 height 13
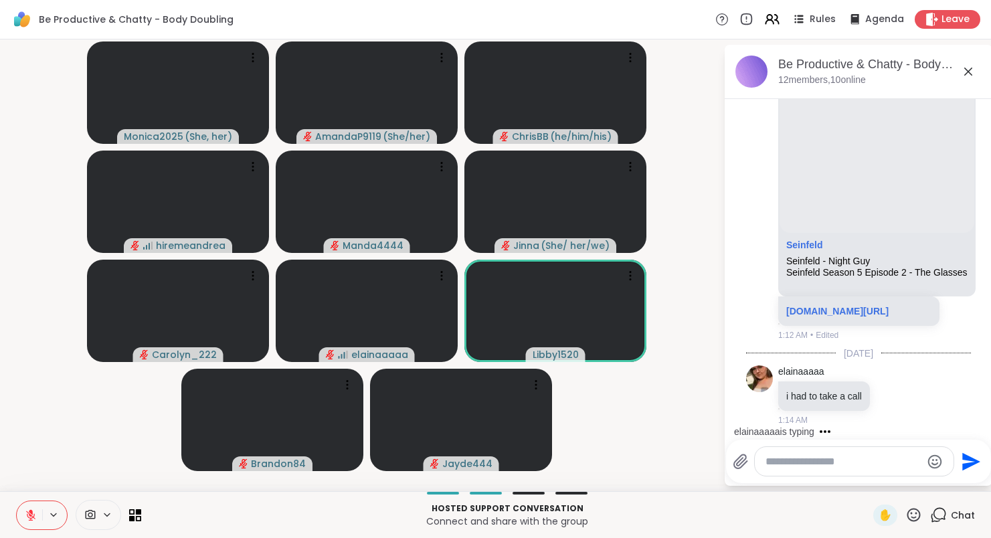
scroll to position [414, 0]
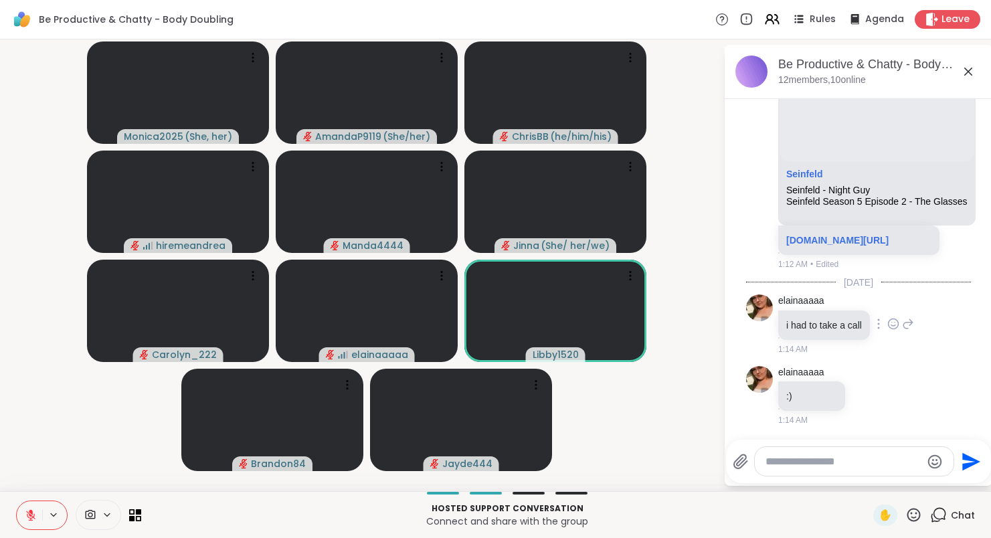
click at [899, 317] on icon at bounding box center [893, 323] width 12 height 13
click at [877, 293] on button "Select Reaction: Thumbs up" at bounding box center [864, 302] width 27 height 27
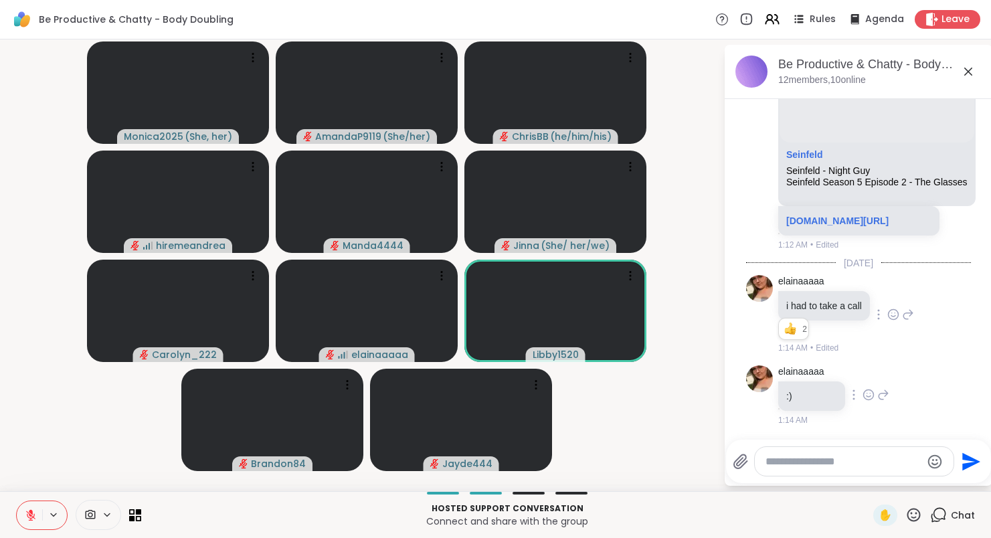
click at [874, 391] on icon at bounding box center [869, 395] width 10 height 10
click at [942, 339] on div "elainaaaaa i had to take a call 2 2 2 1:14 AM • Edited" at bounding box center [858, 315] width 225 height 90
click at [972, 74] on icon at bounding box center [968, 72] width 8 height 8
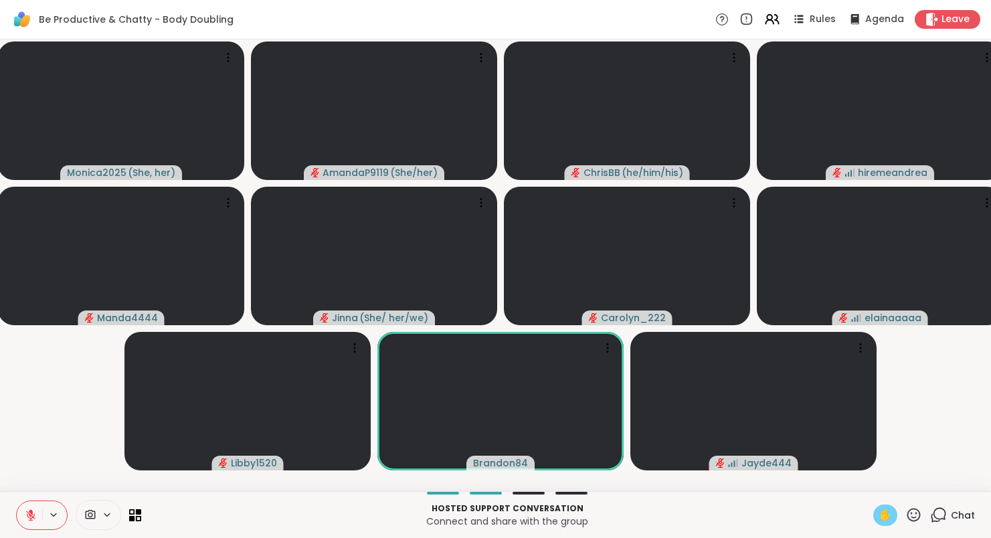
click at [885, 507] on span "✋" at bounding box center [885, 515] width 13 height 16
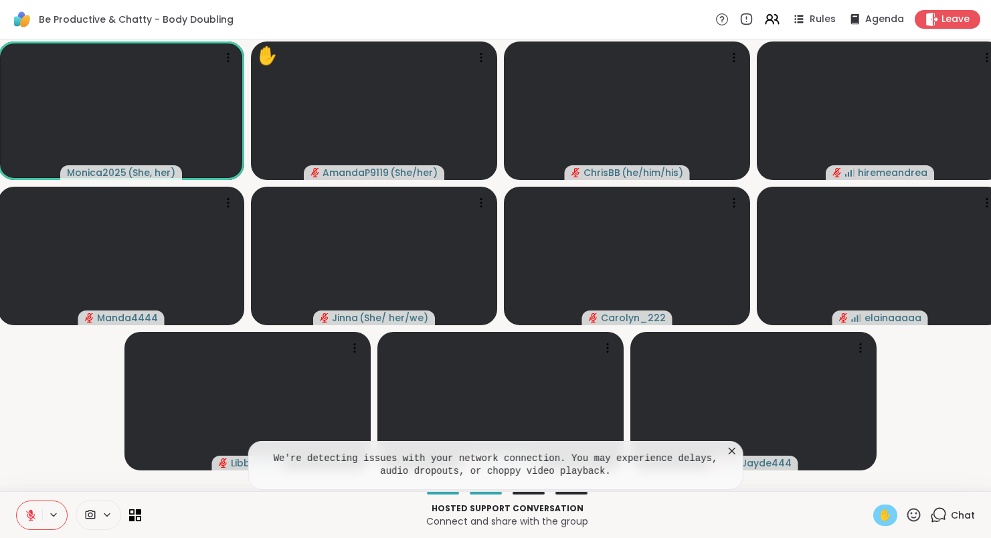
click at [739, 444] on icon at bounding box center [731, 450] width 13 height 13
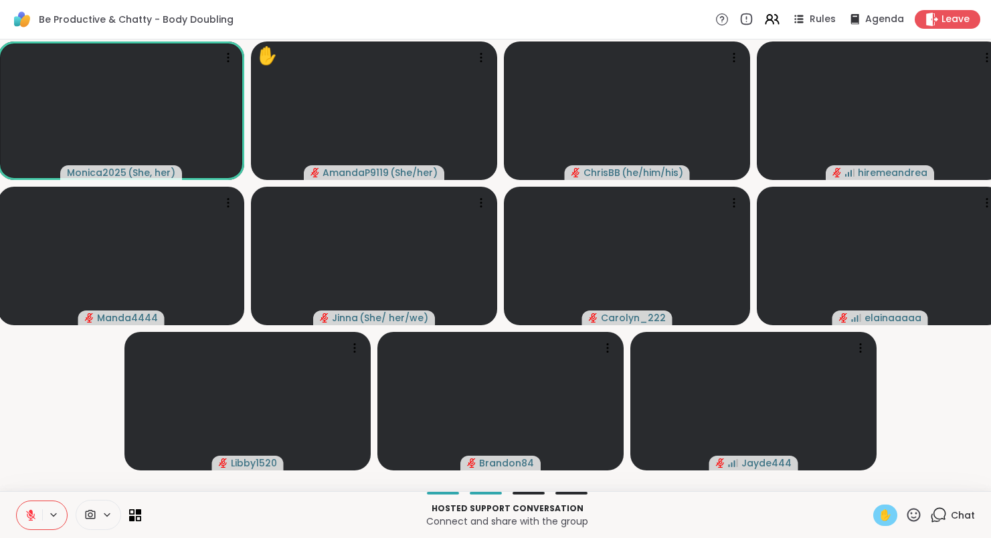
click at [33, 509] on icon at bounding box center [31, 515] width 12 height 12
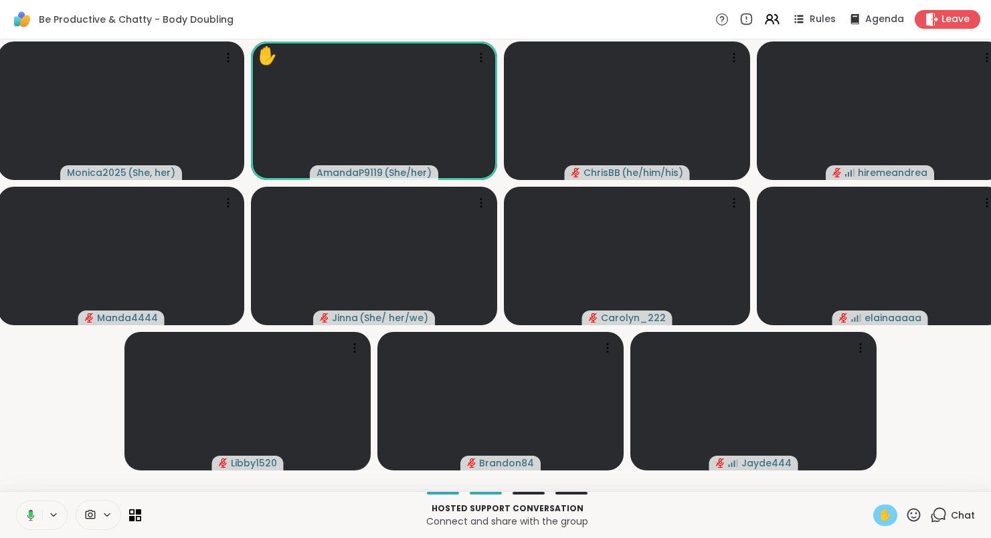
click at [33, 509] on icon at bounding box center [29, 515] width 12 height 12
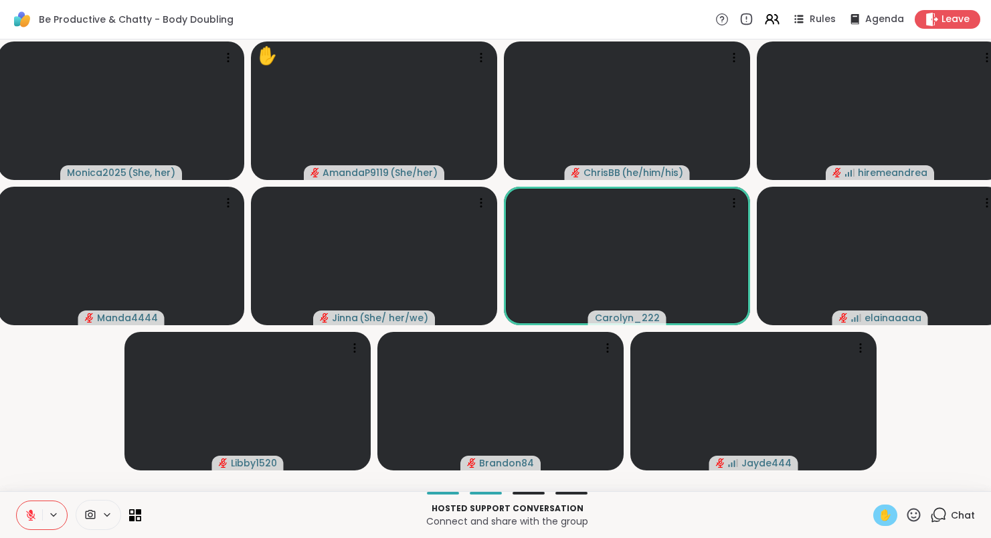
click at [881, 507] on span "✋" at bounding box center [885, 515] width 13 height 16
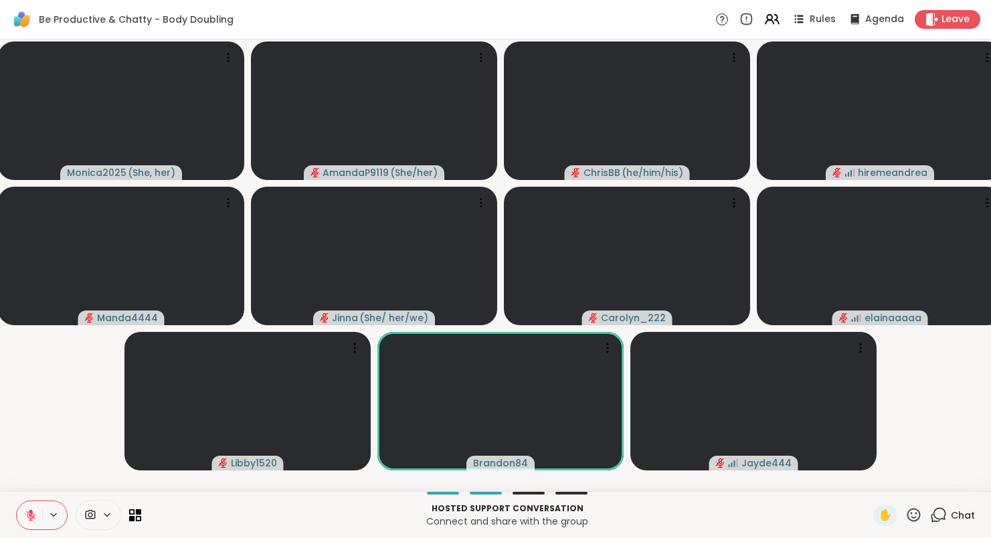
click at [917, 507] on icon at bounding box center [913, 515] width 17 height 17
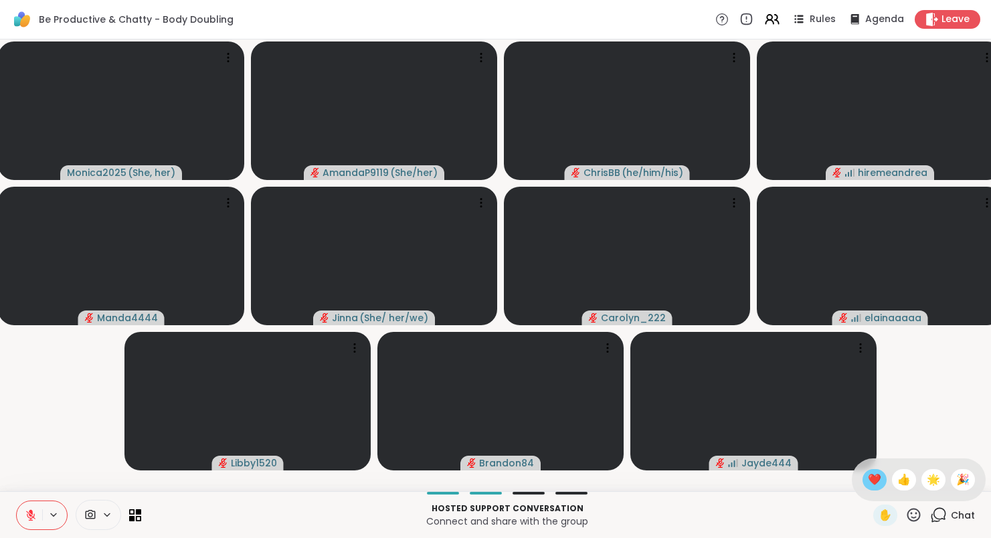
click at [878, 472] on span "❤️" at bounding box center [874, 480] width 13 height 16
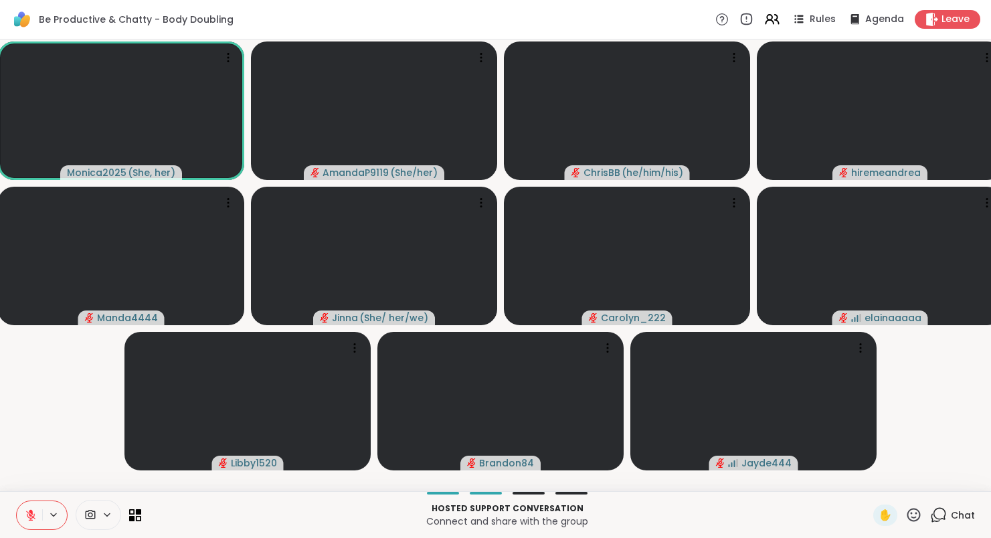
click at [31, 509] on icon at bounding box center [31, 511] width 4 height 5
click at [31, 509] on icon at bounding box center [31, 515] width 12 height 12
click at [27, 509] on icon at bounding box center [31, 515] width 12 height 12
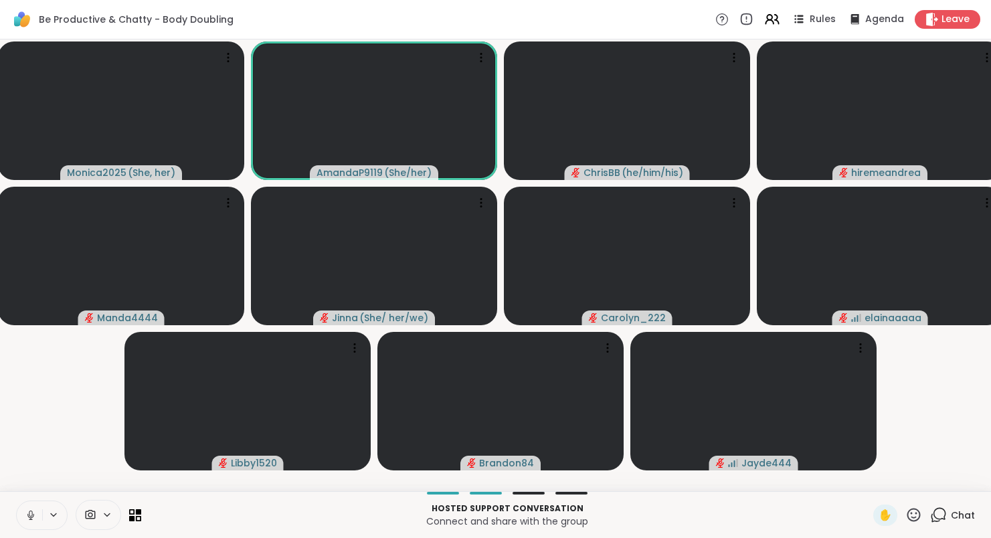
click at [25, 509] on icon at bounding box center [31, 515] width 12 height 12
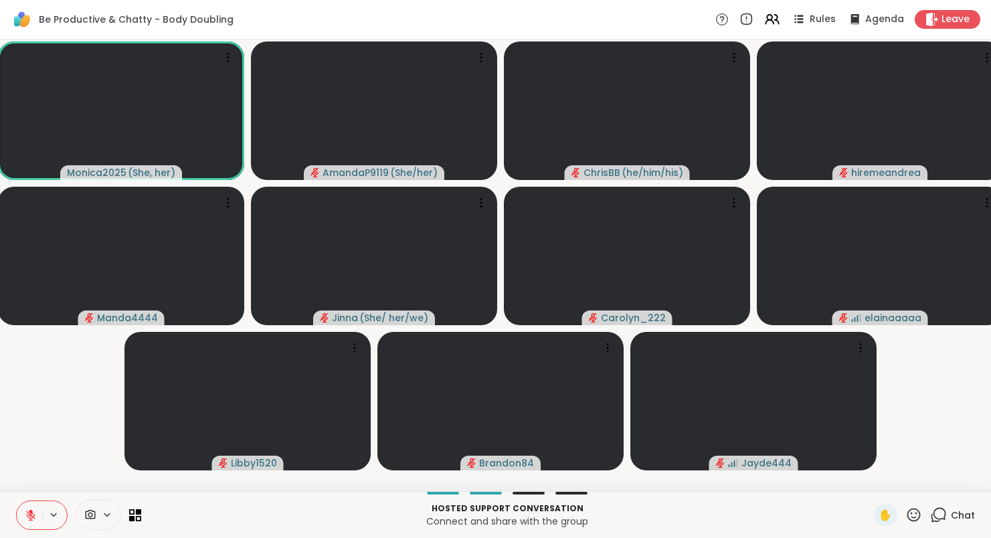
click at [31, 503] on button at bounding box center [29, 515] width 25 height 28
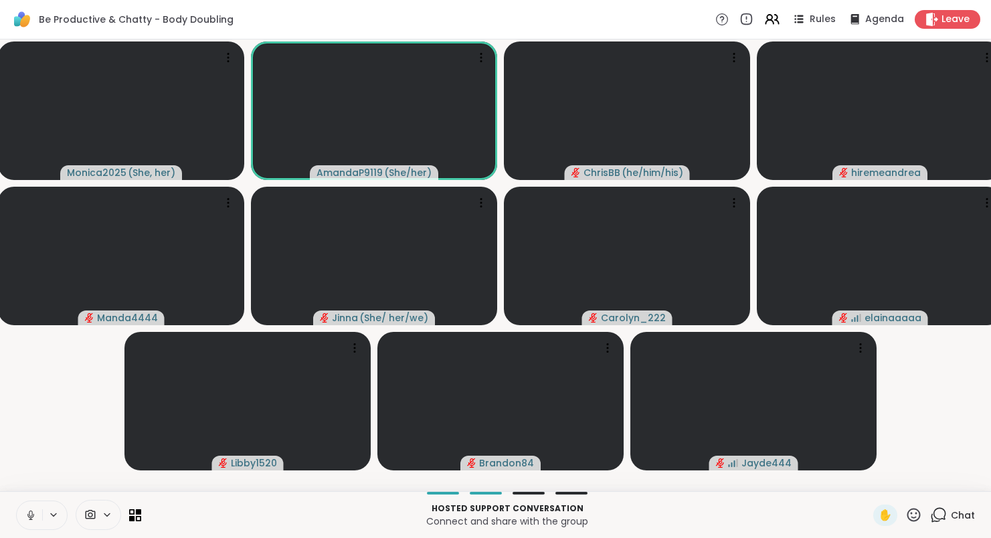
click at [27, 509] on icon at bounding box center [31, 515] width 12 height 12
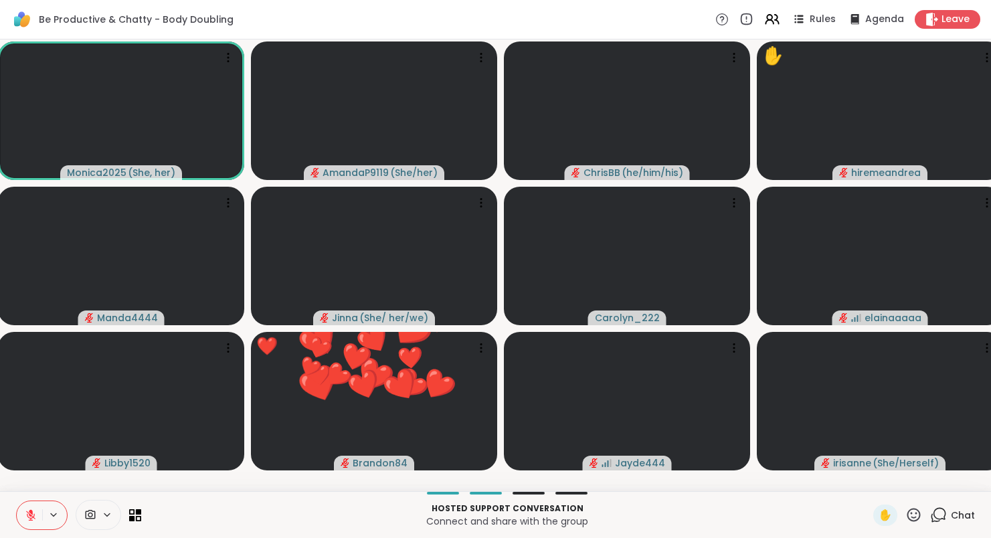
click at [913, 507] on icon at bounding box center [913, 515] width 17 height 17
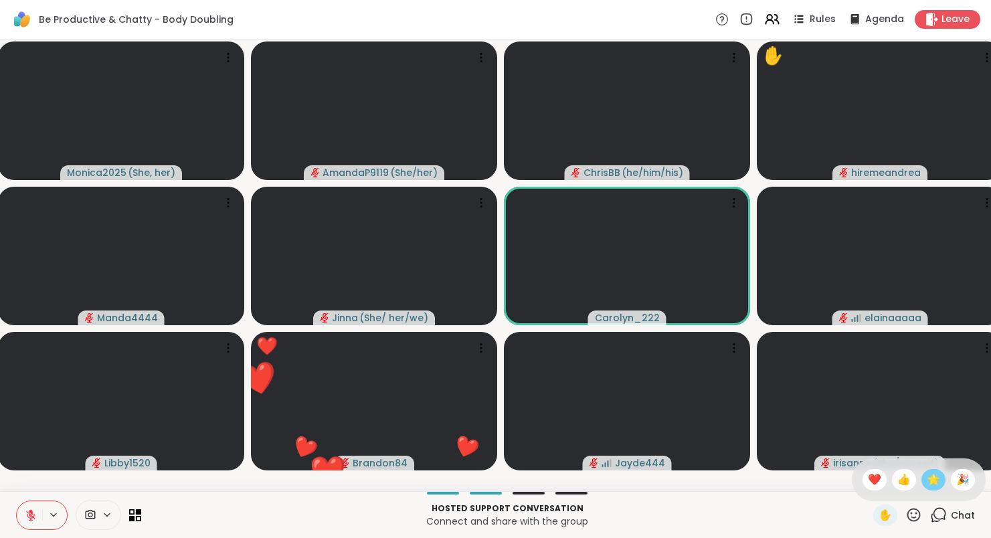
click at [930, 472] on span "🌟" at bounding box center [933, 480] width 13 height 16
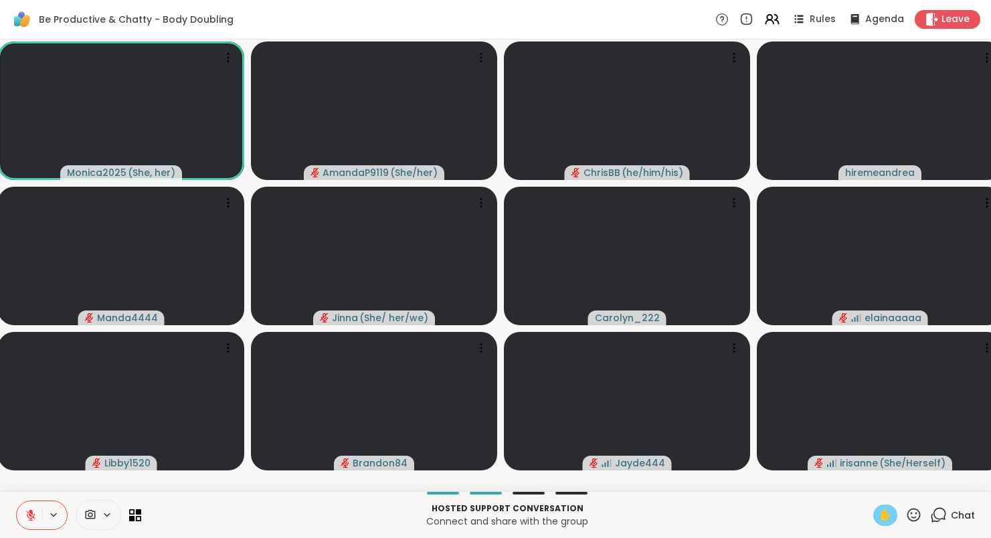
click at [886, 507] on span "✋" at bounding box center [885, 515] width 13 height 16
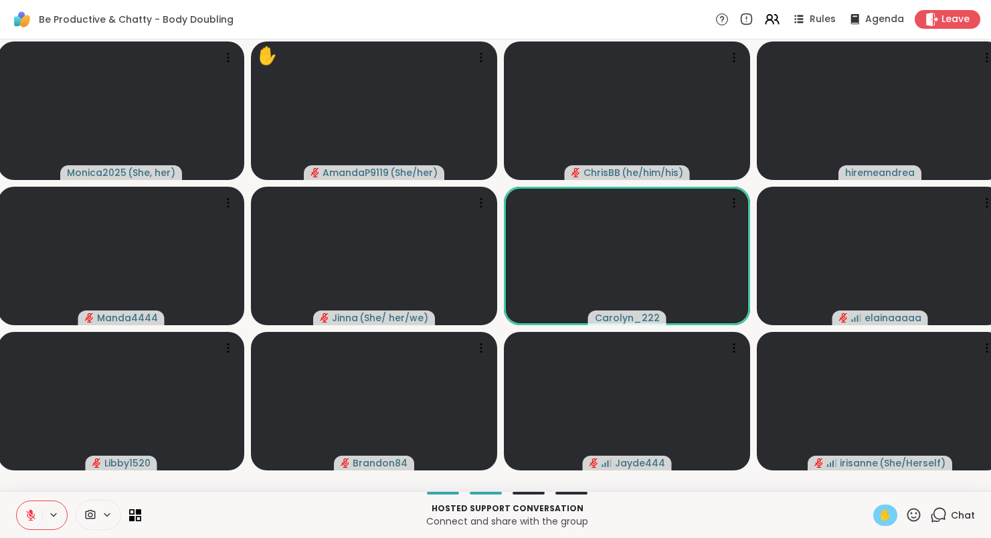
click at [881, 507] on span "✋" at bounding box center [885, 515] width 13 height 16
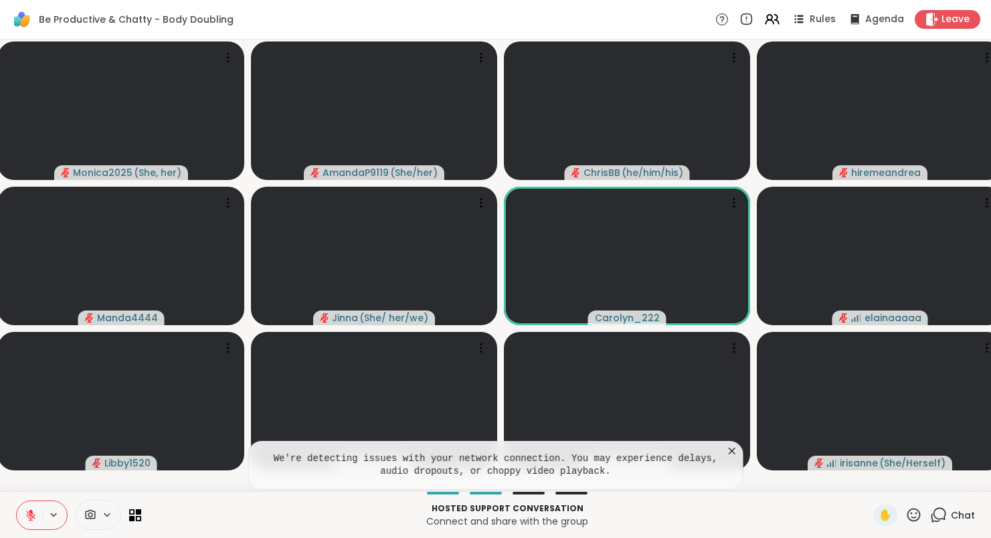
click at [738, 444] on icon at bounding box center [731, 450] width 13 height 13
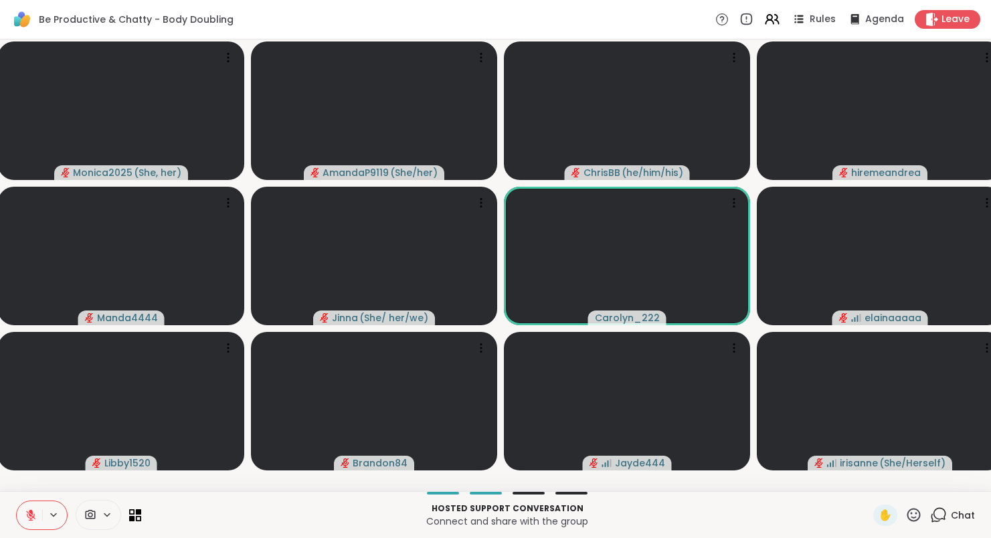
click at [112, 509] on span at bounding box center [111, 514] width 19 height 11
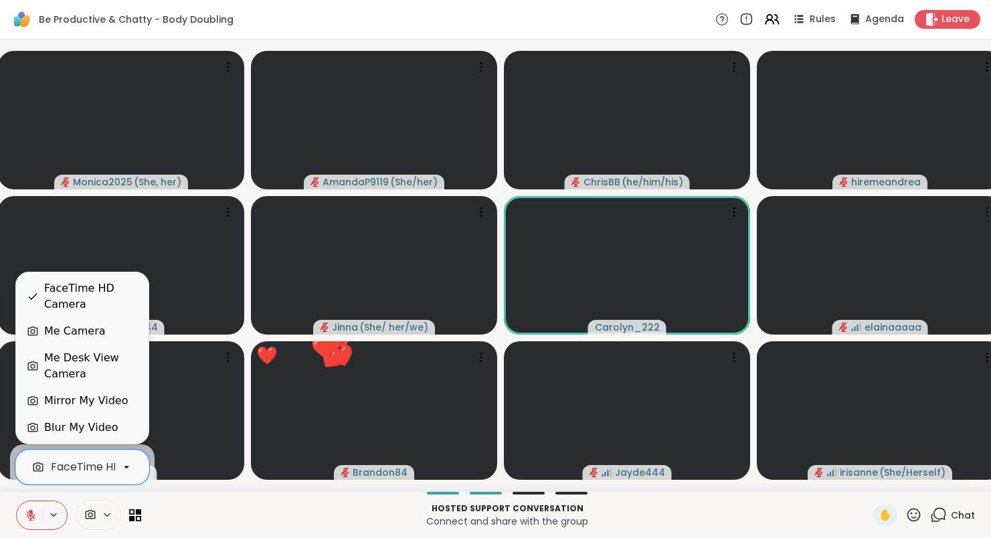
click at [127, 470] on icon at bounding box center [126, 467] width 12 height 12
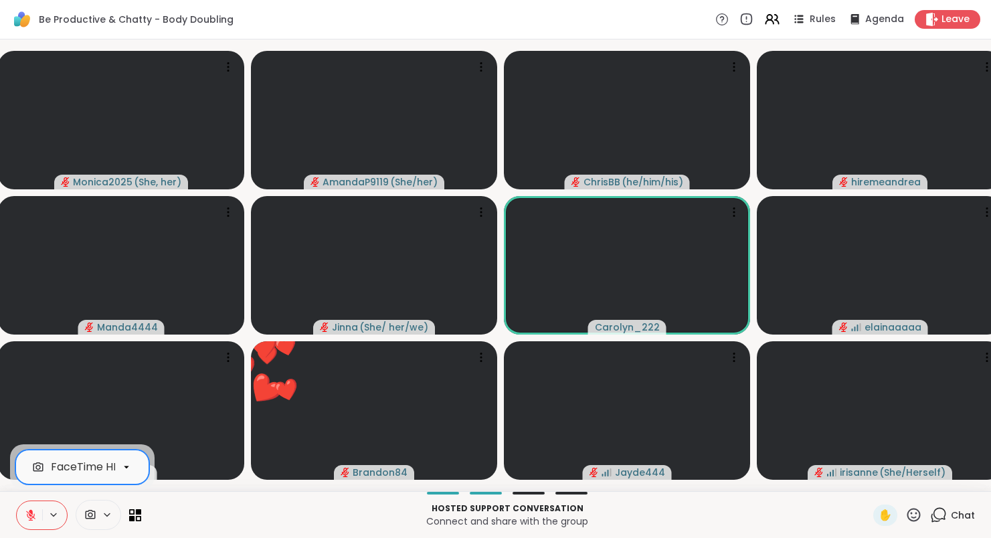
click at [126, 466] on icon at bounding box center [126, 467] width 12 height 12
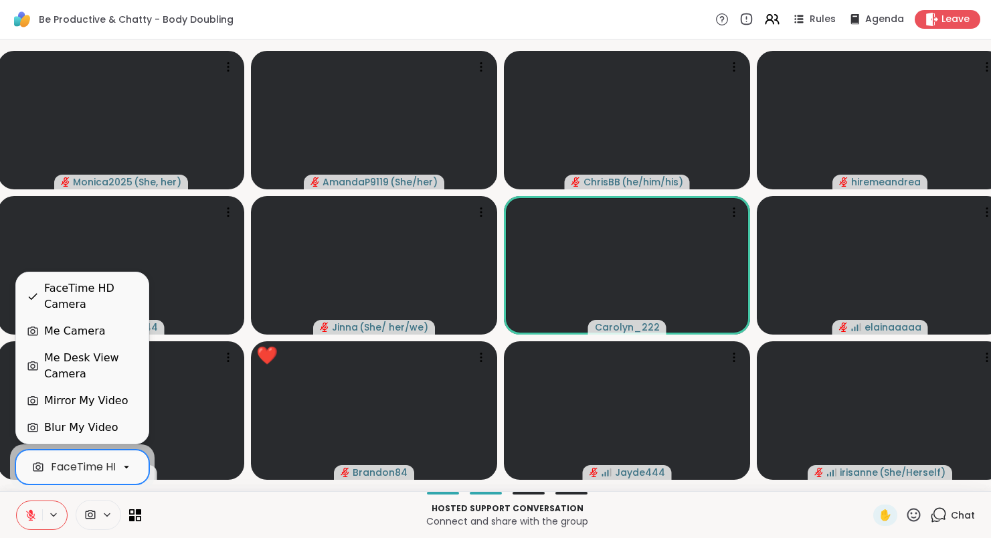
click at [126, 470] on icon at bounding box center [126, 467] width 12 height 12
click at [104, 424] on div "Blur My Video" at bounding box center [81, 428] width 74 height 16
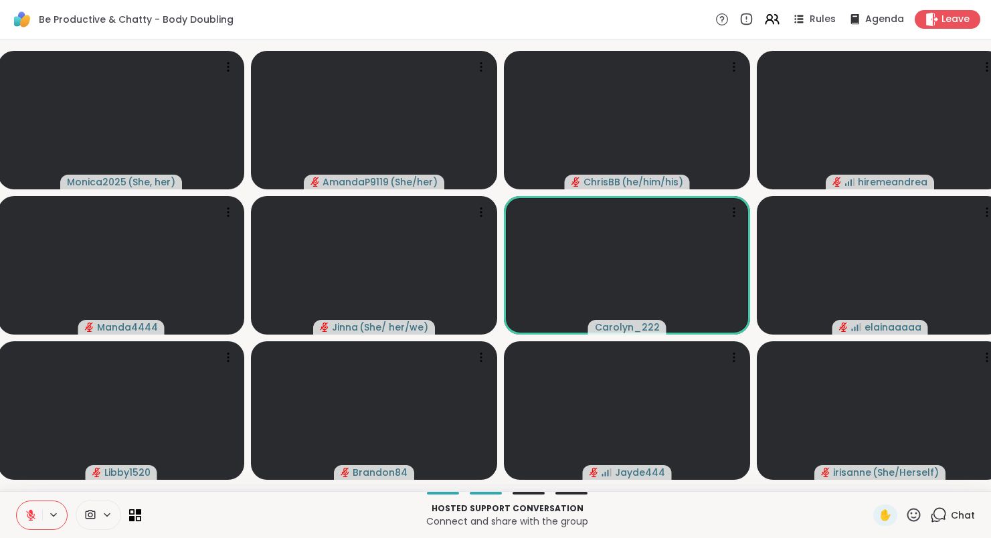
click at [201, 499] on div "Hosted support conversation Connect and share with the group ✋ Chat" at bounding box center [495, 514] width 991 height 47
click at [891, 514] on span "✋" at bounding box center [885, 515] width 13 height 16
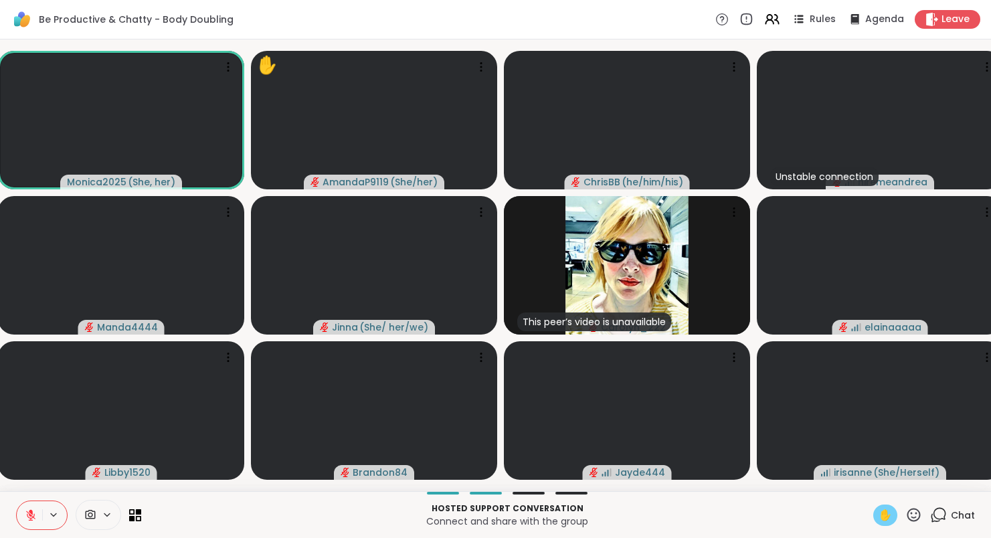
click at [28, 516] on icon at bounding box center [30, 515] width 9 height 9
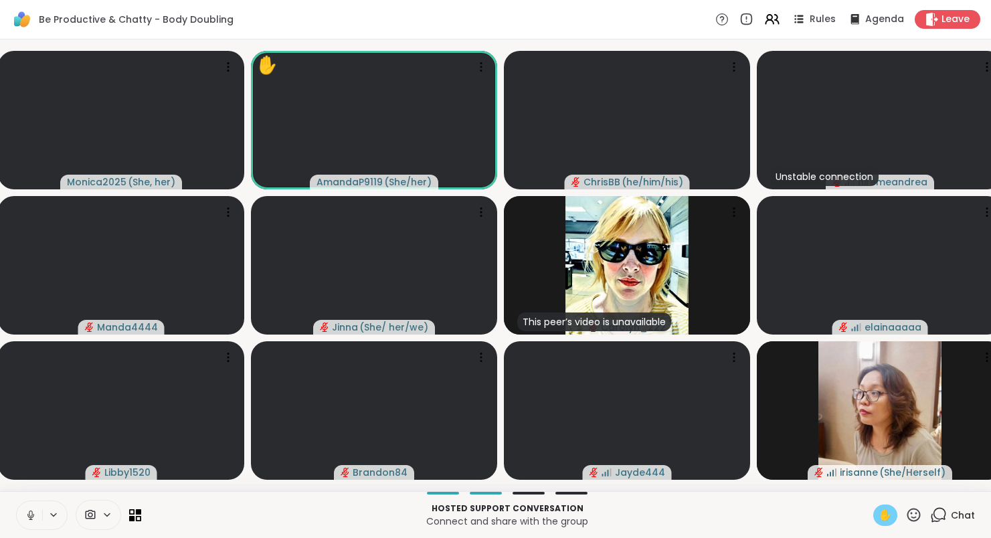
click at [28, 516] on icon at bounding box center [30, 515] width 7 height 4
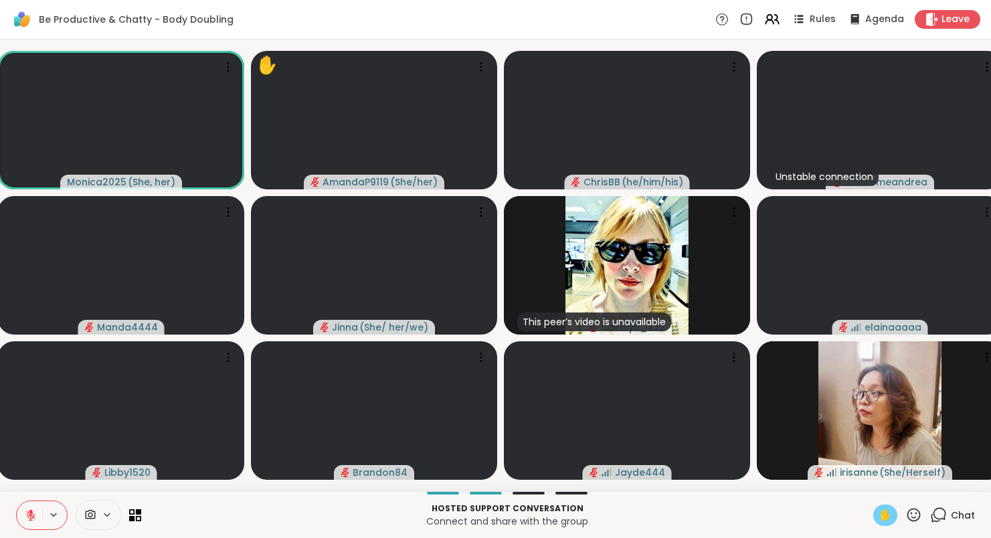
click at [28, 516] on icon at bounding box center [30, 515] width 9 height 9
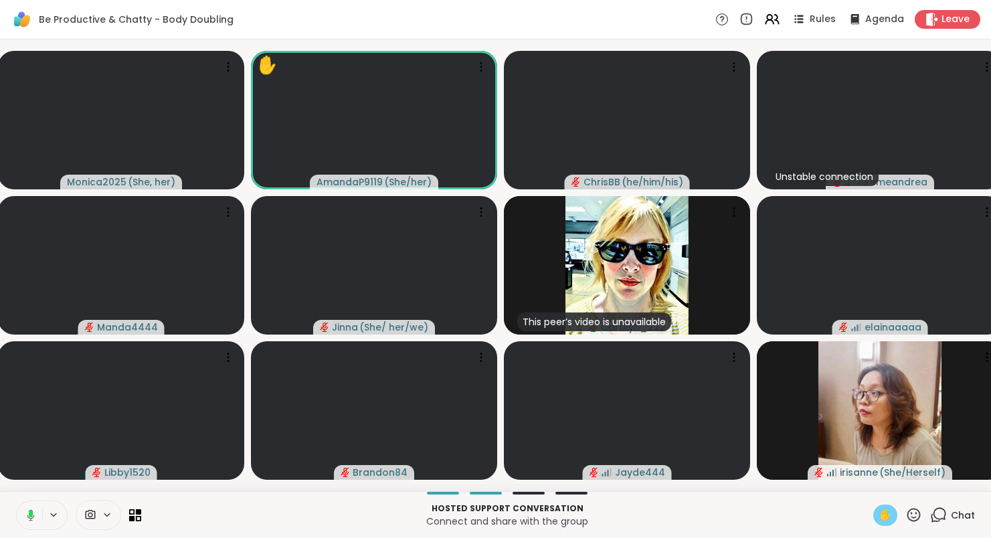
click at [884, 517] on span "✋" at bounding box center [885, 515] width 13 height 16
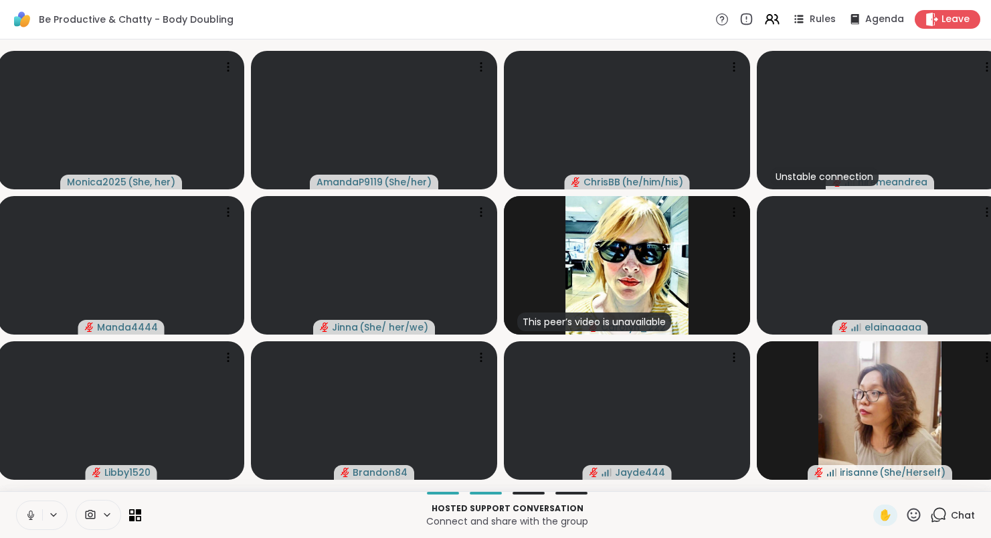
click at [35, 509] on icon at bounding box center [31, 515] width 12 height 12
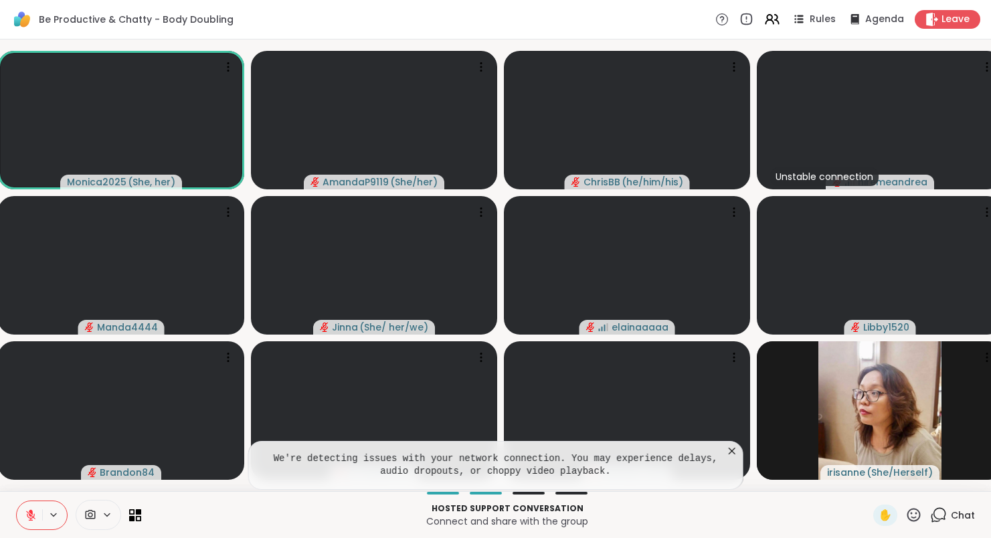
click at [735, 452] on icon at bounding box center [732, 451] width 7 height 7
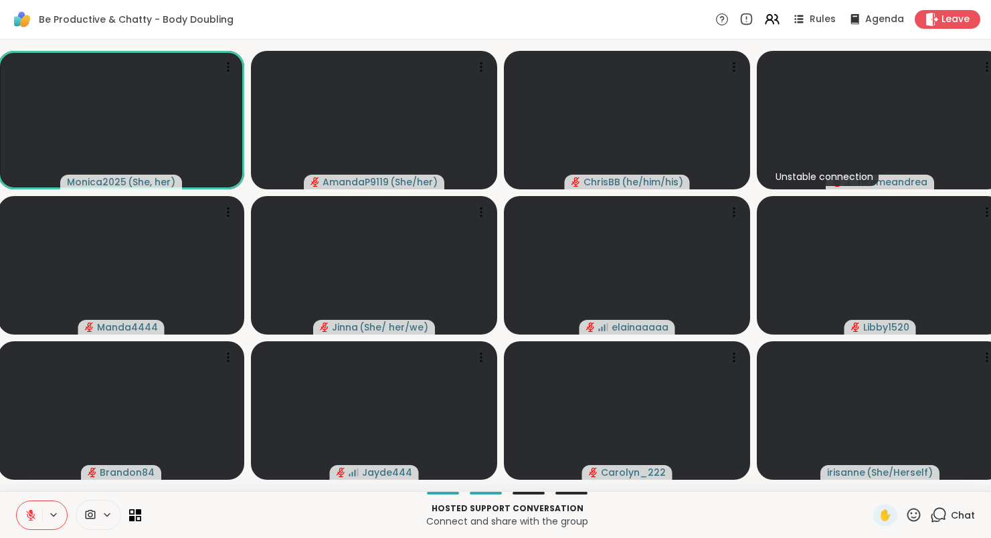
click at [26, 517] on icon at bounding box center [31, 515] width 12 height 12
click at [27, 517] on icon at bounding box center [31, 515] width 12 height 12
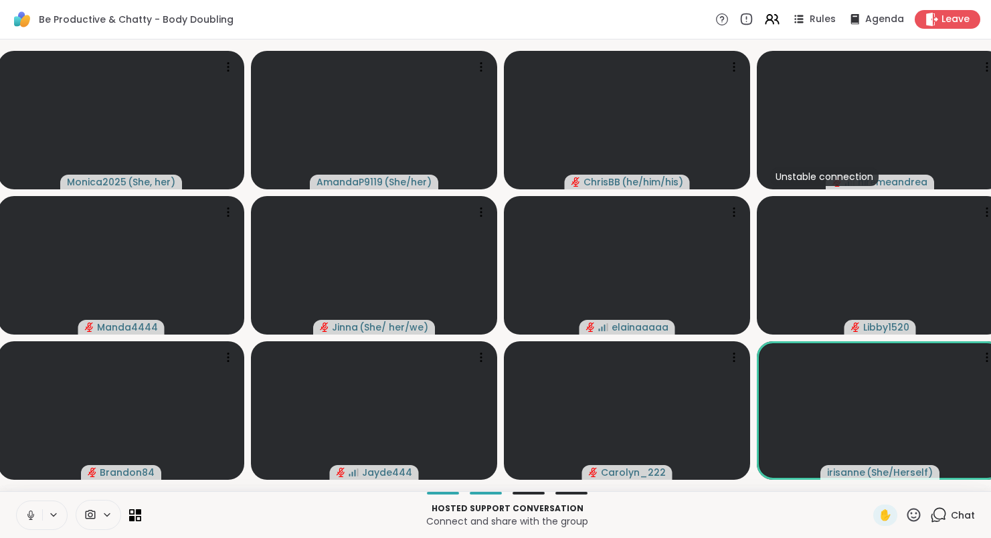
click at [27, 517] on icon at bounding box center [31, 515] width 12 height 12
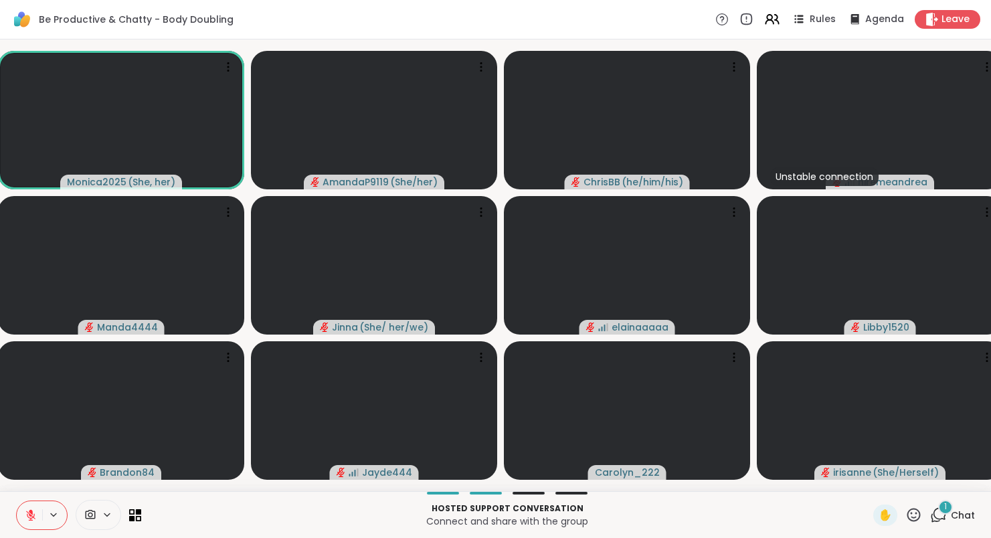
click at [946, 517] on icon at bounding box center [940, 514] width 13 height 12
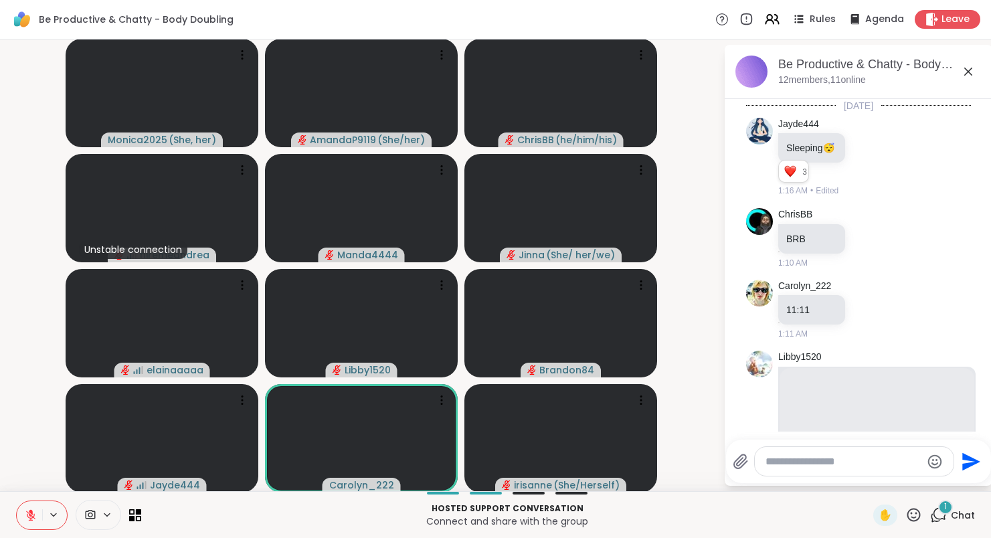
scroll to position [543, 0]
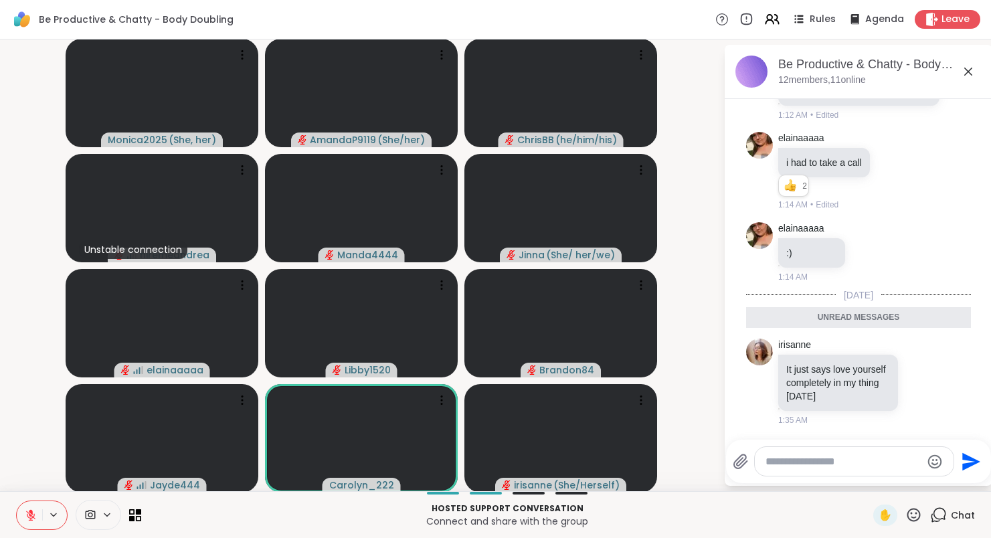
click at [944, 515] on icon at bounding box center [938, 515] width 17 height 17
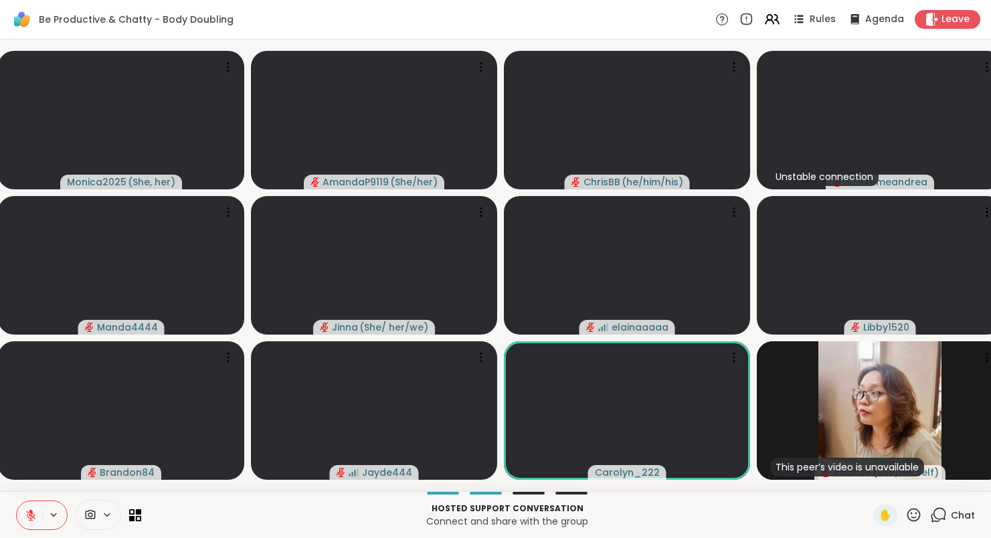
click at [943, 516] on icon at bounding box center [938, 515] width 17 height 17
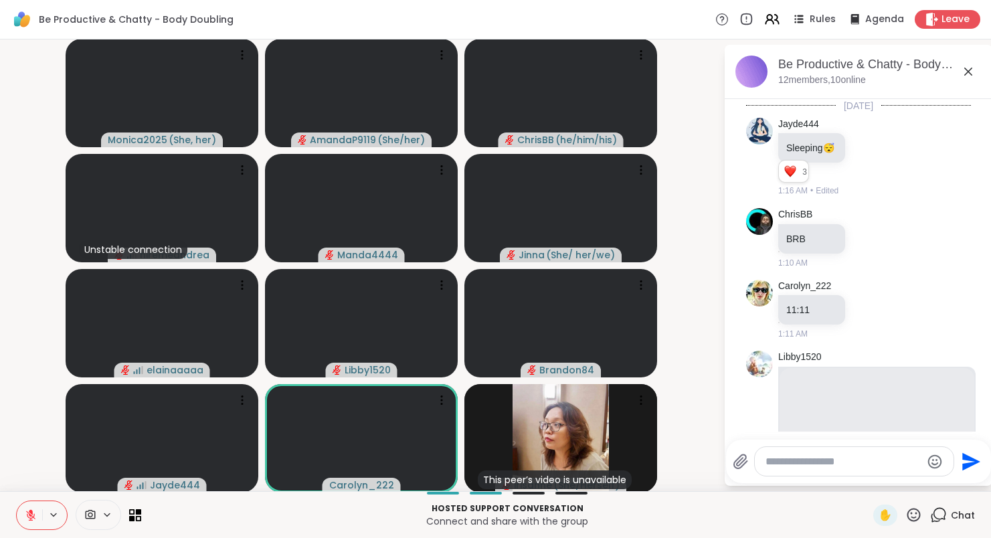
scroll to position [517, 0]
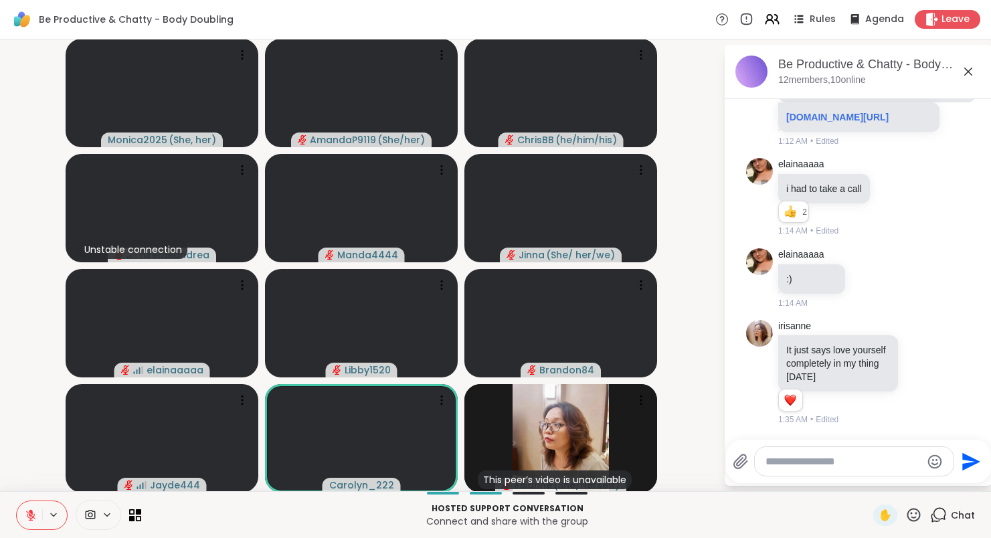
click at [899, 475] on div at bounding box center [854, 461] width 199 height 29
click at [893, 469] on div at bounding box center [854, 461] width 199 height 29
click at [893, 446] on div at bounding box center [854, 461] width 200 height 30
click at [877, 463] on textarea "Type your message" at bounding box center [844, 461] width 156 height 13
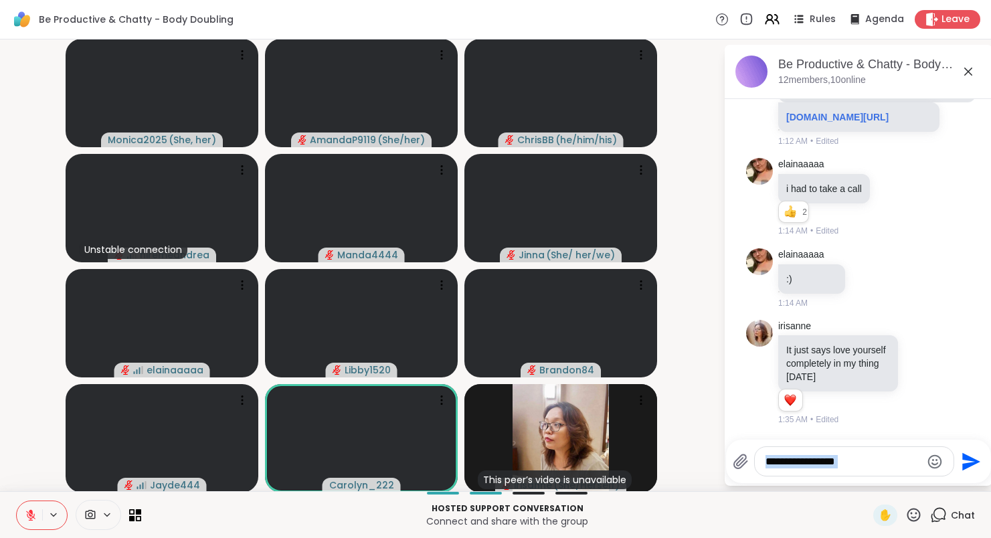
click at [877, 463] on textarea "Type your message" at bounding box center [844, 461] width 156 height 13
type textarea "**********"
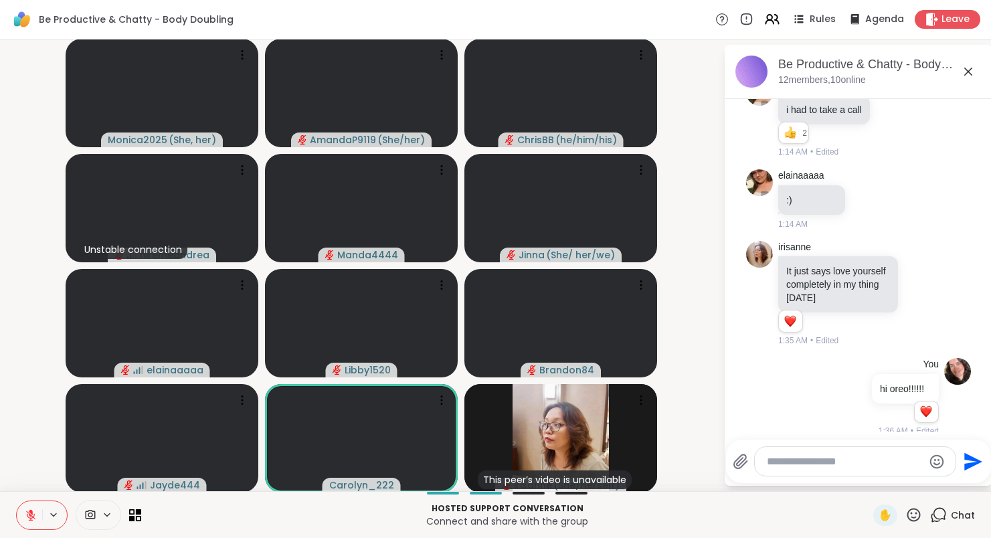
scroll to position [606, 0]
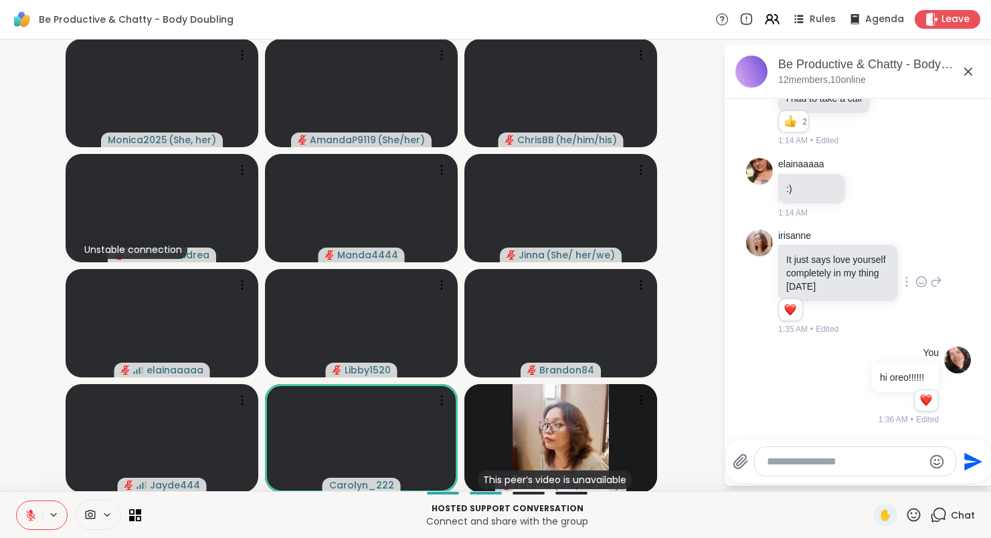
click at [916, 286] on icon at bounding box center [922, 281] width 12 height 13
click at [916, 262] on div "Select Reaction: Heart" at bounding box center [922, 260] width 12 height 12
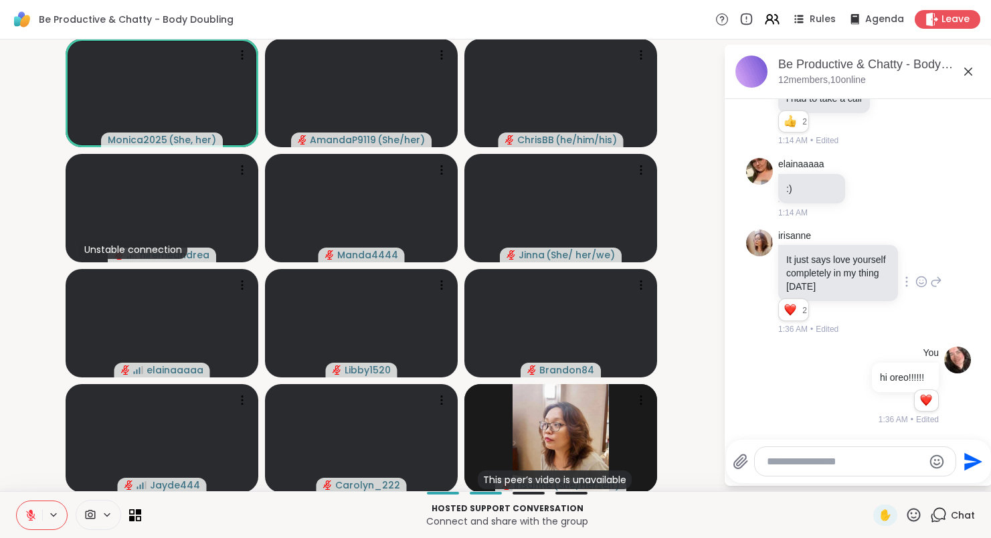
click at [968, 74] on icon at bounding box center [968, 72] width 16 height 16
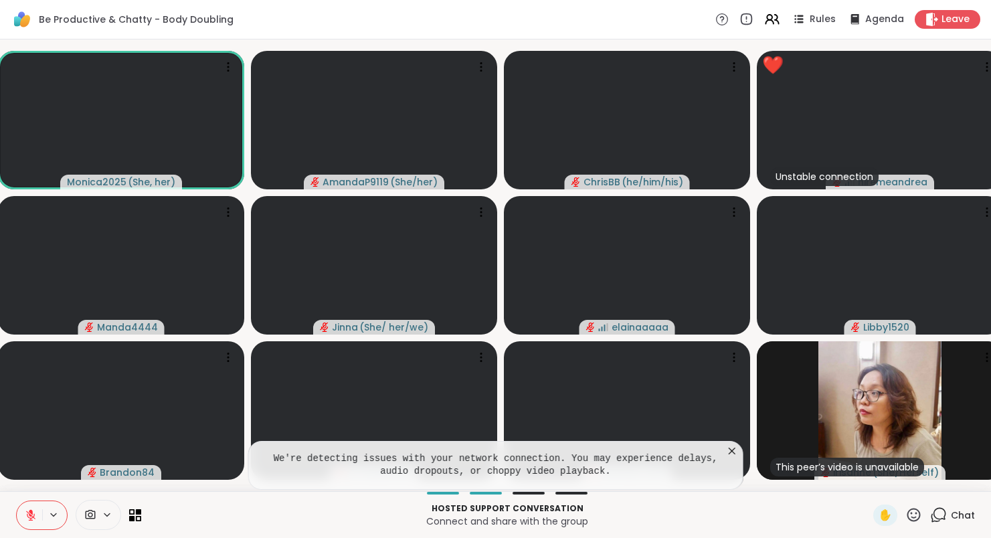
click at [739, 450] on icon at bounding box center [731, 450] width 13 height 13
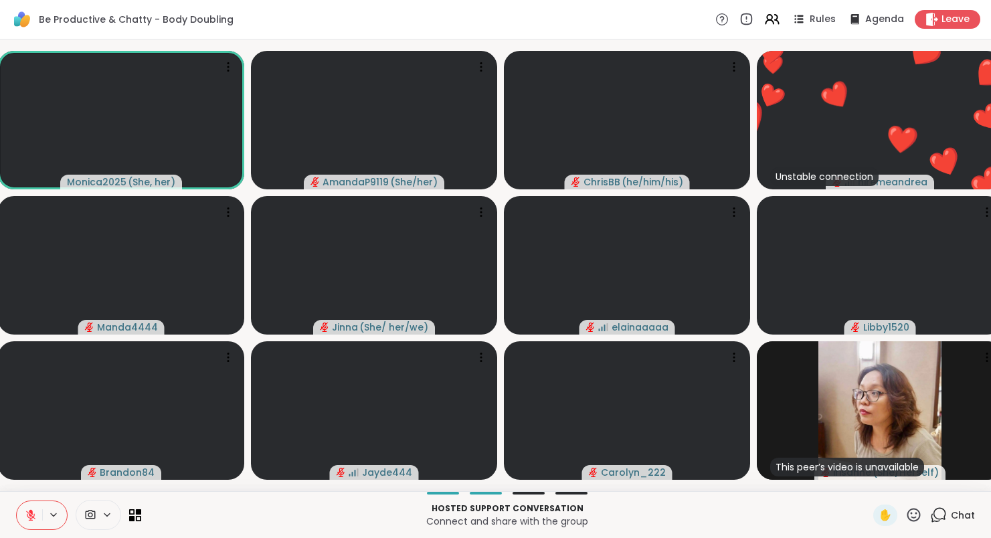
click at [27, 513] on icon at bounding box center [31, 515] width 12 height 12
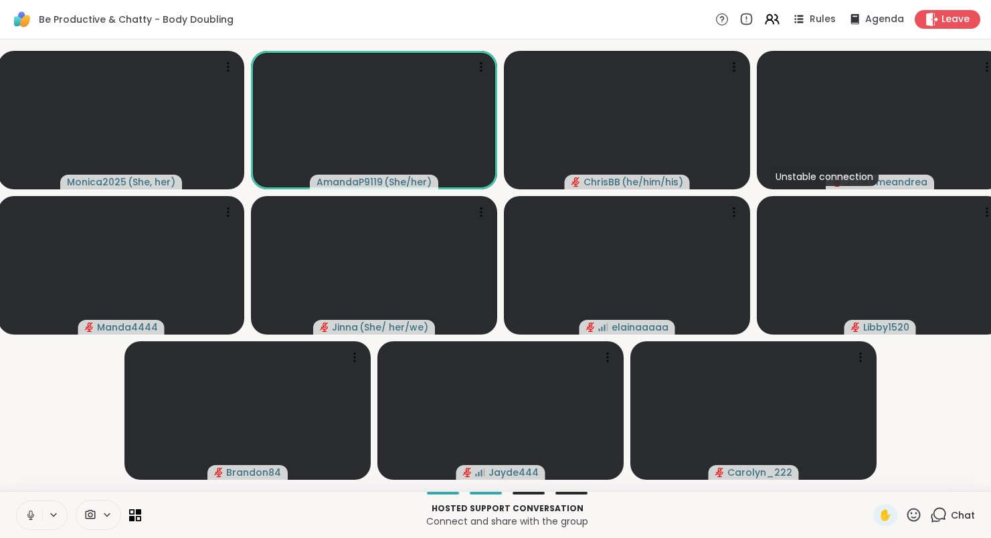
click at [29, 516] on icon at bounding box center [31, 515] width 12 height 12
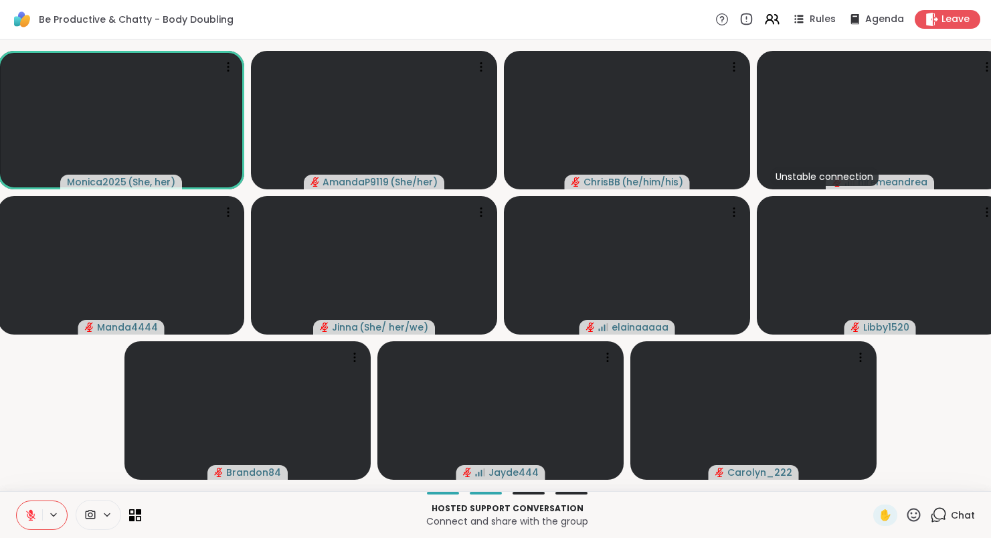
click at [29, 516] on icon at bounding box center [31, 515] width 12 height 12
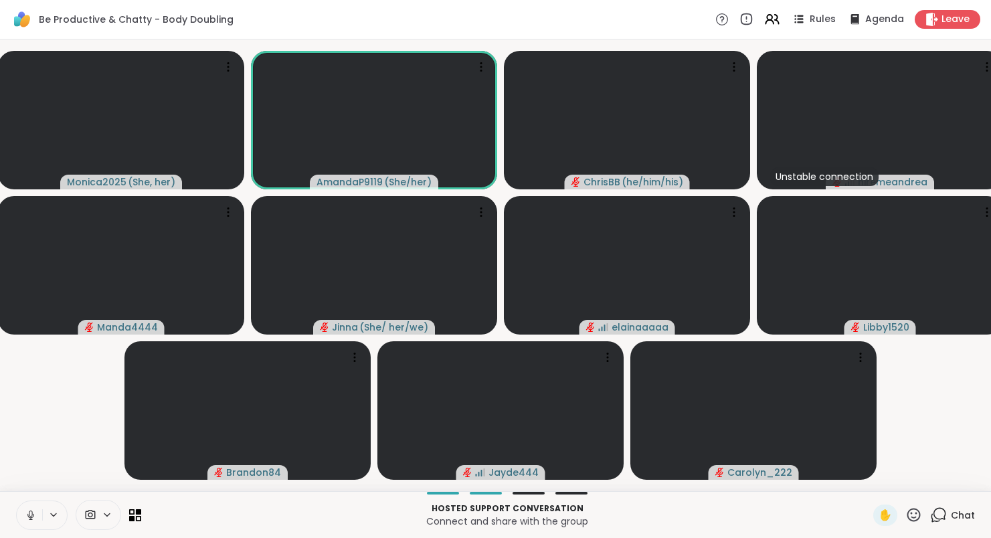
click at [29, 515] on icon at bounding box center [30, 514] width 3 height 6
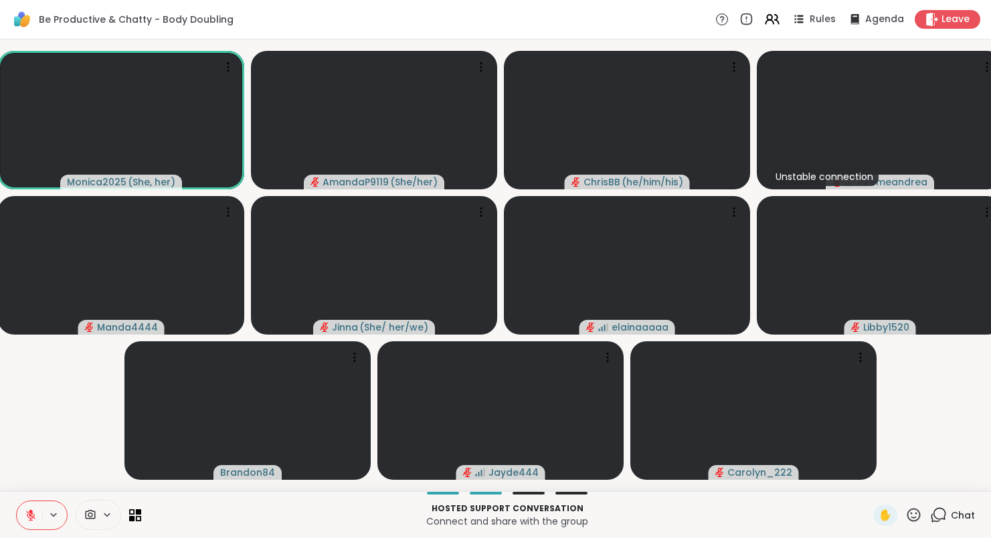
click at [29, 515] on icon at bounding box center [30, 515] width 9 height 9
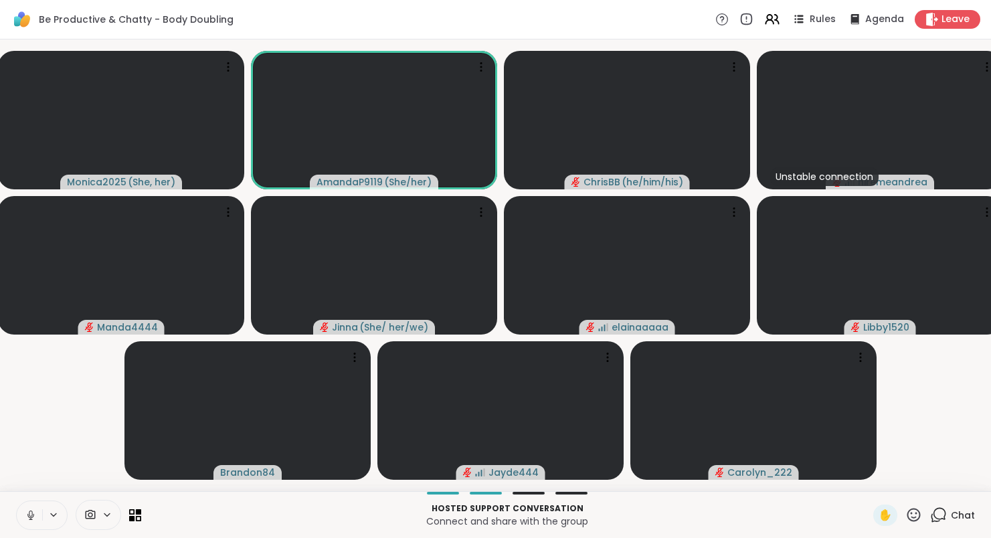
click at [29, 515] on icon at bounding box center [30, 514] width 3 height 6
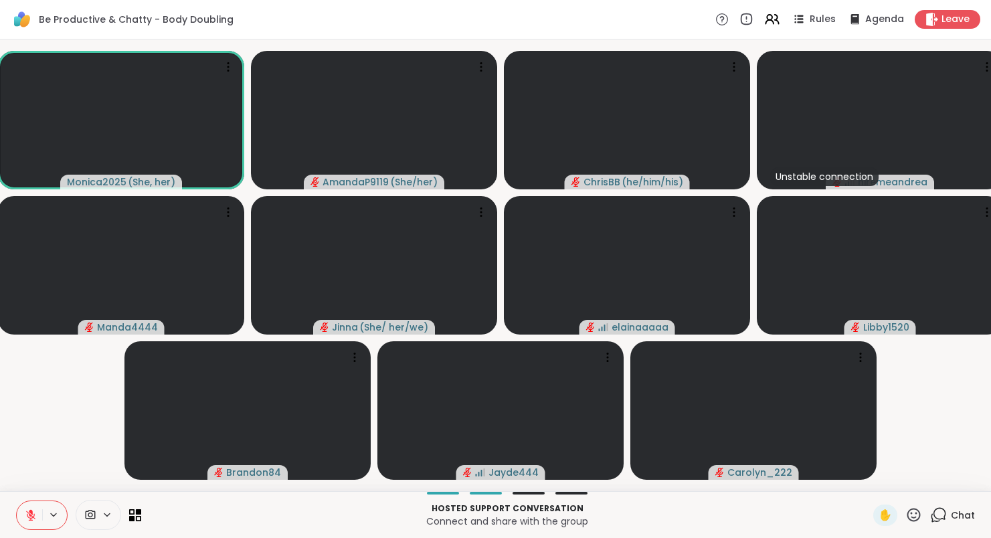
click at [29, 515] on icon at bounding box center [30, 515] width 9 height 9
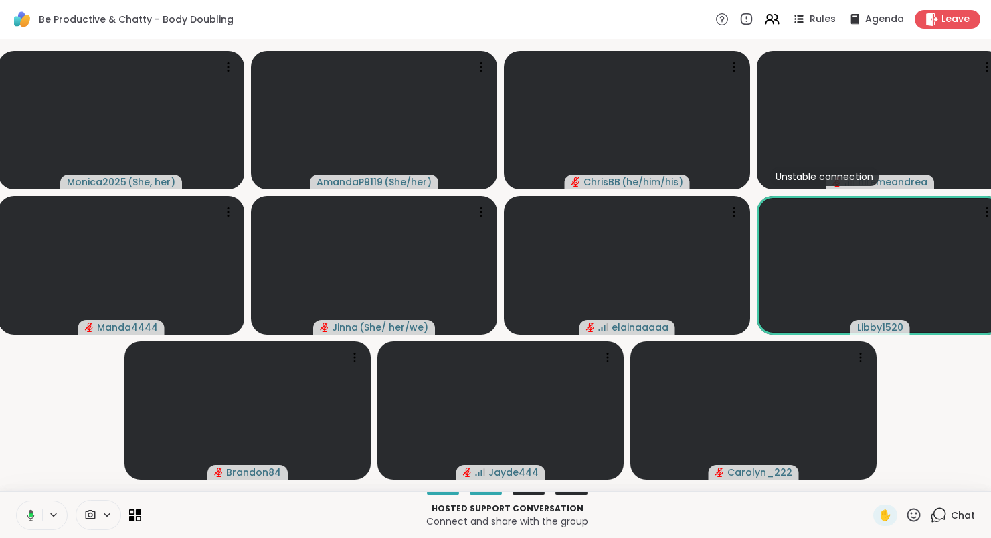
click at [29, 515] on icon at bounding box center [31, 515] width 4 height 4
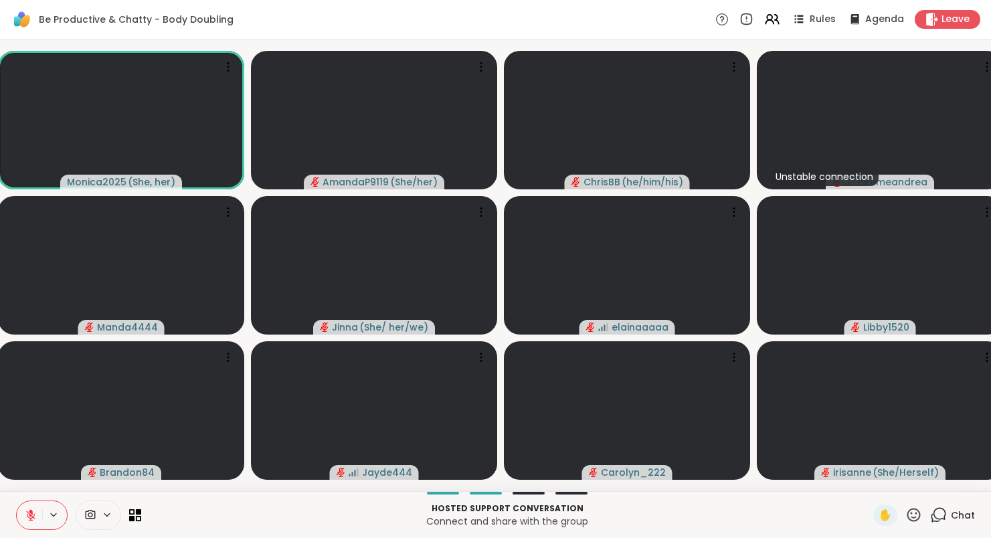
click at [35, 513] on icon at bounding box center [31, 515] width 12 height 12
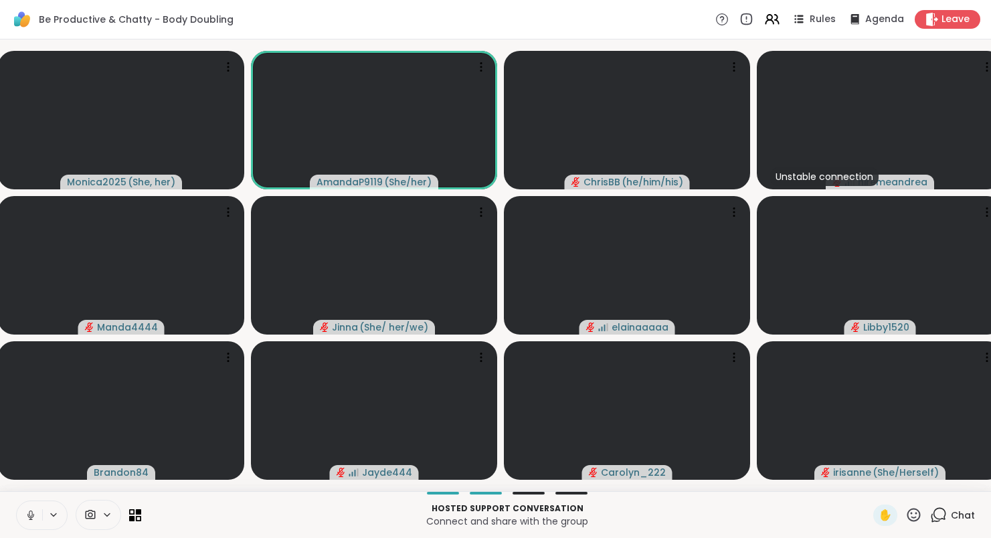
click at [36, 514] on icon at bounding box center [31, 515] width 12 height 12
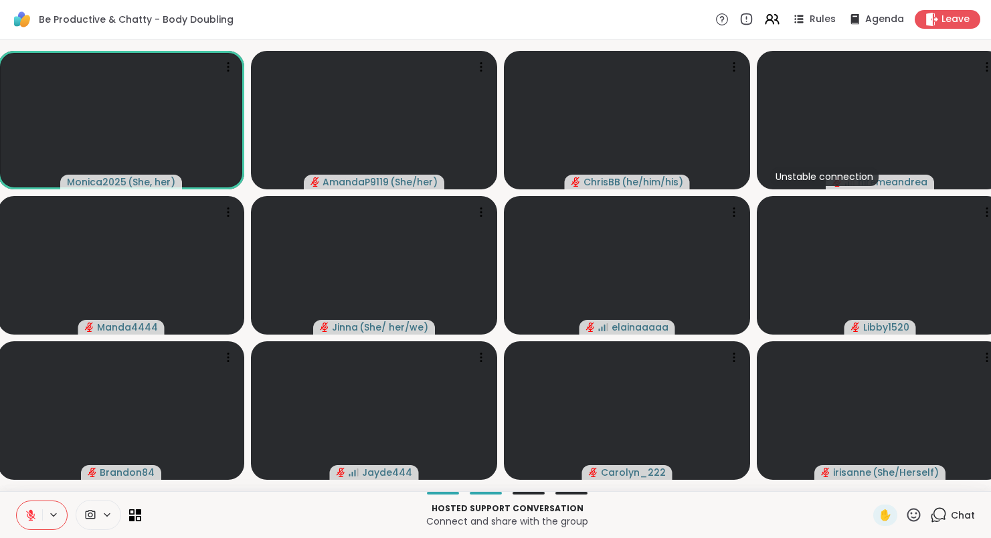
click at [36, 514] on icon at bounding box center [31, 515] width 12 height 12
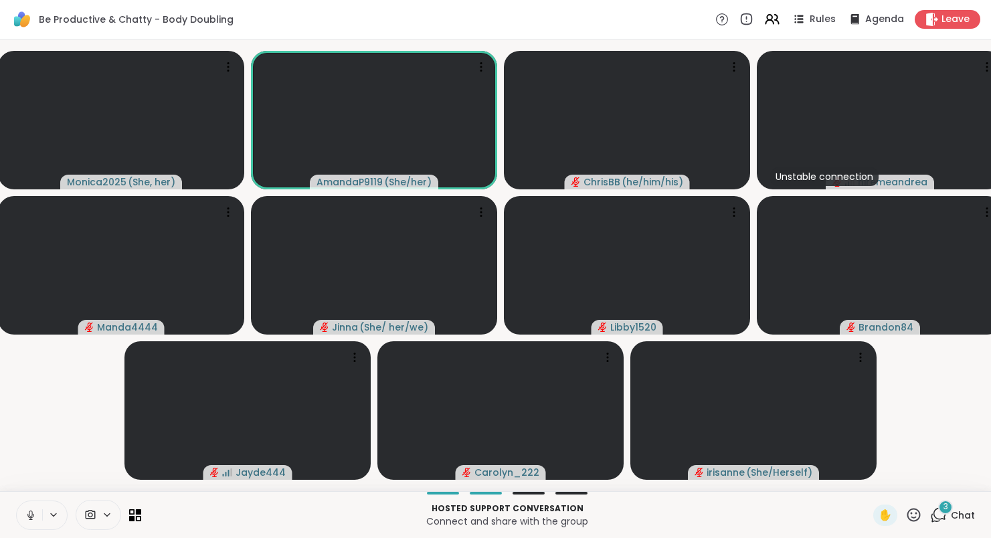
click at [36, 515] on button at bounding box center [29, 515] width 25 height 28
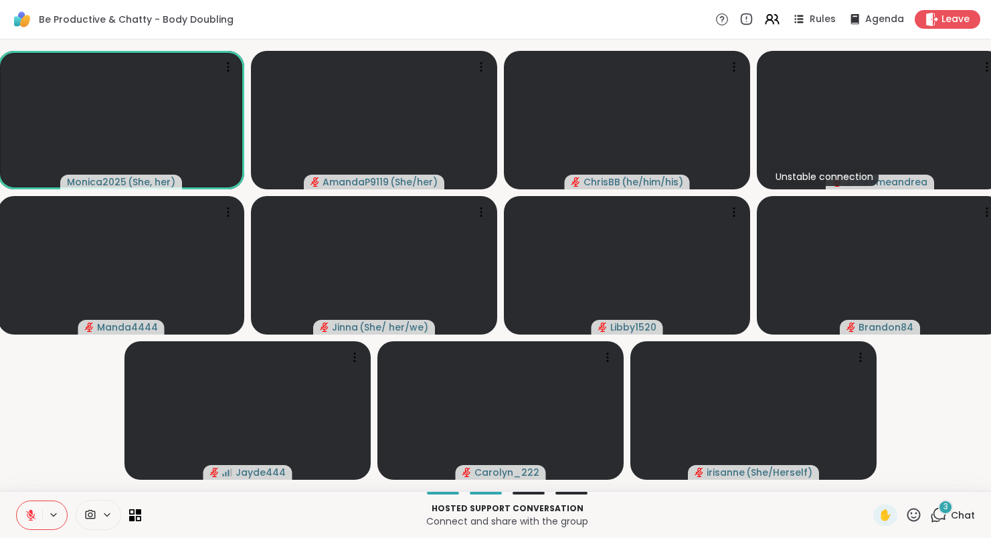
click at [943, 515] on icon at bounding box center [938, 515] width 17 height 17
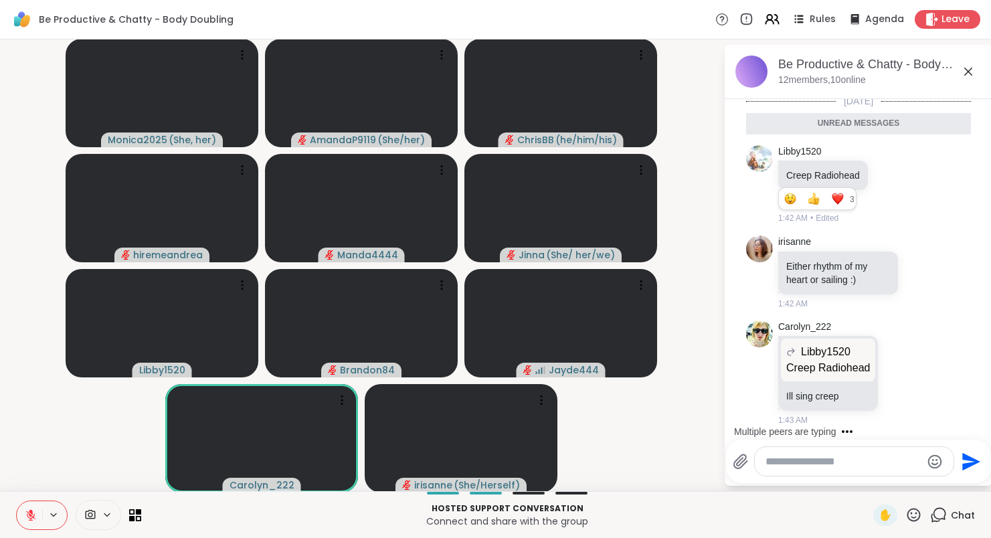
scroll to position [994, 0]
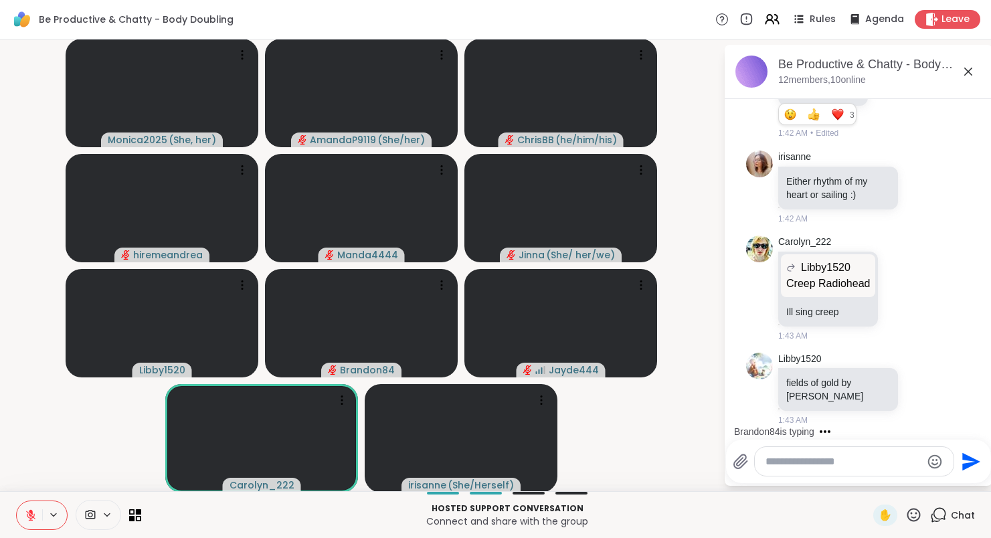
click at [743, 466] on icon at bounding box center [741, 462] width 16 height 16
click at [0, 0] on input "file" at bounding box center [0, 0] width 0 height 0
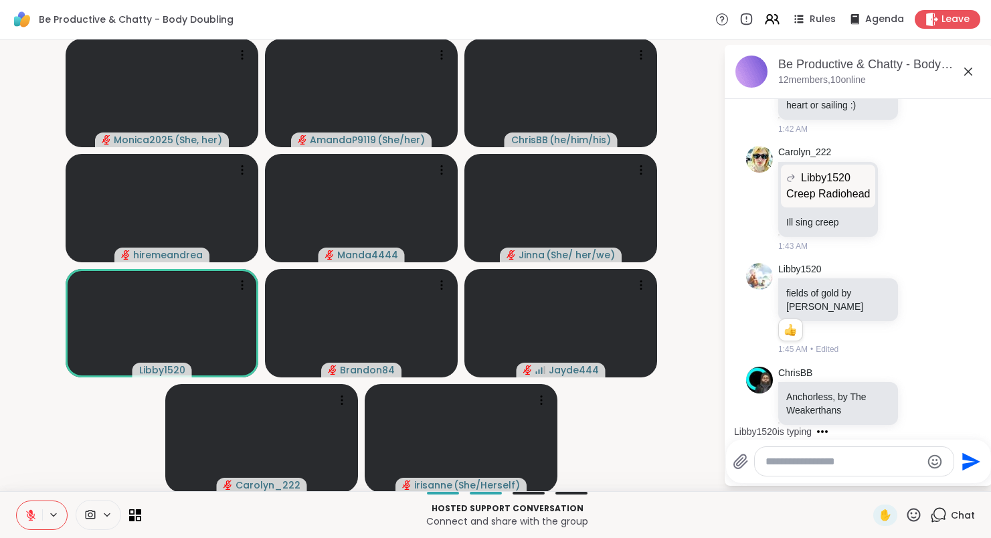
click at [883, 461] on textarea "Type your message" at bounding box center [844, 461] width 156 height 13
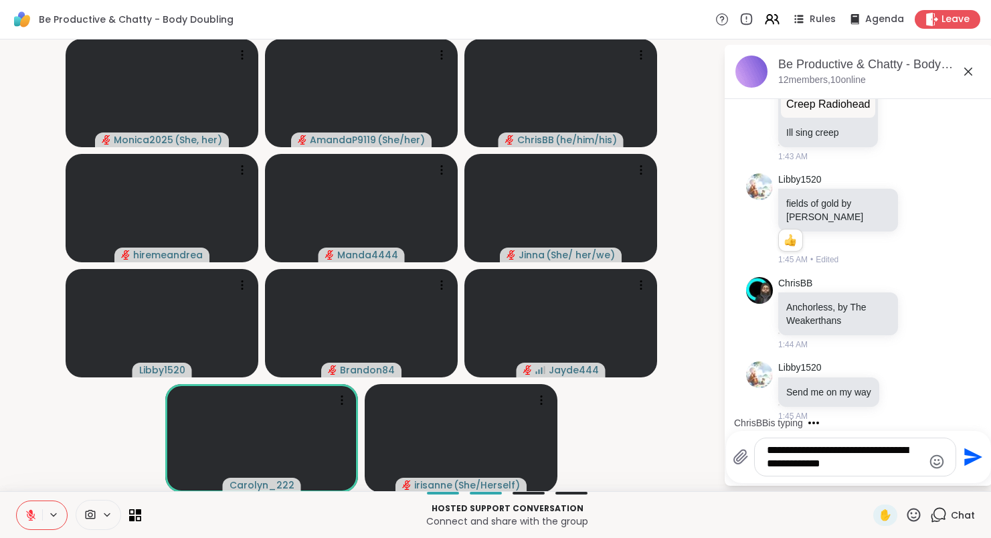
scroll to position [1248, 0]
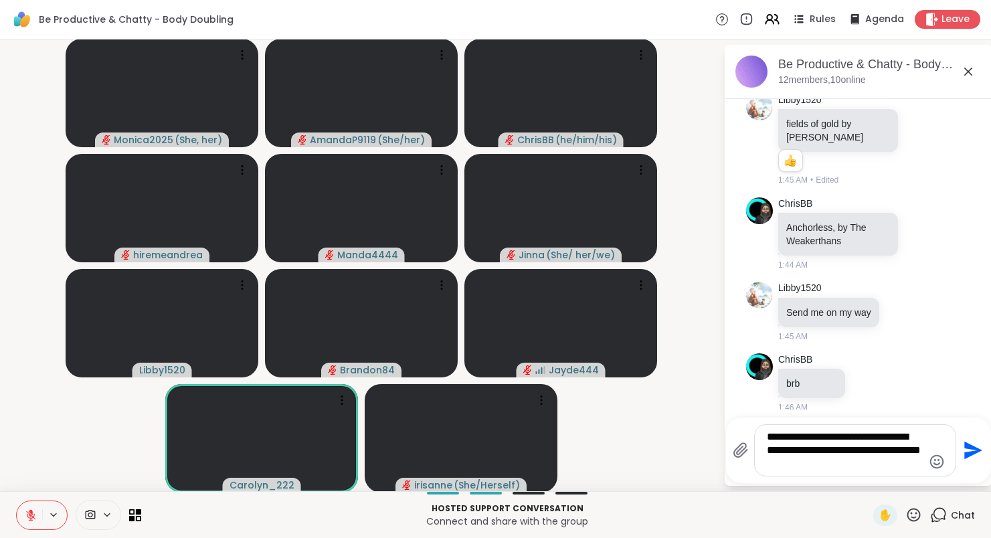
type textarea "**********"
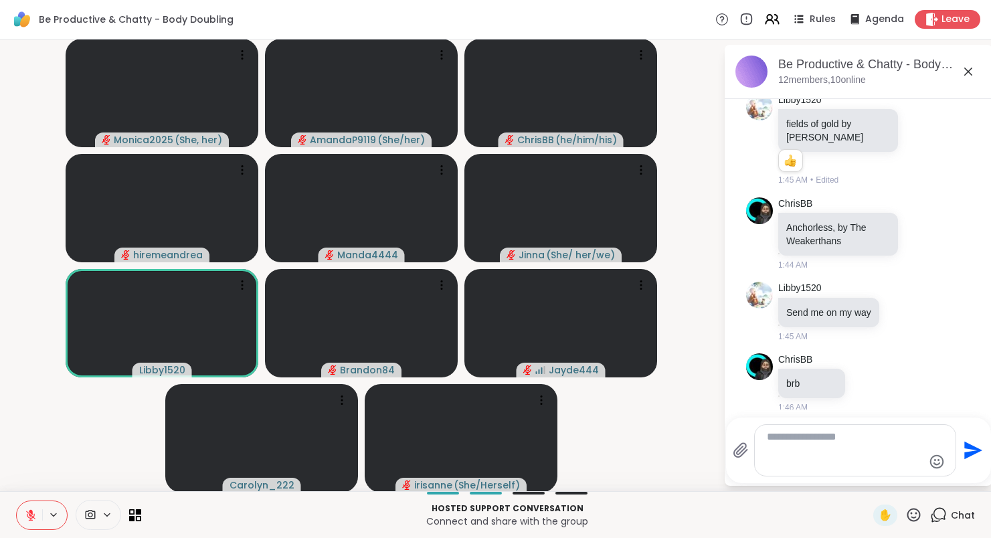
scroll to position [1351, 0]
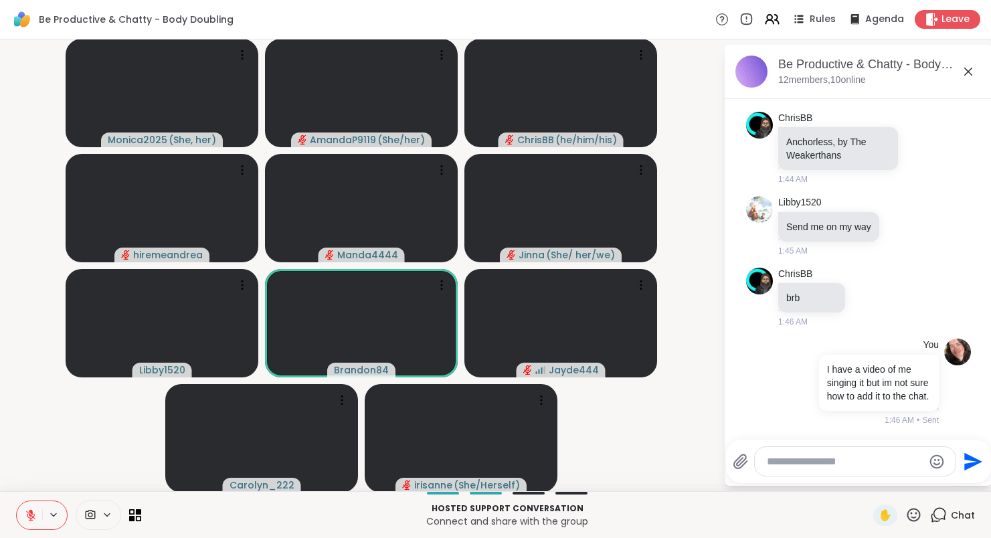
click at [966, 70] on icon at bounding box center [968, 72] width 16 height 16
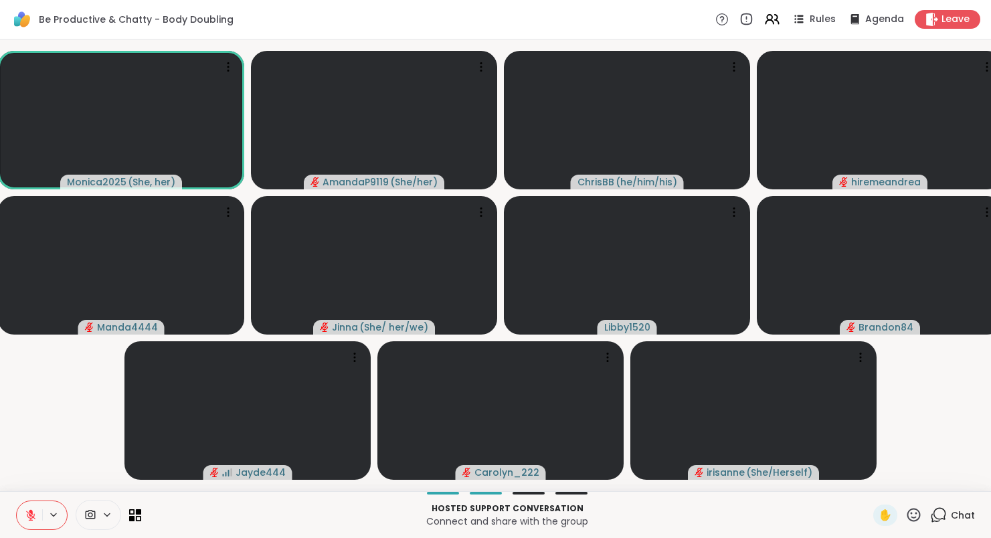
click at [940, 516] on icon at bounding box center [938, 515] width 17 height 17
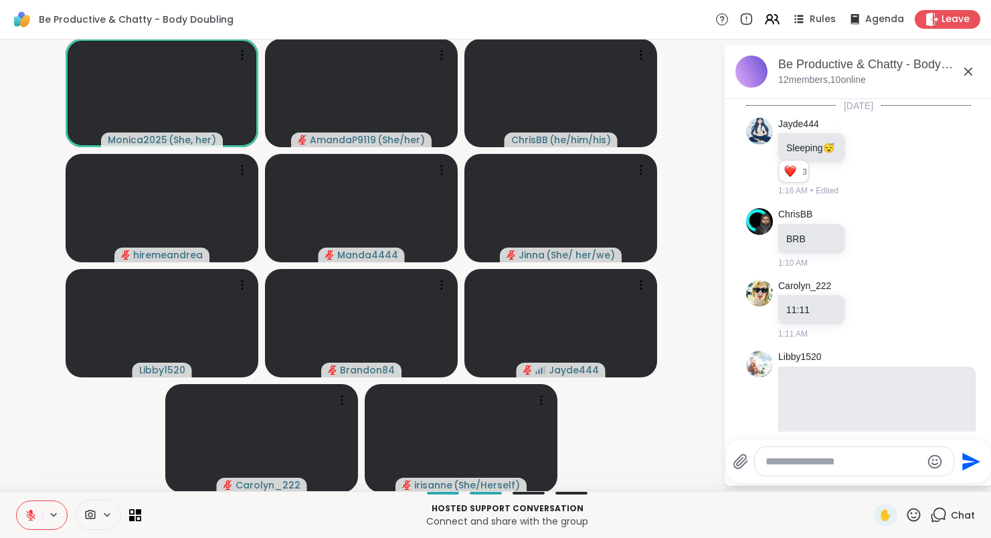
scroll to position [1356, 0]
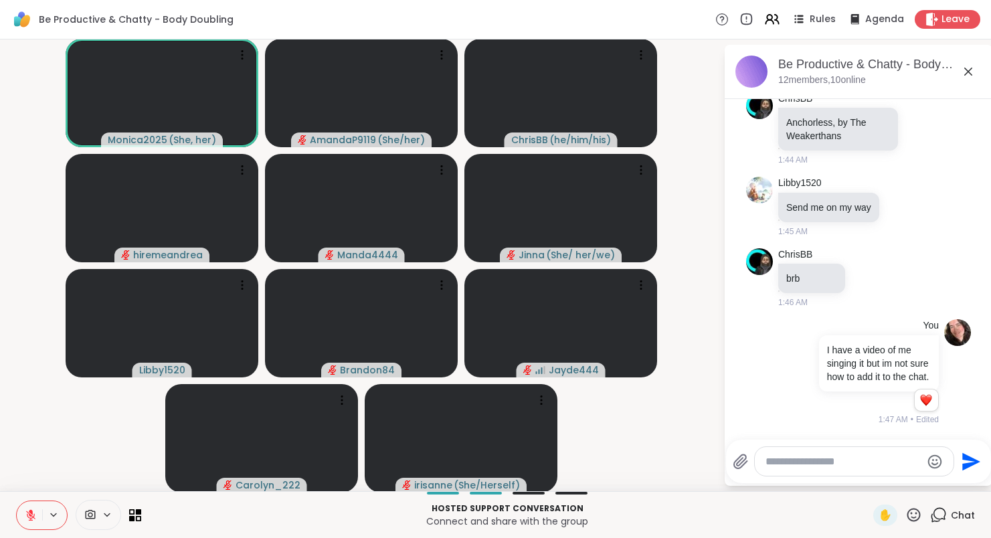
click at [739, 461] on icon at bounding box center [740, 461] width 13 height 14
click at [0, 0] on input "file" at bounding box center [0, 0] width 0 height 0
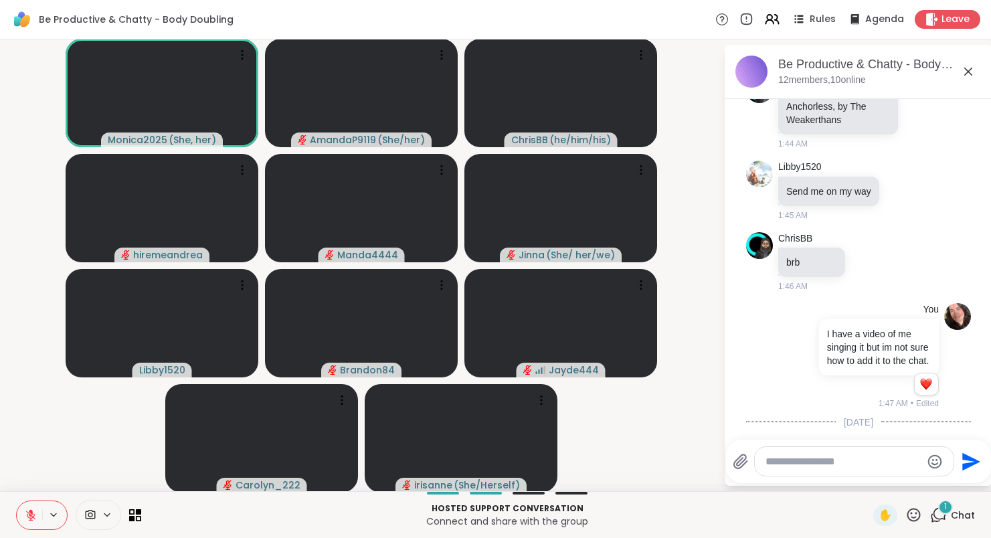
scroll to position [1547, 0]
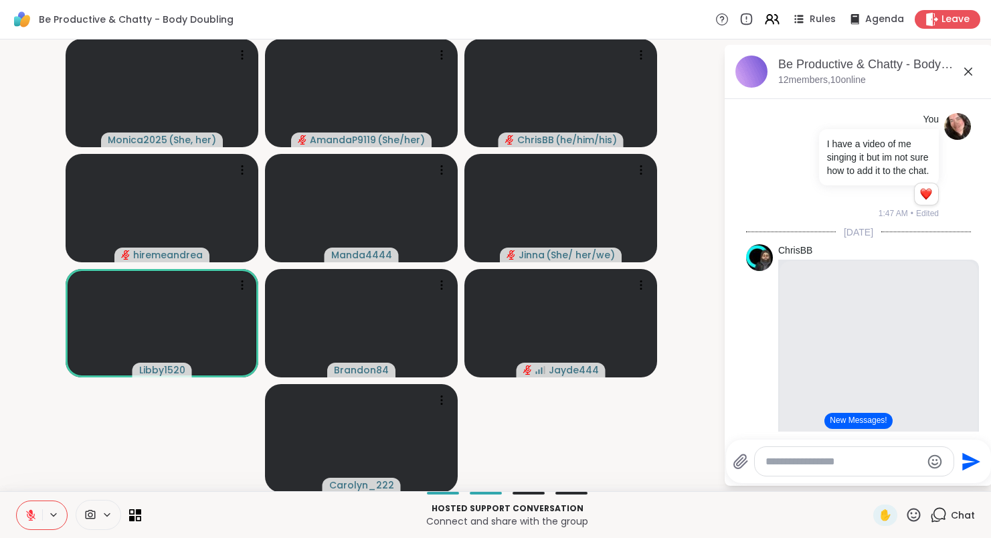
click at [970, 73] on icon at bounding box center [968, 72] width 8 height 8
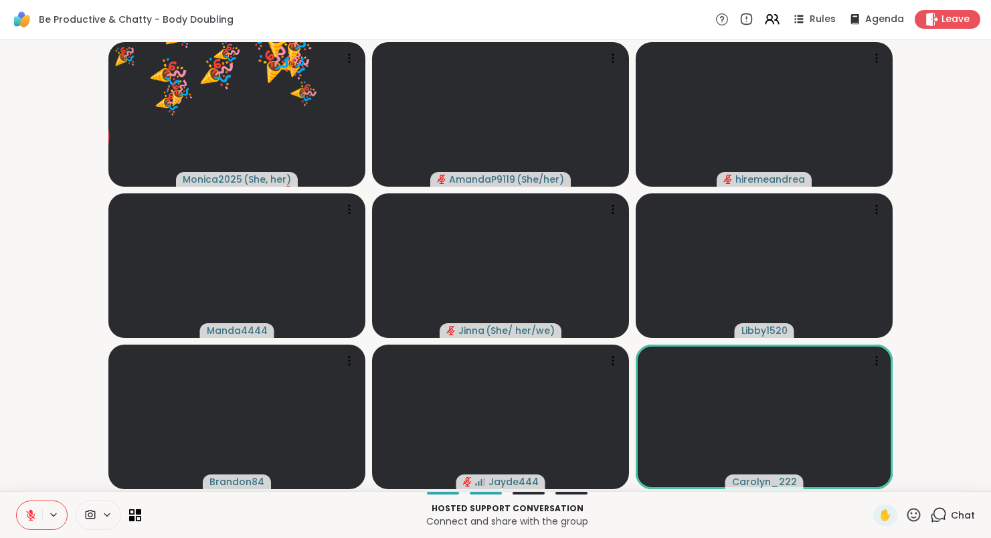
click at [917, 513] on icon at bounding box center [913, 514] width 13 height 13
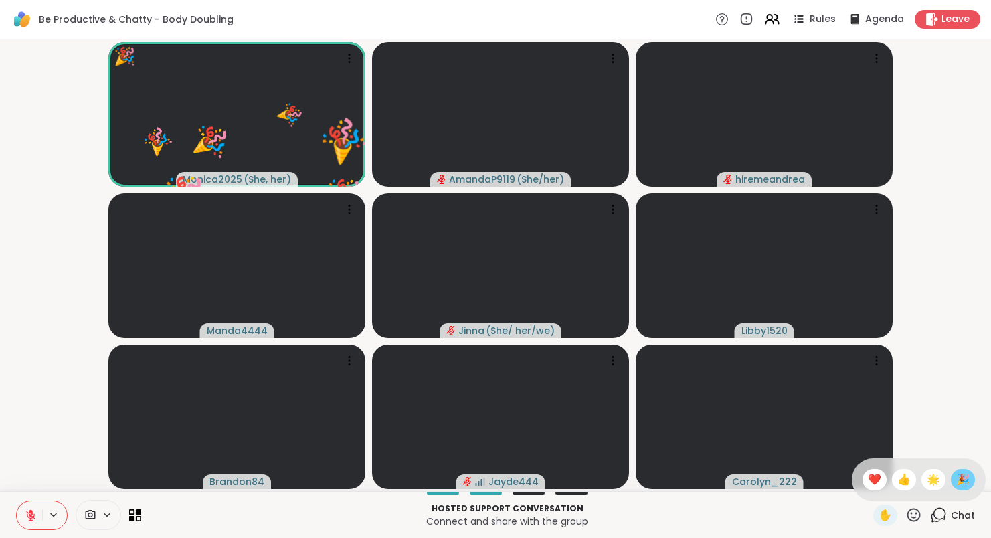
click at [962, 476] on span "🎉" at bounding box center [962, 480] width 13 height 16
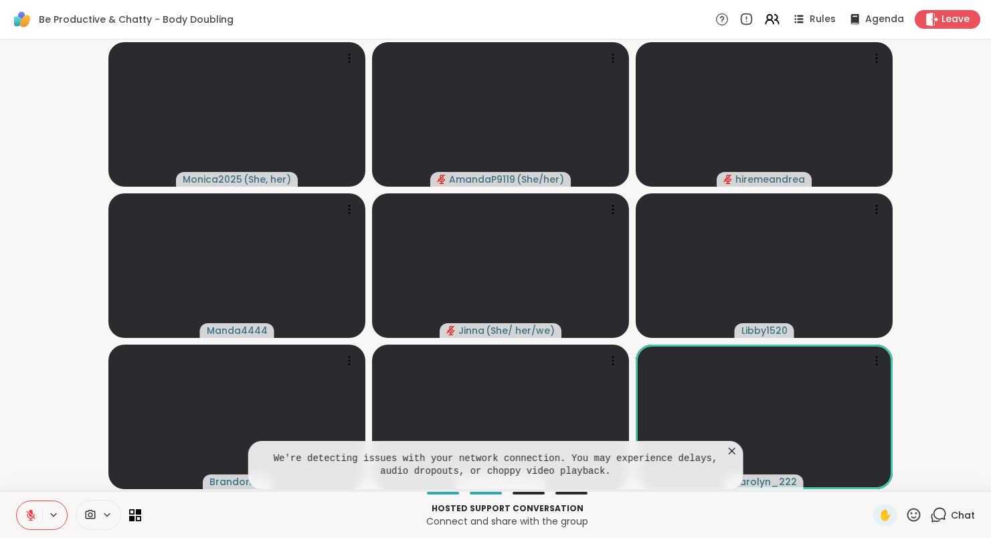
click at [739, 449] on icon at bounding box center [731, 450] width 13 height 13
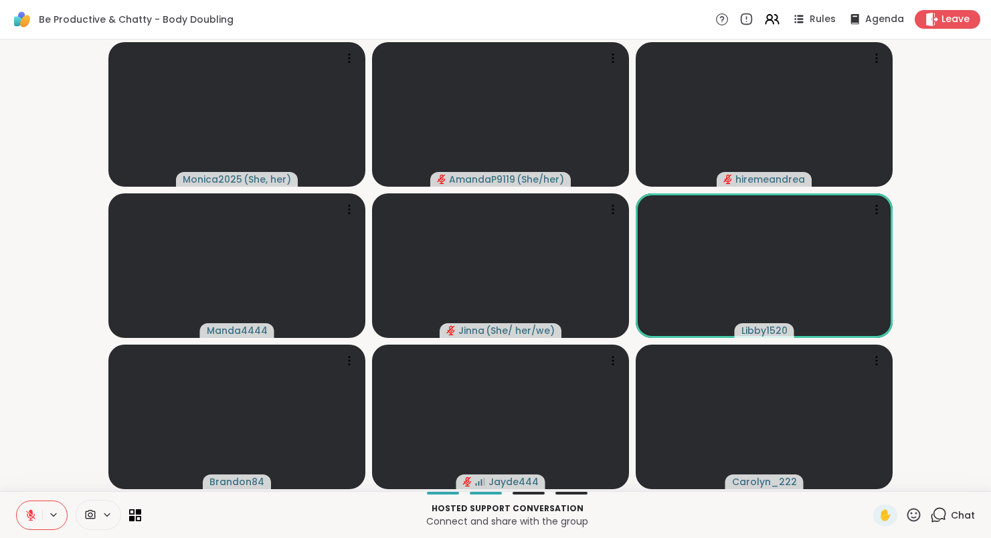
click at [934, 519] on div "Chat" at bounding box center [952, 515] width 45 height 21
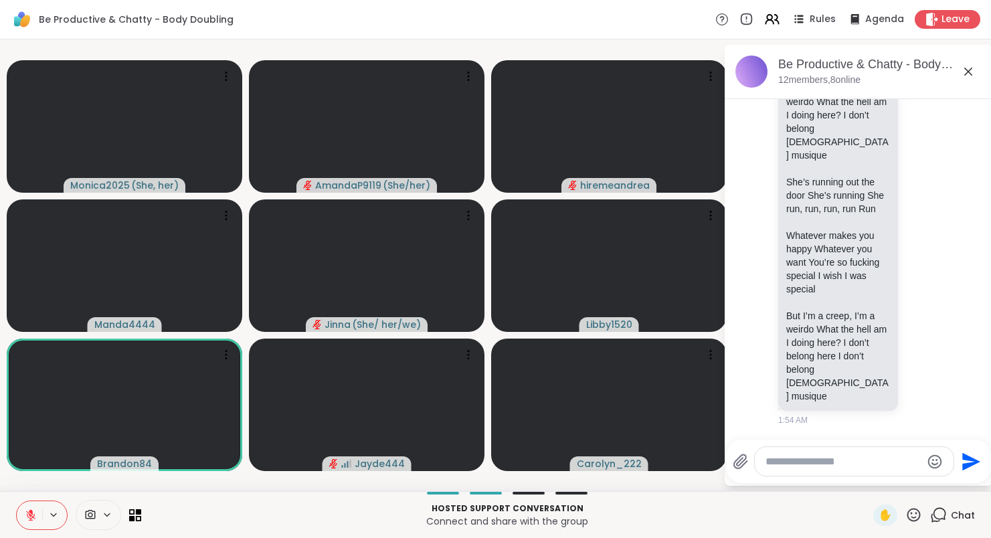
scroll to position [3369, 0]
click at [899, 466] on textarea "Type your message" at bounding box center [844, 461] width 156 height 13
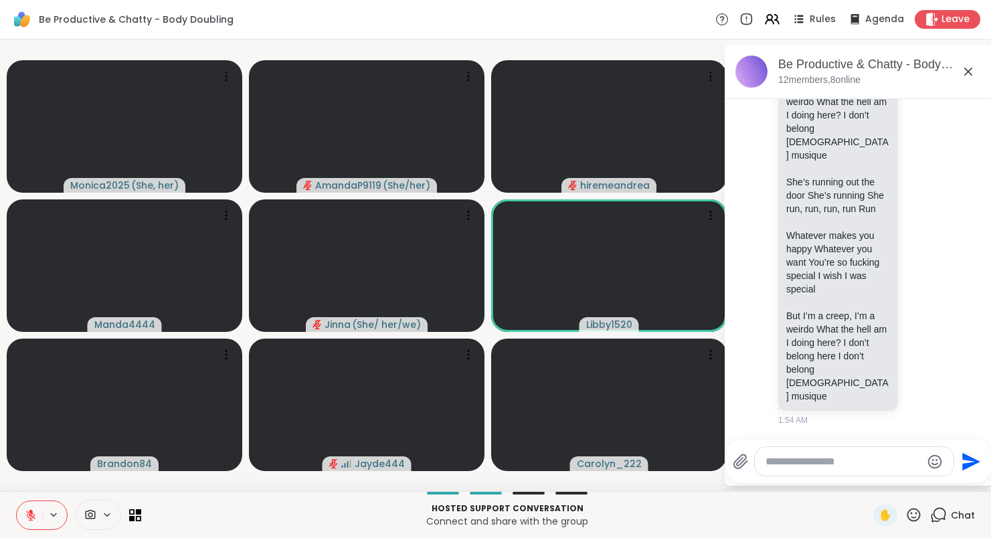
type textarea "*"
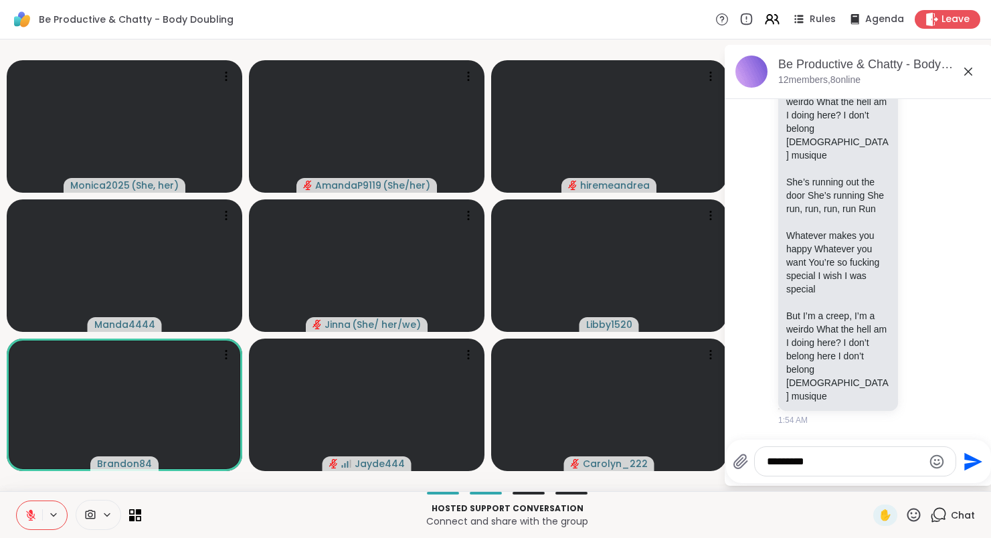
type textarea "**********"
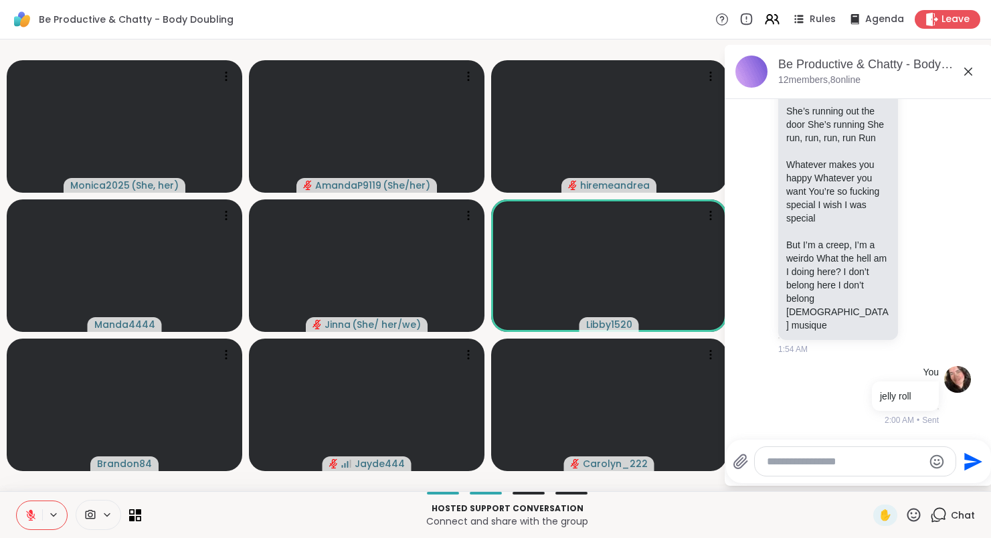
scroll to position [3671, 0]
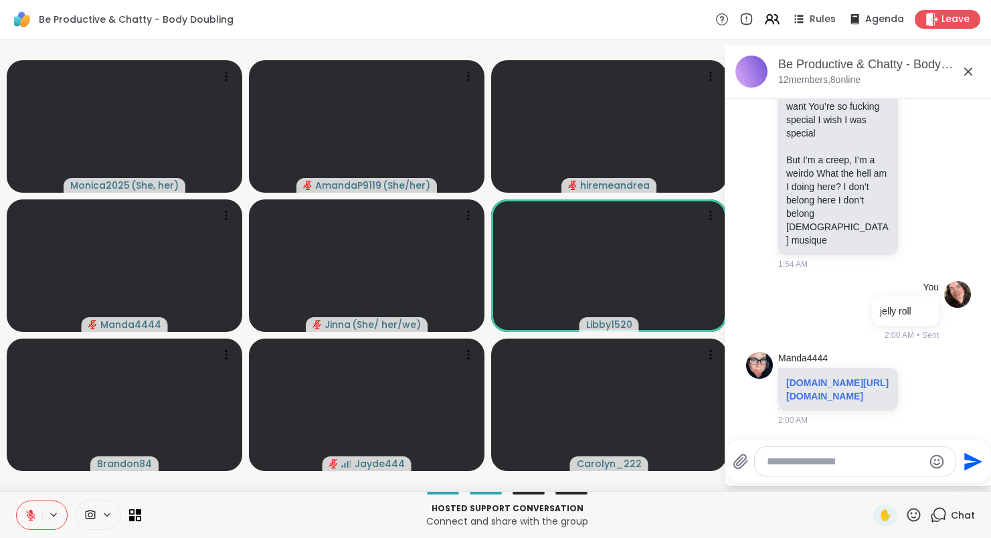
click at [976, 72] on icon at bounding box center [968, 72] width 16 height 16
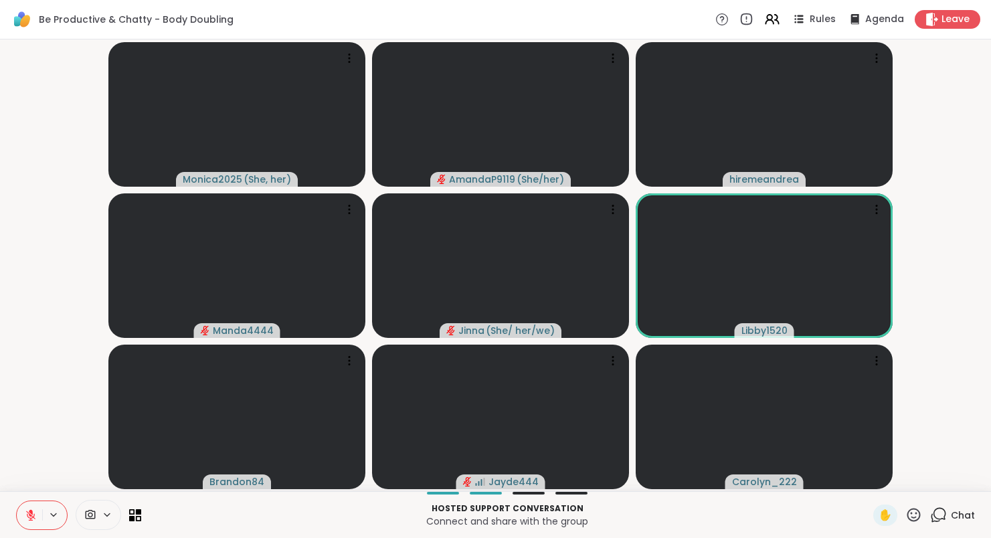
click at [35, 513] on icon at bounding box center [31, 515] width 12 height 12
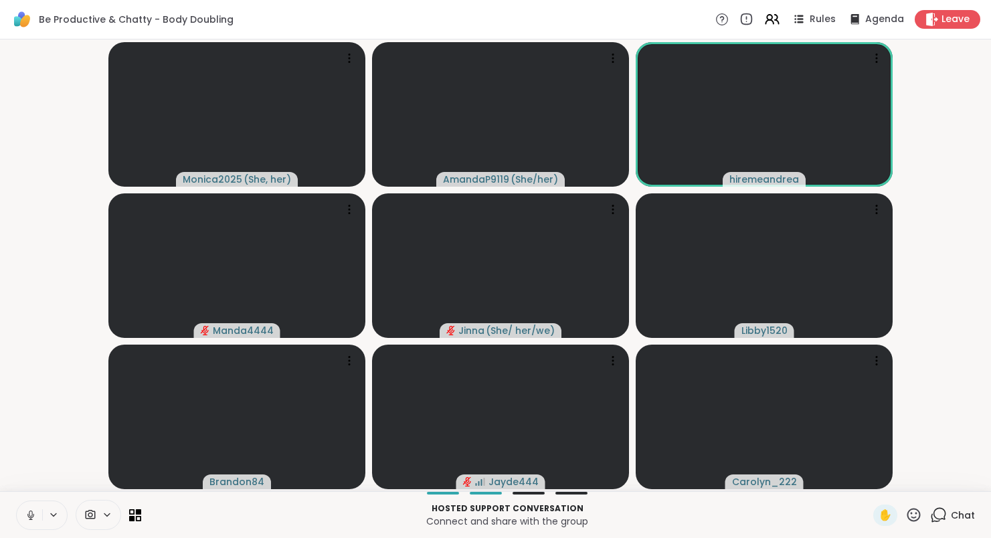
click at [35, 513] on icon at bounding box center [31, 515] width 12 height 12
click at [943, 505] on div "3" at bounding box center [945, 507] width 15 height 15
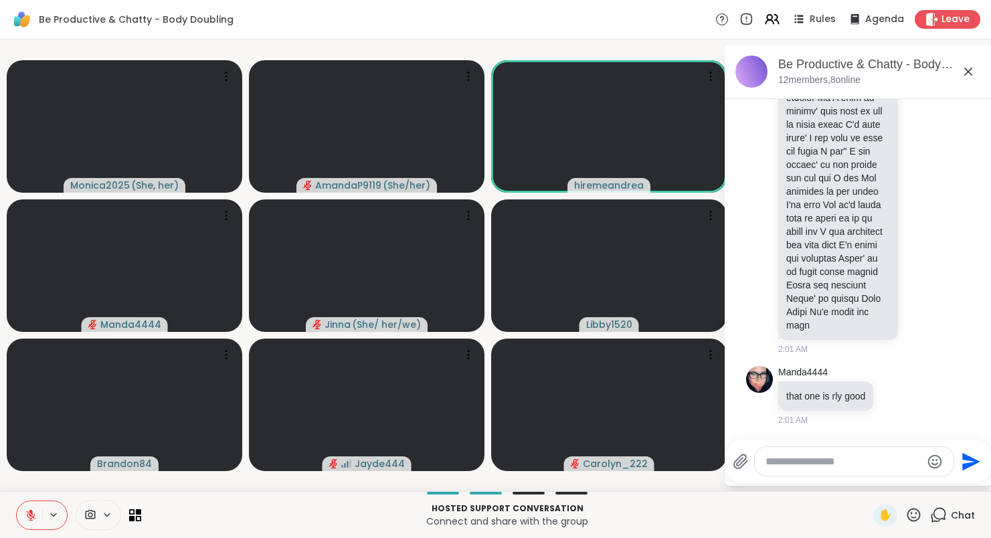
scroll to position [6686, 0]
click at [900, 117] on icon at bounding box center [895, 117] width 9 height 9
click at [976, 68] on icon at bounding box center [968, 72] width 16 height 16
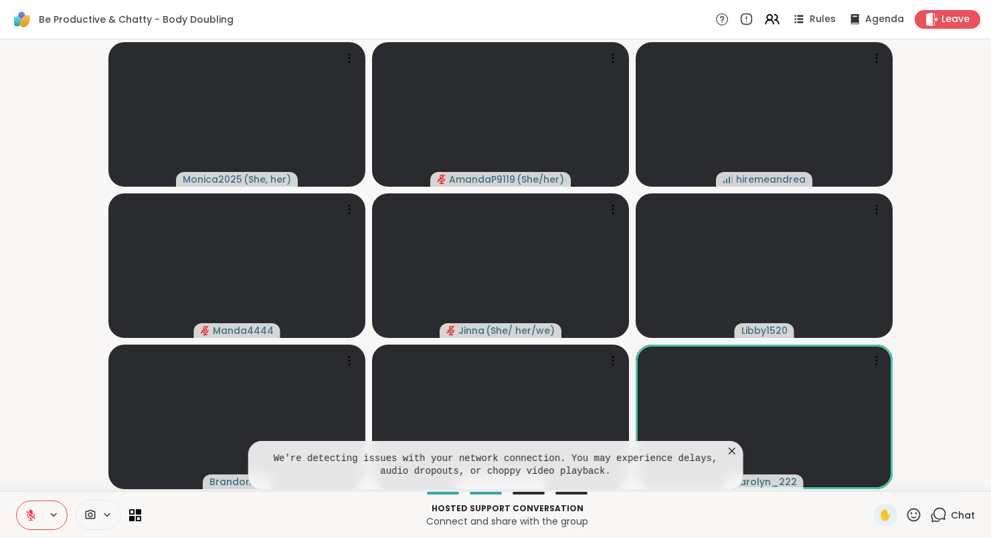
click at [934, 519] on icon at bounding box center [936, 518] width 9 height 9
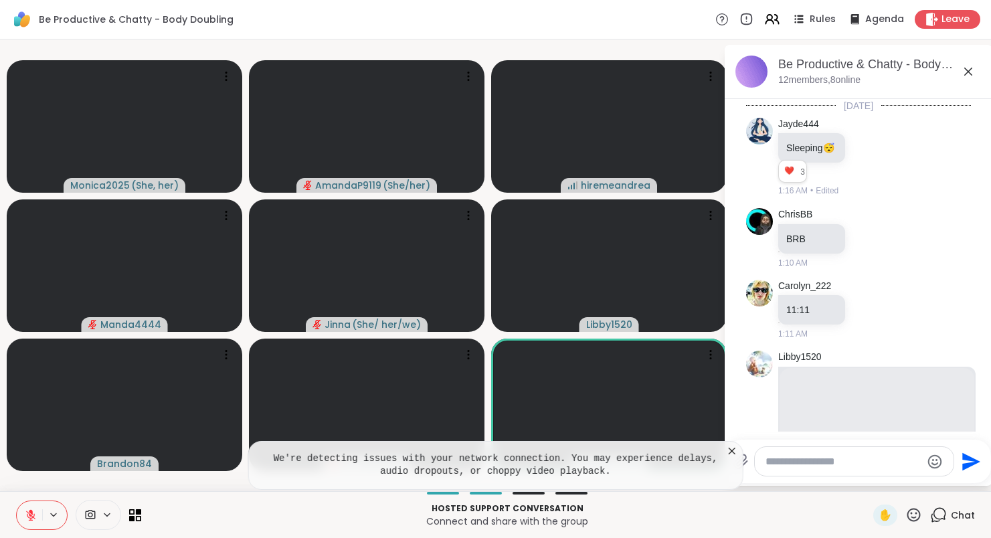
scroll to position [6641, 0]
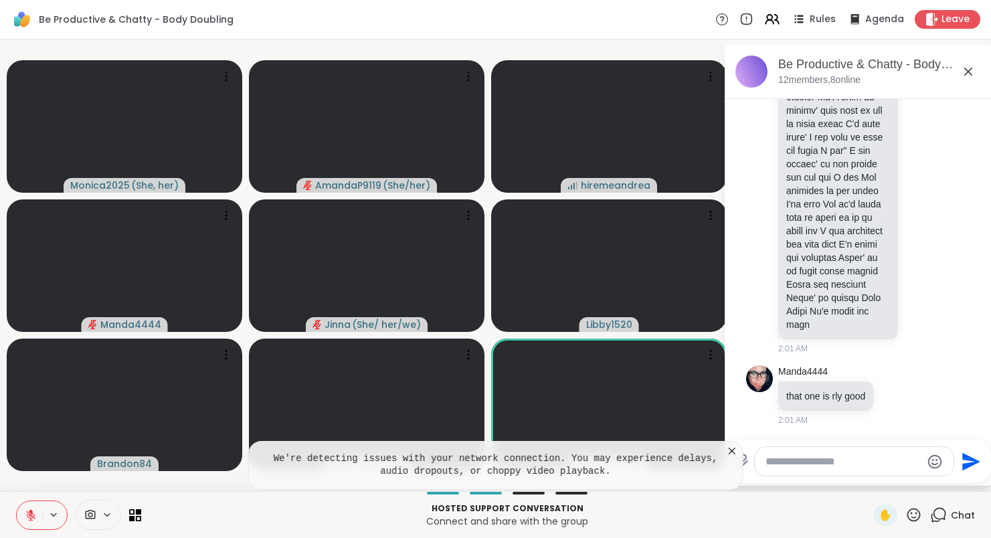
click at [874, 458] on textarea "Type your message" at bounding box center [844, 461] width 156 height 13
type textarea "***"
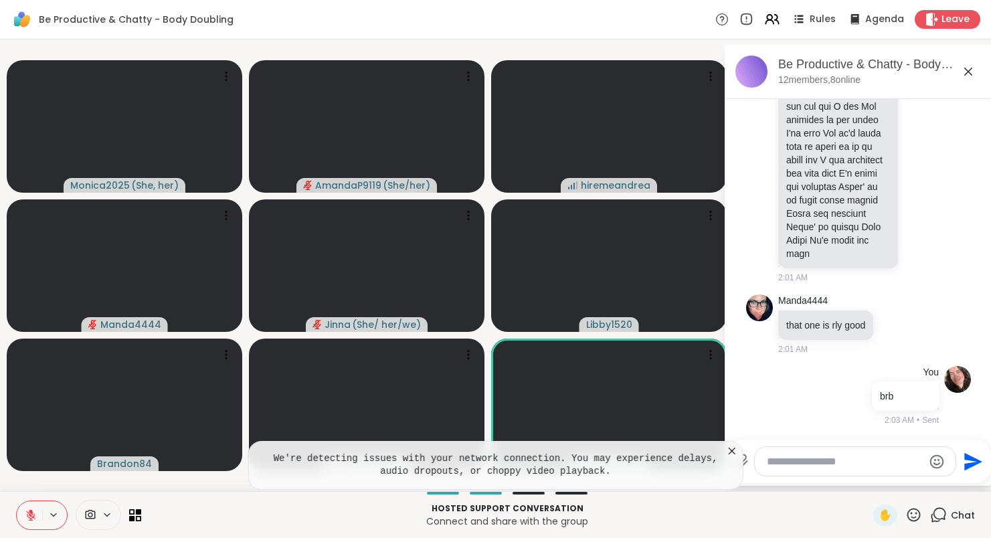
scroll to position [6712, 0]
click at [737, 450] on icon at bounding box center [731, 450] width 13 height 13
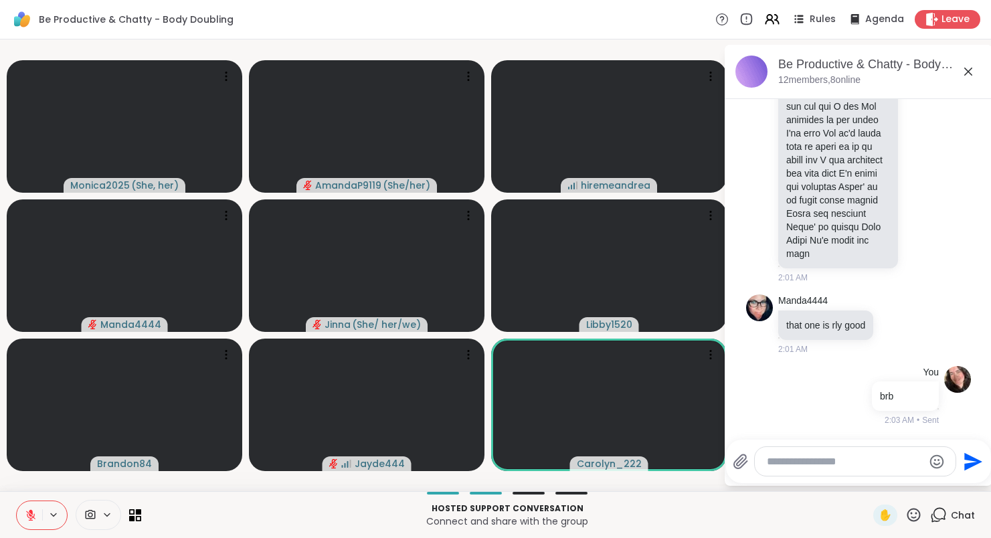
click at [972, 69] on icon at bounding box center [968, 72] width 8 height 8
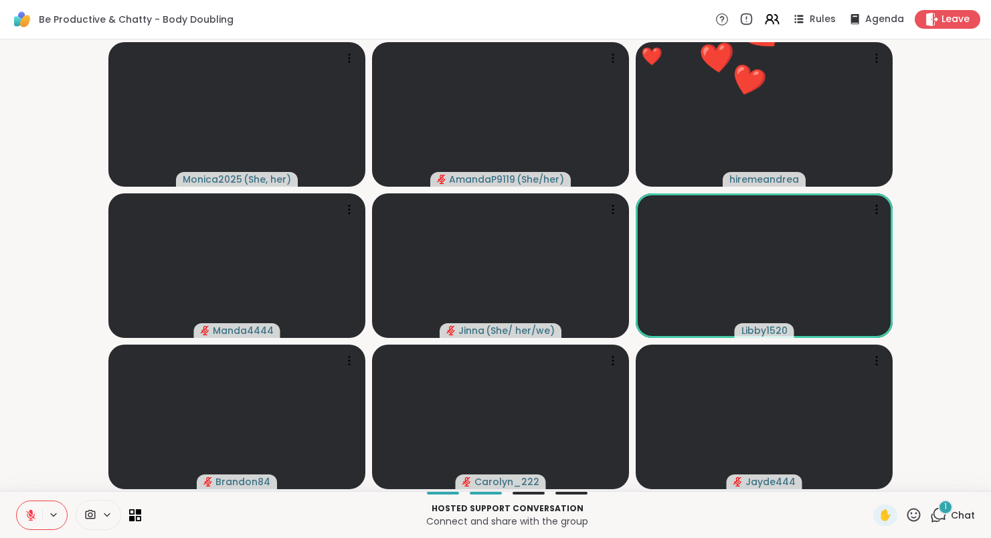
click at [948, 516] on div "1 Chat" at bounding box center [952, 515] width 45 height 21
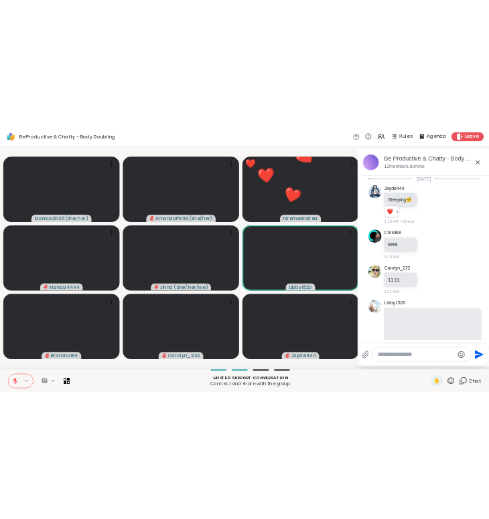
scroll to position [7085, 0]
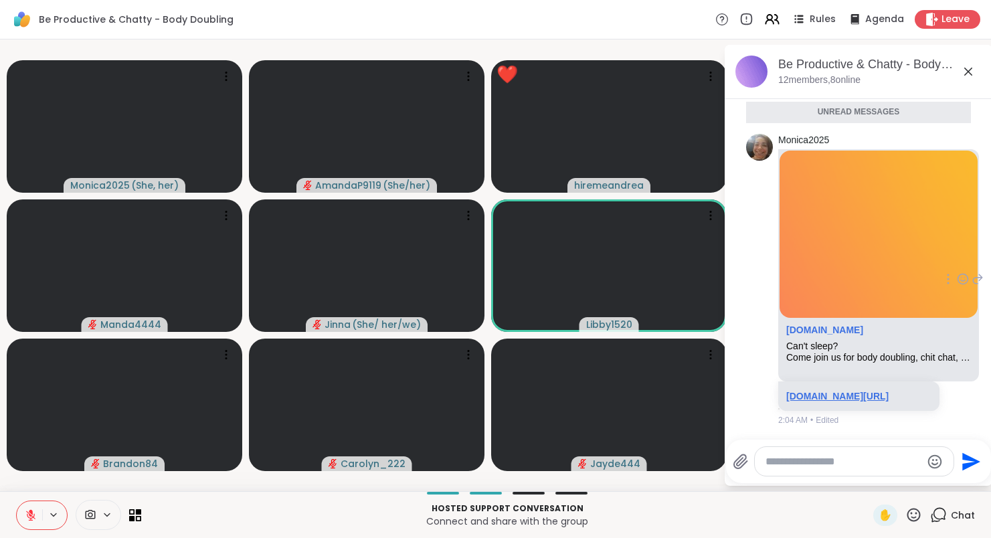
click at [888, 391] on link "sharewellnow.com/session/d74f15f7-44a6-4377-a8cf-37310ec08446" at bounding box center [837, 396] width 102 height 11
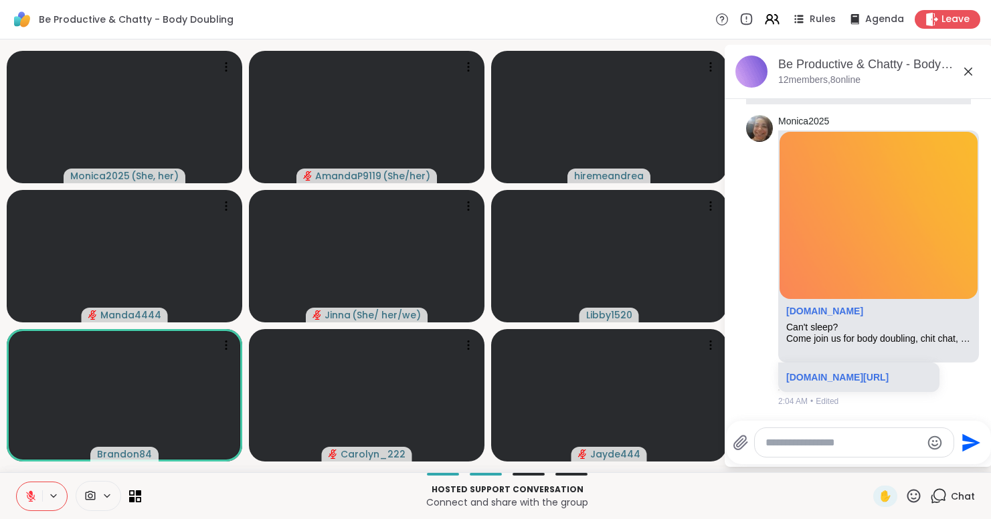
click at [972, 70] on icon at bounding box center [968, 72] width 8 height 8
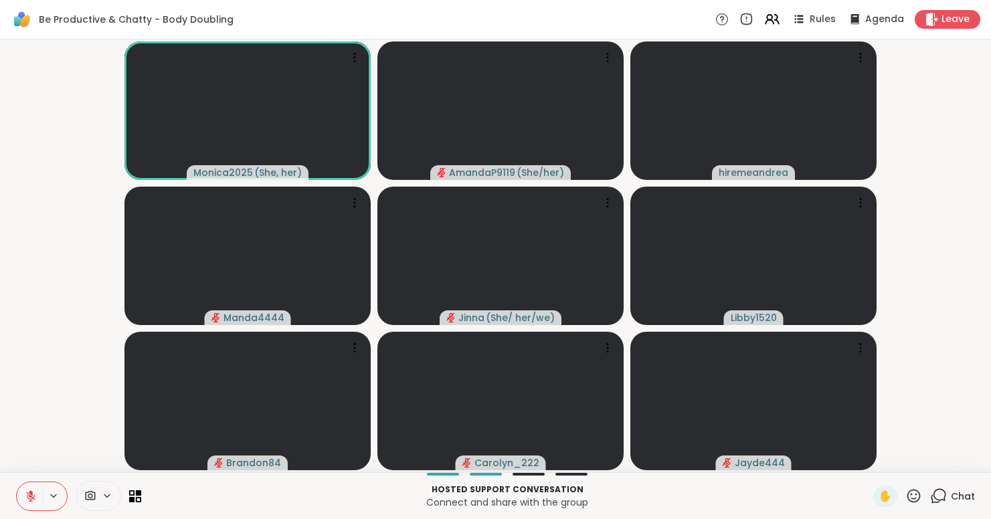
click at [27, 497] on icon at bounding box center [31, 497] width 12 height 12
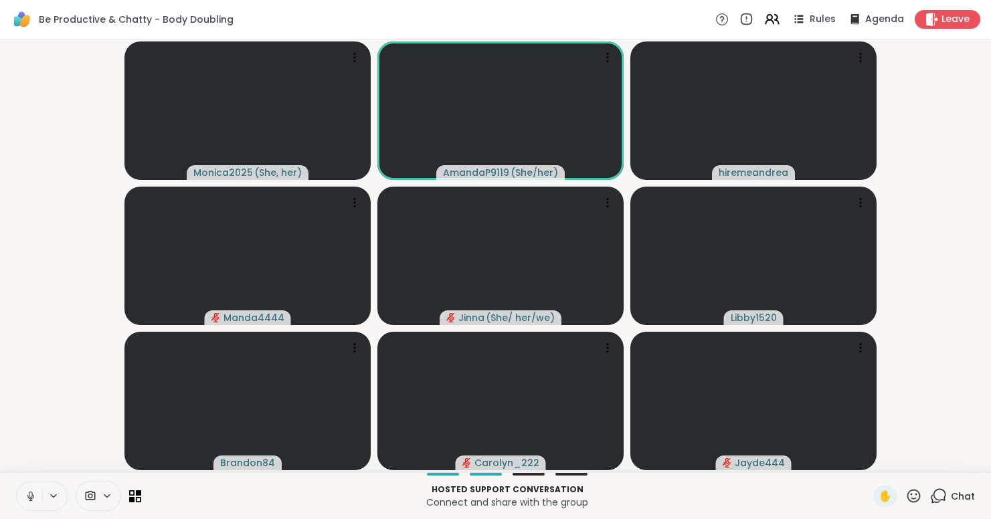
click at [27, 497] on icon at bounding box center [31, 497] width 12 height 12
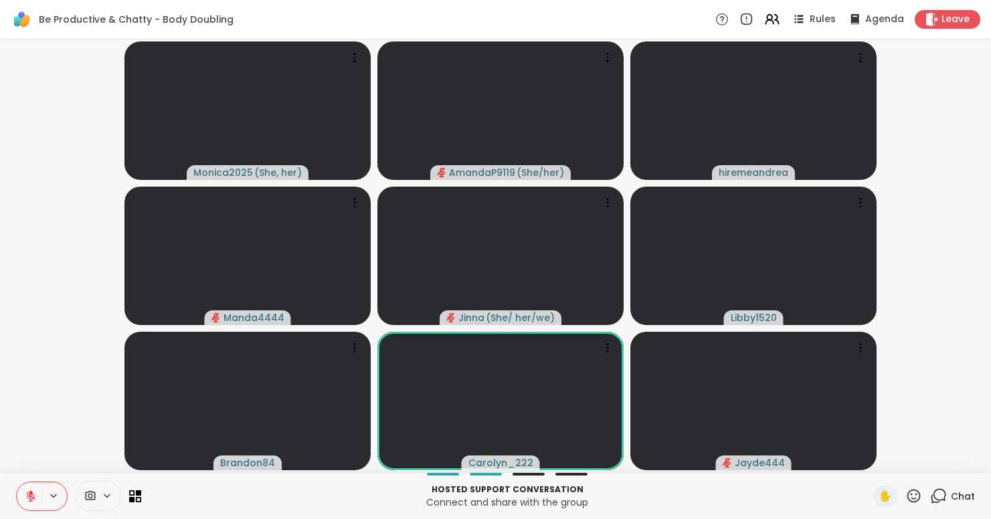
click at [27, 497] on icon at bounding box center [31, 497] width 12 height 12
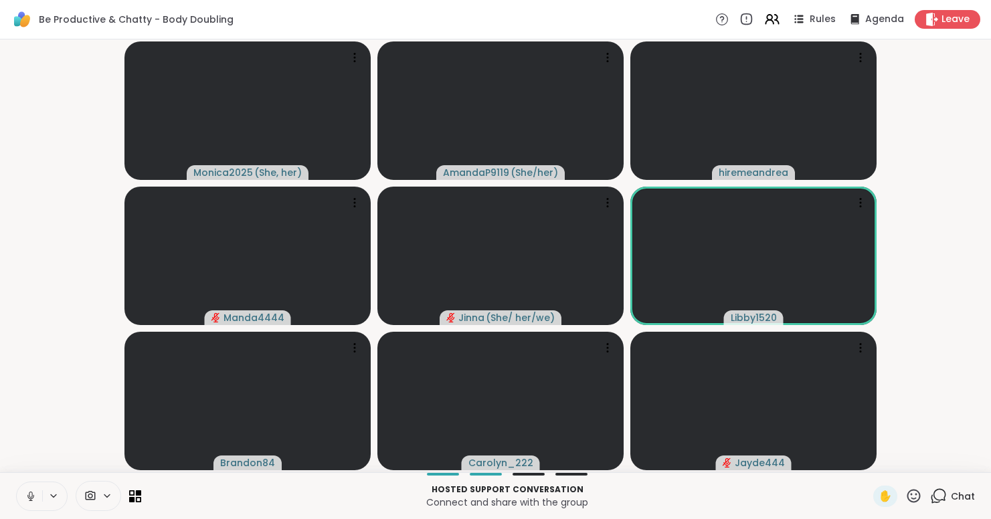
click at [27, 497] on icon at bounding box center [31, 497] width 12 height 12
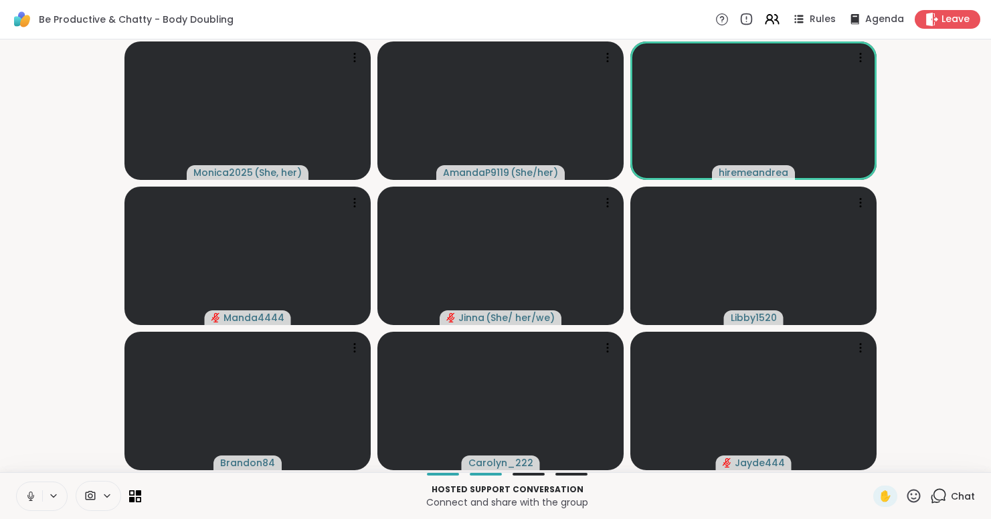
click at [27, 497] on icon at bounding box center [31, 497] width 12 height 12
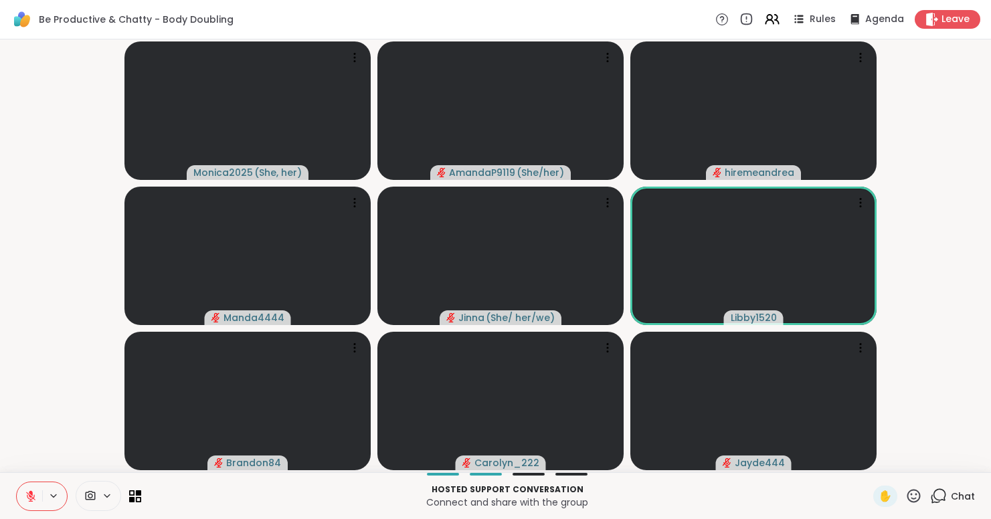
click at [27, 497] on icon at bounding box center [31, 497] width 12 height 12
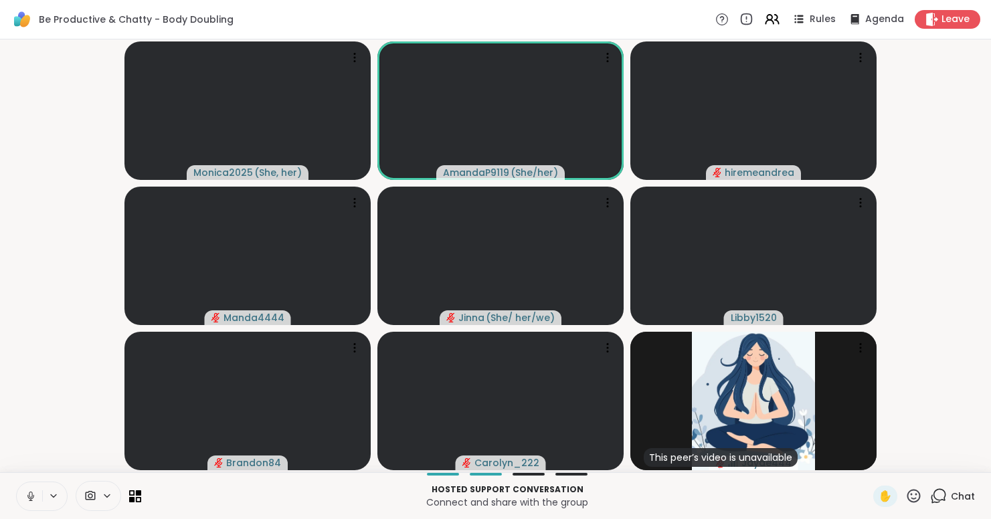
click at [27, 497] on icon at bounding box center [31, 497] width 12 height 12
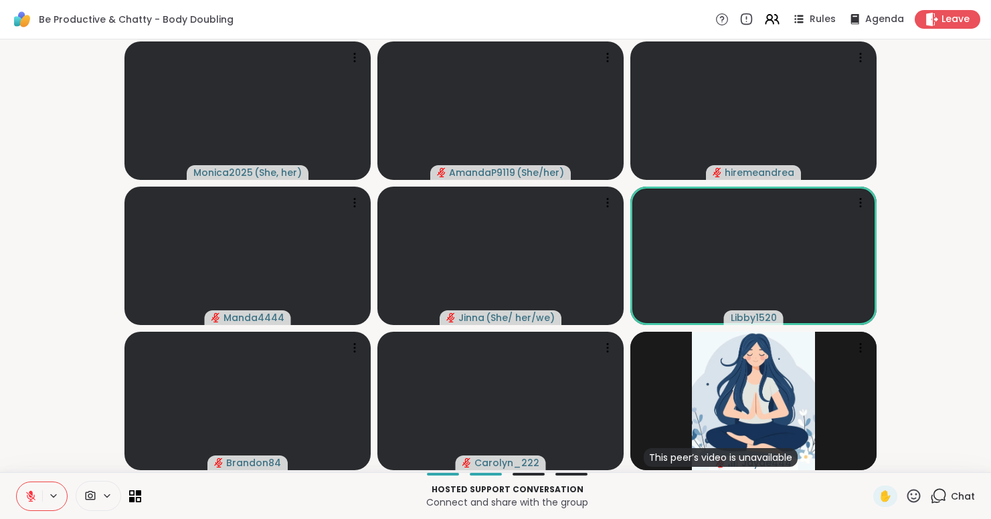
click at [31, 497] on icon at bounding box center [30, 496] width 9 height 9
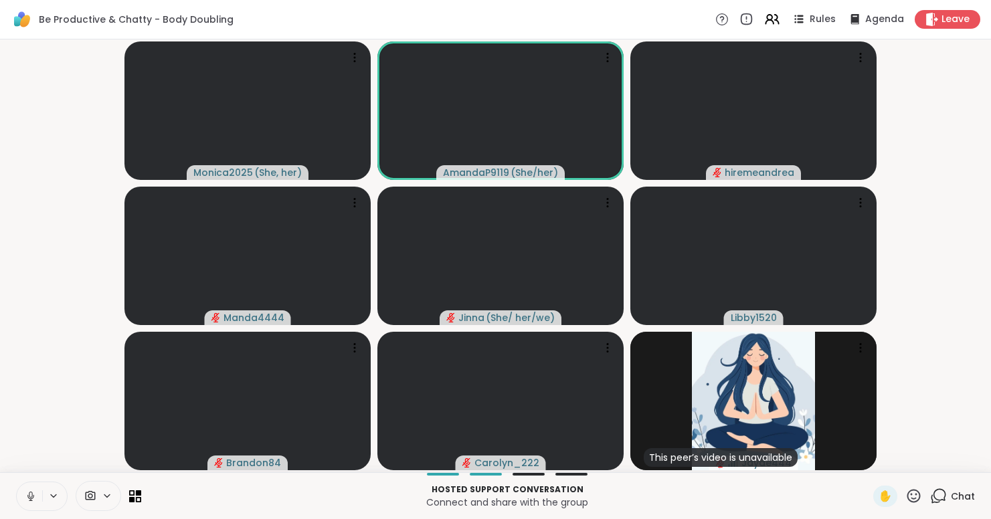
click at [31, 497] on icon at bounding box center [30, 495] width 3 height 6
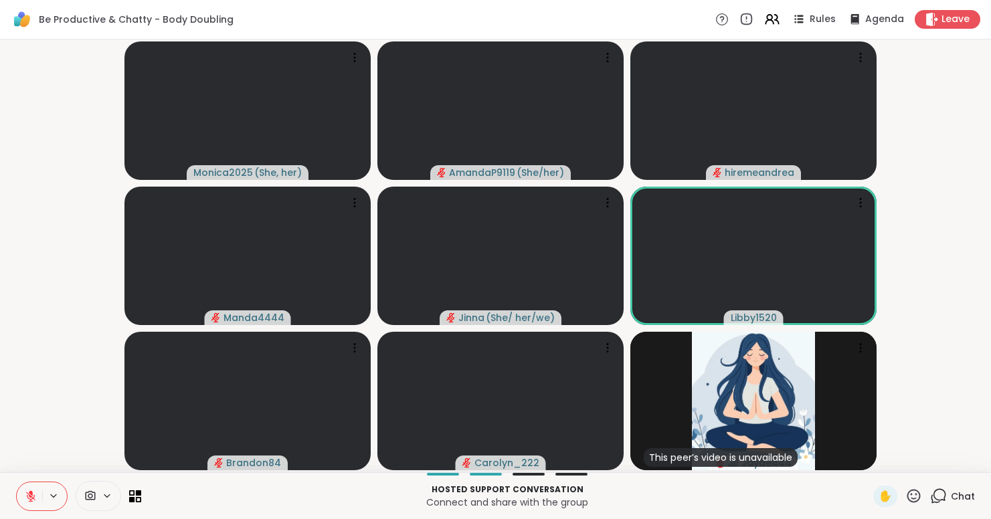
click at [31, 496] on icon at bounding box center [31, 497] width 12 height 12
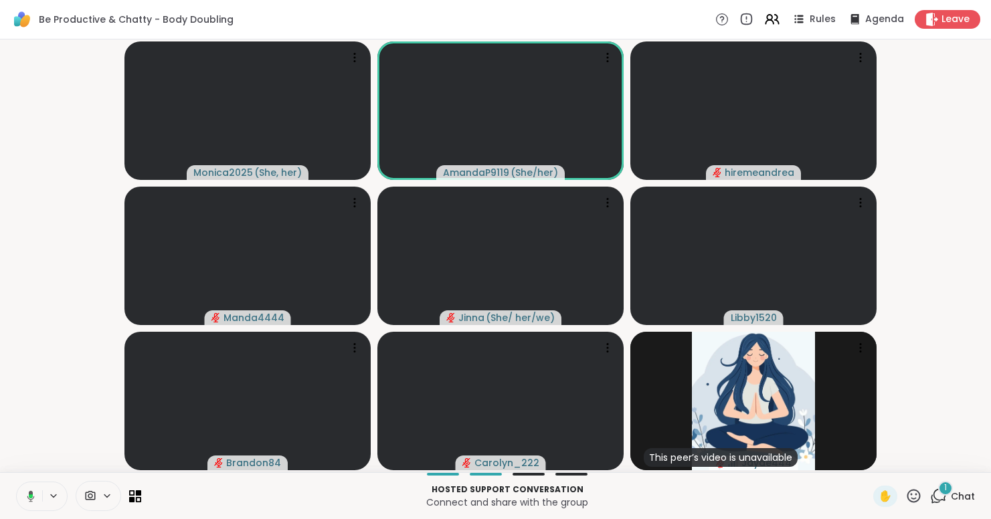
click at [32, 496] on icon at bounding box center [31, 497] width 4 height 4
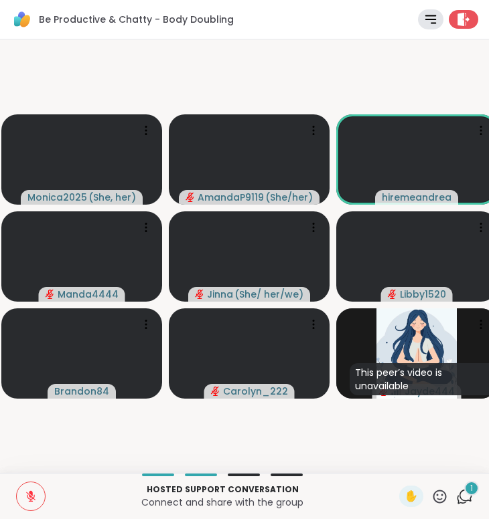
click at [464, 494] on icon at bounding box center [464, 497] width 17 height 17
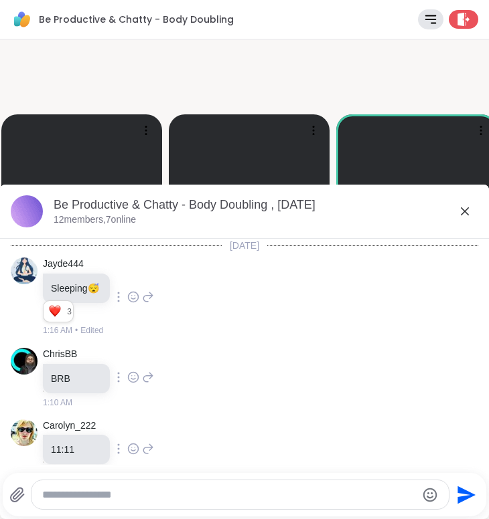
scroll to position [4989, 0]
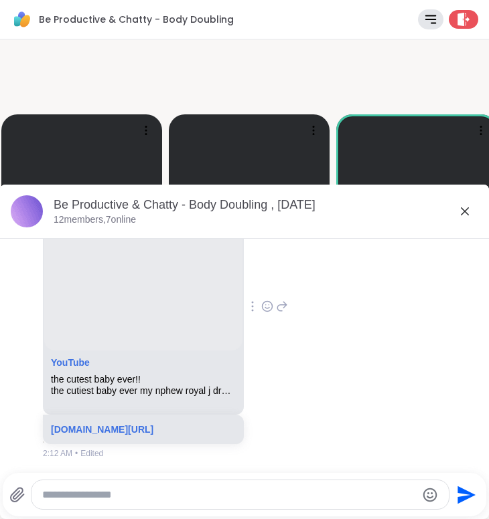
click at [146, 493] on textarea "Type your message" at bounding box center [228, 495] width 373 height 13
click at [135, 493] on textarea "Type your message" at bounding box center [228, 495] width 373 height 13
paste textarea "**********"
type textarea "**********"
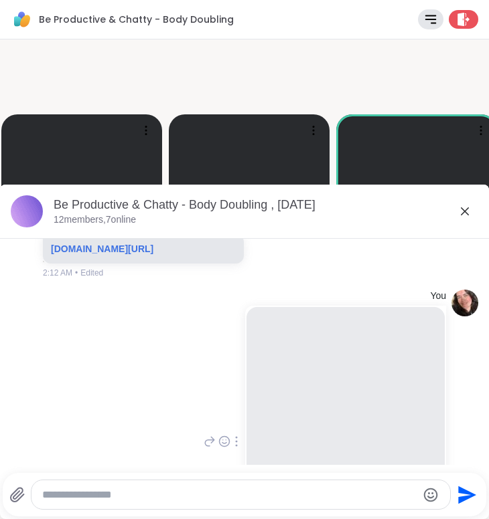
click at [464, 208] on icon at bounding box center [464, 211] width 16 height 16
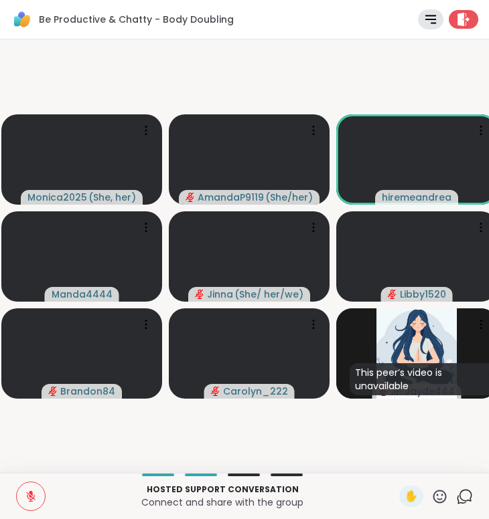
click at [467, 505] on div "Chat" at bounding box center [464, 496] width 17 height 21
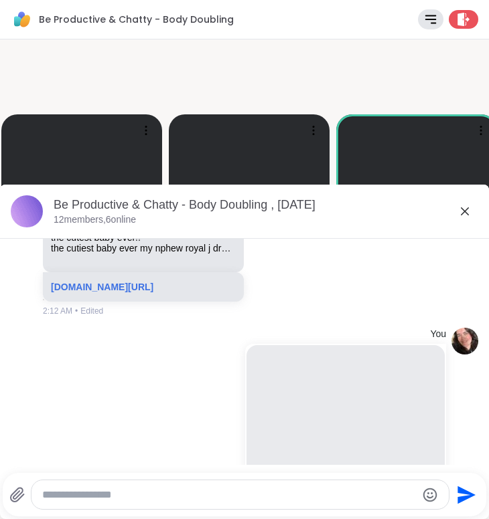
scroll to position [4861, 0]
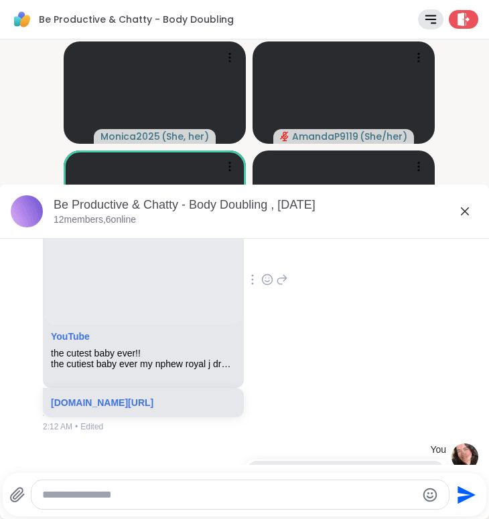
click at [463, 209] on icon at bounding box center [464, 211] width 16 height 16
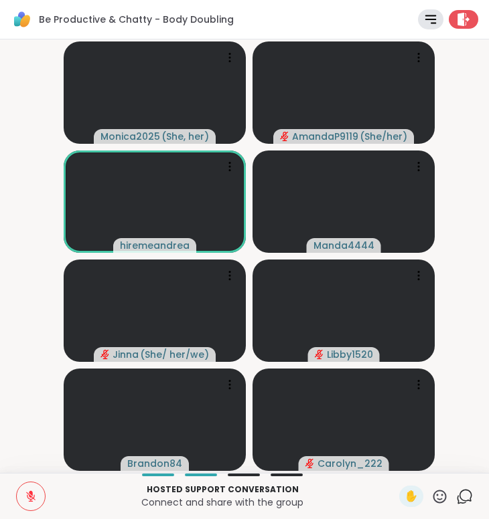
click at [458, 501] on icon at bounding box center [461, 499] width 9 height 9
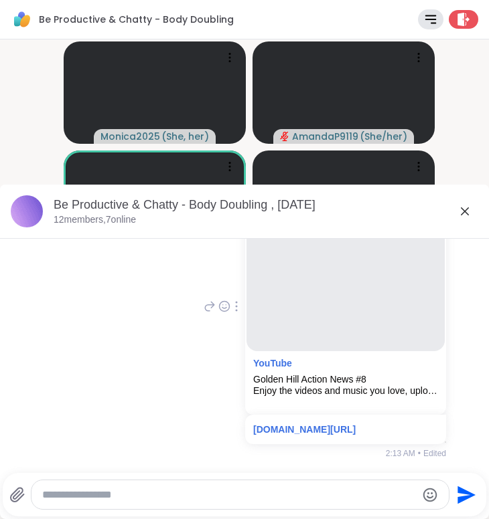
scroll to position [5258, 0]
click at [467, 209] on icon at bounding box center [464, 211] width 8 height 8
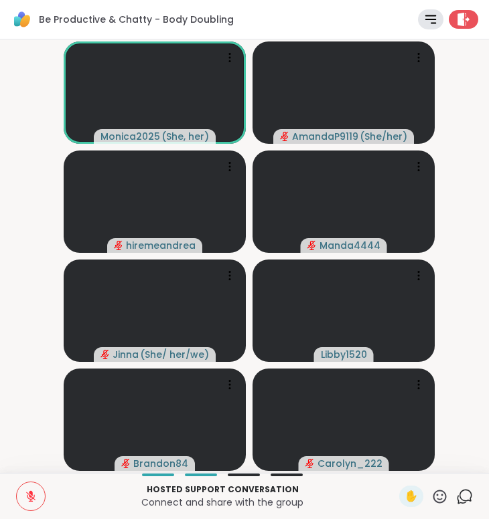
click at [35, 498] on icon at bounding box center [31, 497] width 12 height 12
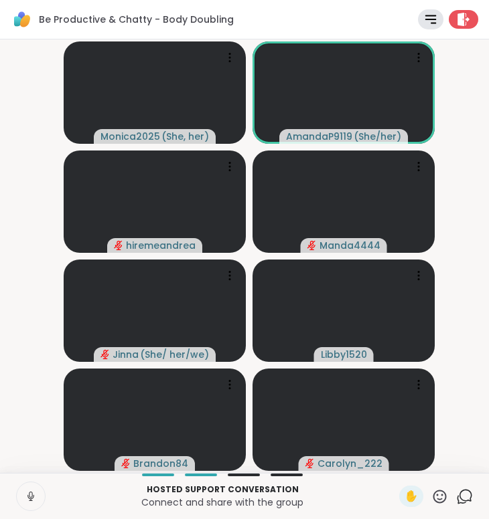
click at [35, 498] on icon at bounding box center [31, 497] width 12 height 12
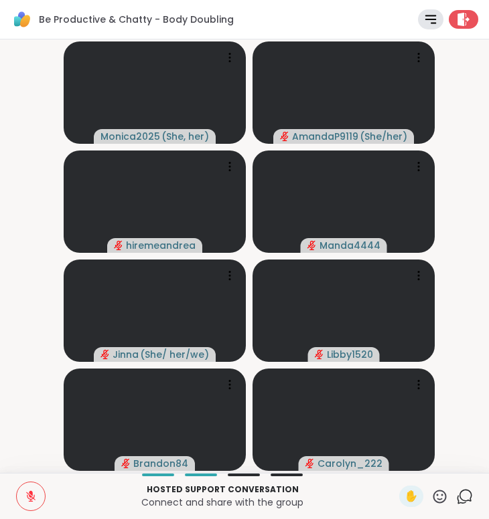
click at [34, 493] on icon at bounding box center [31, 497] width 12 height 12
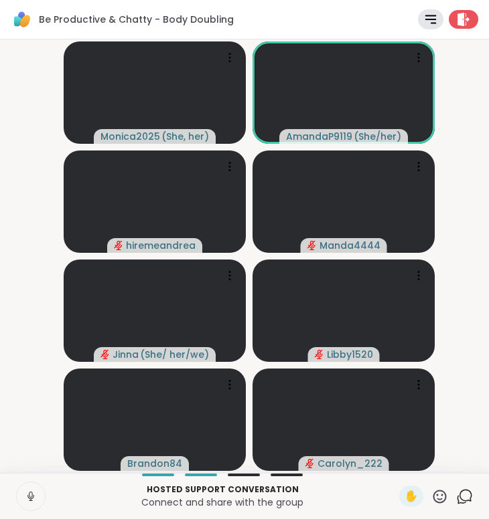
click at [35, 493] on icon at bounding box center [31, 497] width 12 height 12
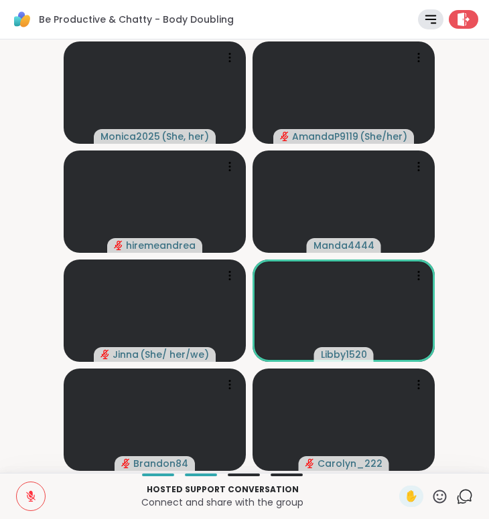
click at [39, 490] on button at bounding box center [31, 497] width 28 height 28
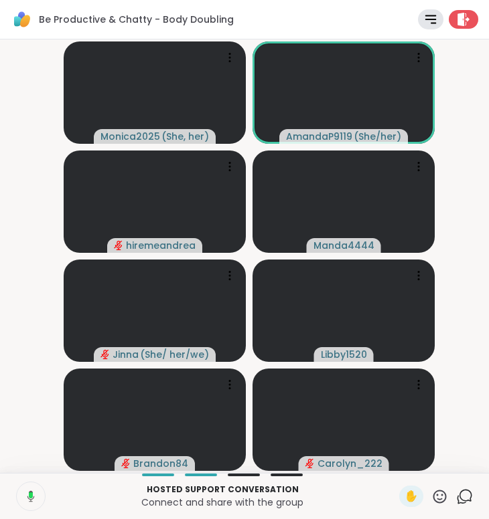
click at [40, 490] on button at bounding box center [30, 497] width 30 height 28
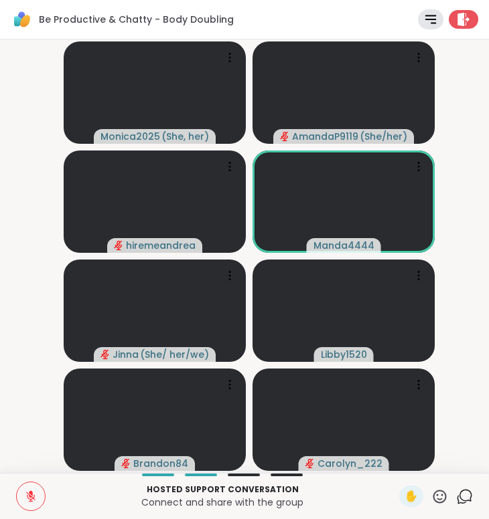
click at [37, 495] on button at bounding box center [31, 497] width 28 height 28
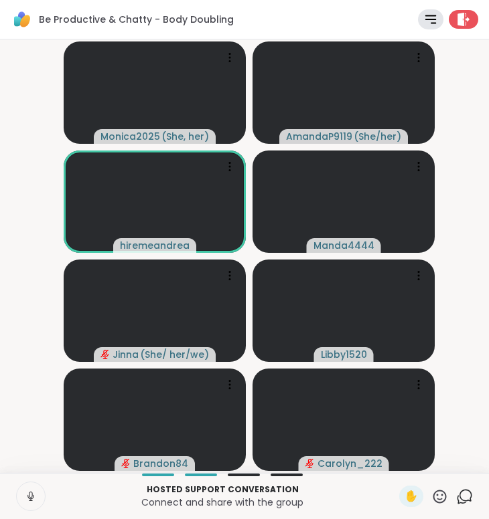
click at [37, 495] on button at bounding box center [31, 497] width 28 height 28
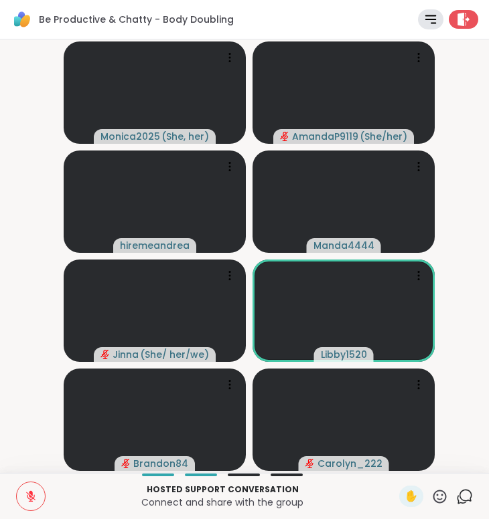
click at [37, 495] on button at bounding box center [31, 497] width 28 height 28
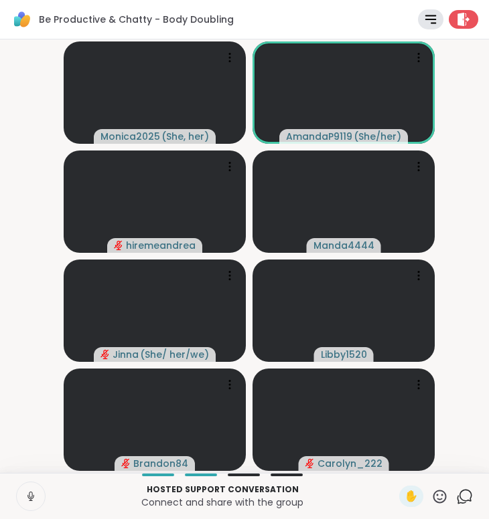
click at [37, 495] on button at bounding box center [31, 497] width 28 height 28
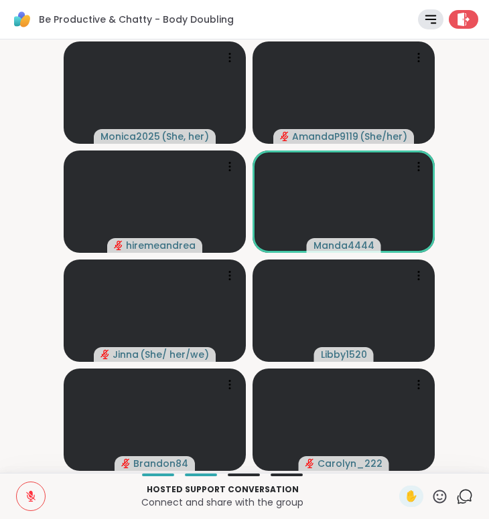
click at [37, 495] on button at bounding box center [31, 497] width 28 height 28
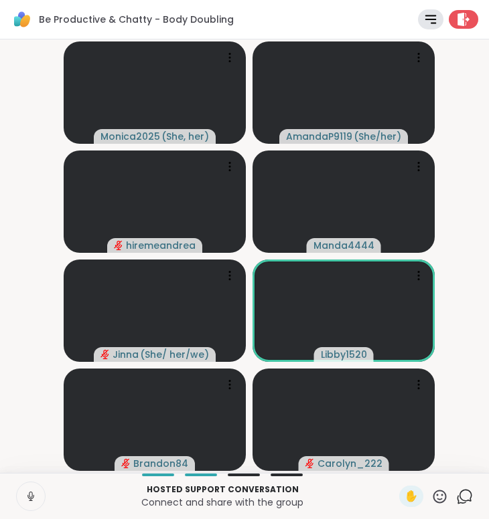
click at [37, 495] on button at bounding box center [31, 497] width 28 height 28
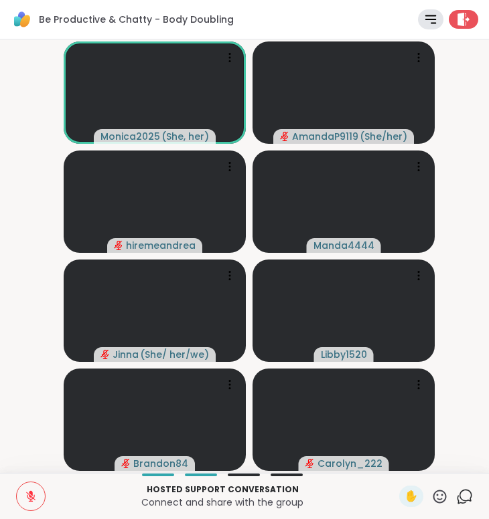
click at [37, 495] on button at bounding box center [31, 497] width 28 height 28
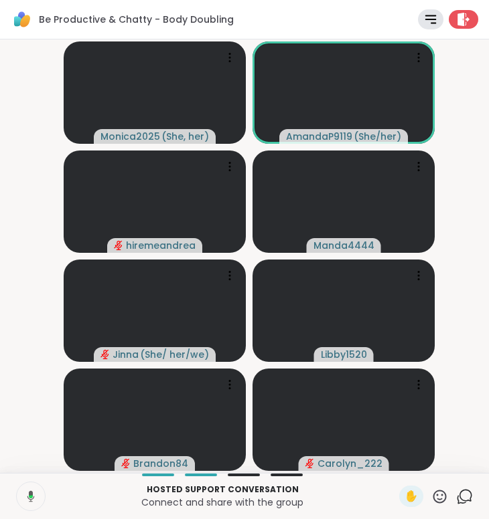
click at [37, 495] on button at bounding box center [30, 497] width 30 height 28
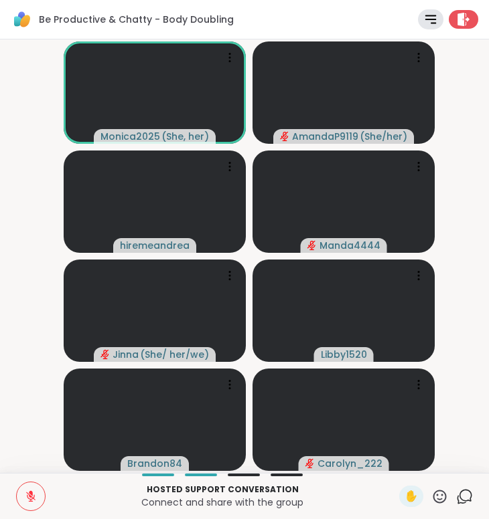
click at [37, 495] on button at bounding box center [31, 497] width 28 height 28
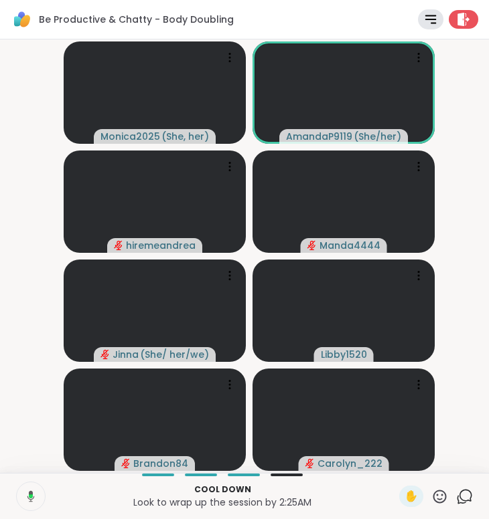
click at [37, 495] on button at bounding box center [30, 497] width 30 height 28
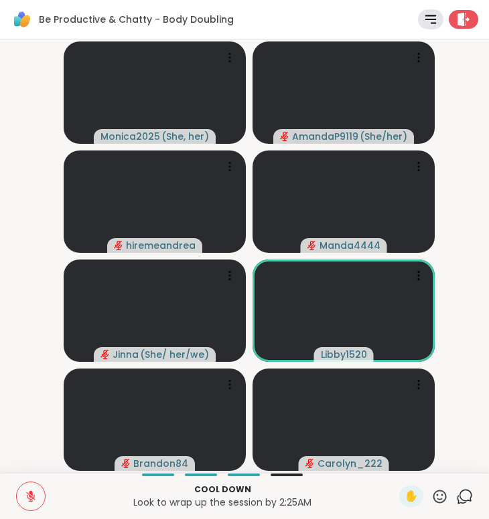
click at [37, 495] on button at bounding box center [31, 497] width 28 height 28
click at [37, 495] on button at bounding box center [30, 497] width 30 height 28
click at [37, 495] on button at bounding box center [31, 497] width 28 height 28
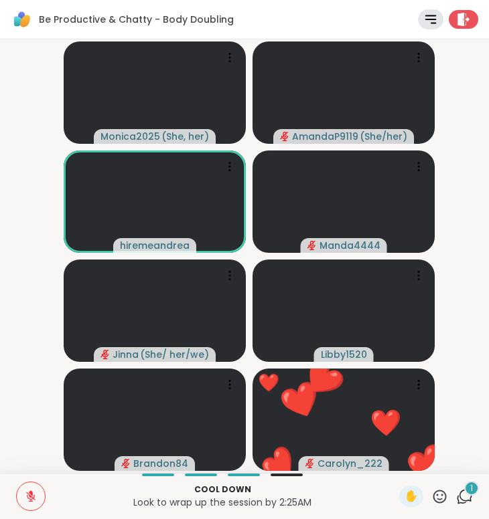
click at [472, 489] on span "1" at bounding box center [471, 488] width 3 height 11
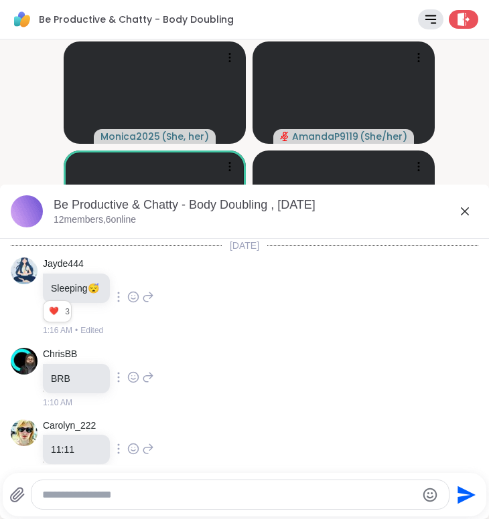
scroll to position [5616, 0]
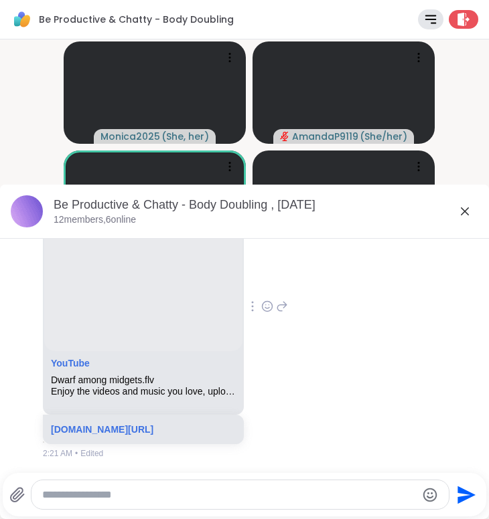
click at [464, 211] on icon at bounding box center [464, 211] width 8 height 8
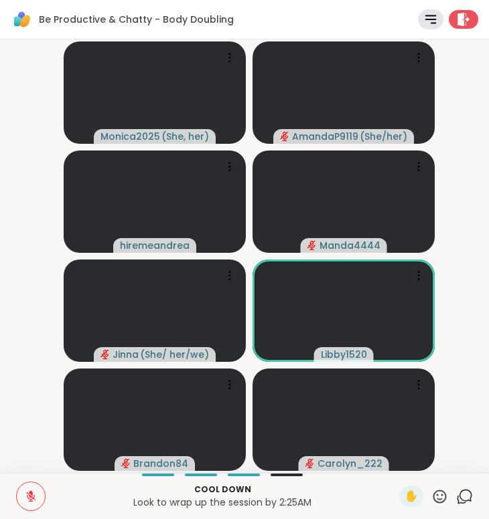
click at [34, 498] on icon at bounding box center [30, 497] width 9 height 9
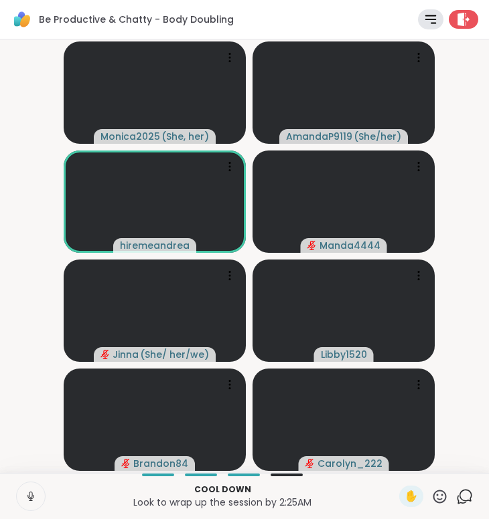
click at [34, 498] on icon at bounding box center [31, 497] width 12 height 12
click at [34, 498] on icon at bounding box center [30, 497] width 9 height 9
click at [34, 498] on icon at bounding box center [31, 497] width 12 height 12
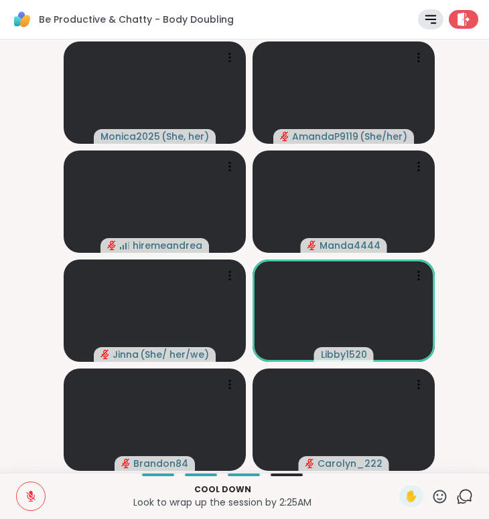
click at [468, 492] on icon at bounding box center [464, 497] width 17 height 17
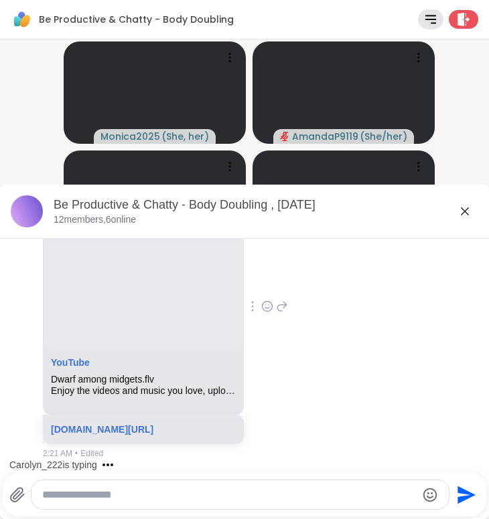
scroll to position [5669, 0]
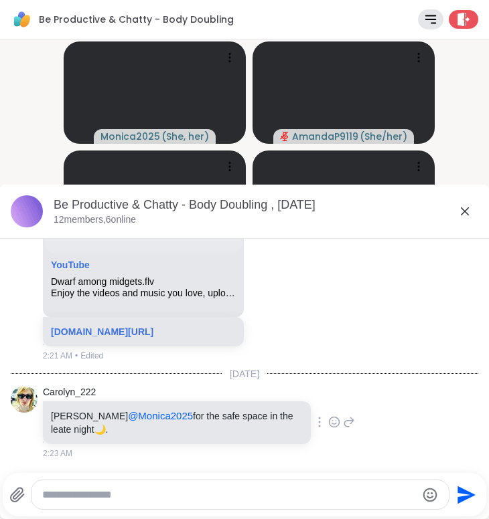
click at [337, 424] on icon at bounding box center [334, 422] width 12 height 13
click at [337, 410] on button "Select Reaction: Heart" at bounding box center [334, 400] width 27 height 27
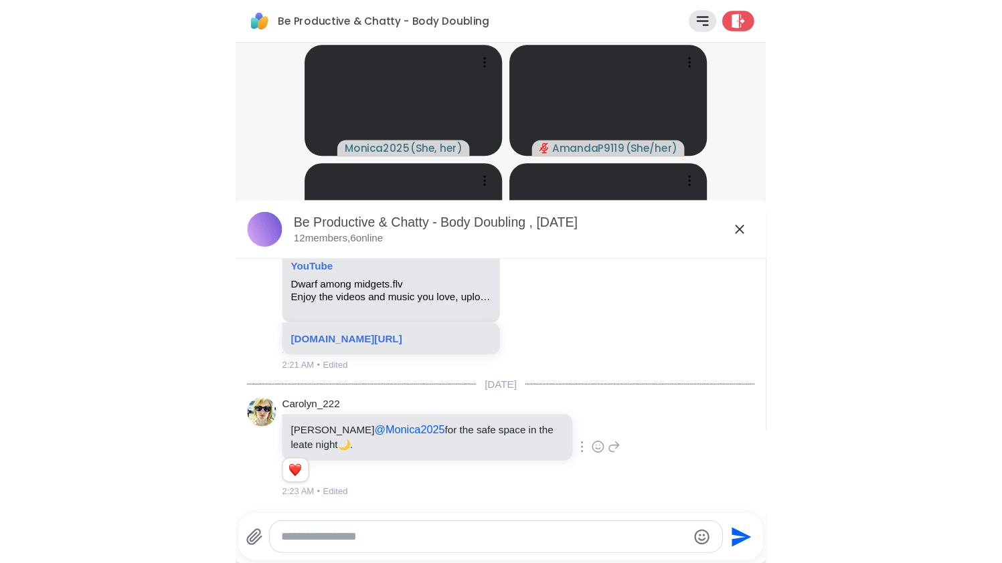
scroll to position [5688, 0]
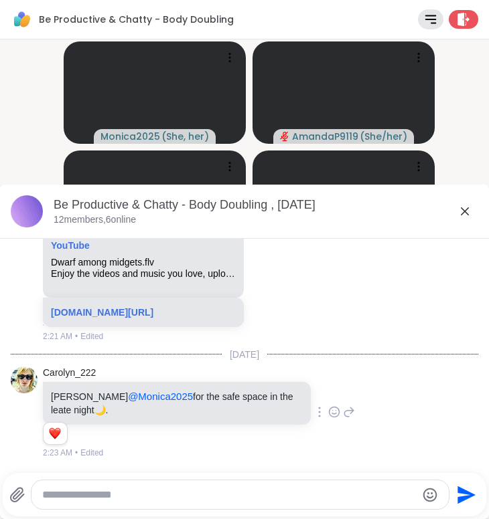
click at [466, 207] on icon at bounding box center [464, 211] width 16 height 16
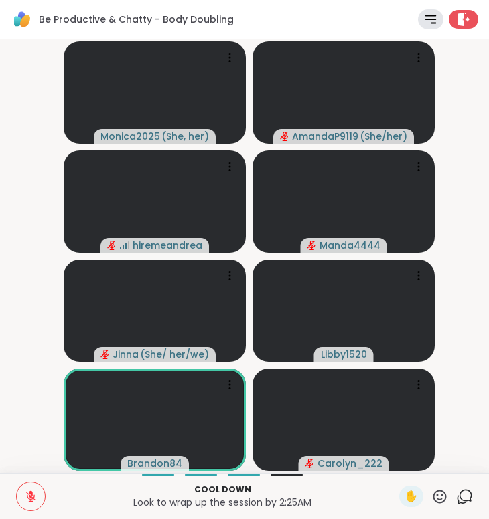
click at [36, 496] on icon at bounding box center [31, 497] width 12 height 12
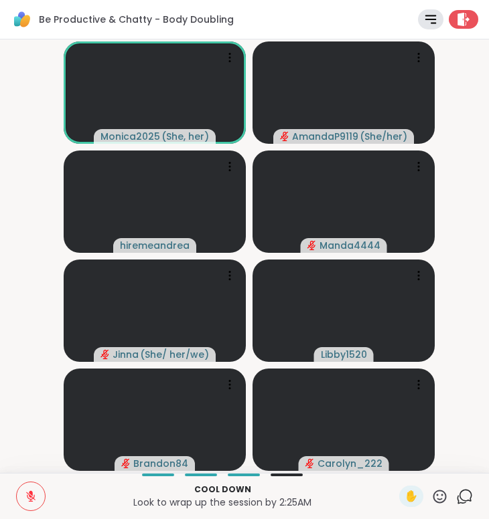
click at [28, 498] on icon at bounding box center [30, 497] width 9 height 9
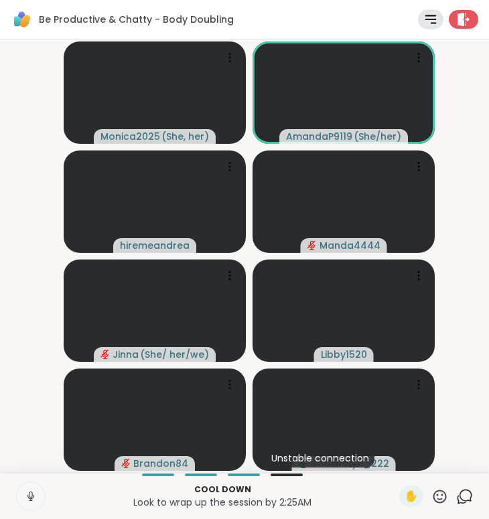
click at [27, 499] on icon at bounding box center [31, 497] width 12 height 12
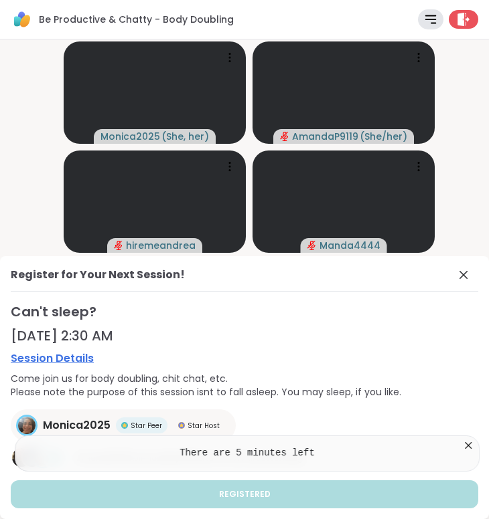
click at [474, 444] on icon at bounding box center [467, 445] width 13 height 13
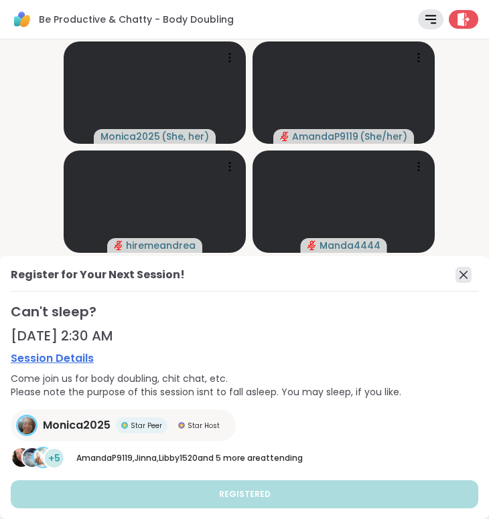
click at [471, 274] on icon at bounding box center [463, 275] width 16 height 16
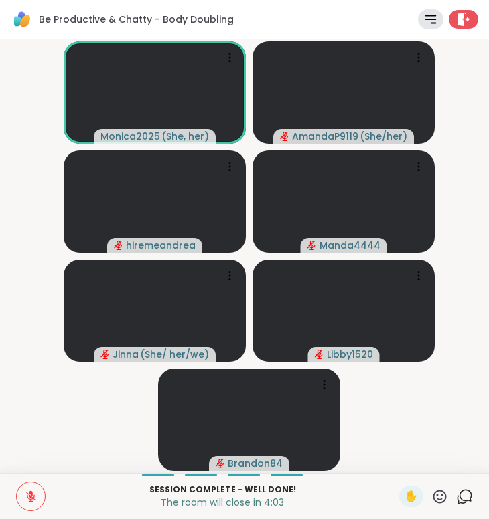
click at [40, 489] on button at bounding box center [31, 497] width 28 height 28
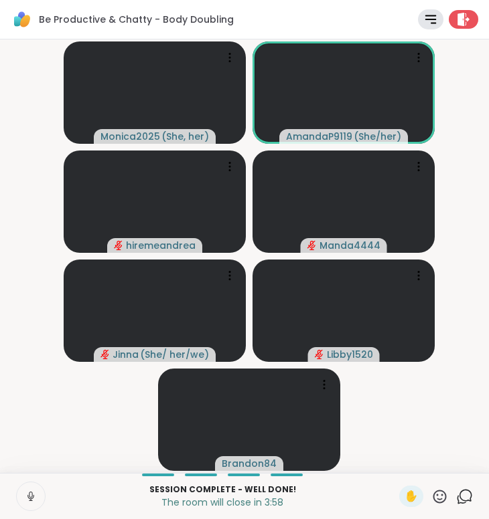
click at [39, 488] on button at bounding box center [31, 497] width 28 height 28
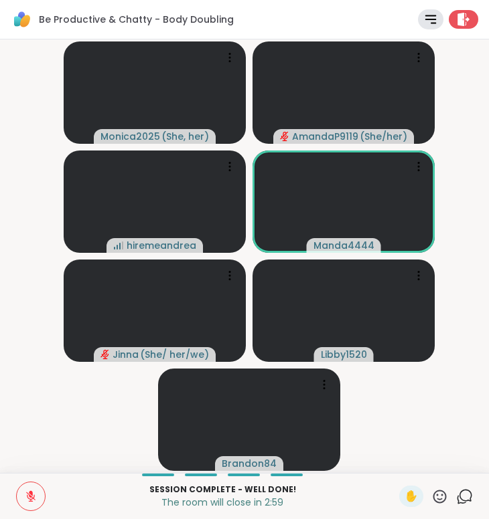
click at [32, 495] on icon at bounding box center [31, 493] width 4 height 5
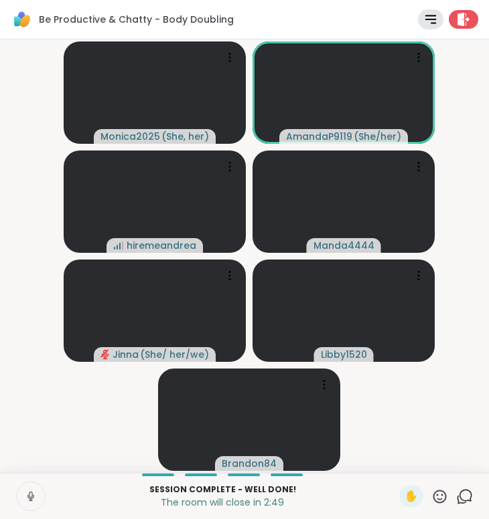
click at [32, 495] on icon at bounding box center [30, 495] width 3 height 6
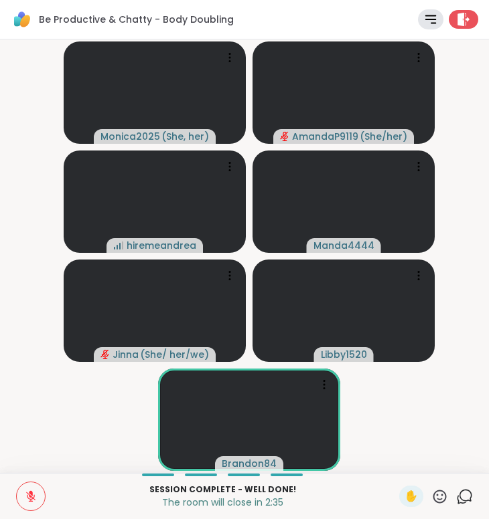
click at [133, 493] on p "Session Complete - well done!" at bounding box center [222, 490] width 337 height 12
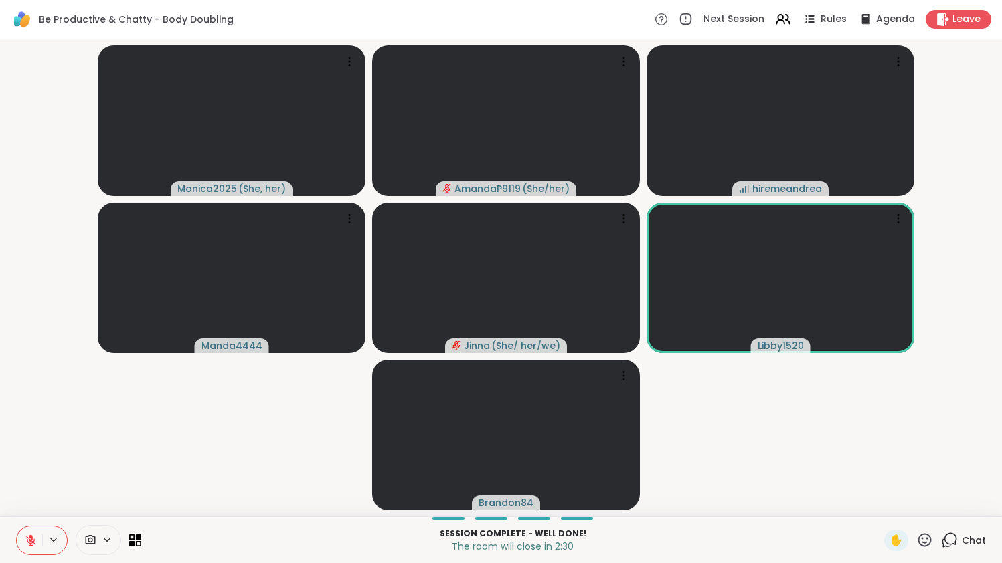
click at [112, 519] on icon at bounding box center [107, 540] width 11 height 11
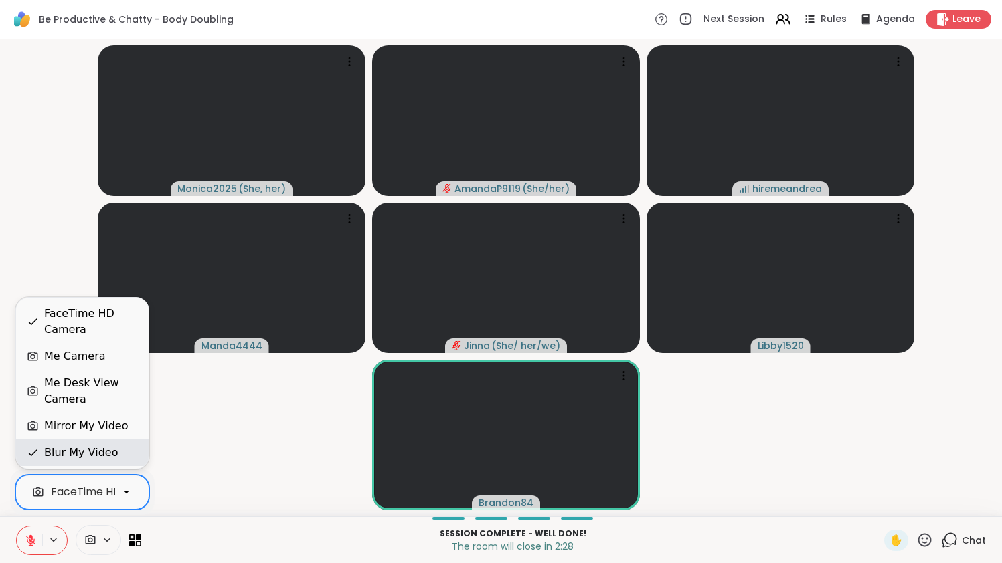
click at [93, 456] on div "Blur My Video" at bounding box center [81, 453] width 74 height 16
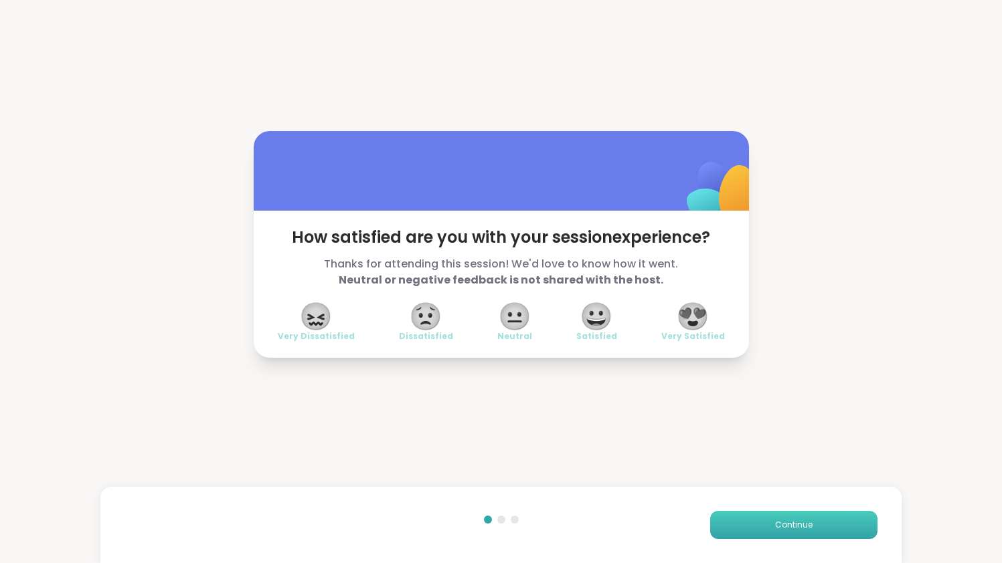
click at [797, 519] on span "Continue" at bounding box center [793, 525] width 37 height 12
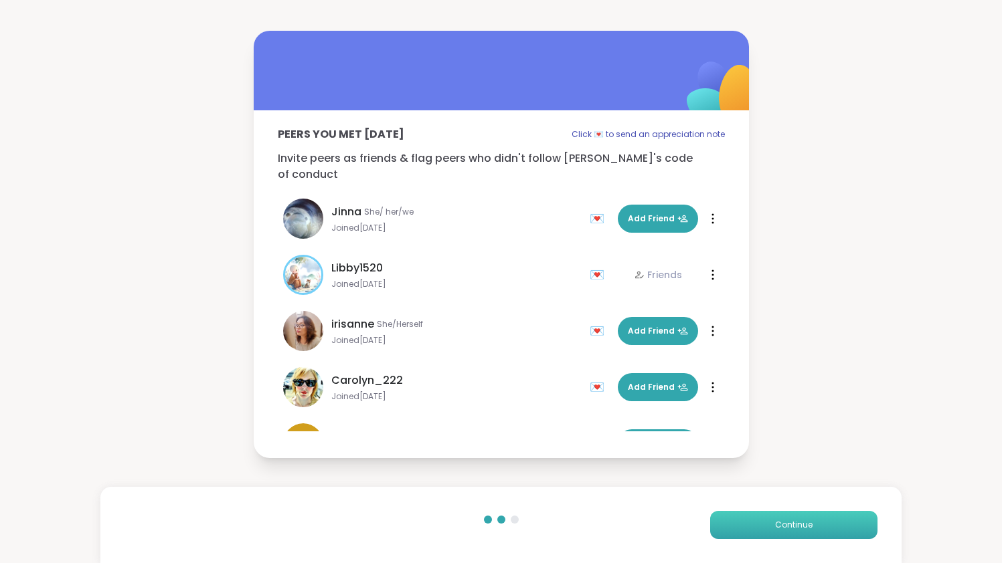
click at [796, 517] on button "Continue" at bounding box center [793, 525] width 167 height 28
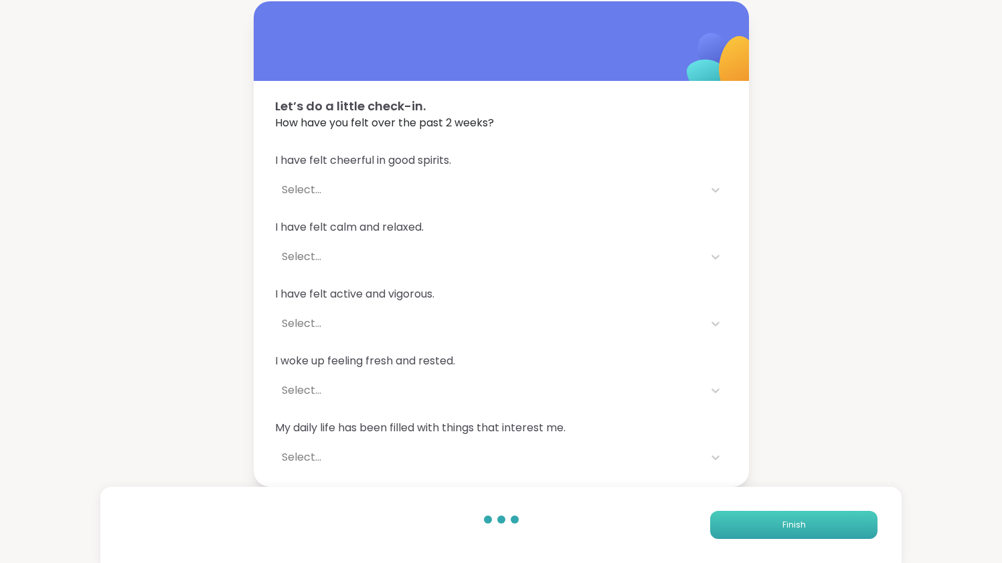
click at [796, 517] on button "Finish" at bounding box center [793, 525] width 167 height 28
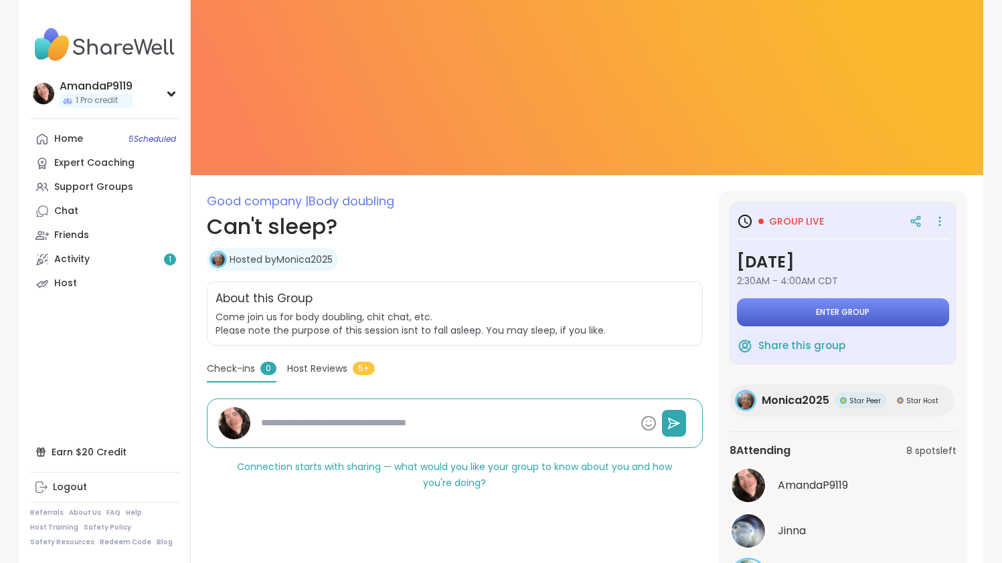
click at [899, 300] on button "Enter group" at bounding box center [843, 312] width 212 height 28
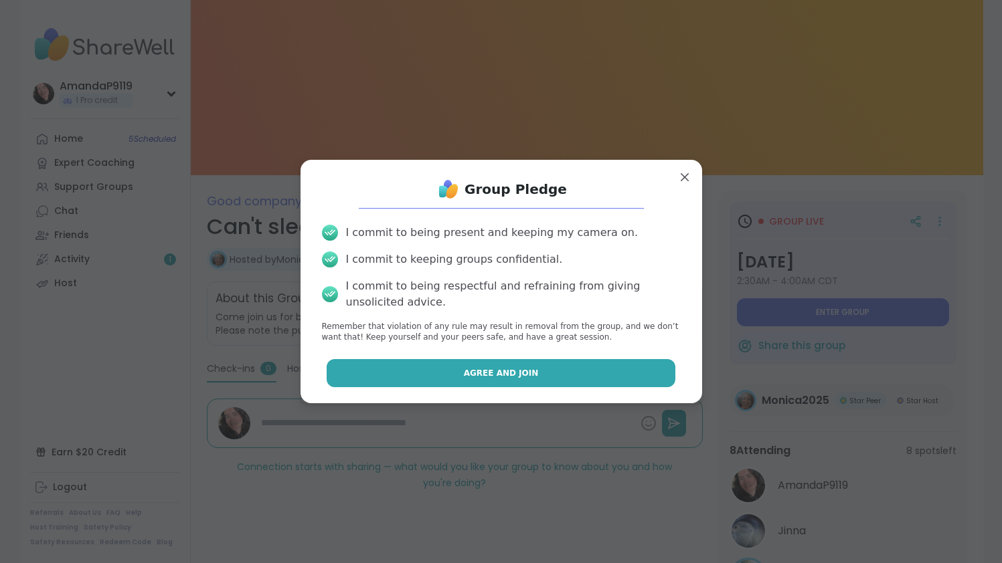
click at [574, 367] on button "Agree and Join" at bounding box center [501, 373] width 349 height 28
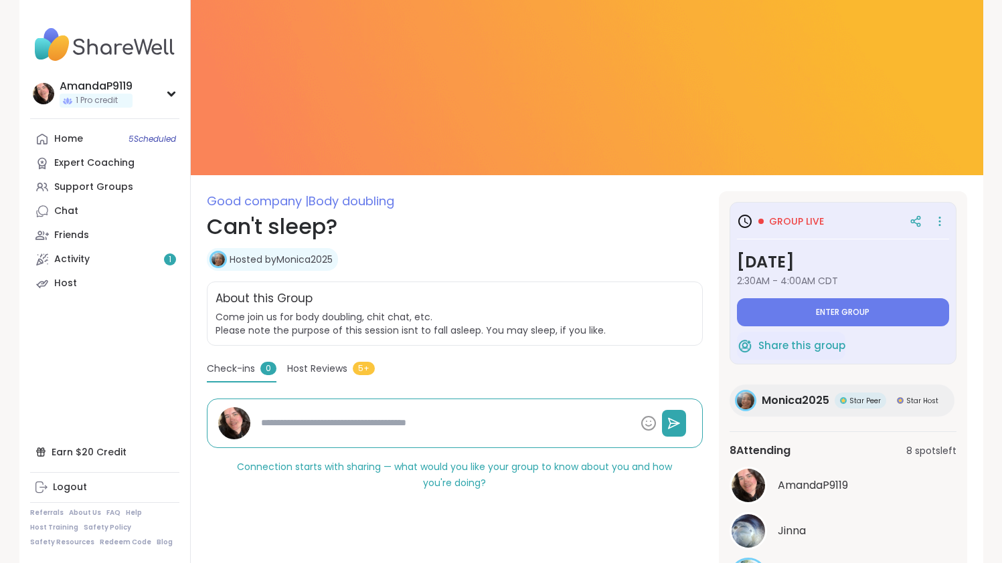
type textarea "*"
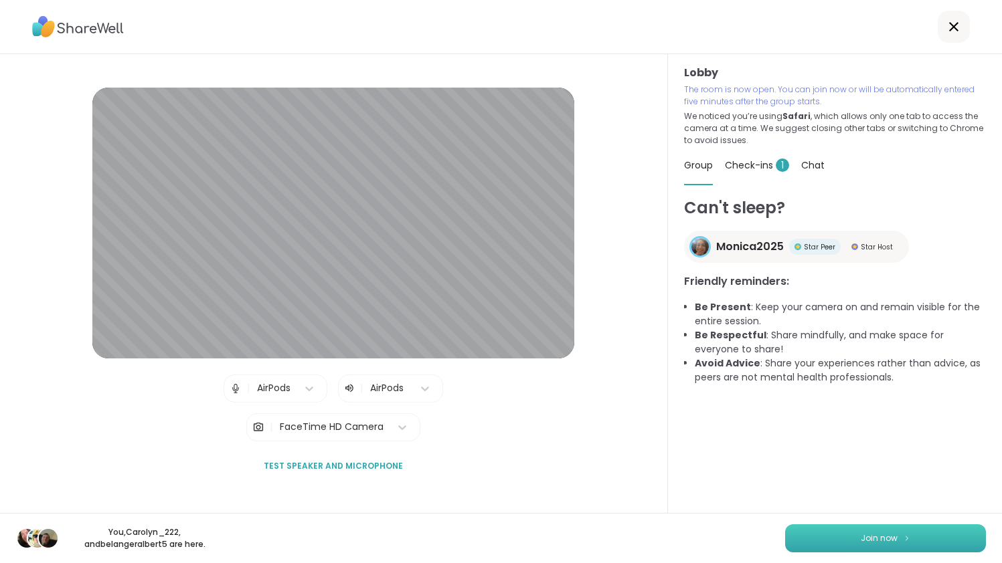
click at [808, 519] on button "Join now" at bounding box center [885, 539] width 201 height 28
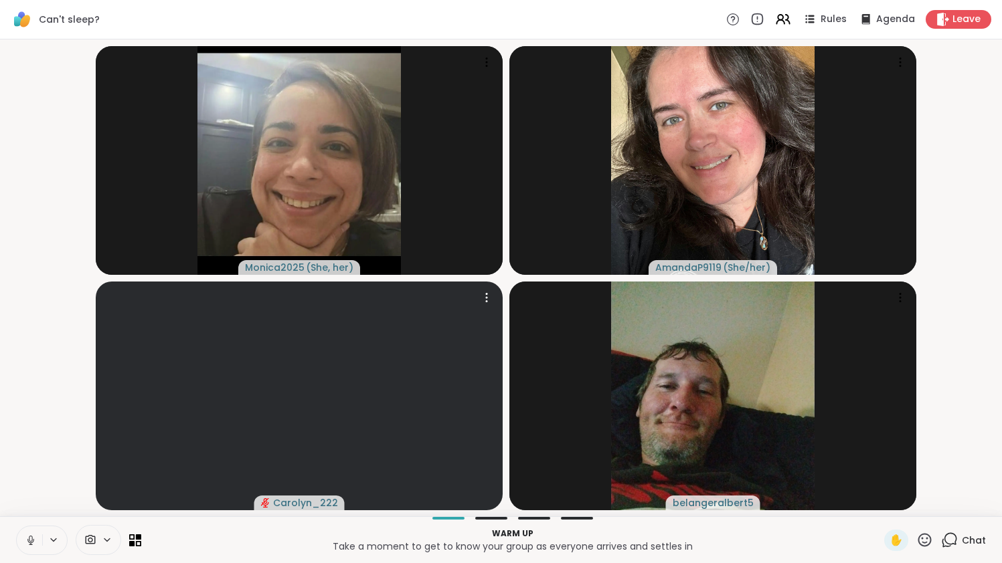
click at [35, 519] on icon at bounding box center [31, 541] width 12 height 12
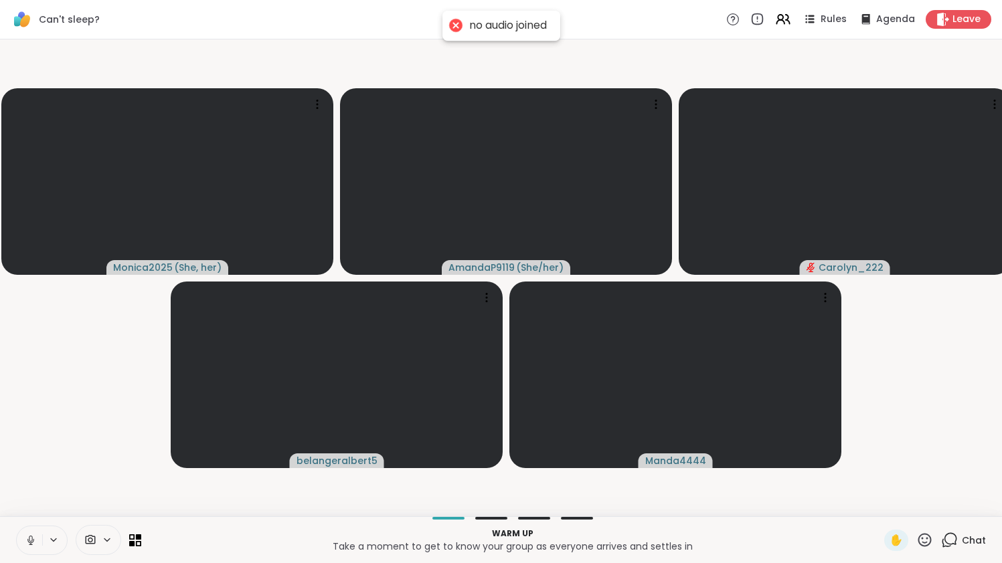
click at [35, 519] on icon at bounding box center [31, 541] width 12 height 12
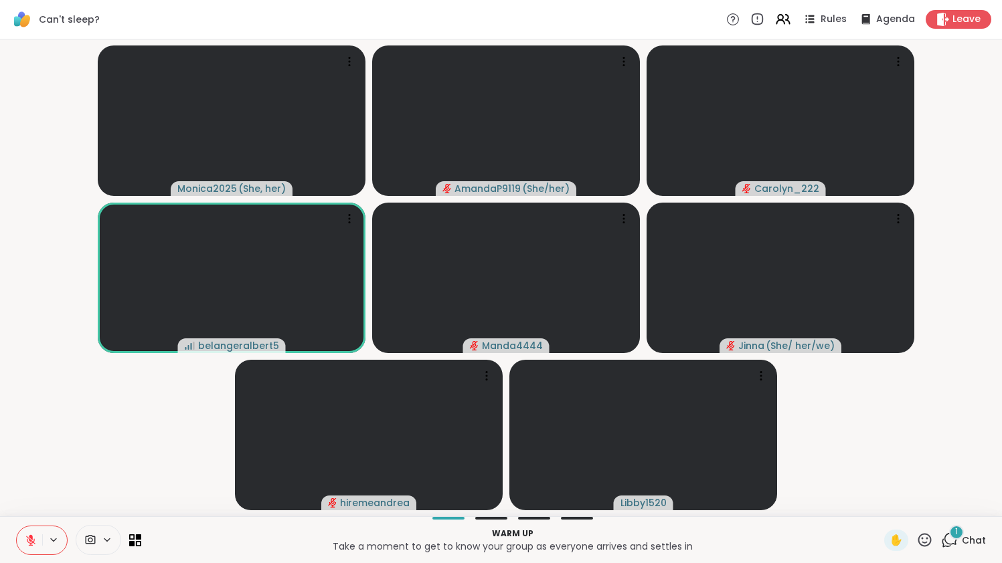
click at [952, 519] on div "1" at bounding box center [956, 532] width 15 height 15
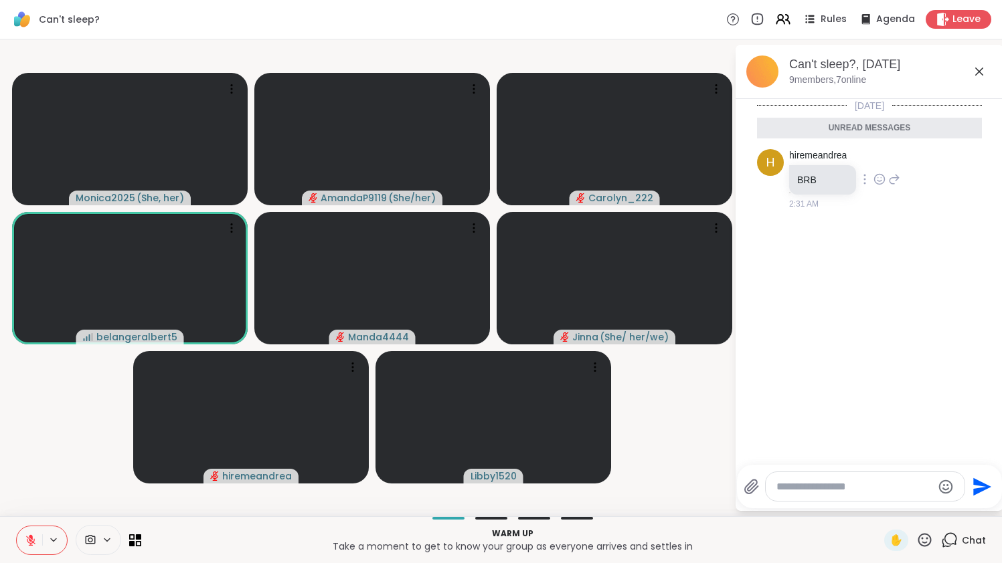
click at [885, 180] on icon at bounding box center [880, 179] width 10 height 10
click at [863, 165] on button "Select Reaction: Thumbs up" at bounding box center [850, 158] width 27 height 27
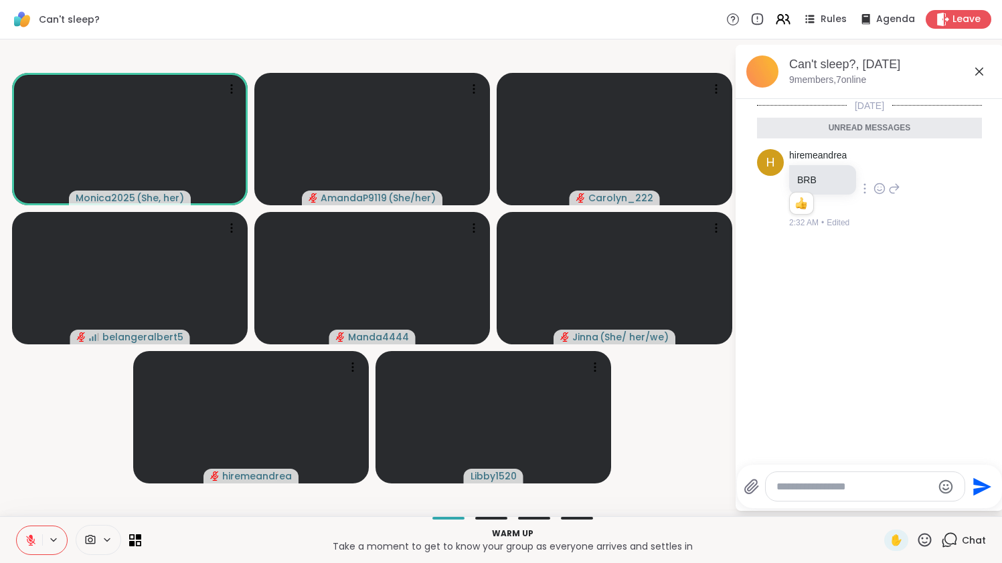
click at [928, 519] on icon at bounding box center [924, 540] width 17 height 17
click at [885, 511] on span "❤️" at bounding box center [885, 505] width 13 height 16
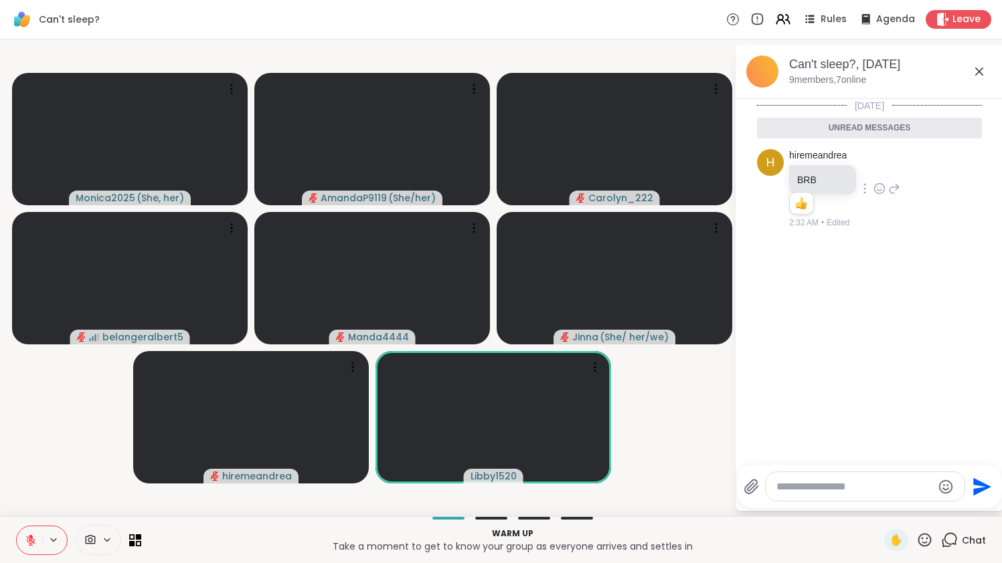
click at [739, 458] on div "Monica2025 ( She, her ) AmandaP9119 ( She/her ) Carolyn_222 belangeralbert5 Man…" at bounding box center [501, 277] width 1002 height 477
click at [987, 75] on icon at bounding box center [979, 72] width 16 height 16
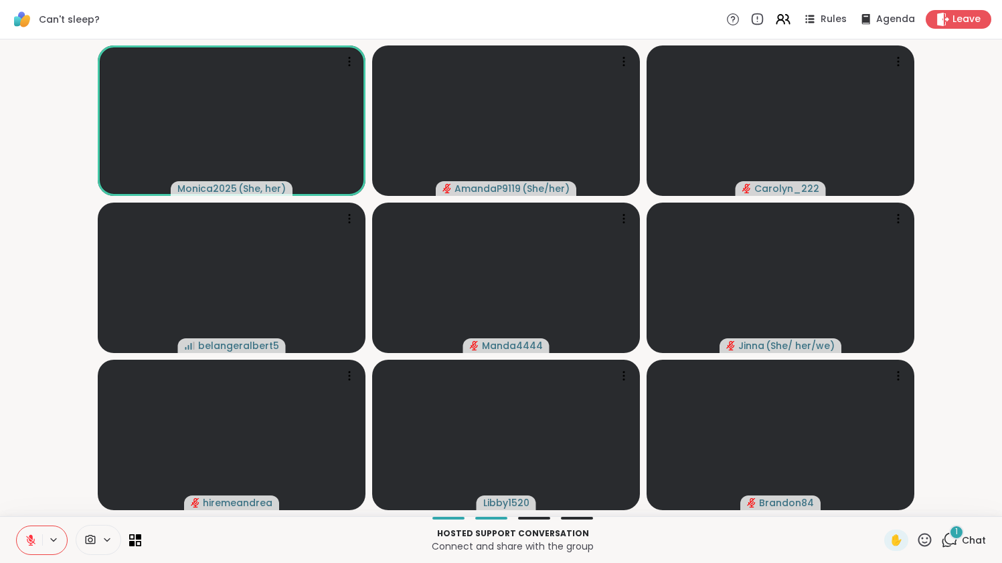
click at [952, 519] on div "1" at bounding box center [956, 532] width 15 height 15
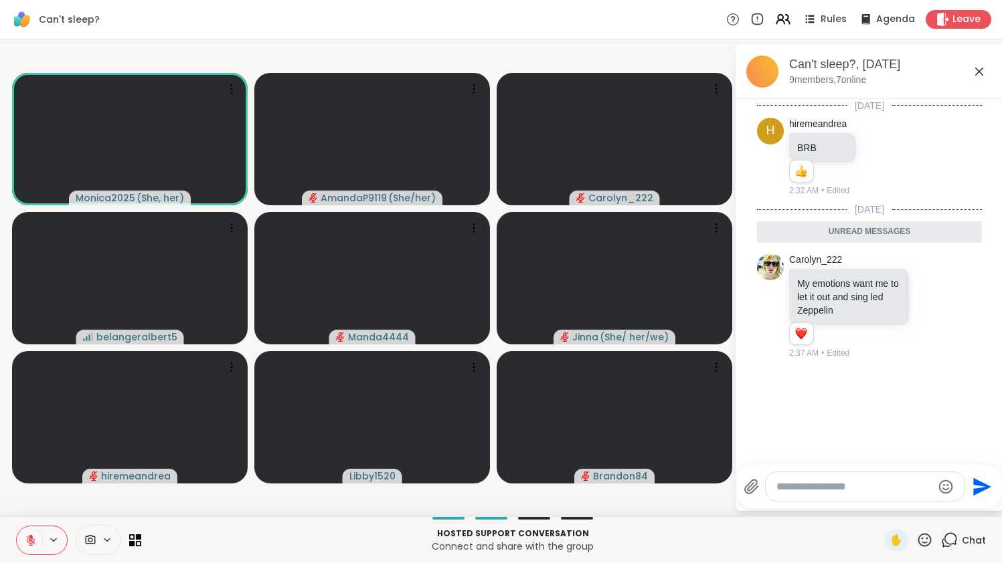
click at [987, 66] on icon at bounding box center [979, 72] width 16 height 16
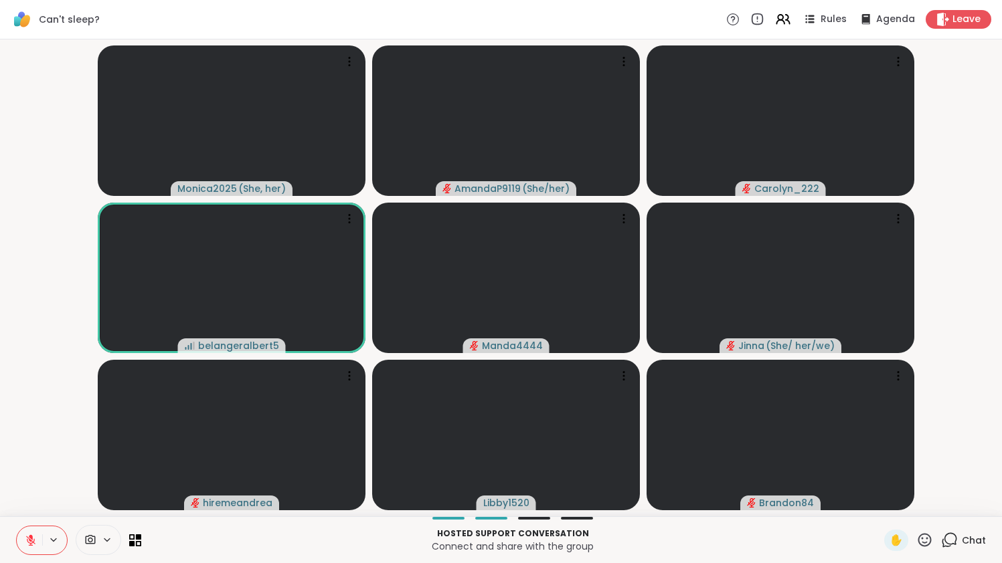
click at [31, 519] on icon at bounding box center [30, 540] width 9 height 9
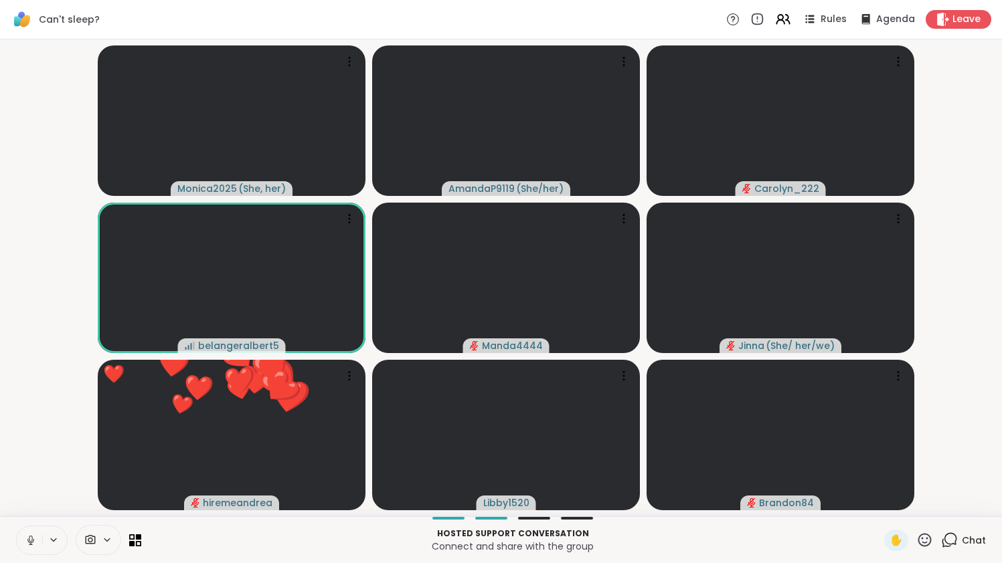
click at [31, 519] on icon at bounding box center [31, 541] width 12 height 12
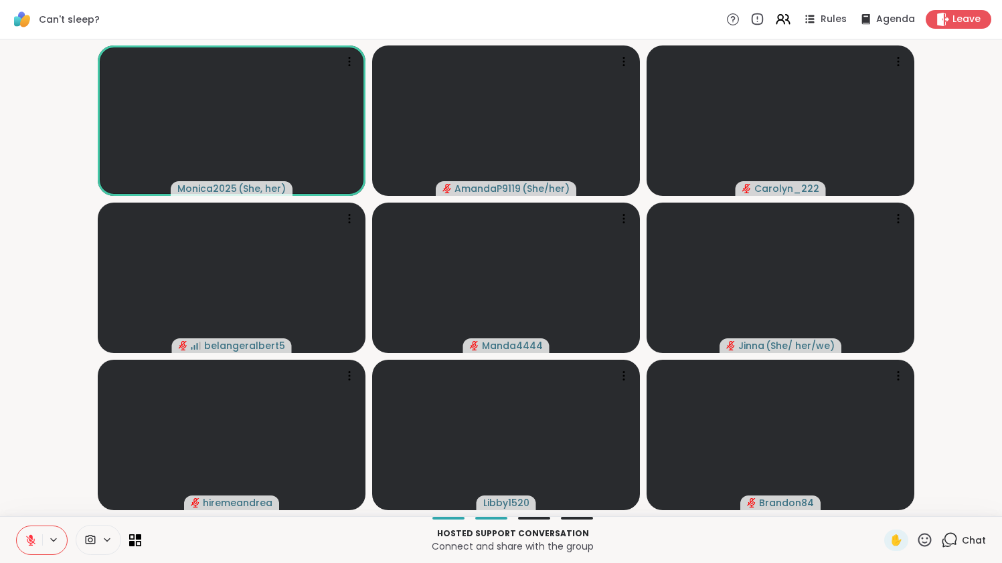
click at [31, 519] on icon at bounding box center [30, 540] width 9 height 9
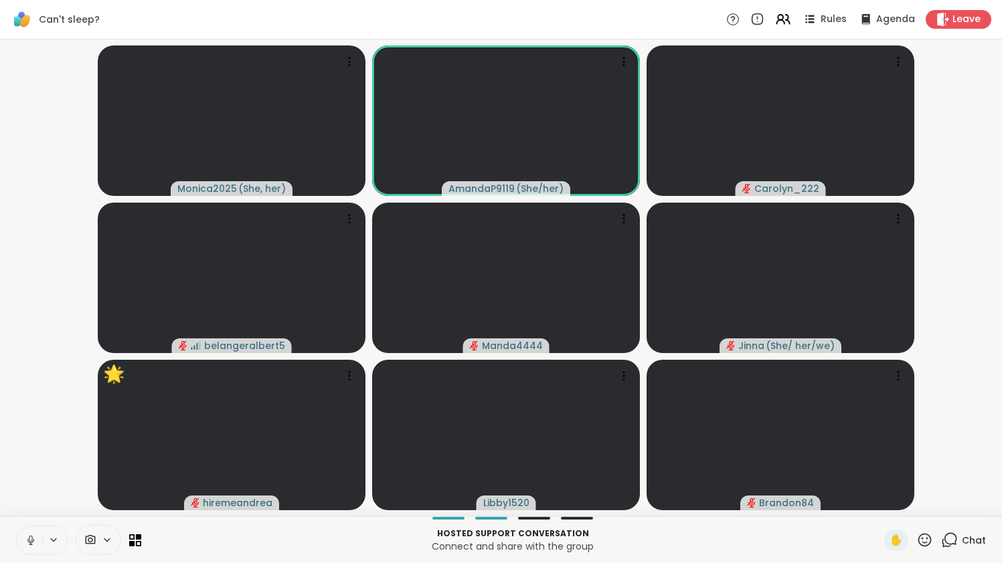
click at [31, 519] on icon at bounding box center [31, 541] width 12 height 12
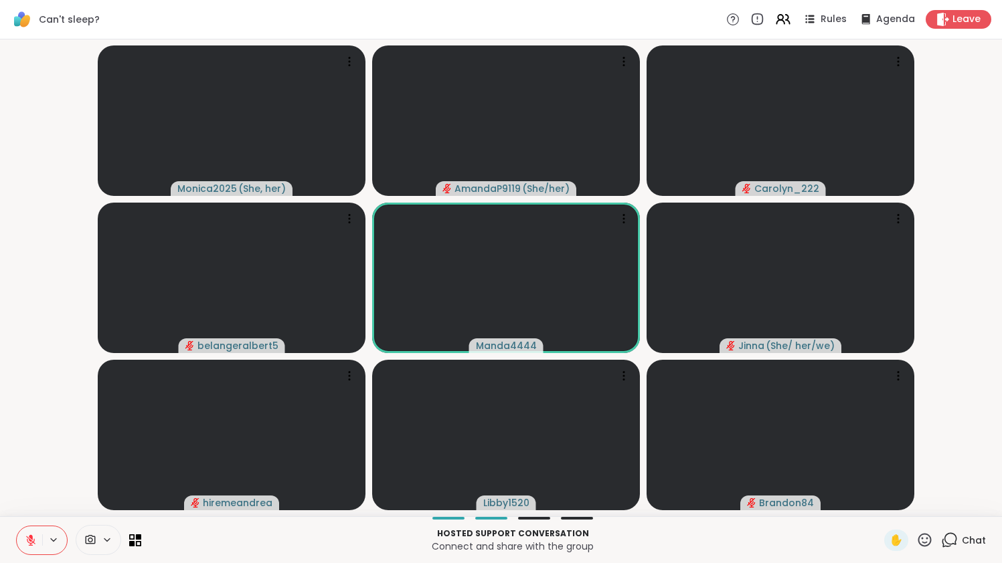
click at [31, 519] on icon at bounding box center [30, 540] width 9 height 9
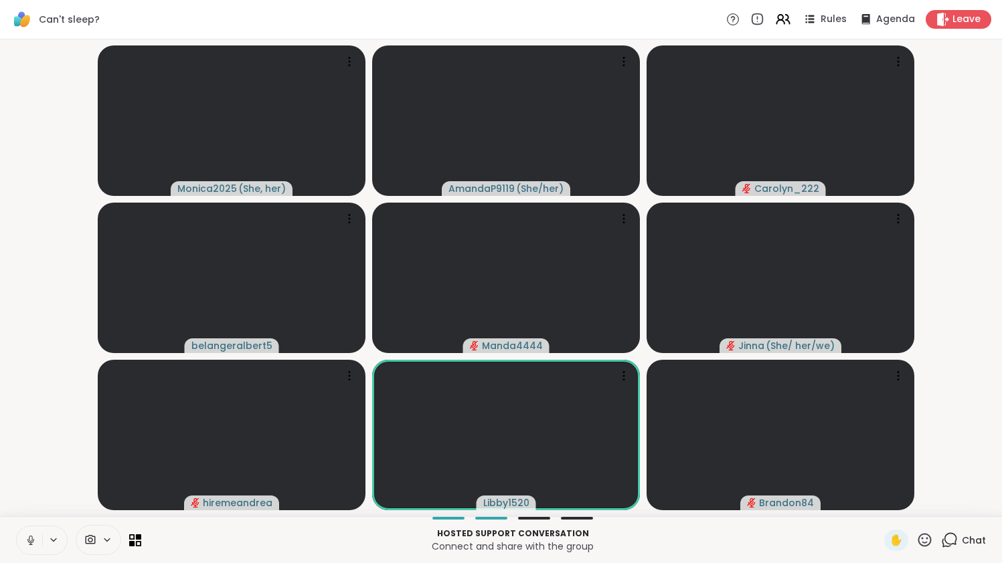
click at [31, 519] on icon at bounding box center [31, 541] width 12 height 12
click at [31, 519] on icon at bounding box center [30, 540] width 9 height 9
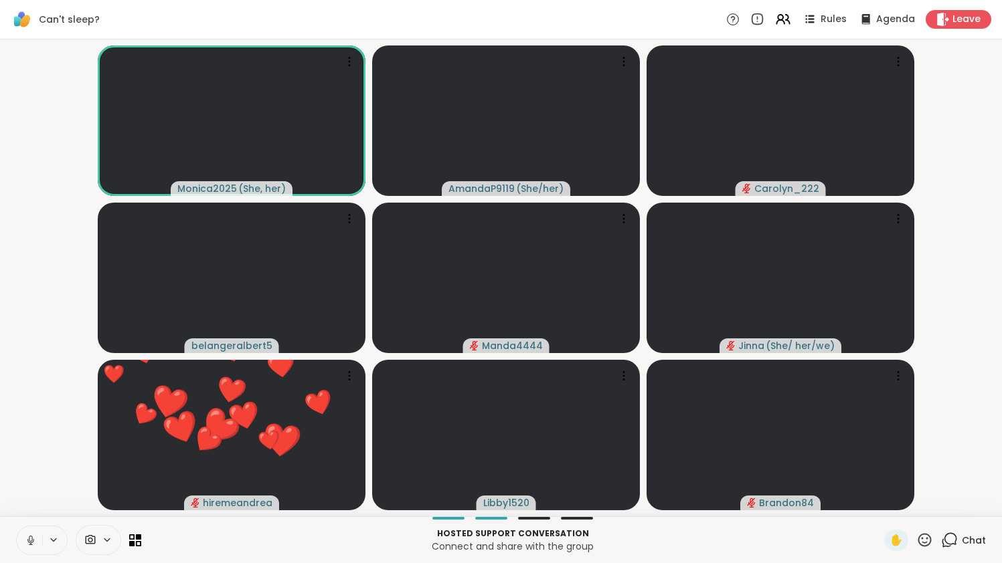
click at [31, 519] on icon at bounding box center [31, 541] width 12 height 12
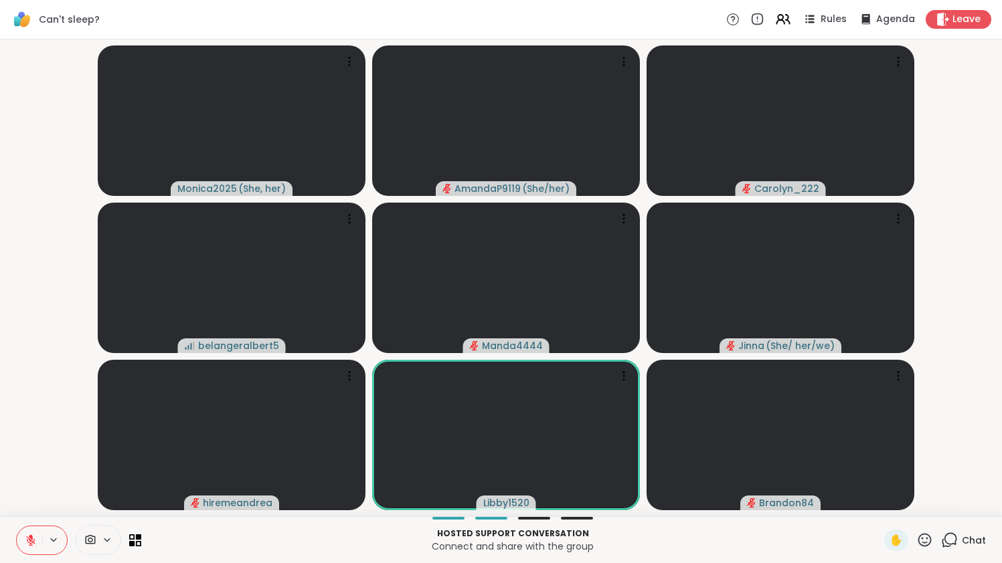
click at [31, 519] on icon at bounding box center [30, 540] width 9 height 9
click at [31, 519] on icon at bounding box center [31, 541] width 12 height 12
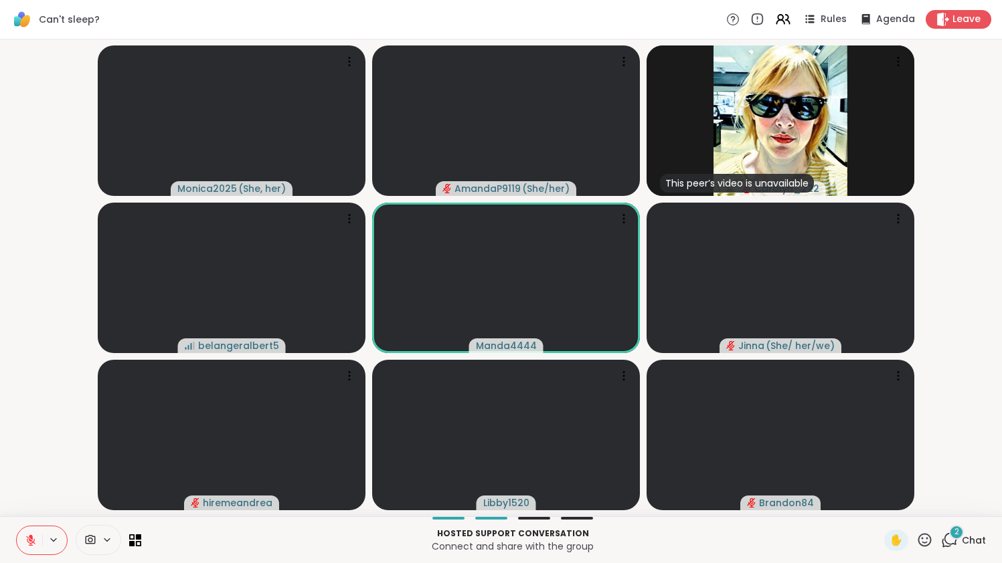
click at [970, 519] on span "Chat" at bounding box center [974, 540] width 24 height 13
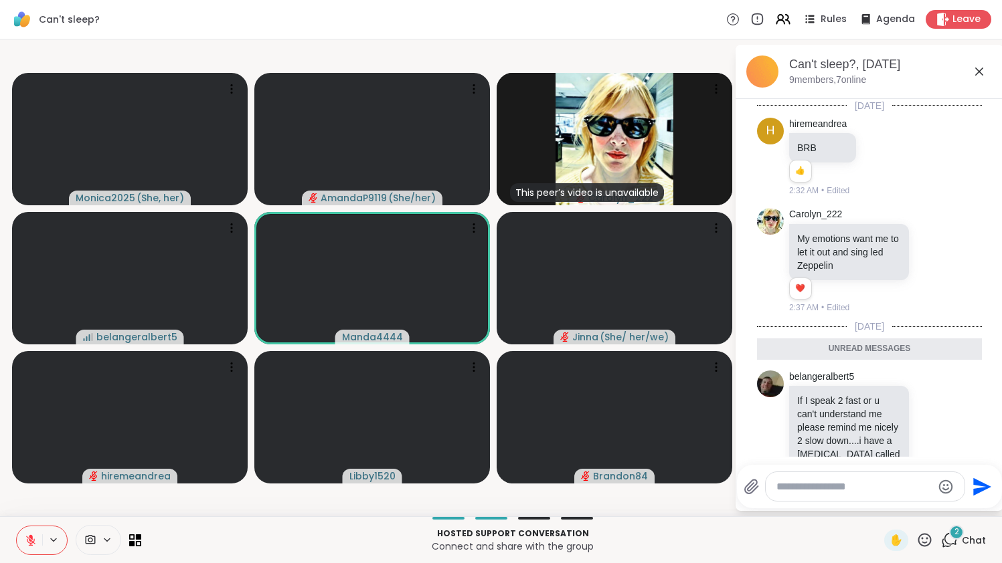
scroll to position [268, 0]
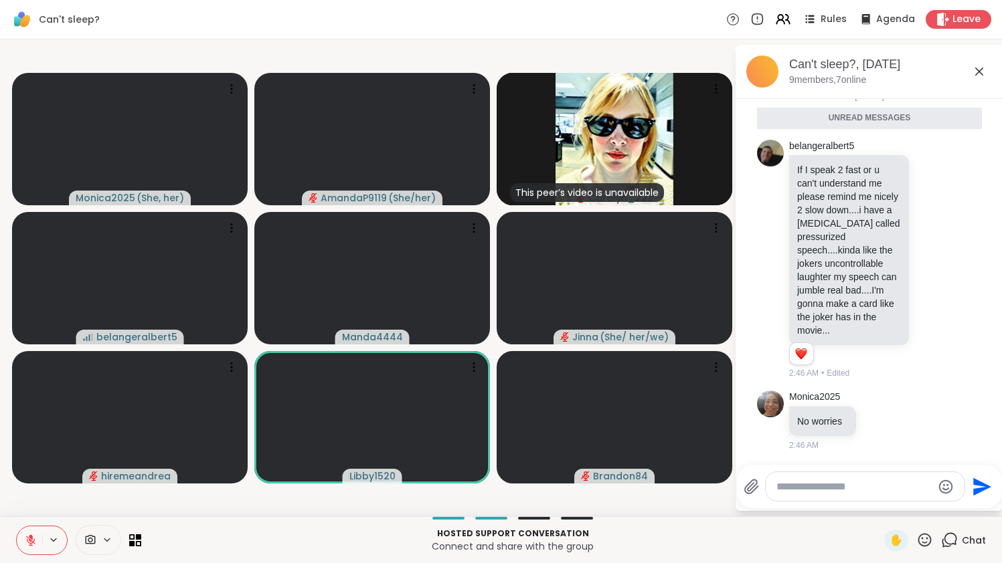
click at [968, 519] on span "Chat" at bounding box center [974, 540] width 24 height 13
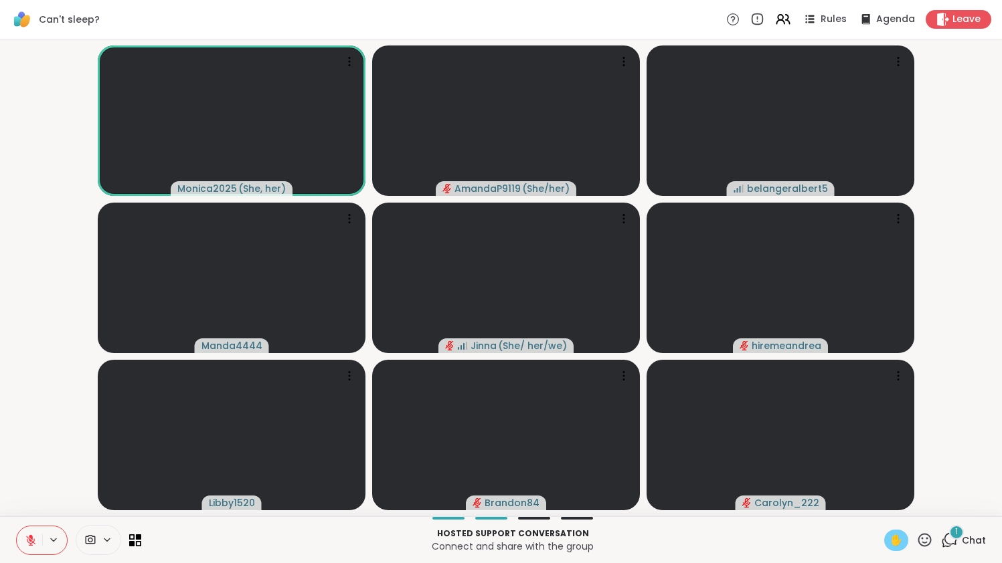
click at [895, 519] on span "✋" at bounding box center [895, 541] width 13 height 16
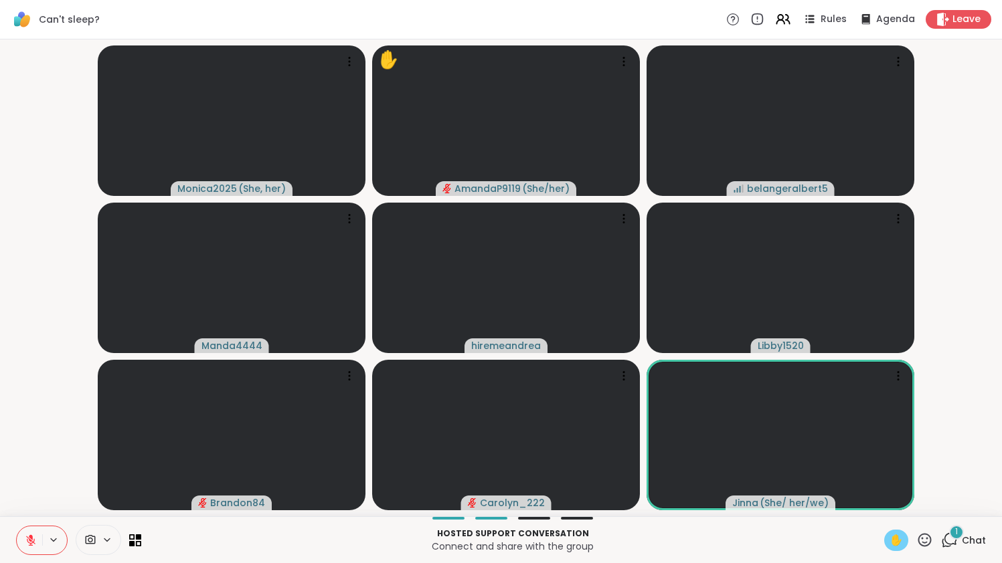
click at [886, 519] on div "✋" at bounding box center [896, 540] width 24 height 21
click at [894, 519] on span "✋" at bounding box center [895, 541] width 13 height 16
click at [952, 519] on icon at bounding box center [949, 540] width 17 height 17
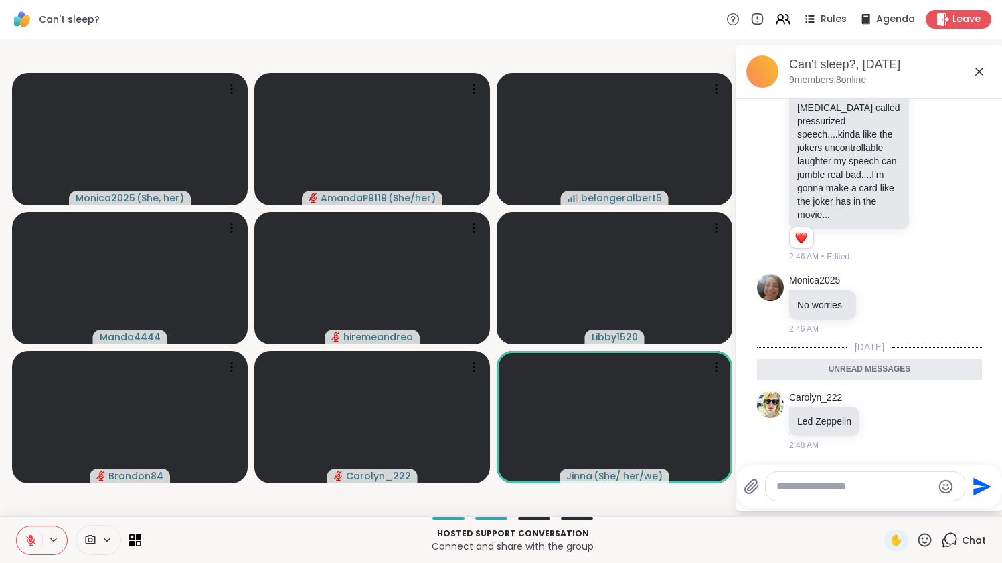
scroll to position [357, 0]
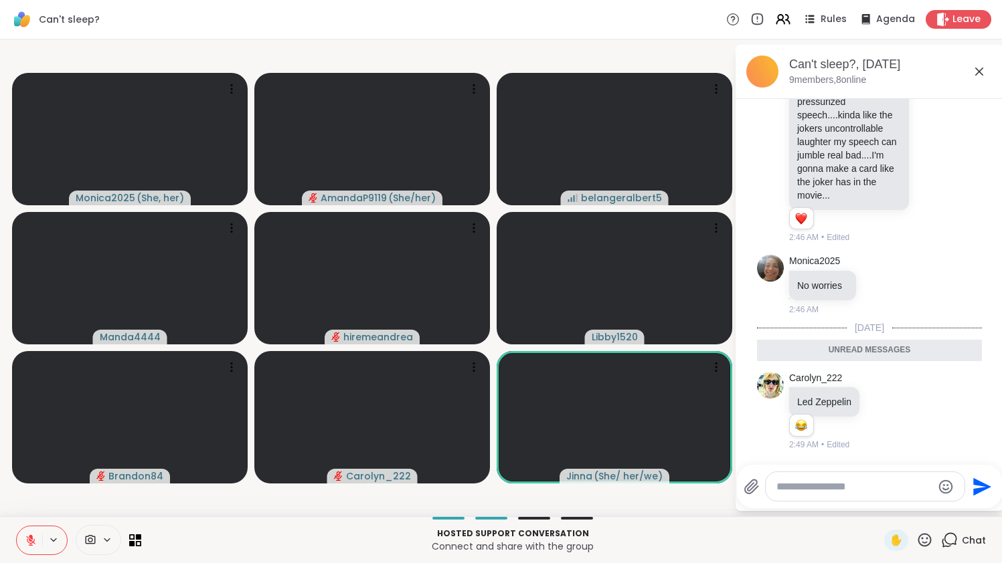
click at [948, 519] on icon at bounding box center [949, 540] width 17 height 17
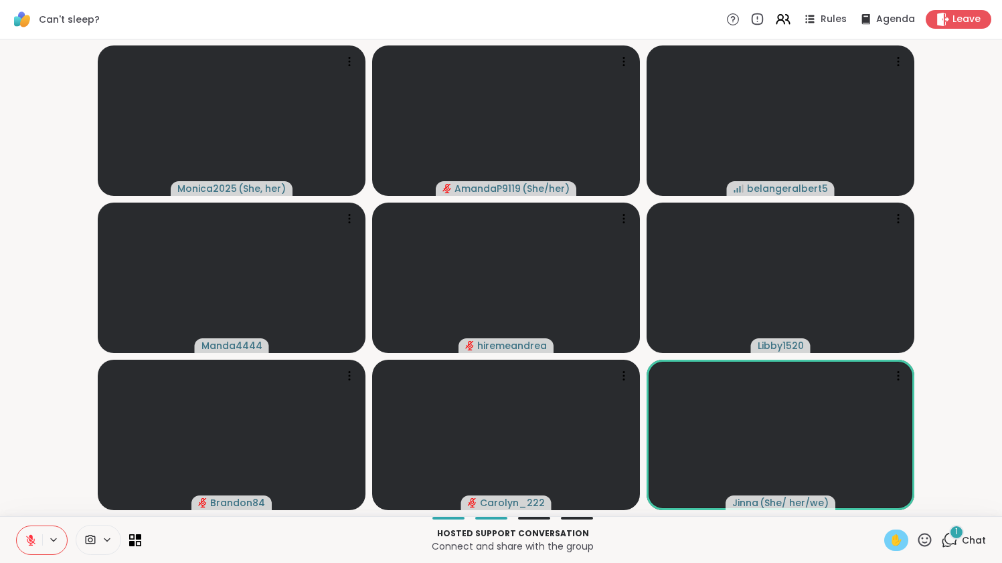
click at [901, 519] on div "✋" at bounding box center [896, 540] width 24 height 21
click at [948, 519] on icon at bounding box center [949, 540] width 17 height 17
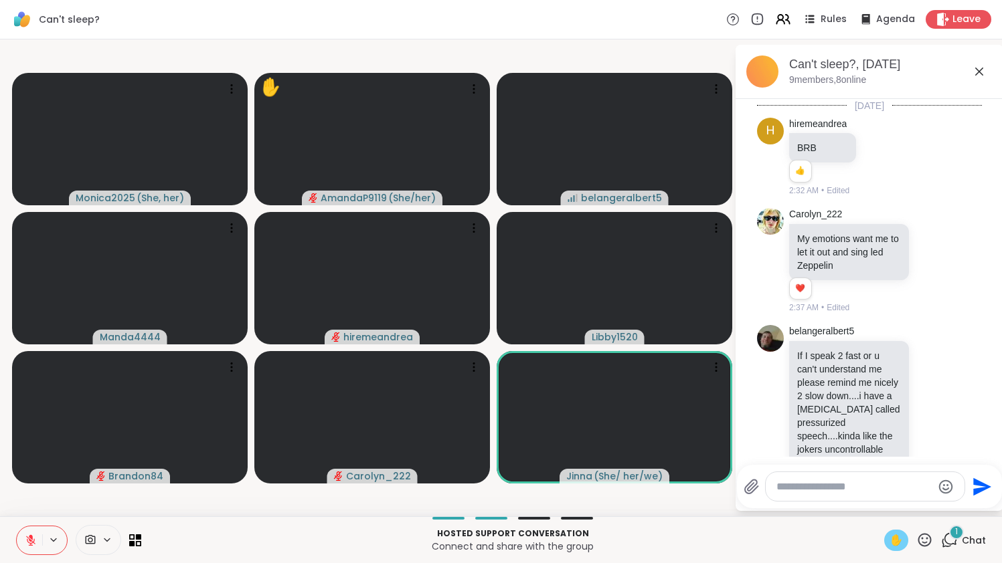
scroll to position [685, 0]
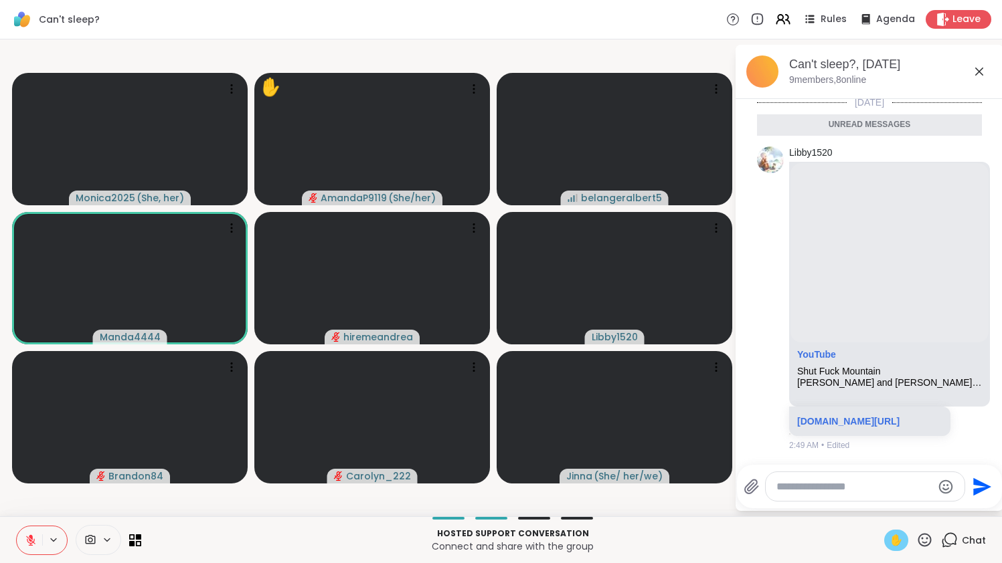
click at [949, 519] on icon at bounding box center [949, 540] width 17 height 17
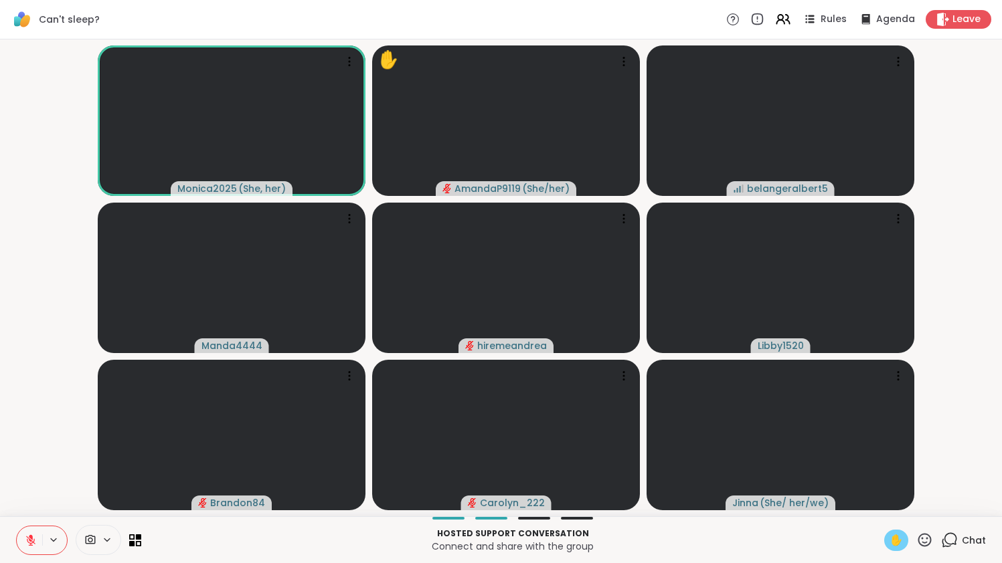
click at [897, 519] on span "✋" at bounding box center [895, 541] width 13 height 16
click at [893, 519] on span "✋" at bounding box center [895, 541] width 13 height 16
click at [29, 519] on button at bounding box center [29, 541] width 25 height 28
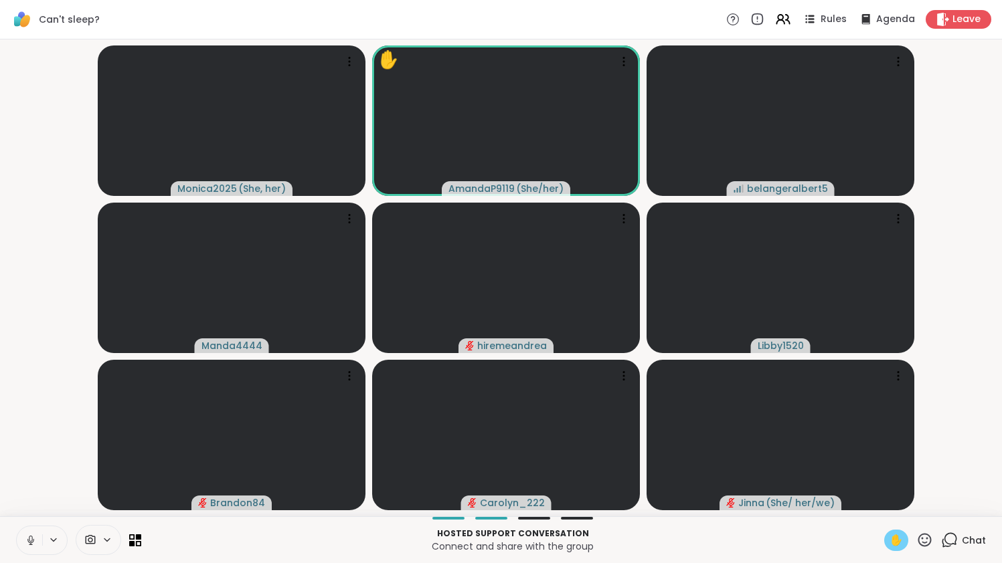
click at [29, 519] on button at bounding box center [29, 541] width 25 height 28
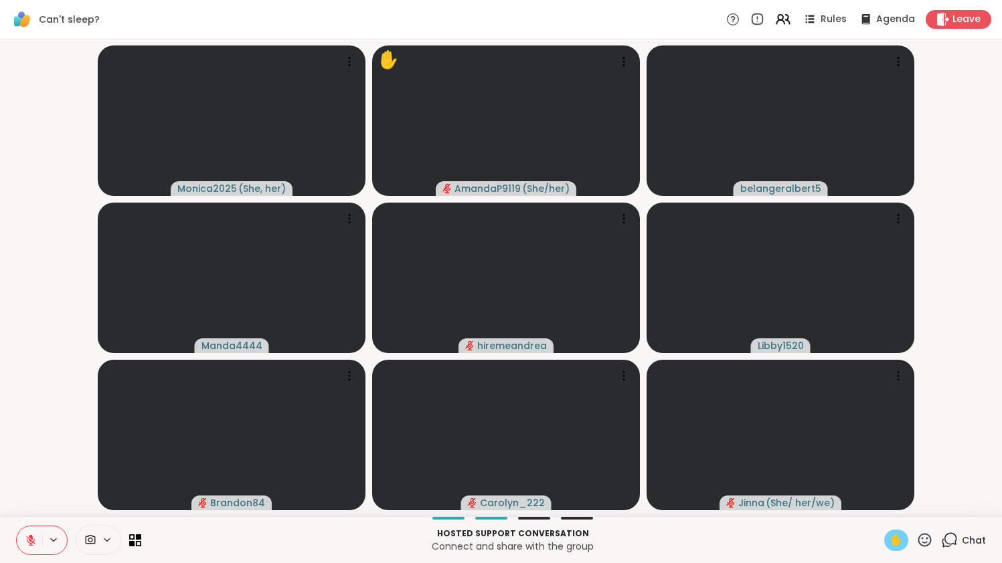
click at [896, 519] on span "✋" at bounding box center [895, 541] width 13 height 16
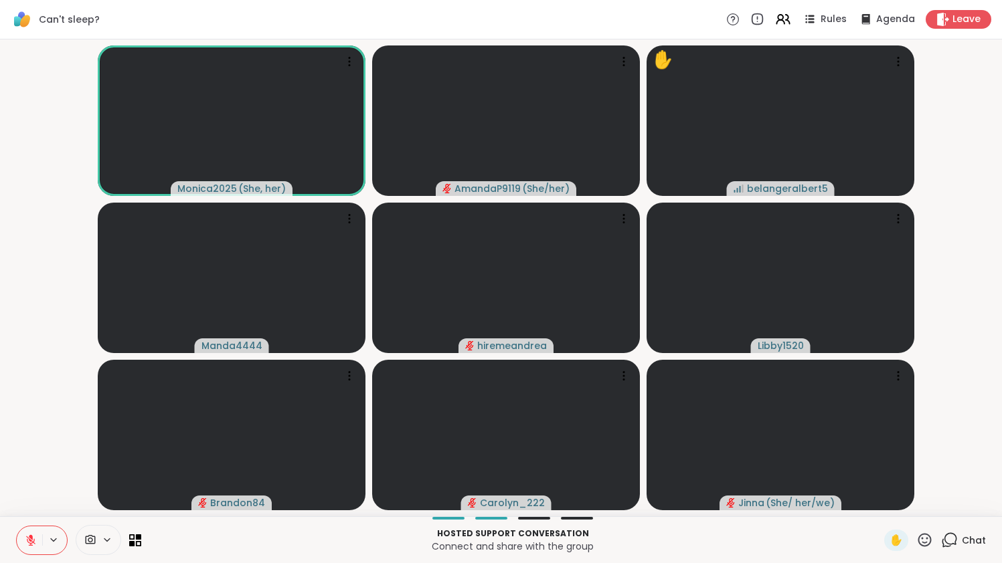
click at [27, 519] on icon at bounding box center [31, 541] width 12 height 12
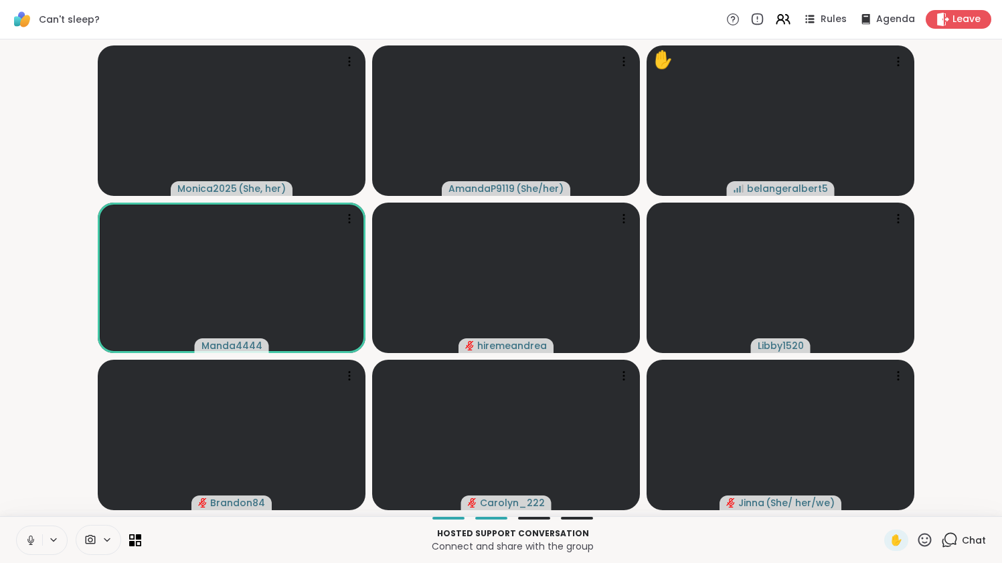
click at [28, 519] on icon at bounding box center [31, 541] width 12 height 12
click at [29, 519] on icon at bounding box center [31, 541] width 12 height 12
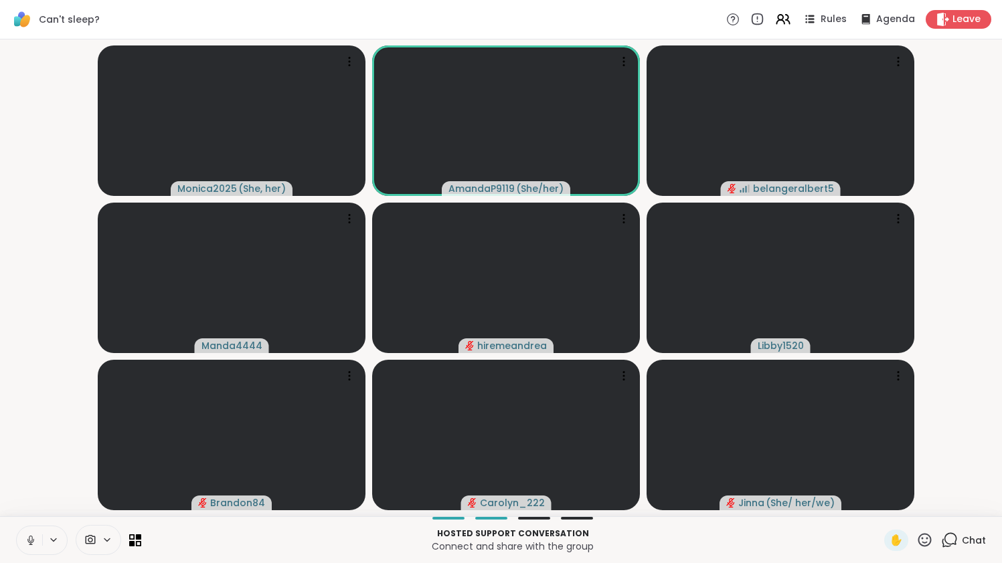
click at [27, 519] on icon at bounding box center [31, 541] width 12 height 12
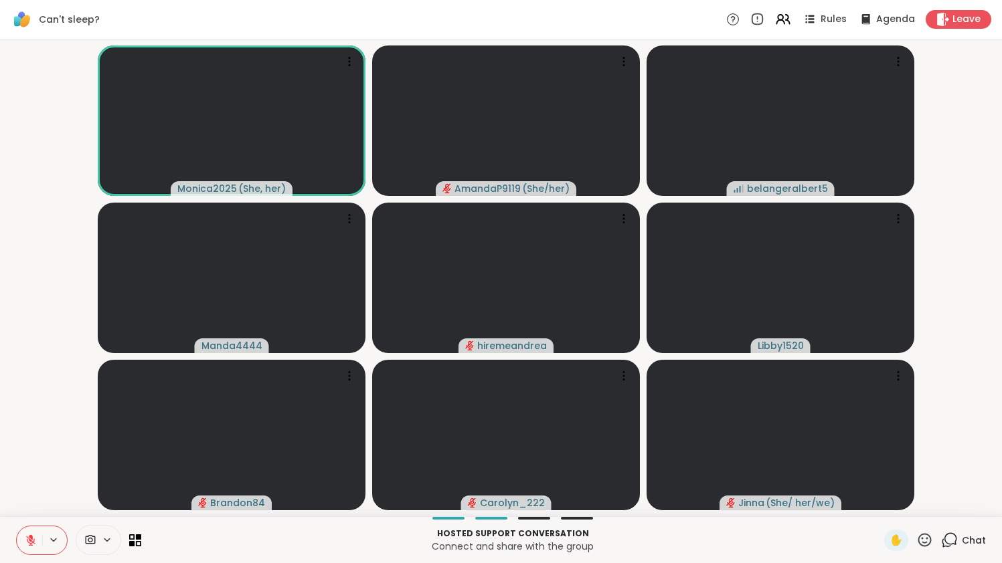
click at [954, 519] on div "Chat" at bounding box center [963, 540] width 45 height 21
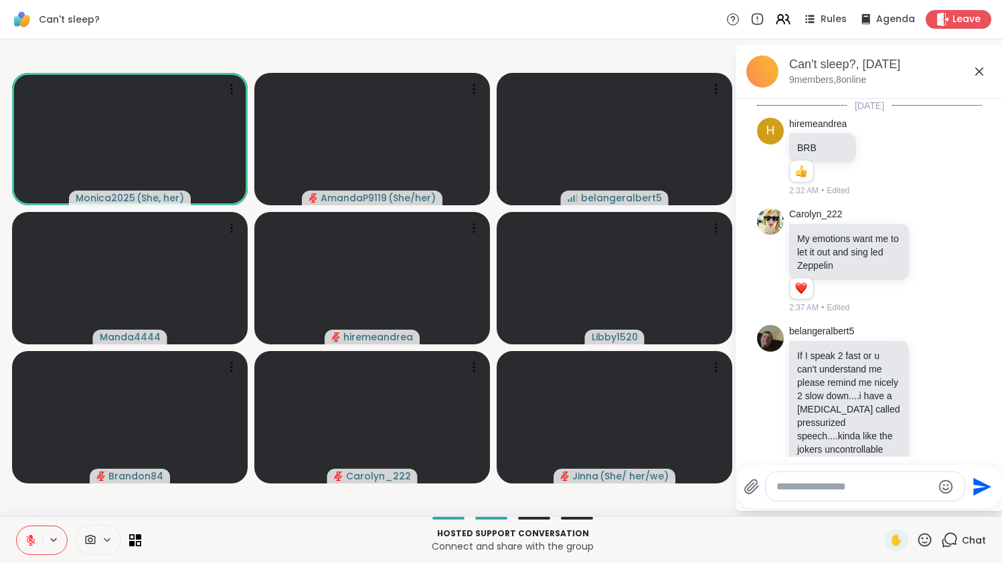
scroll to position [640, 0]
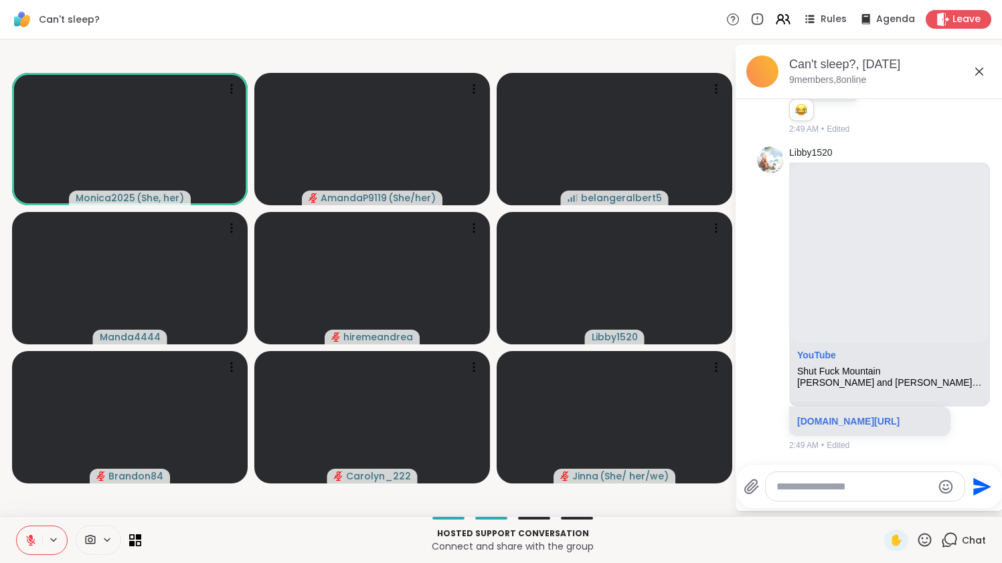
click at [898, 506] on div "Send" at bounding box center [869, 486] width 265 height 43
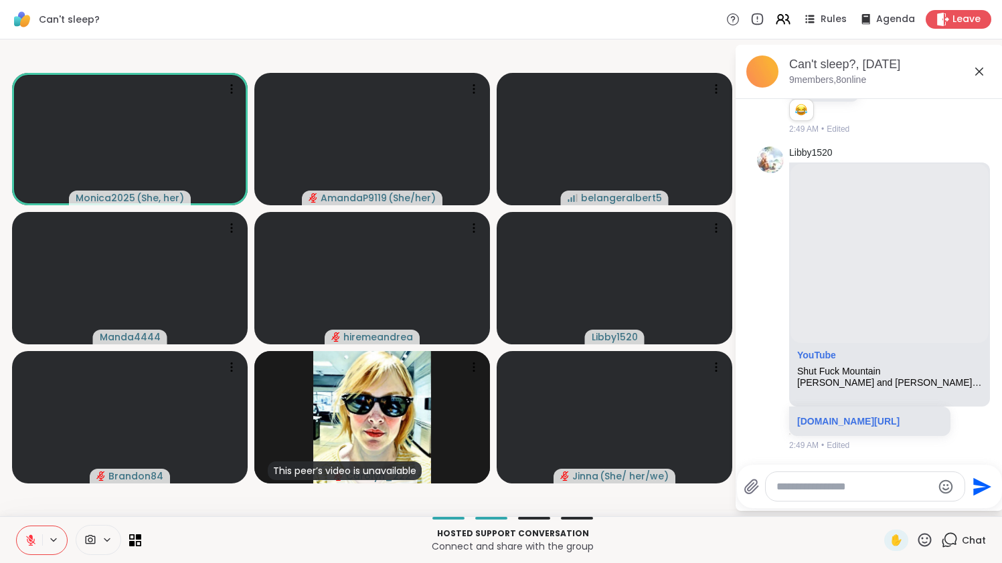
click at [889, 483] on textarea "Type your message" at bounding box center [854, 487] width 156 height 13
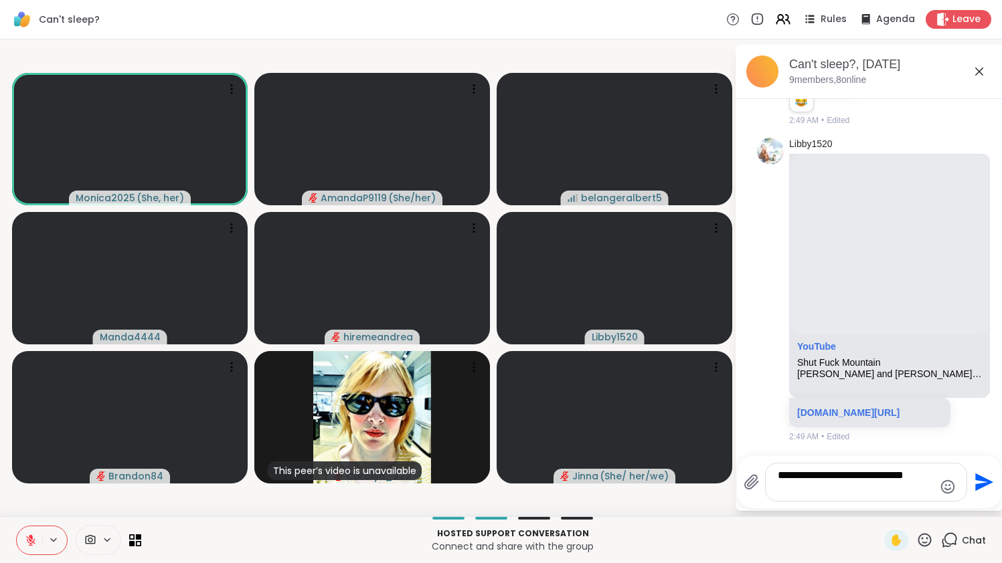
type textarea "**********"
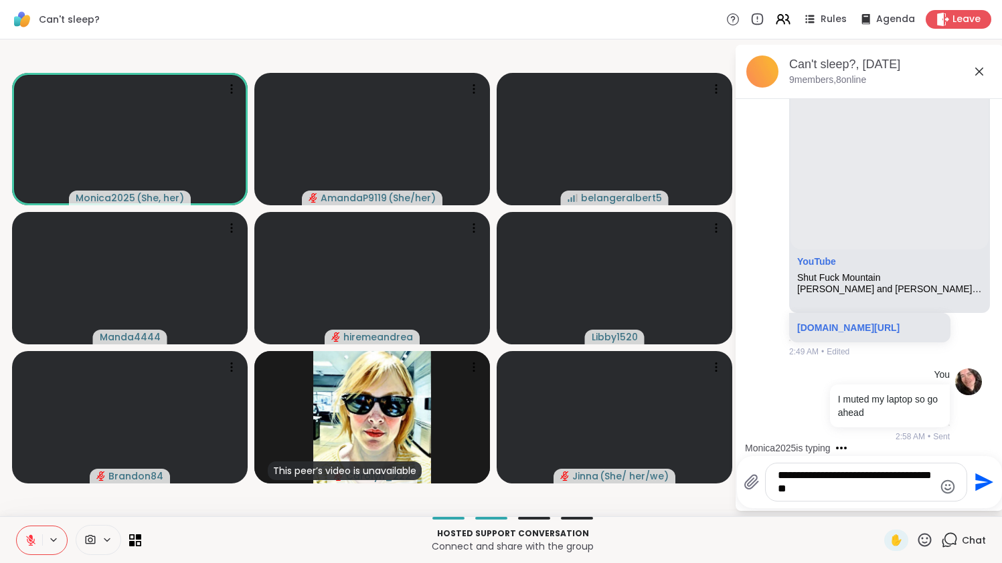
scroll to position [892, 0]
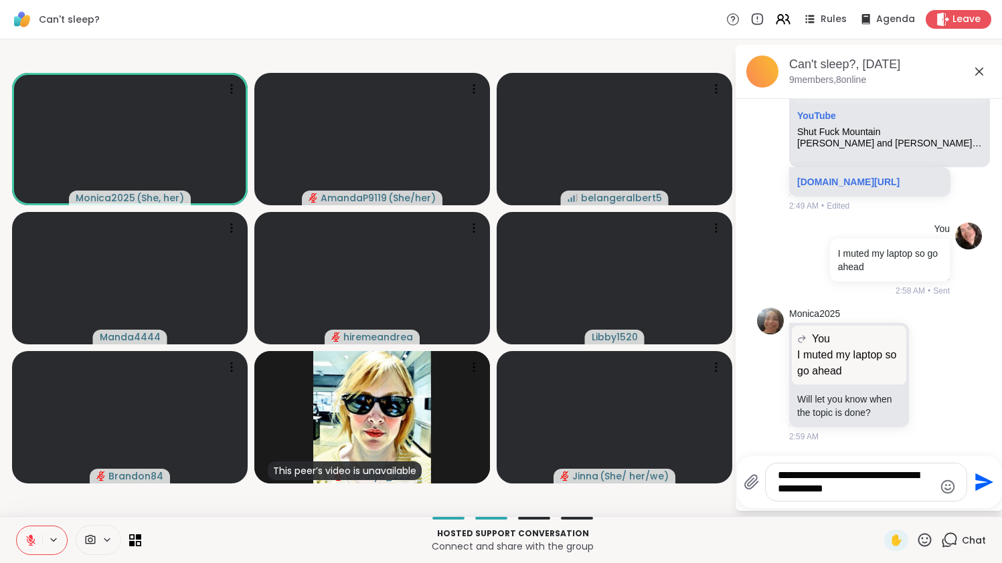
type textarea "**********"
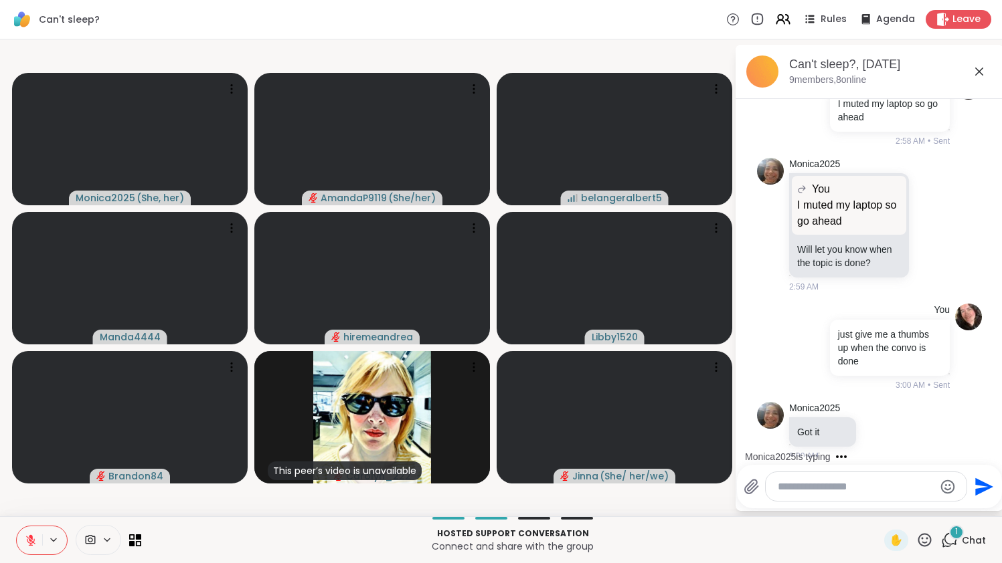
scroll to position [1052, 0]
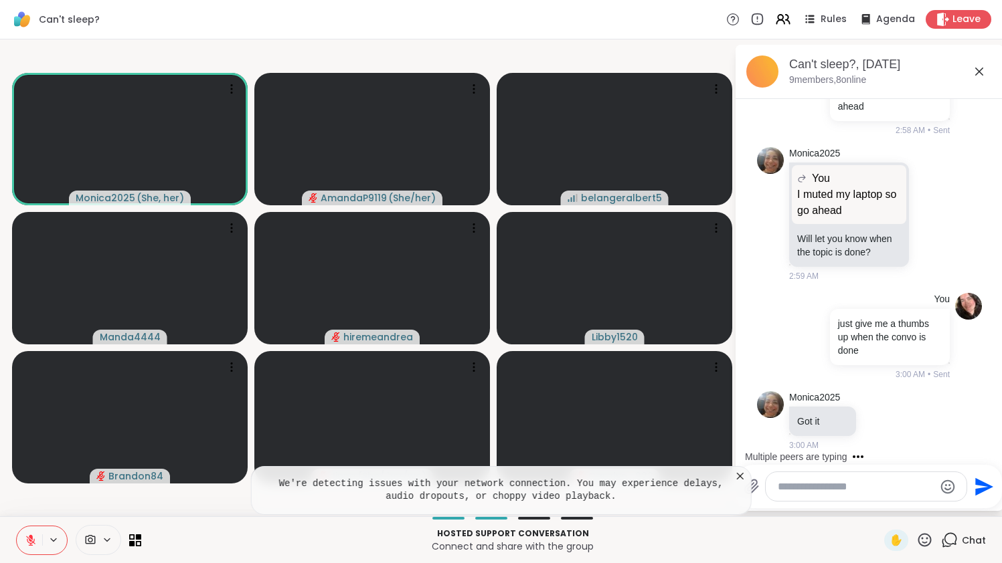
click at [744, 476] on icon at bounding box center [740, 476] width 7 height 7
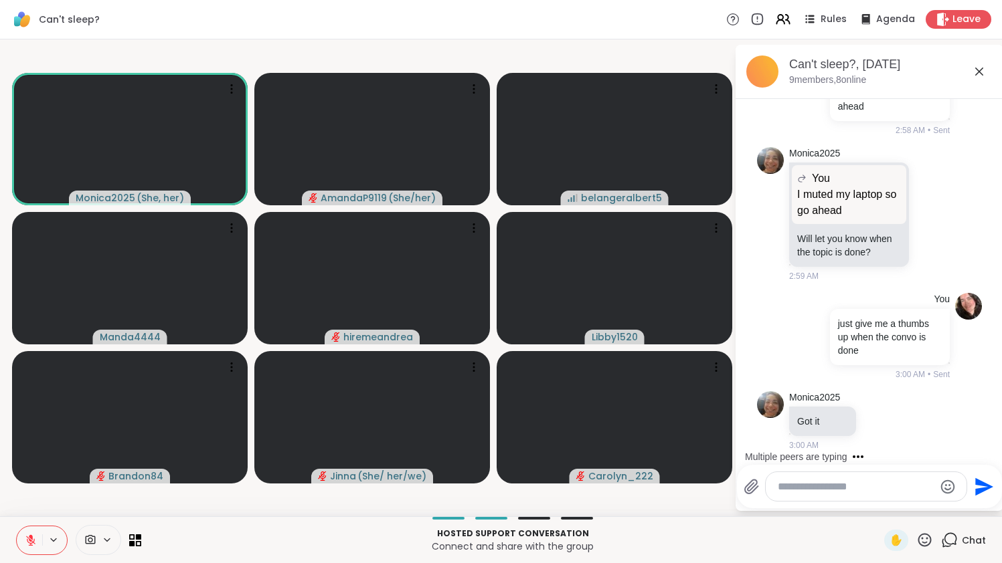
scroll to position [1136, 0]
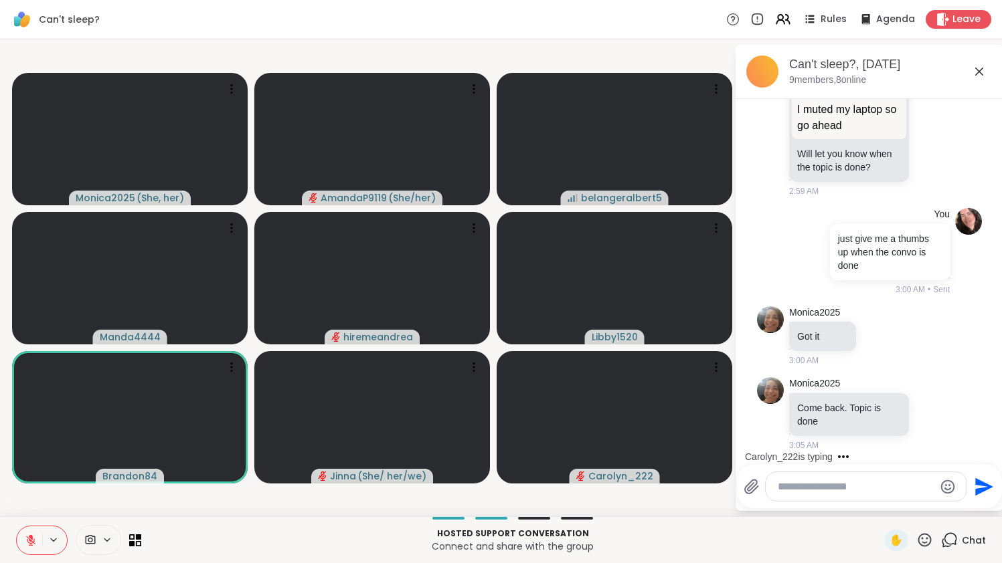
click at [829, 487] on textarea "Type your message" at bounding box center [856, 487] width 156 height 13
type textarea "*********"
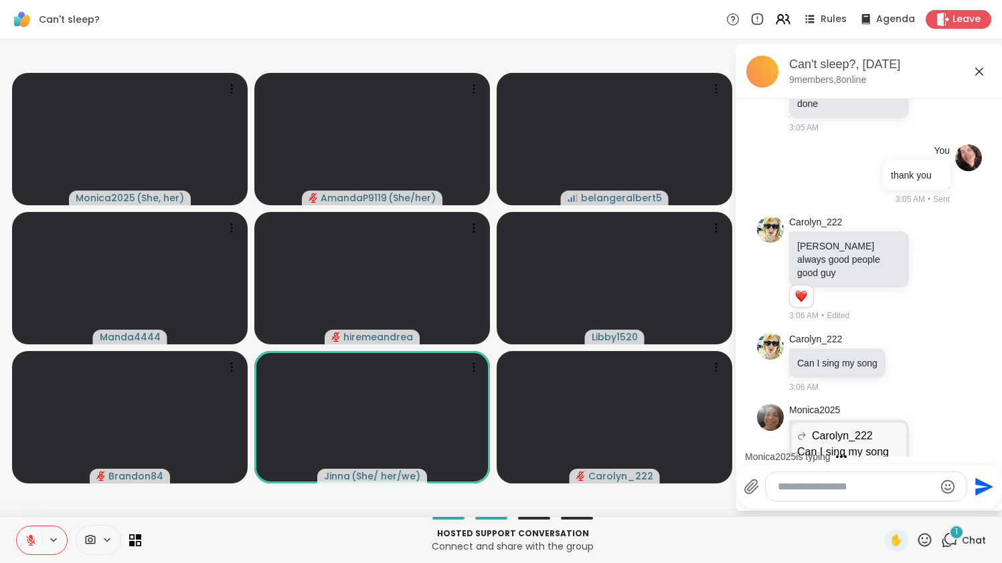
scroll to position [1554, 0]
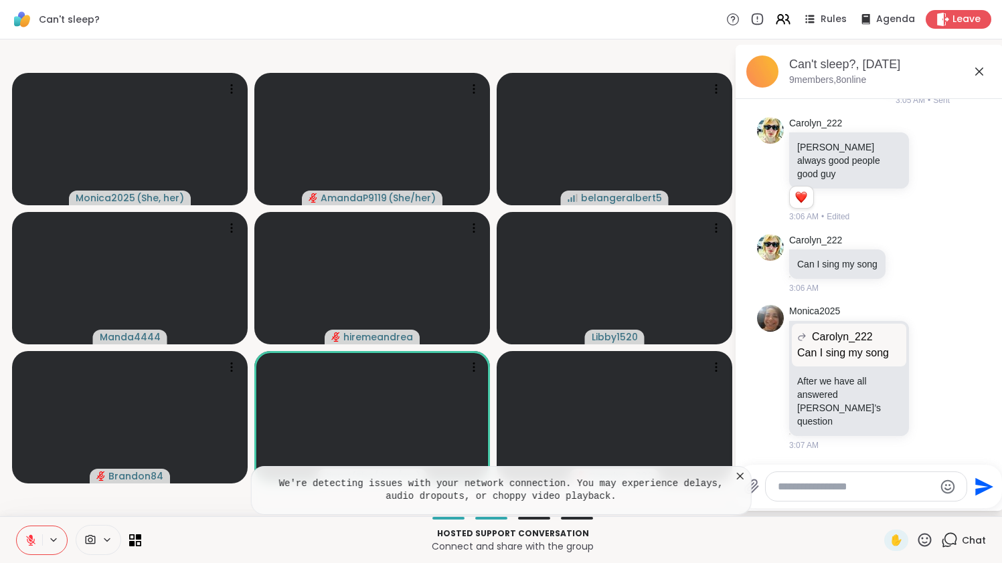
click at [747, 475] on icon at bounding box center [739, 476] width 13 height 13
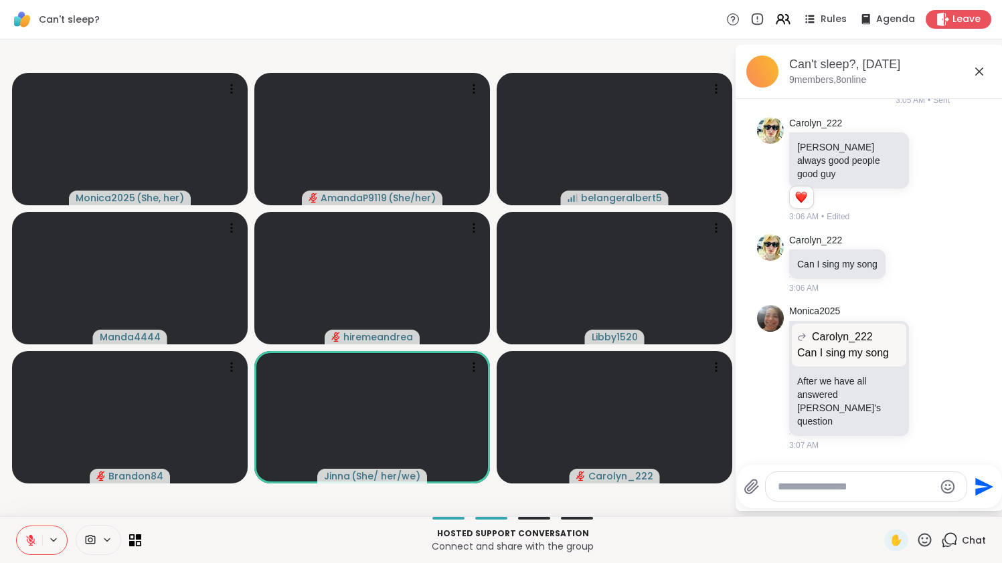
click at [808, 478] on div at bounding box center [866, 486] width 201 height 29
click at [803, 488] on textarea "Type your message" at bounding box center [856, 487] width 156 height 13
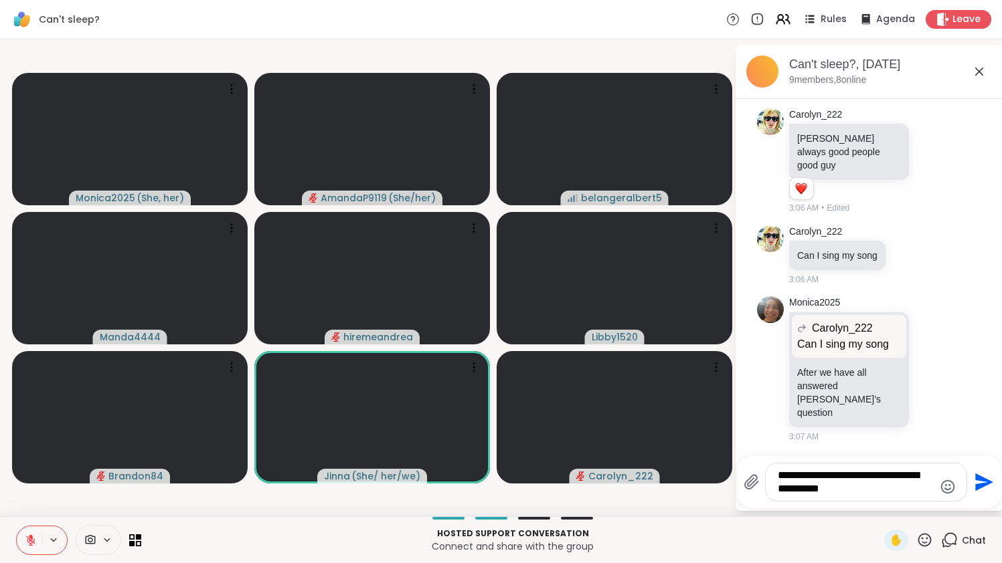
type textarea "**********"
click at [952, 486] on icon "Emoji picker" at bounding box center [948, 487] width 16 height 16
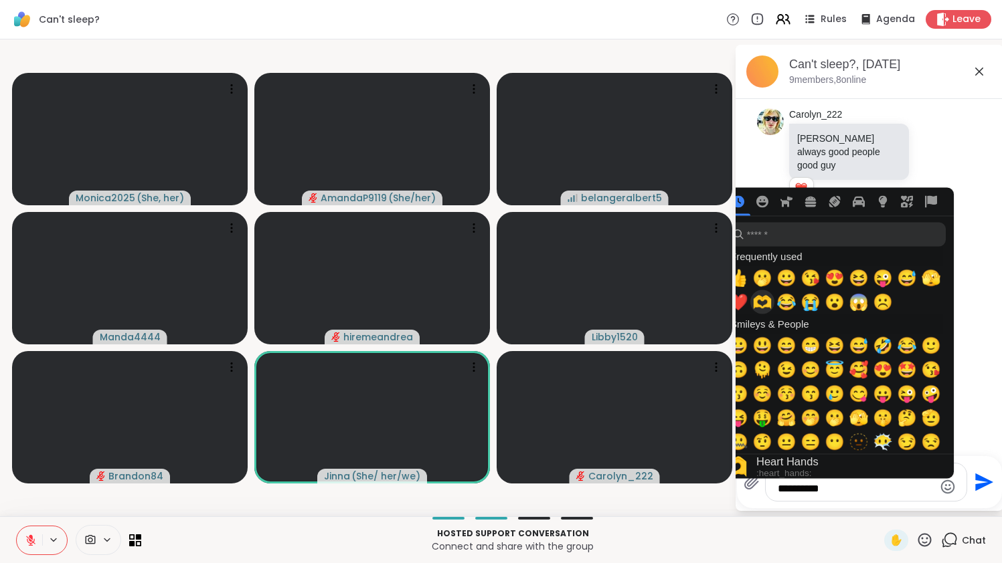
click at [772, 303] on span "🫶" at bounding box center [762, 302] width 20 height 19
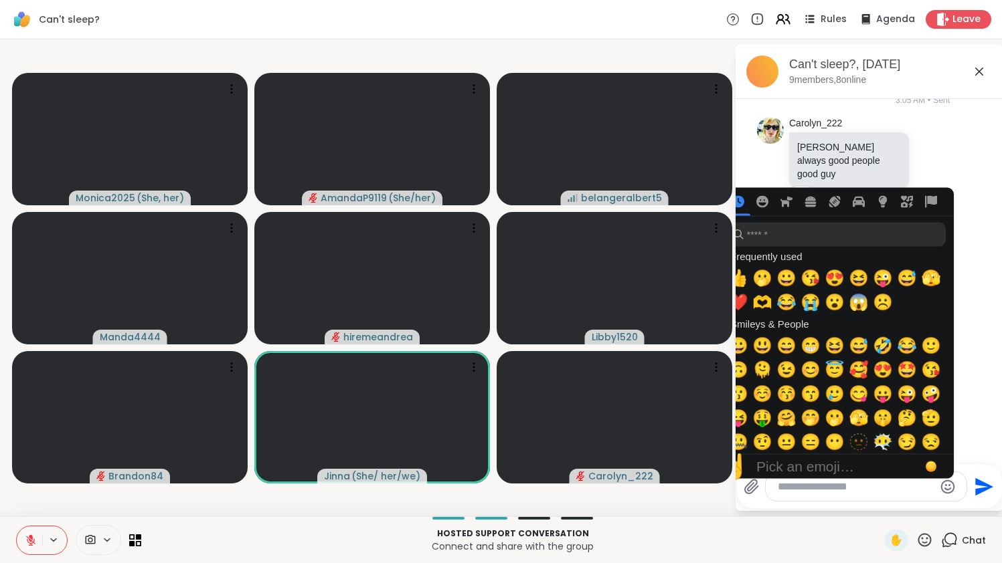
scroll to position [1652, 0]
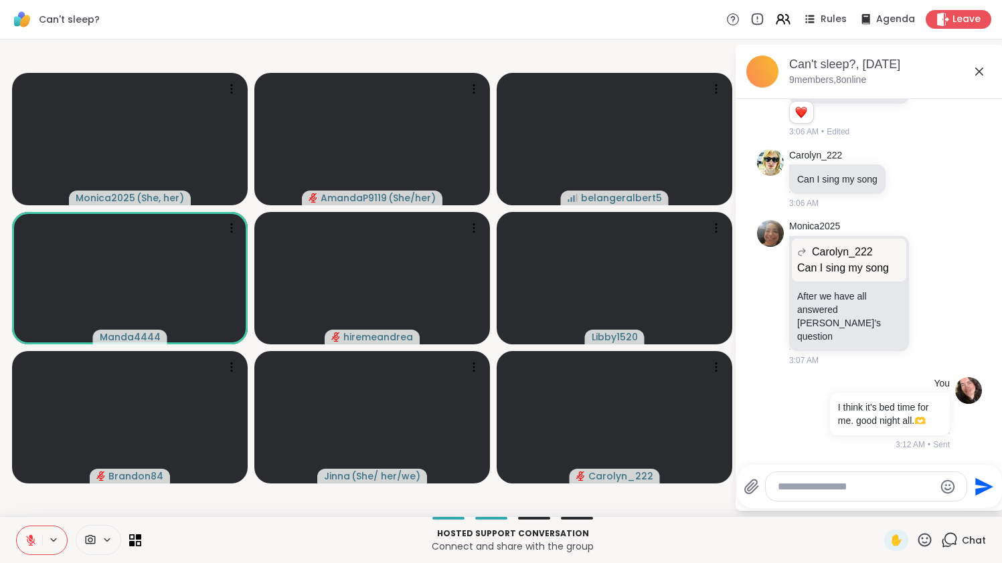
click at [856, 491] on textarea "Type your message" at bounding box center [856, 487] width 156 height 13
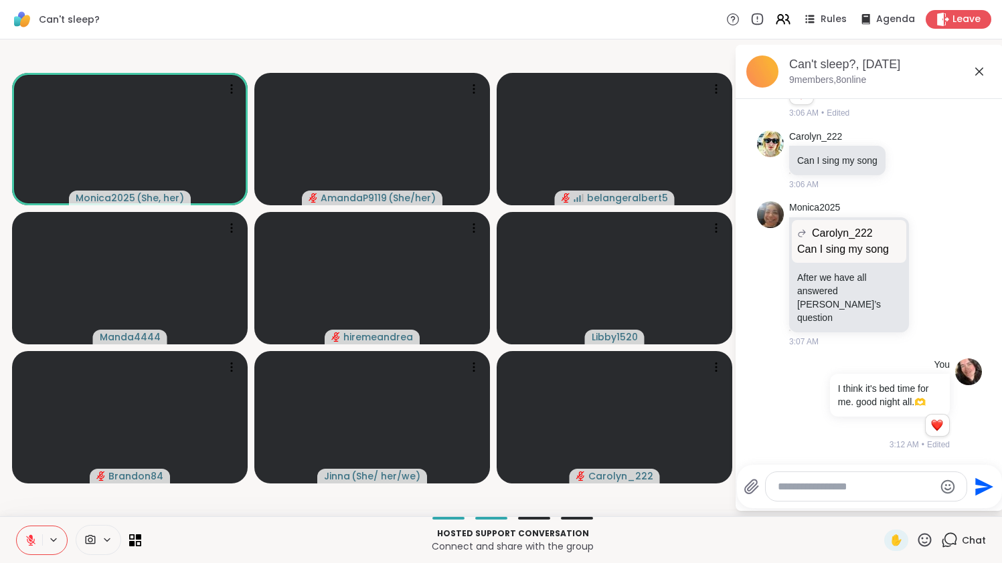
click at [987, 66] on icon at bounding box center [979, 72] width 16 height 16
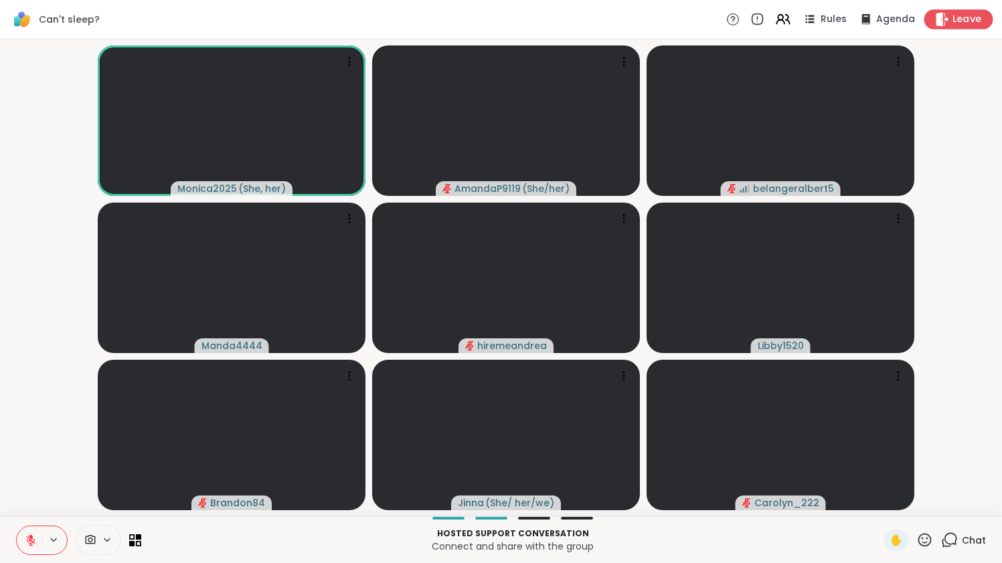
click at [974, 24] on span "Leave" at bounding box center [966, 20] width 29 height 14
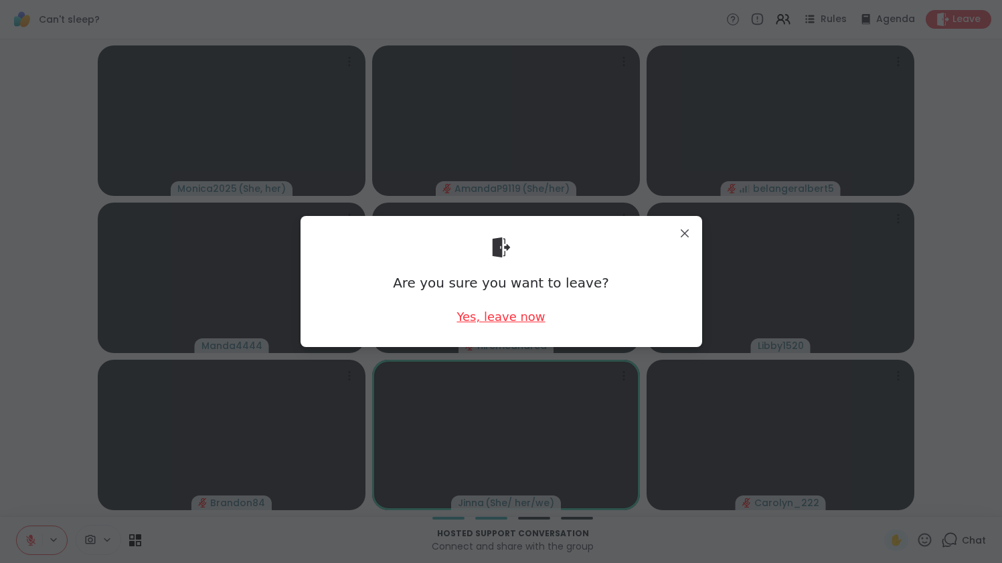
click at [488, 325] on div "Yes, leave now" at bounding box center [500, 317] width 88 height 17
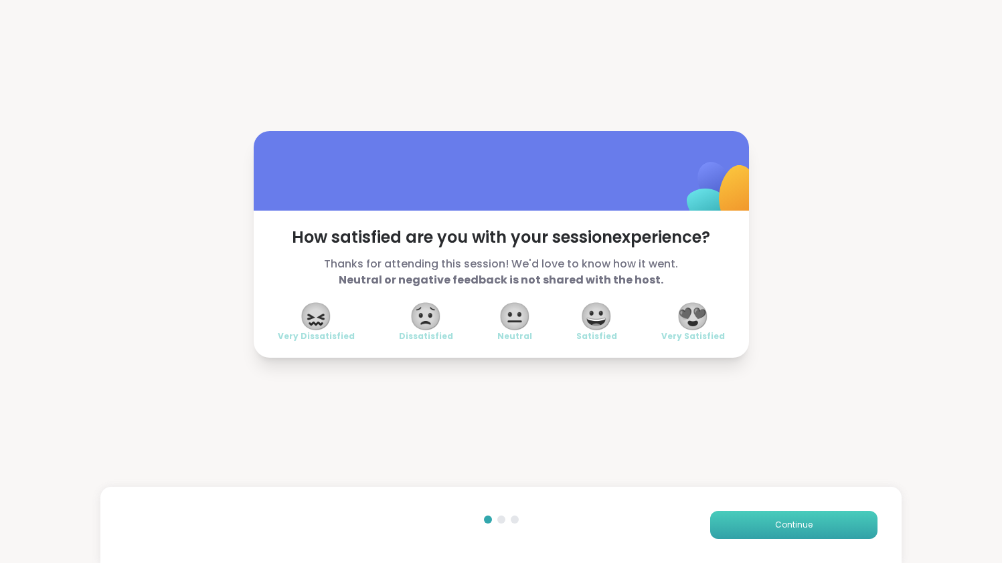
click at [723, 515] on button "Continue" at bounding box center [793, 525] width 167 height 28
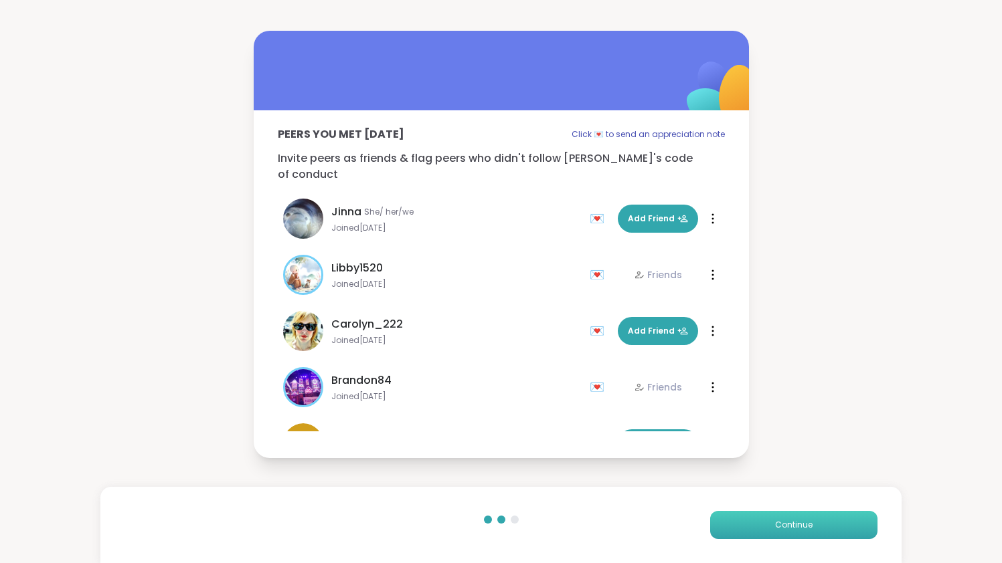
click at [723, 515] on button "Continue" at bounding box center [793, 525] width 167 height 28
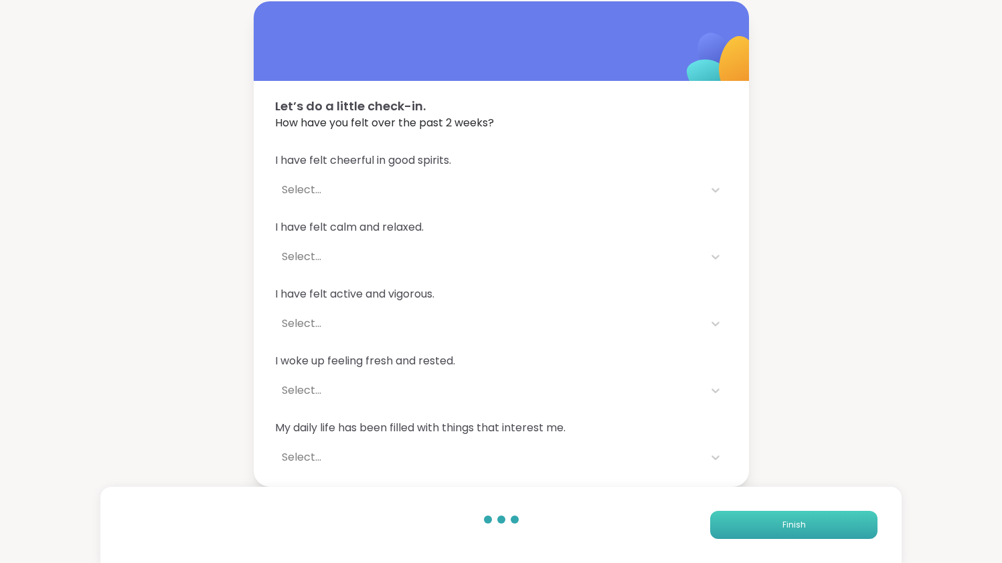
click at [723, 515] on button "Finish" at bounding box center [793, 525] width 167 height 28
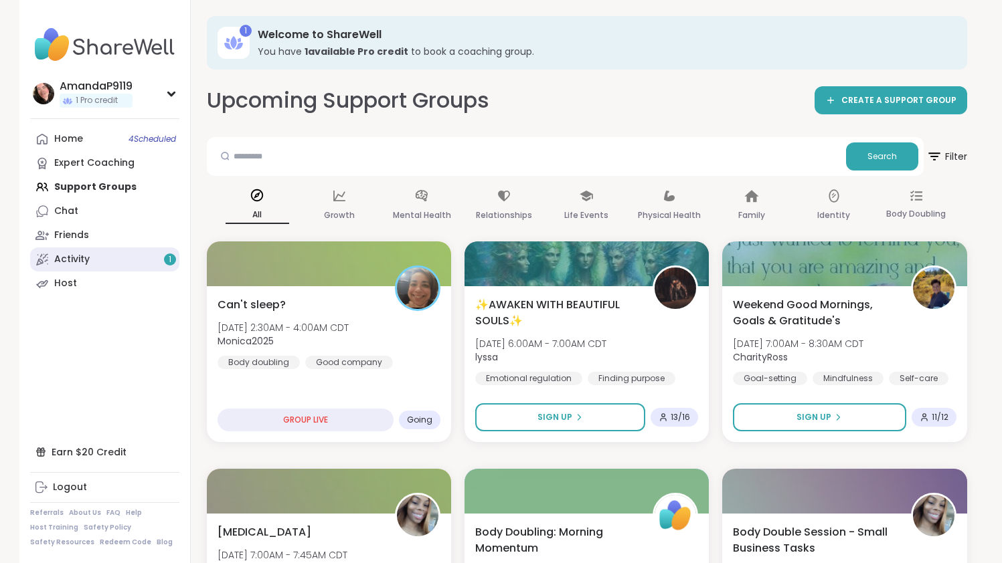
click at [153, 253] on link "Activity 1" at bounding box center [104, 260] width 149 height 24
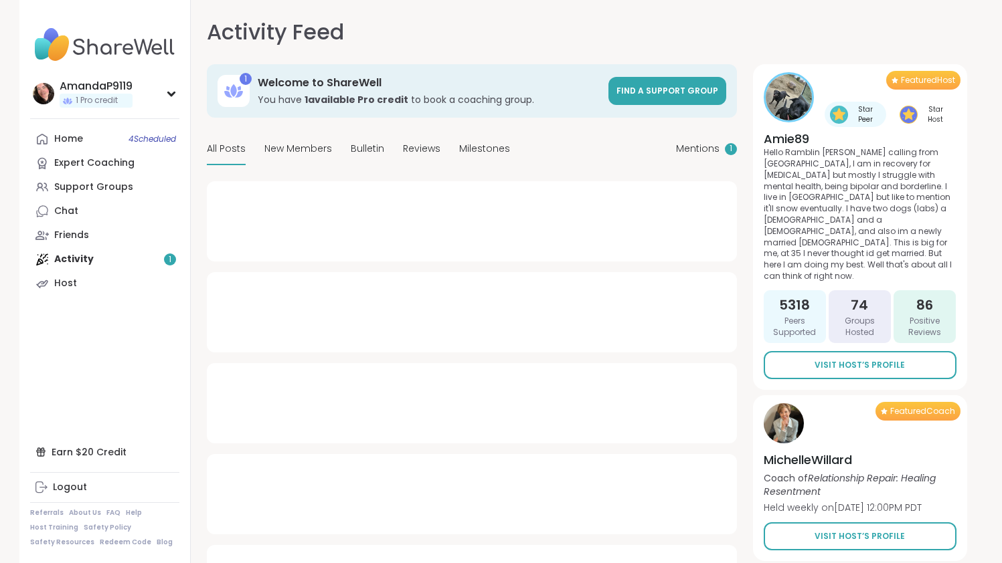
type textarea "*"
